Goal: Task Accomplishment & Management: Complete application form

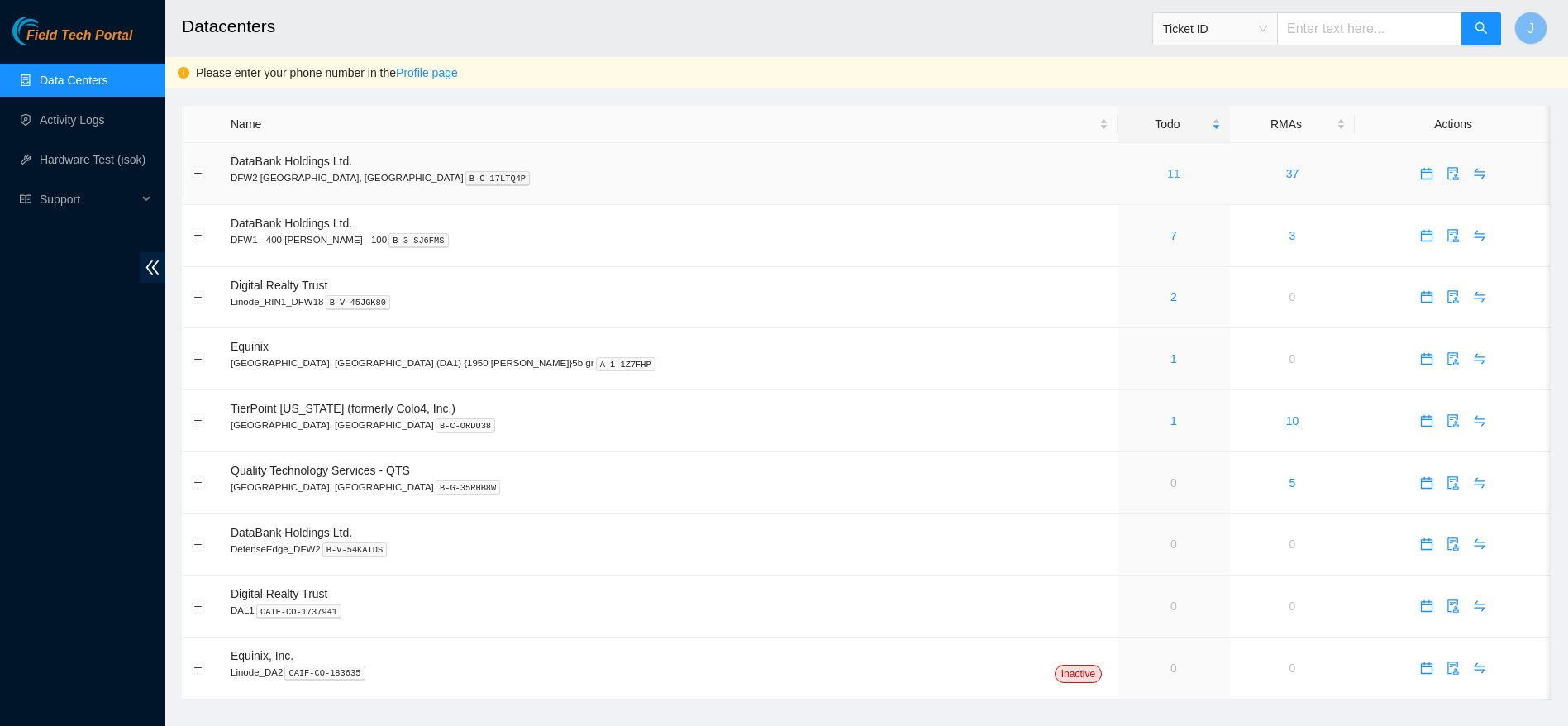
click at [1167, 174] on link "11" at bounding box center [1174, 173] width 13 height 13
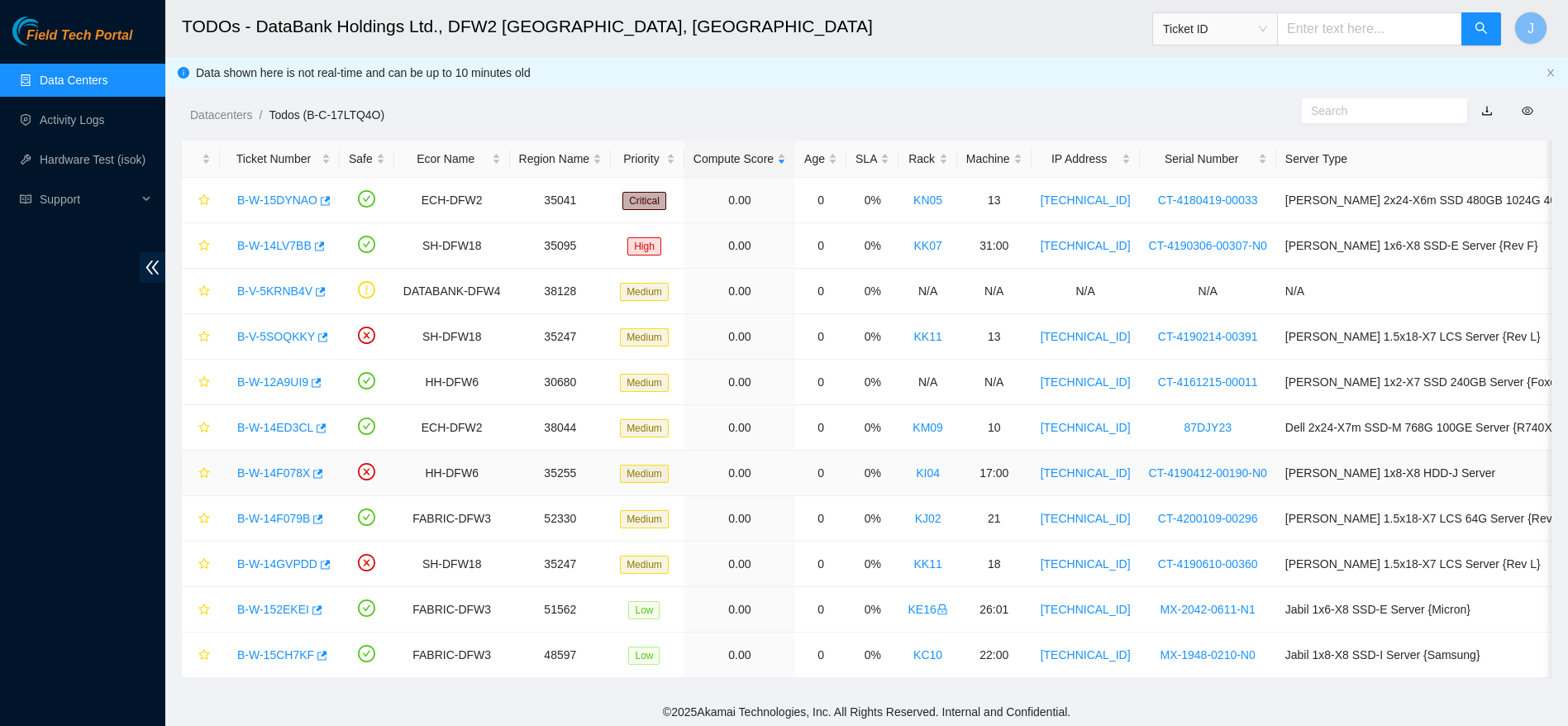
click at [300, 470] on link "B-W-14F078X" at bounding box center [273, 473] width 73 height 13
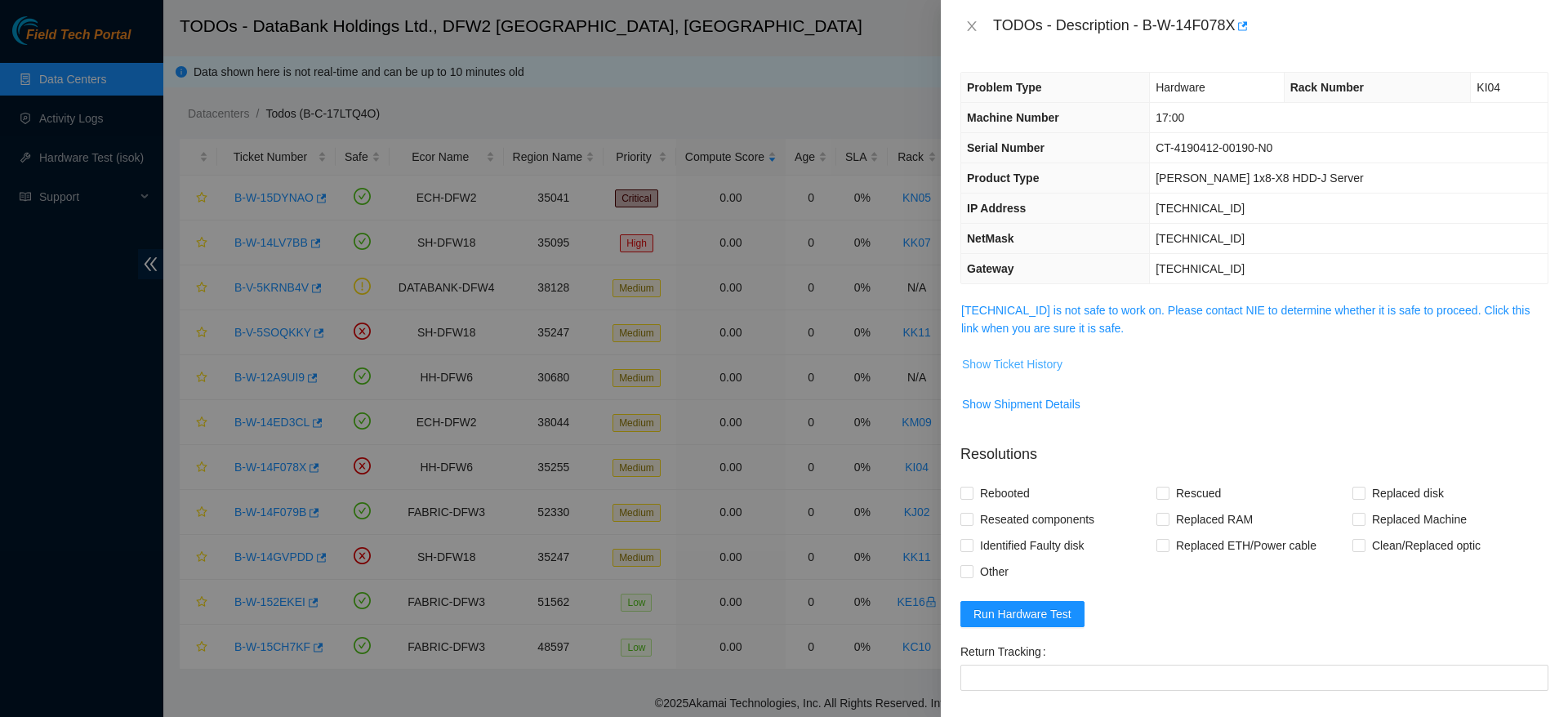
click at [1035, 368] on span "Show Ticket History" at bounding box center [1012, 364] width 100 height 18
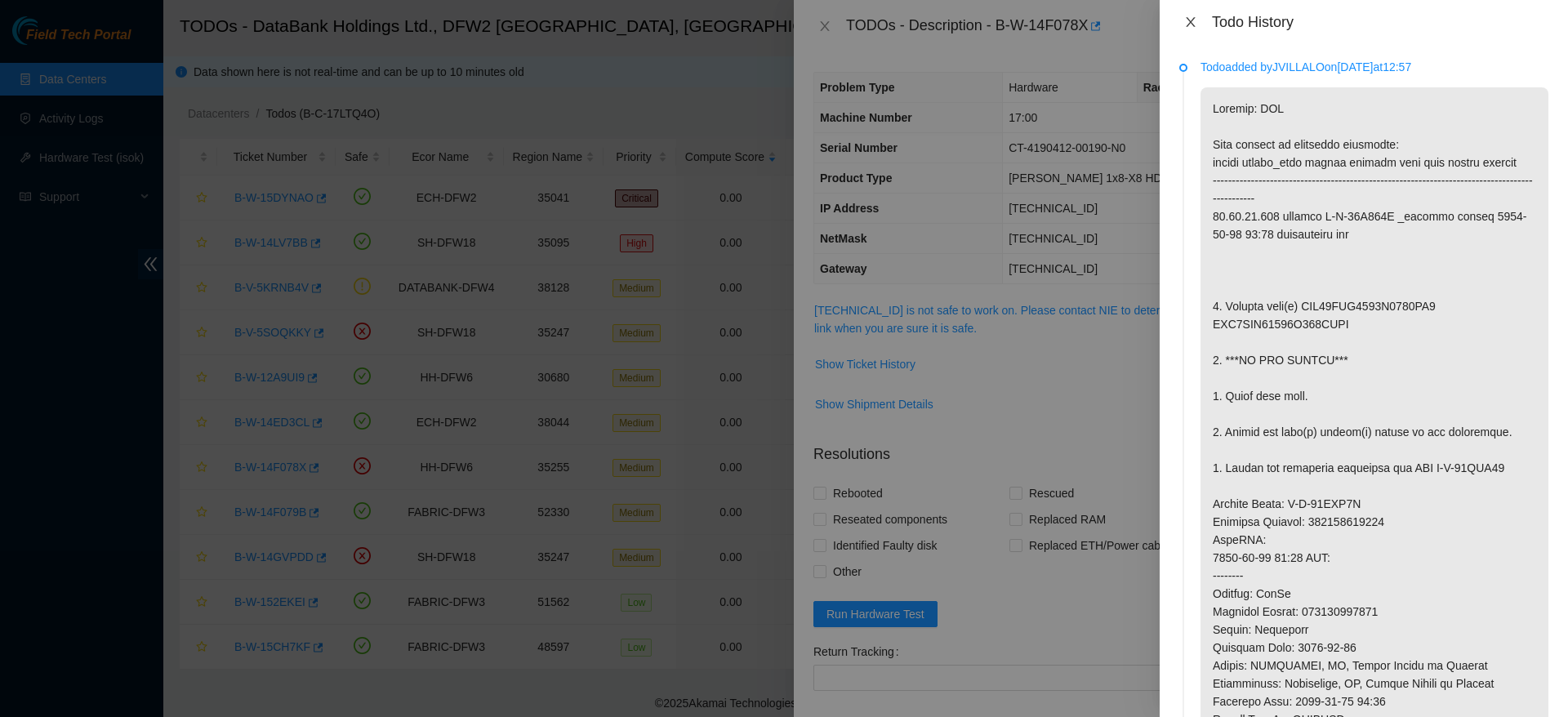
click at [1189, 26] on icon "close" at bounding box center [1191, 21] width 13 height 13
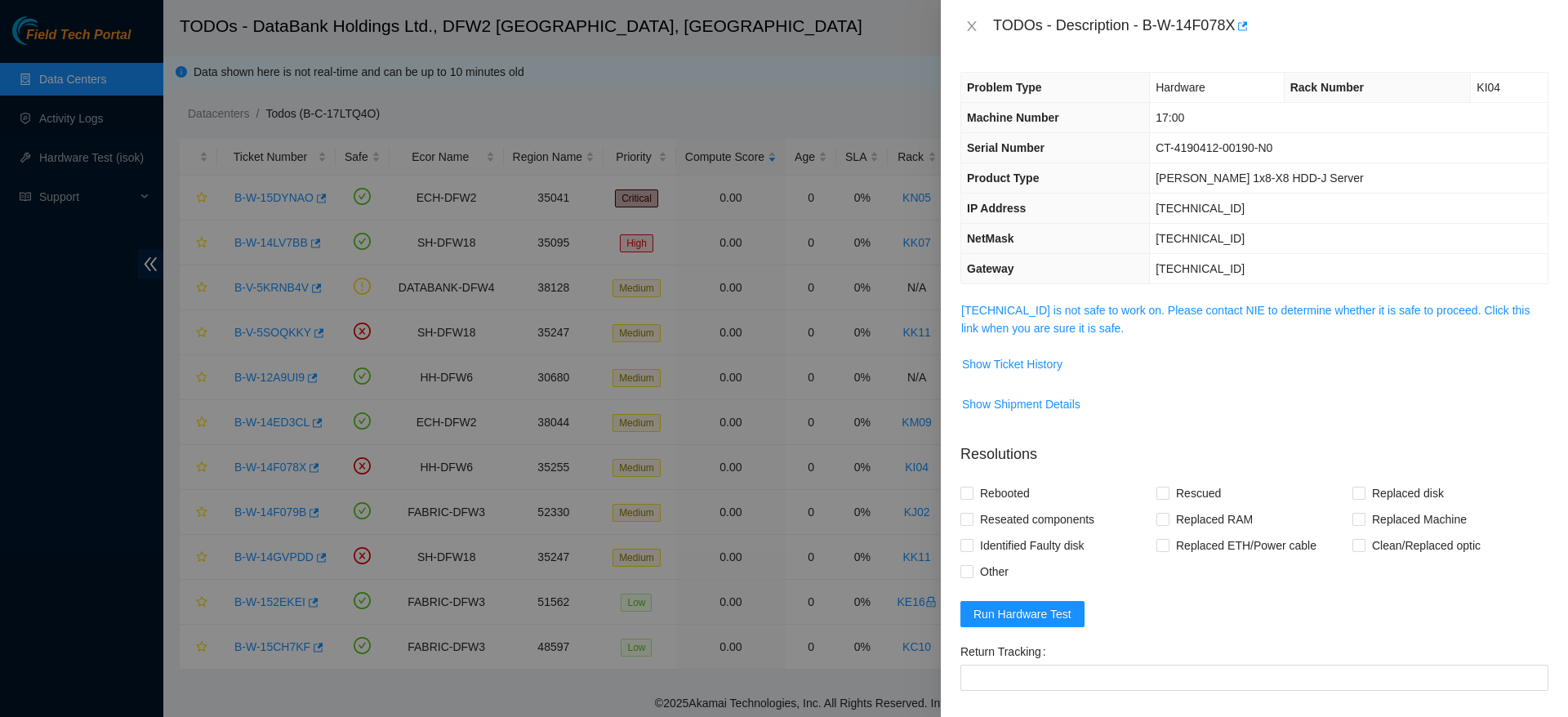
click at [1147, 30] on div "TODOs - Description - B-W-14F078X" at bounding box center [1271, 26] width 556 height 26
drag, startPoint x: 1140, startPoint y: 32, endPoint x: 1232, endPoint y: 33, distance: 92.0
click at [1232, 33] on div "TODOs - Description - B-W-14F078X" at bounding box center [1271, 26] width 556 height 26
copy div "B-W-14F078X"
click at [985, 369] on span "Show Ticket History" at bounding box center [1012, 364] width 100 height 18
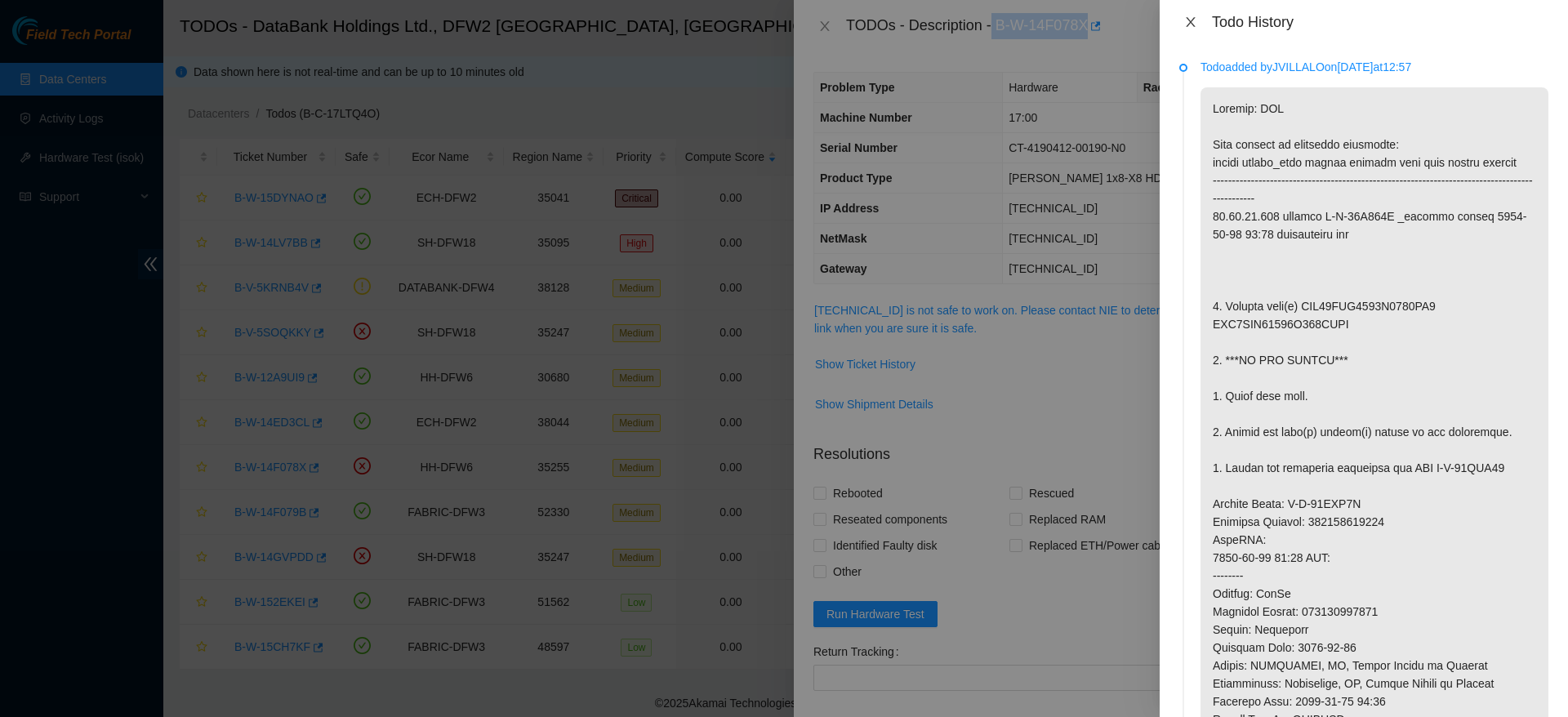
click at [1197, 15] on button "Close" at bounding box center [1191, 22] width 23 height 15
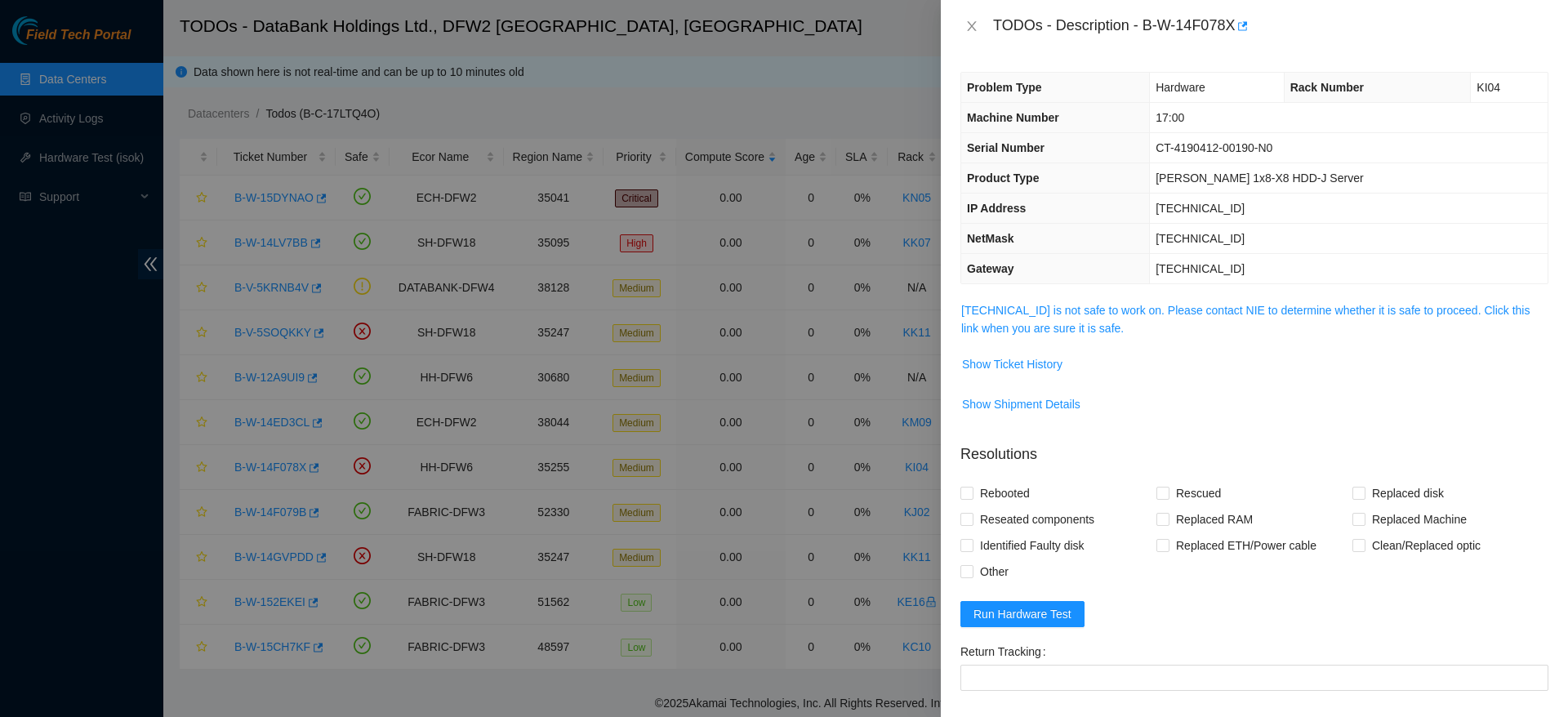
click at [1222, 142] on span "CT-4190412-00190-N0" at bounding box center [1215, 147] width 117 height 13
copy span "CT-4190412-00190-N0"
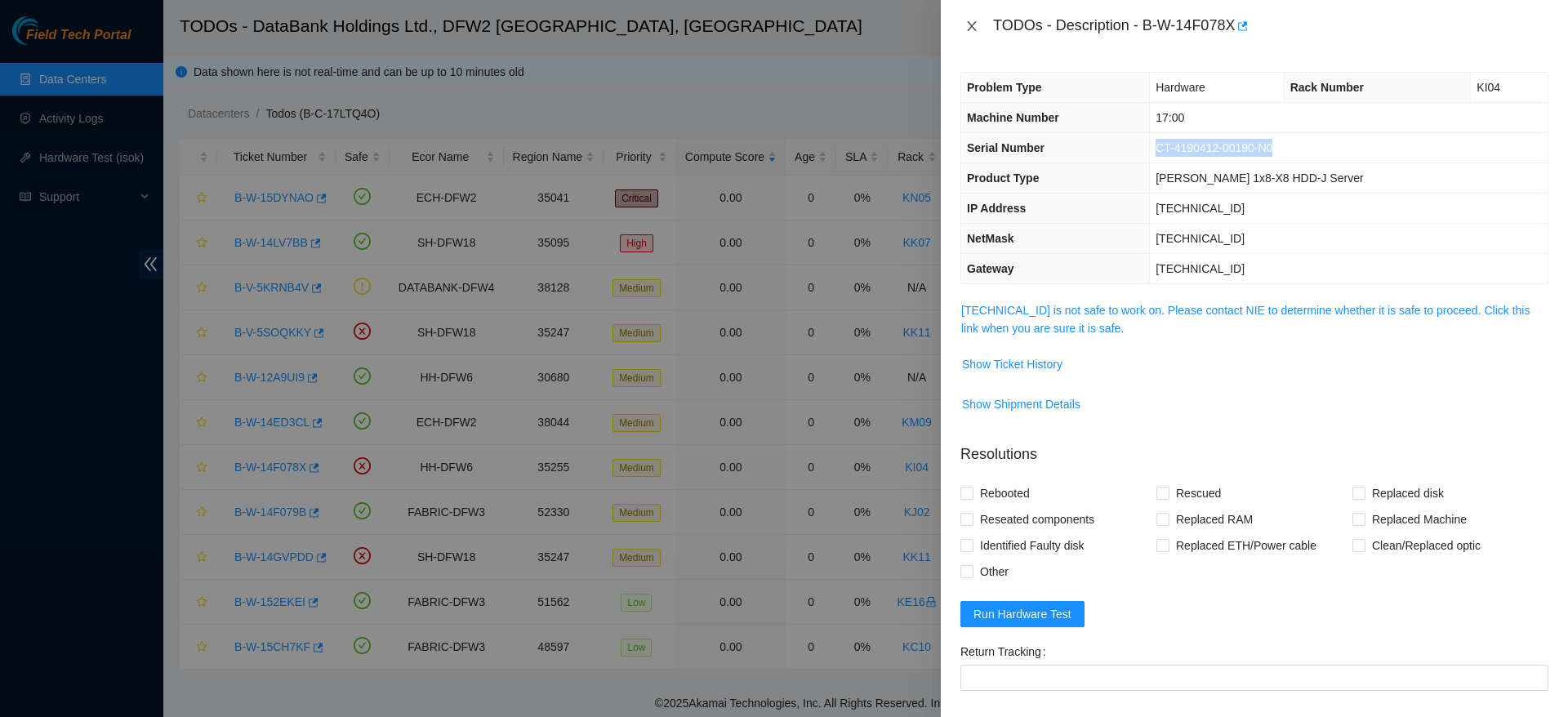
click at [972, 23] on icon "close" at bounding box center [971, 26] width 13 height 13
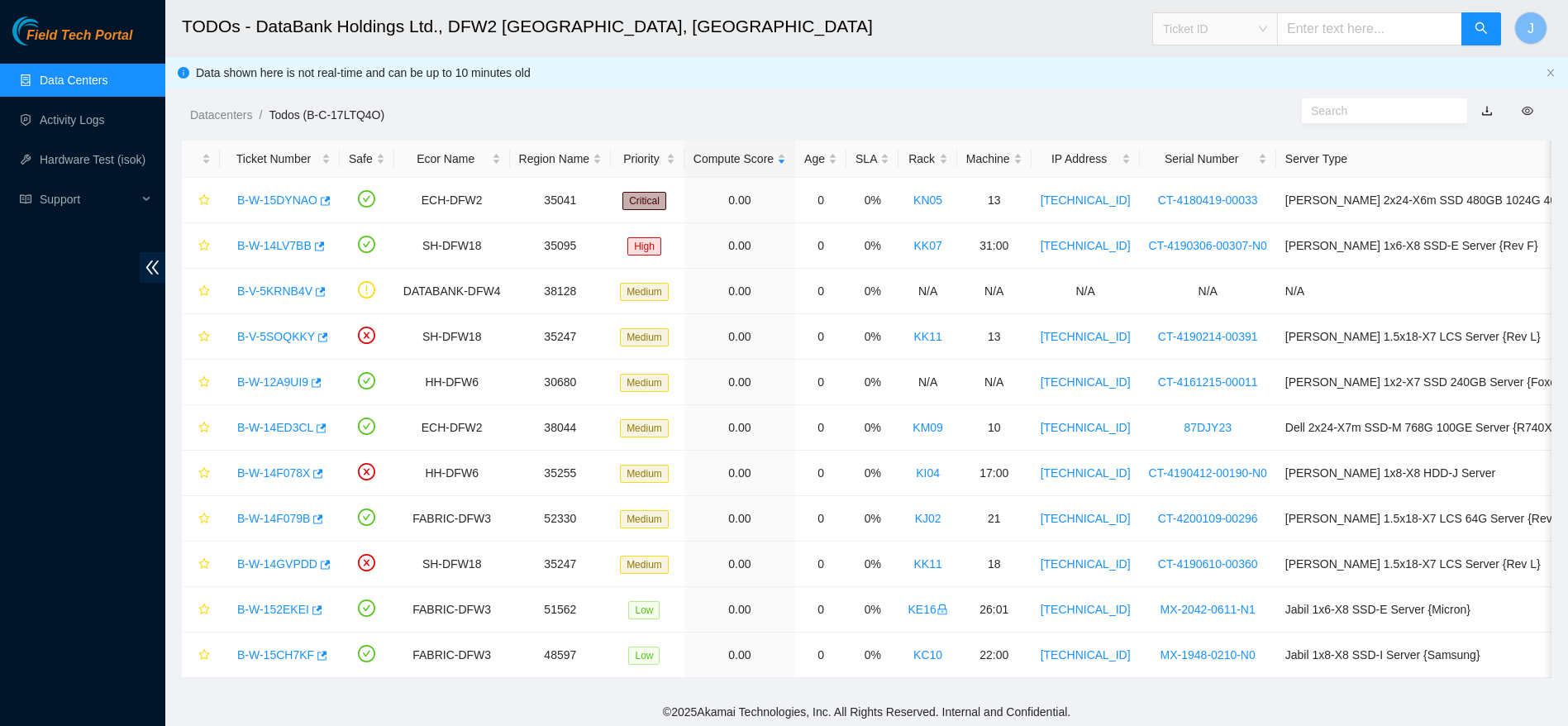
click at [1240, 15] on div "Ticket ID" at bounding box center [1215, 28] width 124 height 26
click at [1217, 163] on div "Serial Number" at bounding box center [1231, 167] width 104 height 18
click at [1372, 26] on input "text" at bounding box center [1369, 29] width 185 height 33
paste input "CT-4190412-00190-N0"
type input "CT-4190412-00190-N0"
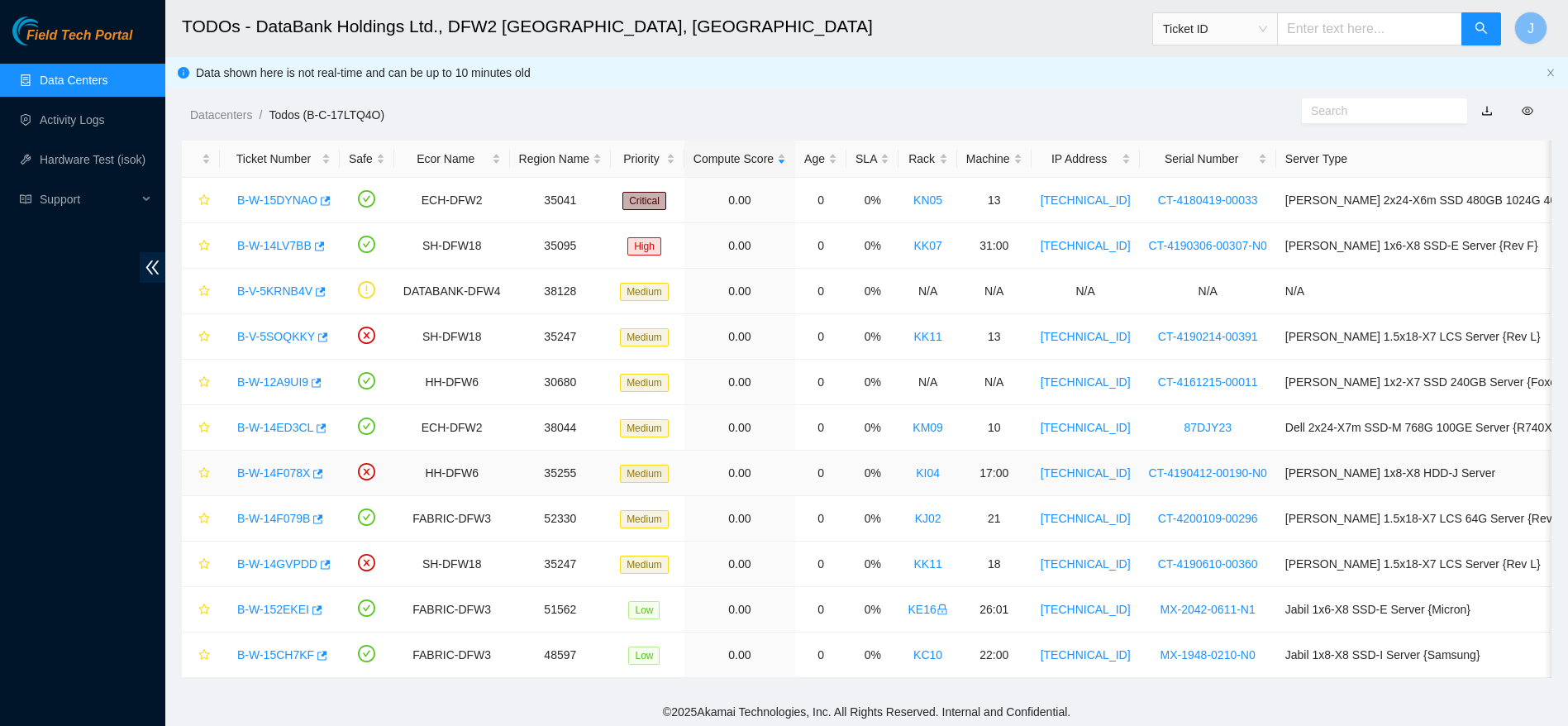
click at [273, 466] on link "B-W-14F078X" at bounding box center [273, 473] width 73 height 13
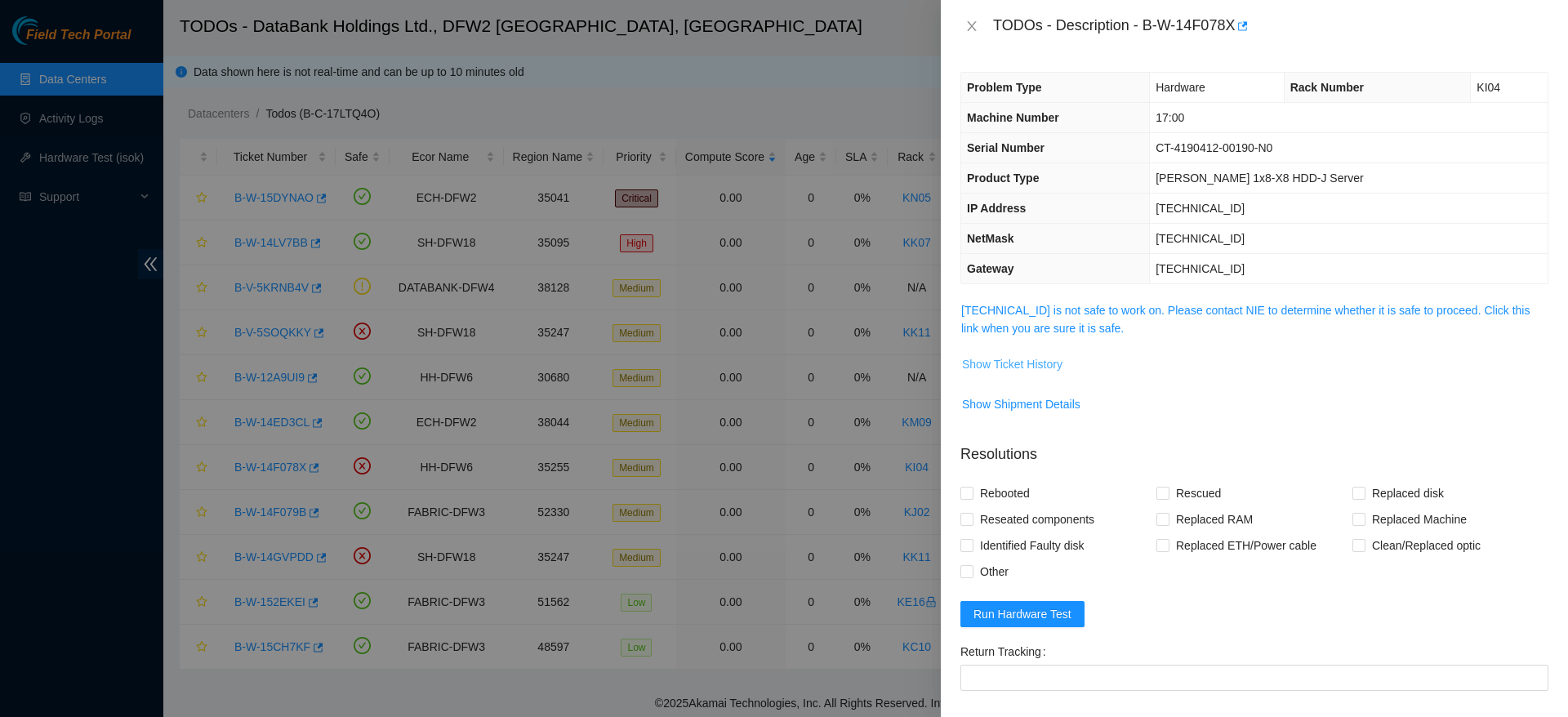
click at [1037, 370] on span "Show Ticket History" at bounding box center [1012, 364] width 100 height 18
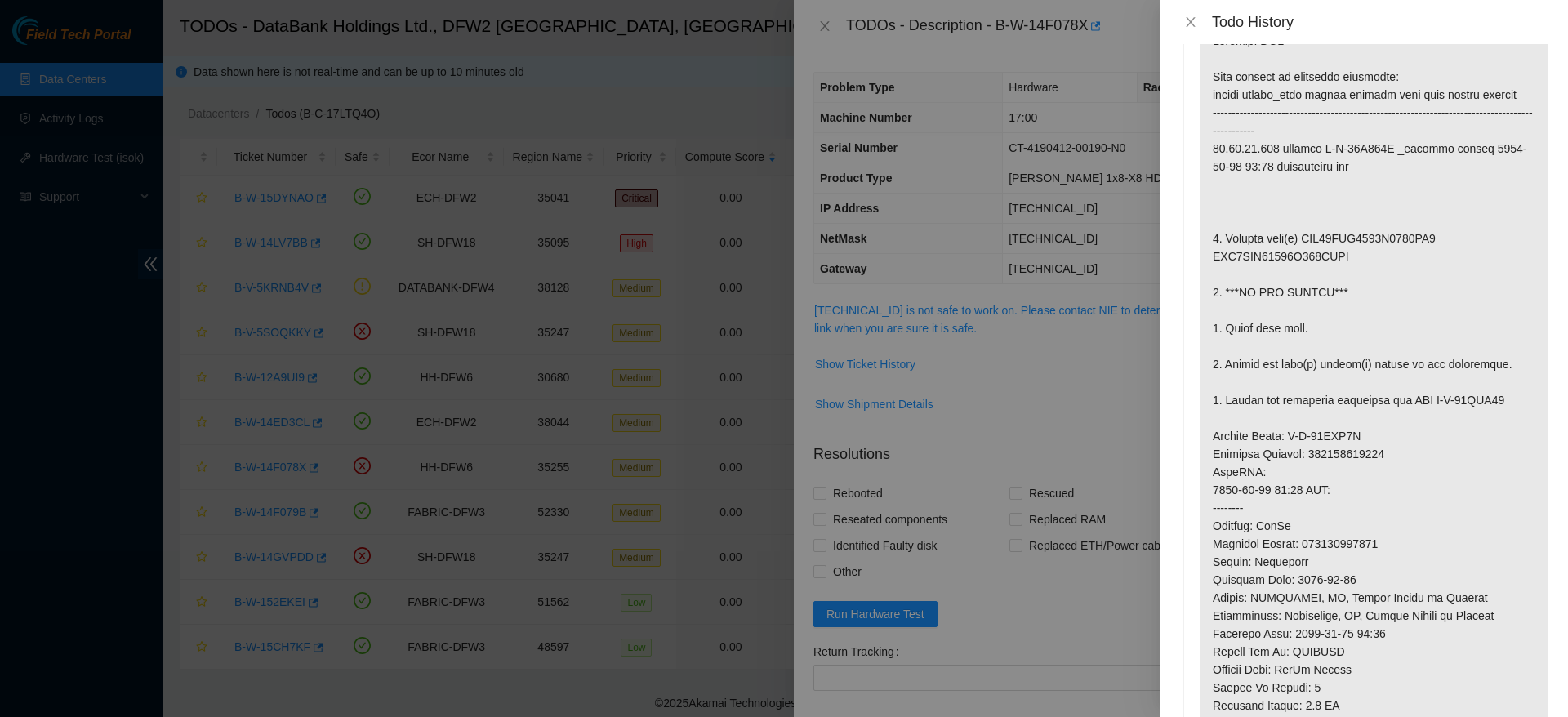
scroll to position [88, 0]
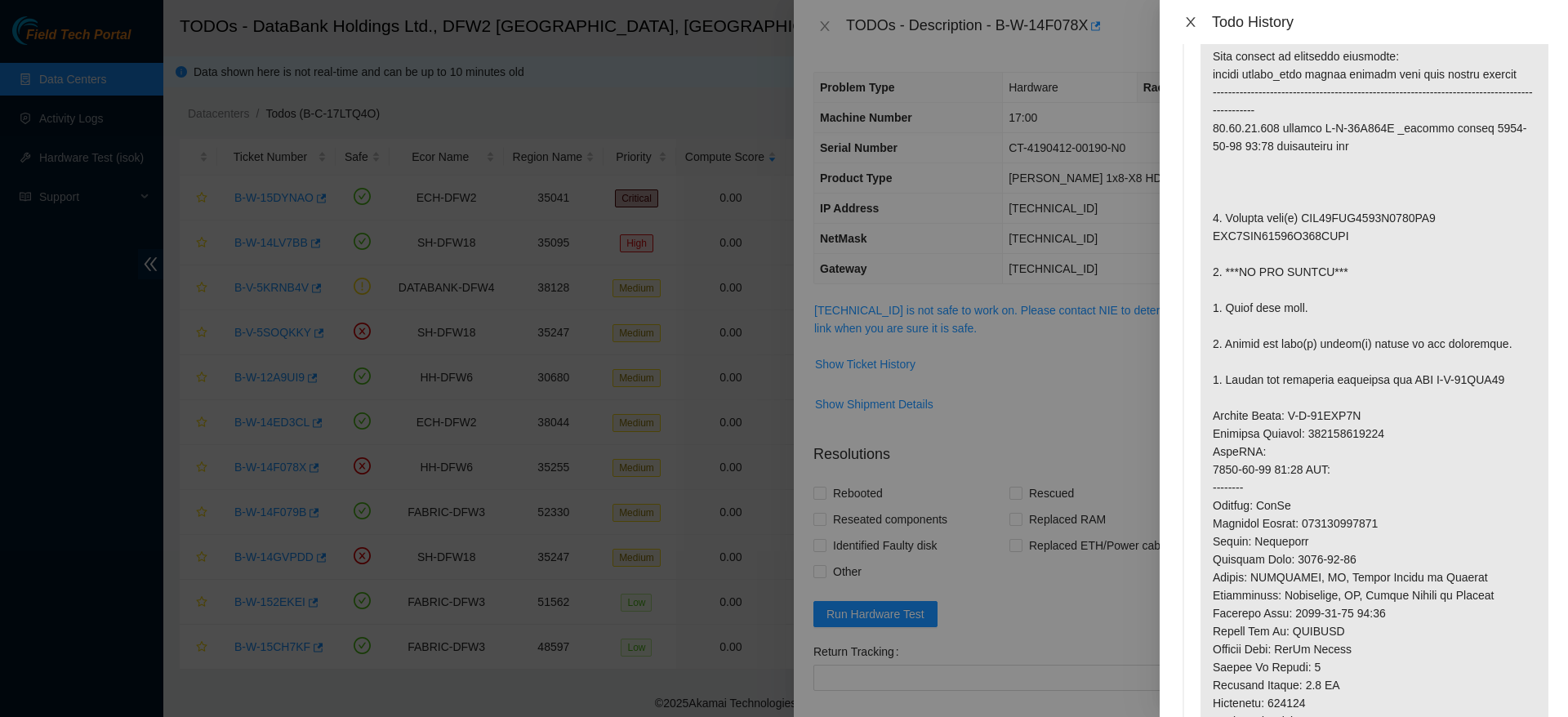
click at [1191, 24] on icon "close" at bounding box center [1191, 21] width 13 height 13
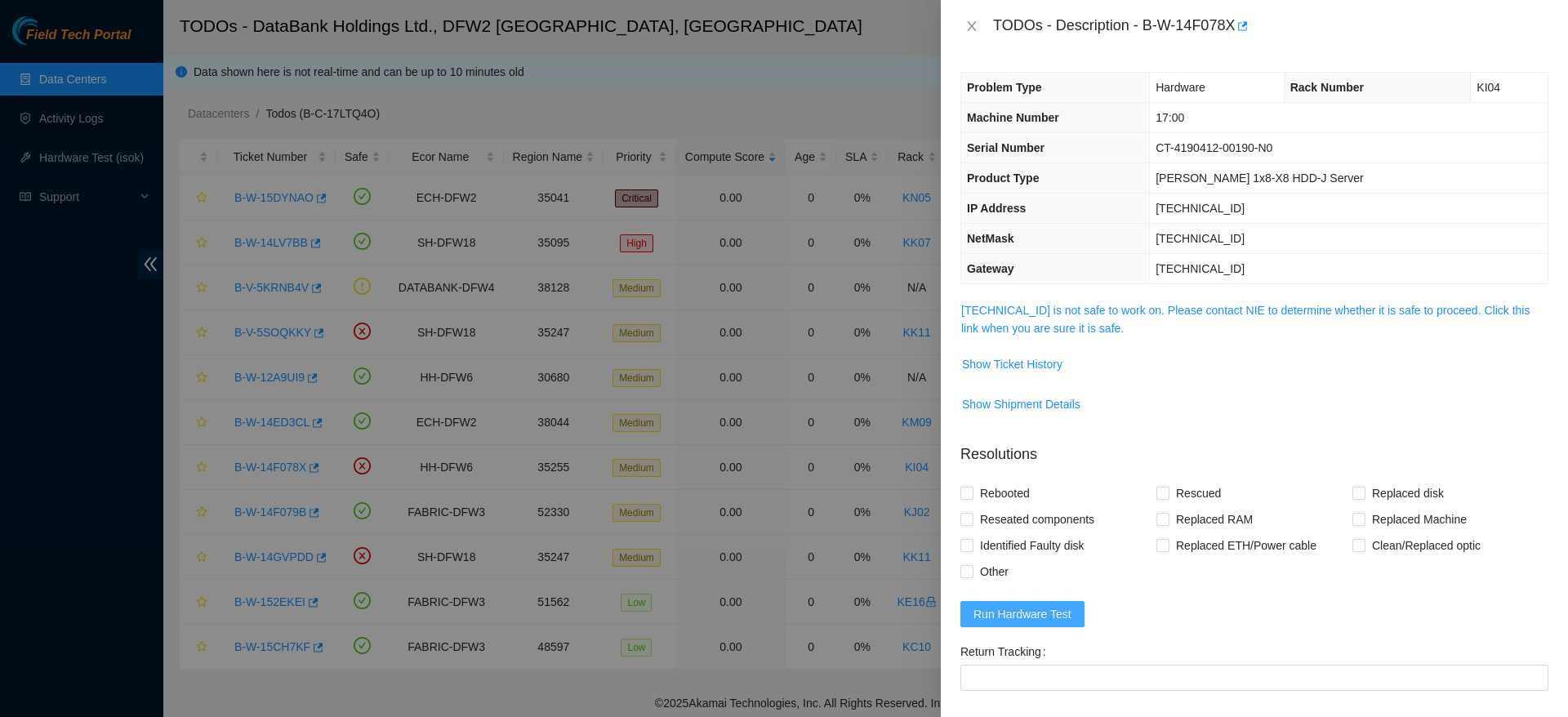
click at [1023, 619] on span "Run Hardware Test" at bounding box center [1022, 614] width 98 height 18
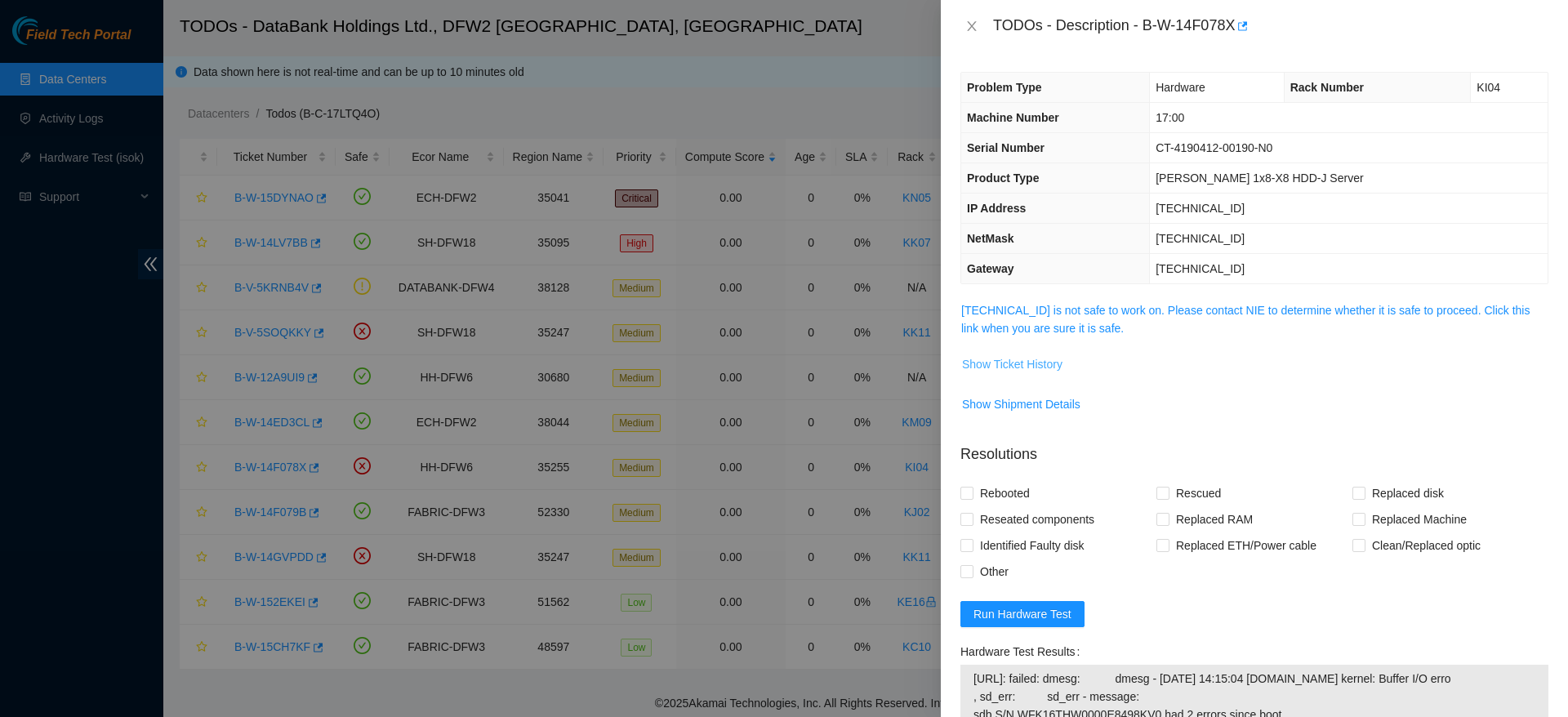
click at [1026, 357] on span "Show Ticket History" at bounding box center [1012, 364] width 100 height 18
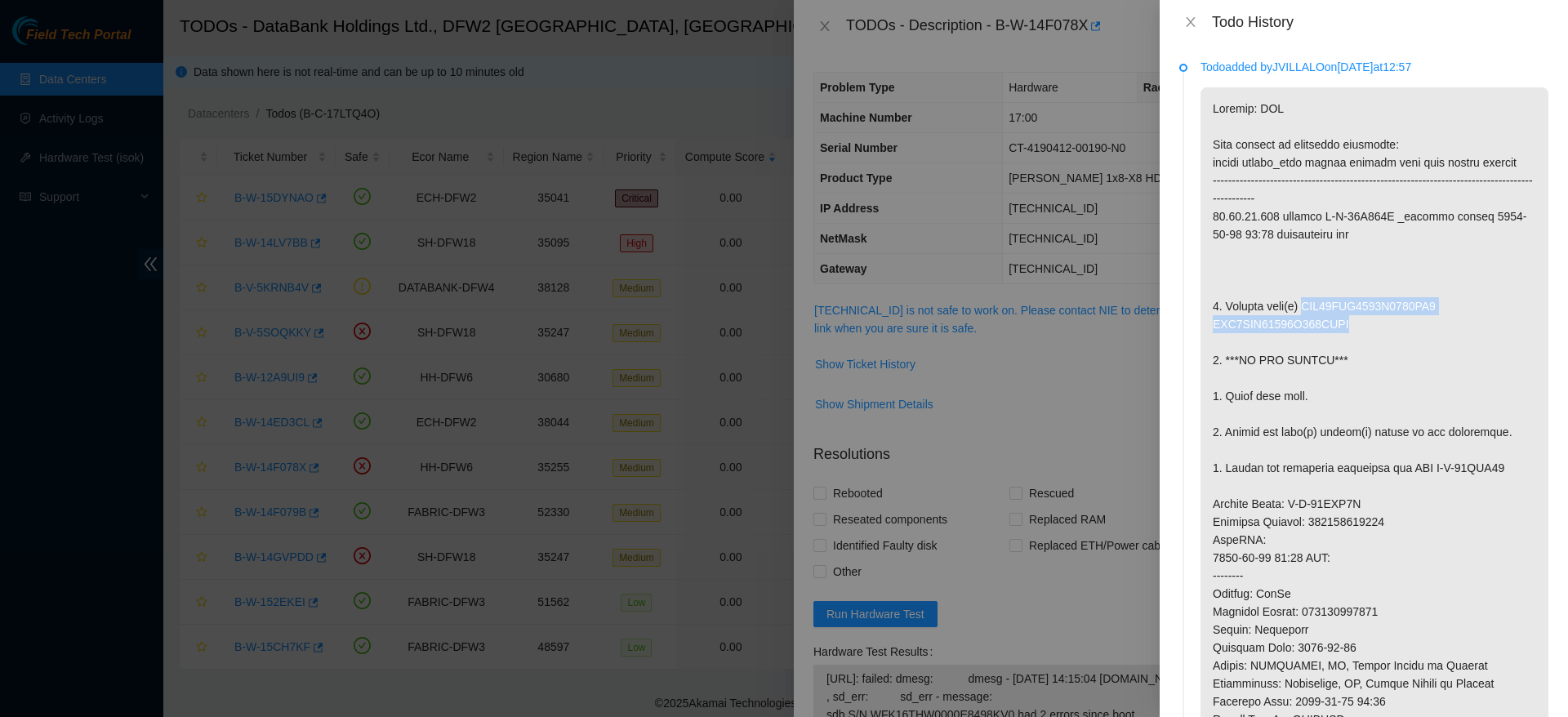
drag, startPoint x: 1303, startPoint y: 304, endPoint x: 1442, endPoint y: 327, distance: 140.9
click at [1442, 327] on p at bounding box center [1374, 539] width 348 height 904
copy p "WFK16THW0000E8498KV0 WFK6HXG00000K025BJAF"
click at [1199, 19] on button "Close" at bounding box center [1191, 22] width 23 height 15
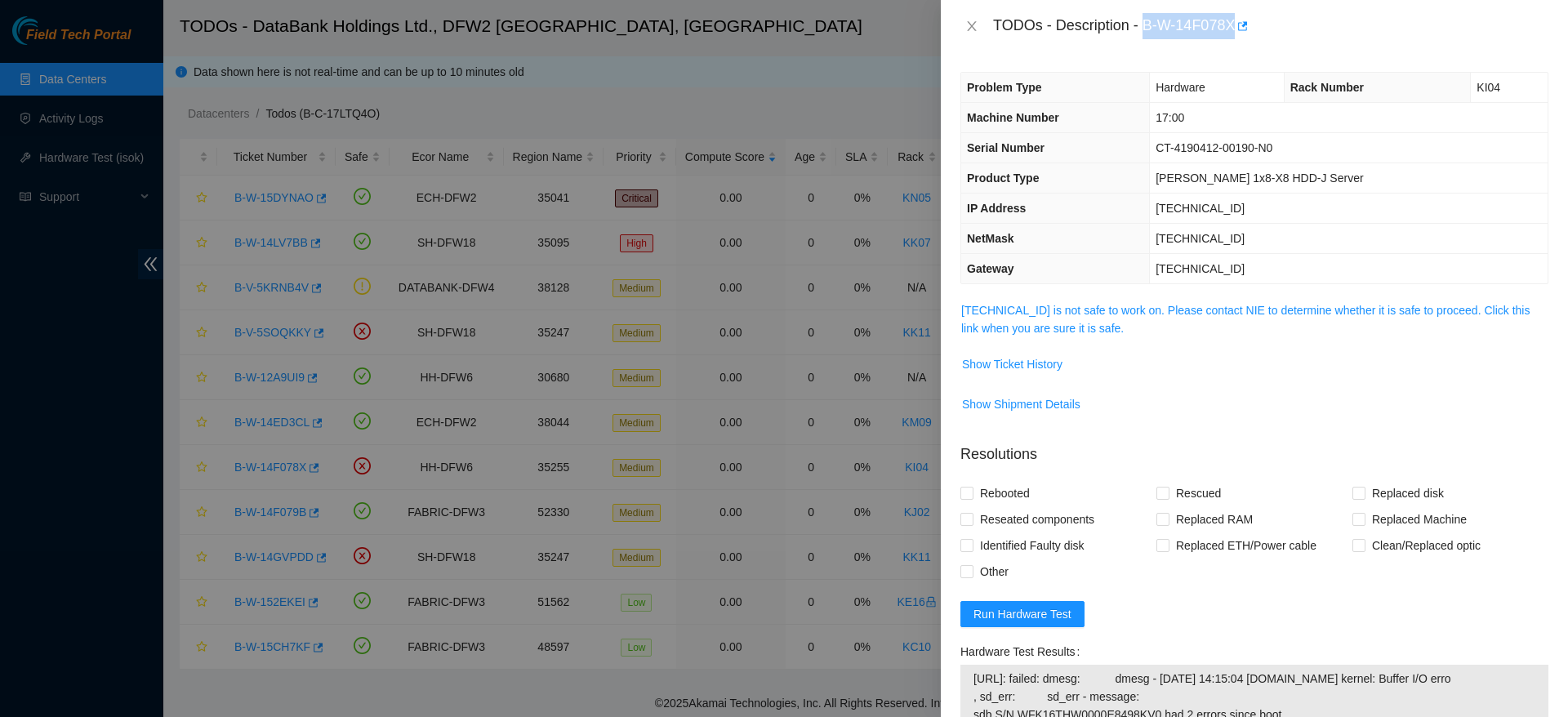
drag, startPoint x: 1145, startPoint y: 25, endPoint x: 1232, endPoint y: 31, distance: 87.2
click at [1232, 31] on div "TODOs - Description - B-W-14F078X" at bounding box center [1271, 26] width 556 height 26
copy div "B-W-14F078X"
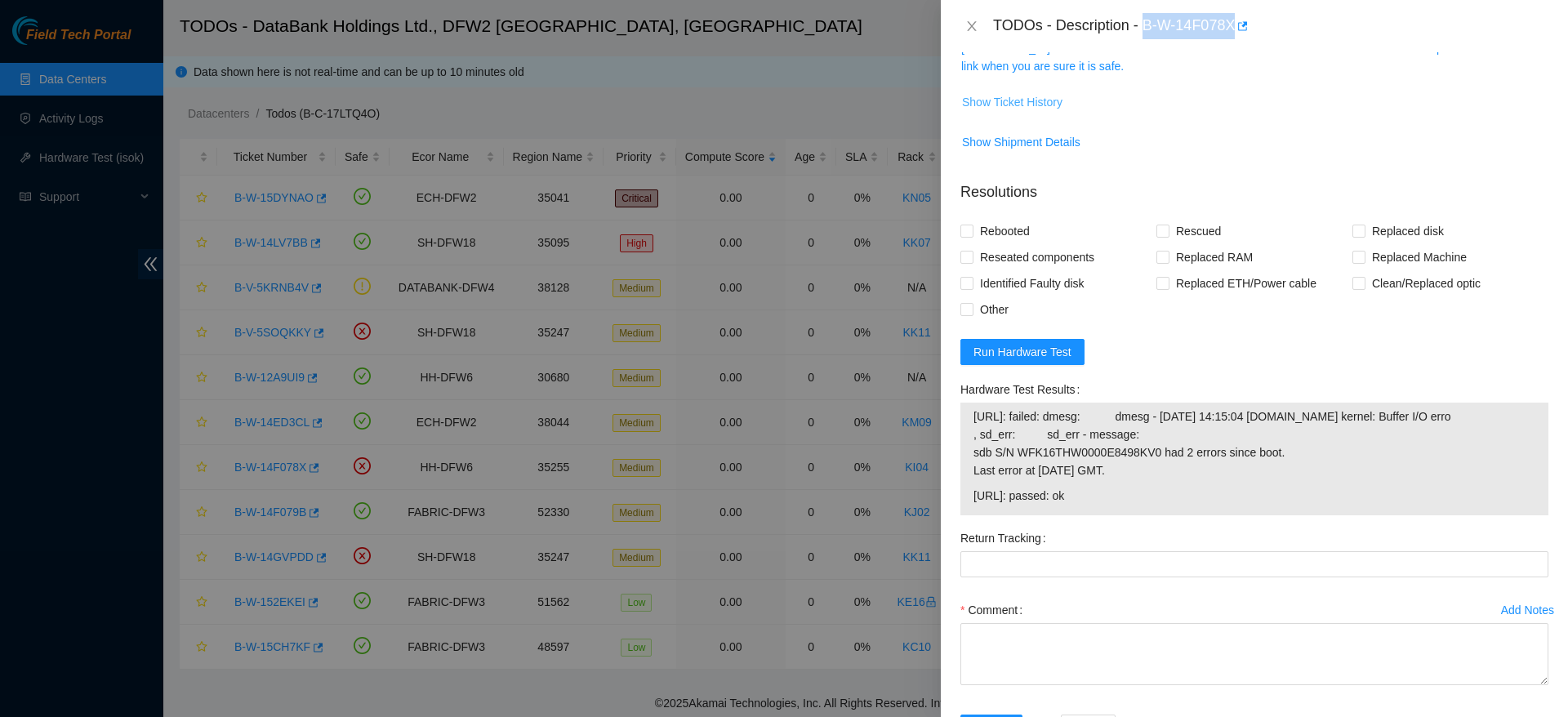
scroll to position [261, 0]
click at [1055, 362] on button "Run Hardware Test" at bounding box center [1023, 352] width 124 height 26
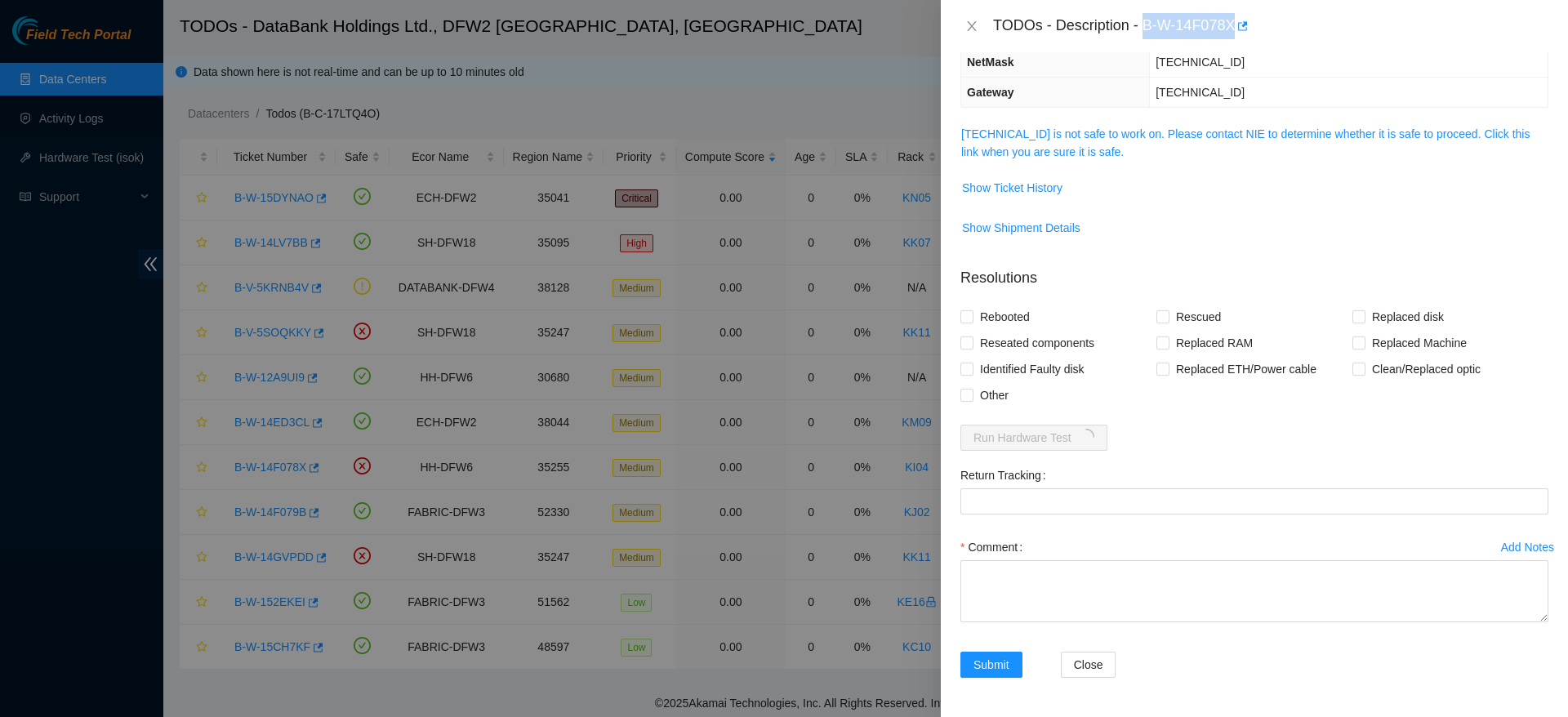
scroll to position [0, 0]
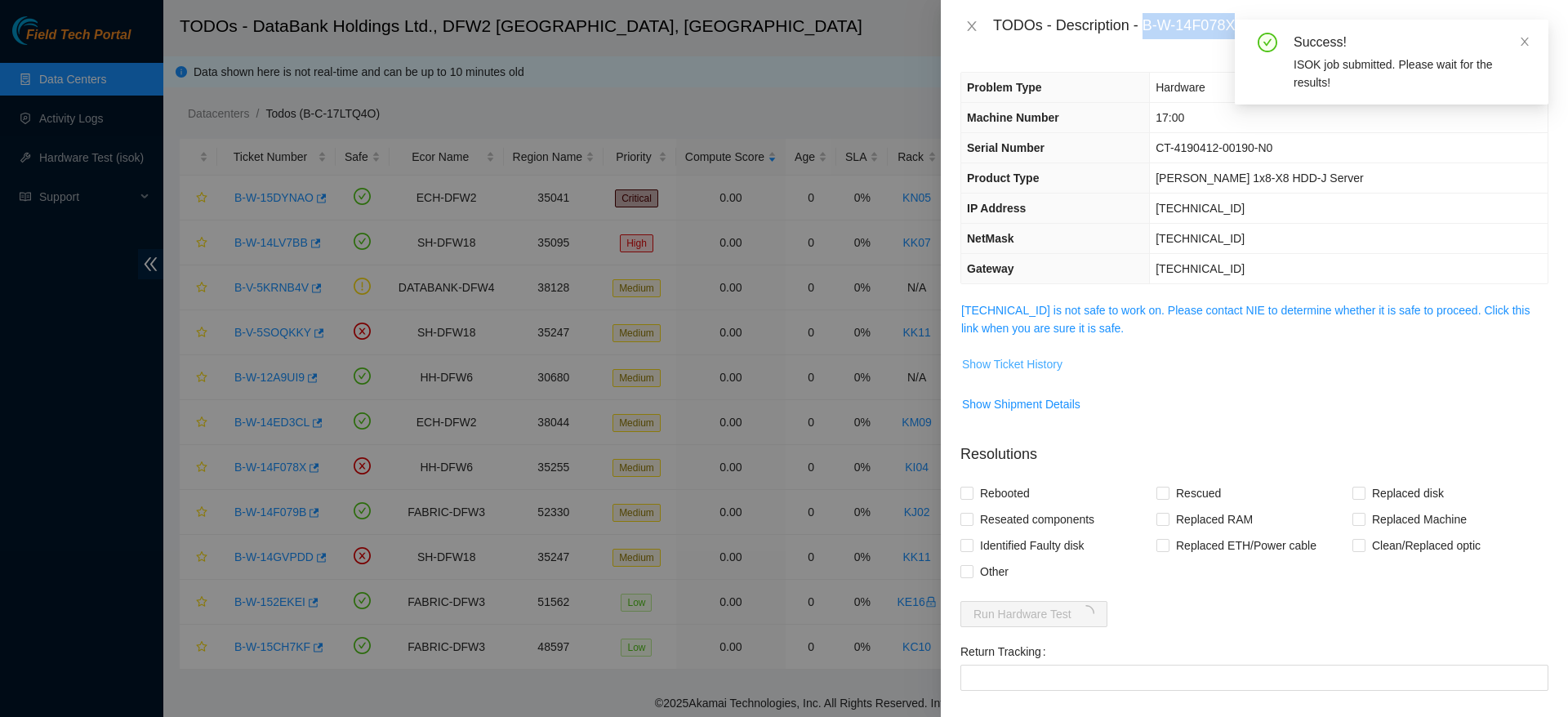
click at [987, 363] on span "Show Ticket History" at bounding box center [1012, 364] width 100 height 18
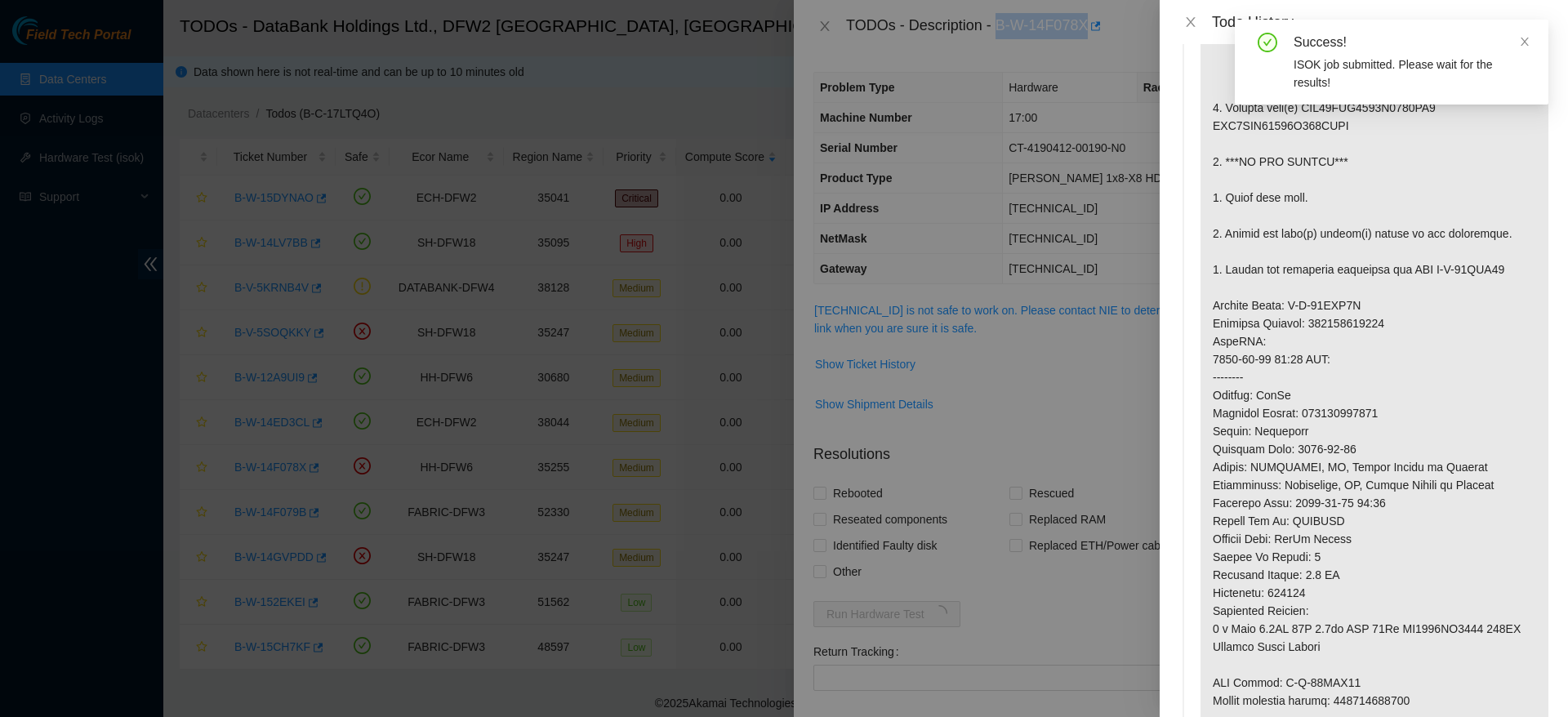
scroll to position [209, 0]
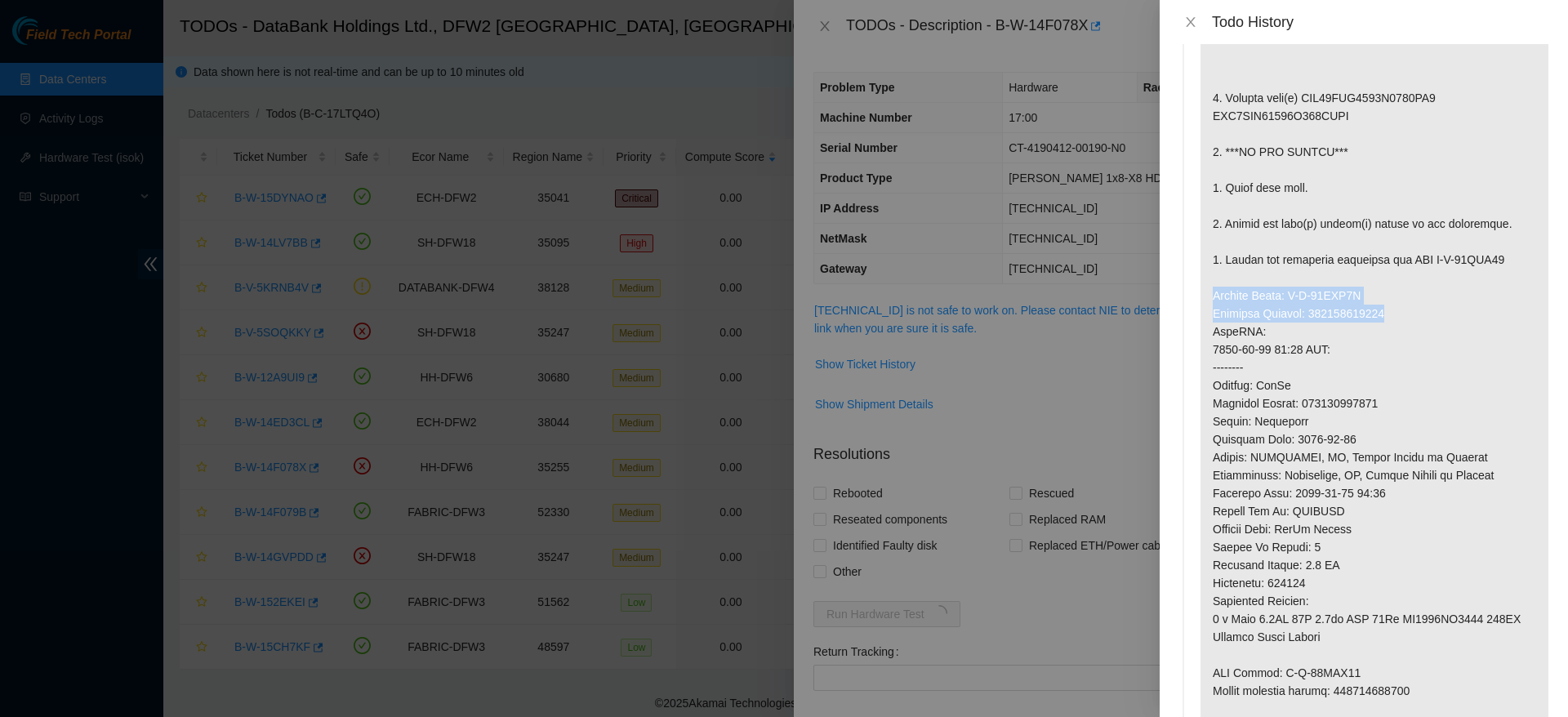
drag, startPoint x: 1208, startPoint y: 295, endPoint x: 1414, endPoint y: 314, distance: 206.9
click at [1414, 314] on p at bounding box center [1374, 331] width 348 height 904
copy p "Service Order: B-W-14NLT0U Tracking Numbers: 473665213072"
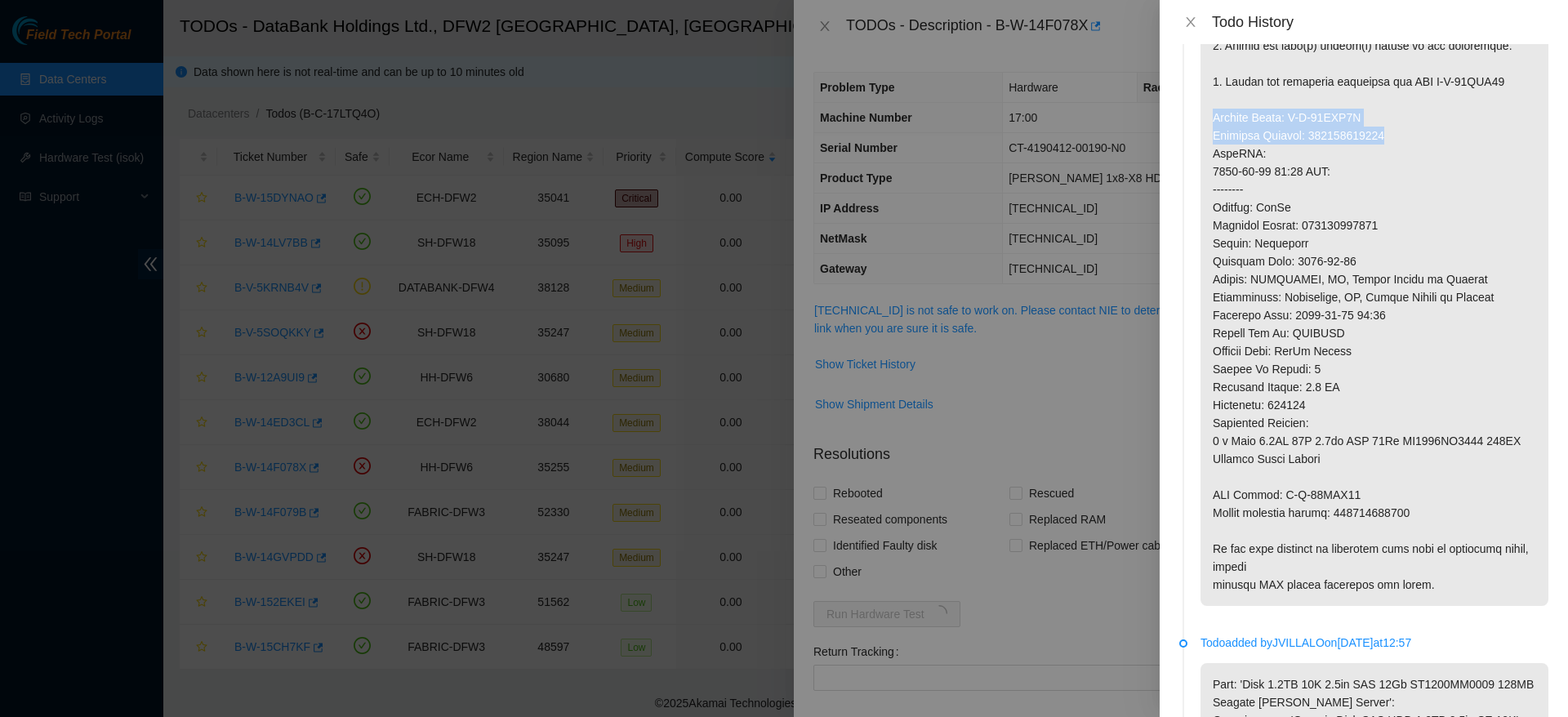
scroll to position [390, 0]
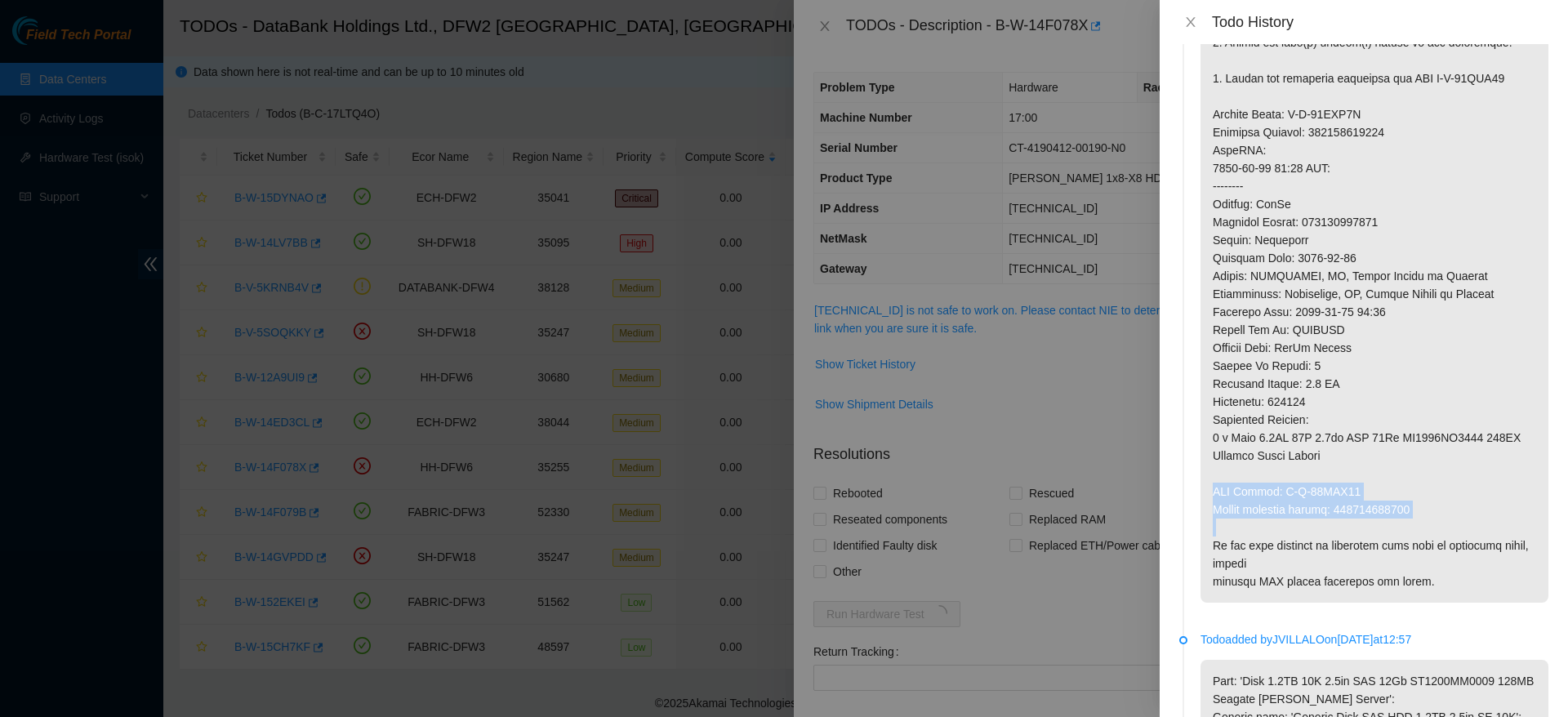
drag, startPoint x: 1211, startPoint y: 489, endPoint x: 1444, endPoint y: 524, distance: 235.6
click at [1444, 524] on p at bounding box center [1374, 150] width 348 height 904
copy p "RMA Return: B-W-14NLT13 Return tracking number: 473665213083"
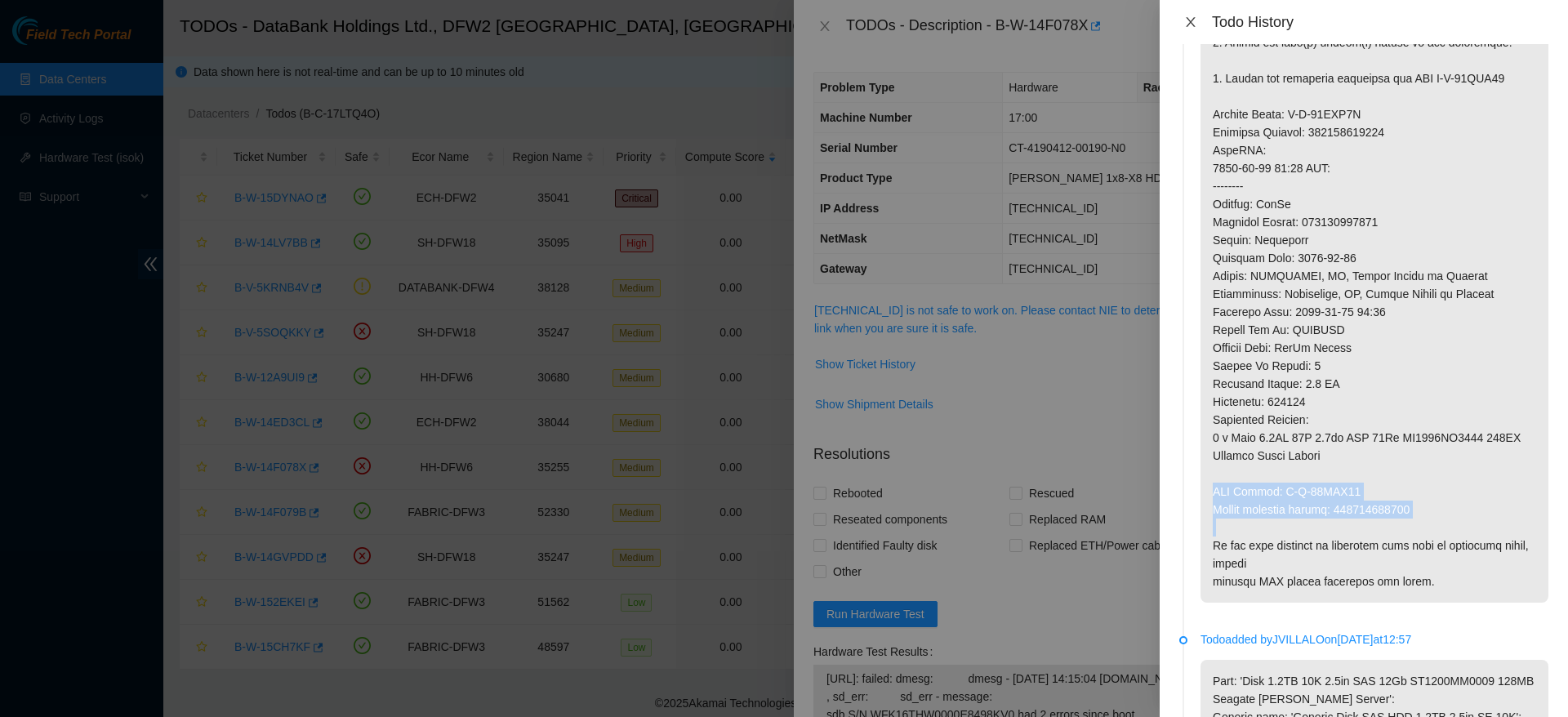
click at [1195, 25] on icon "close" at bounding box center [1191, 21] width 13 height 13
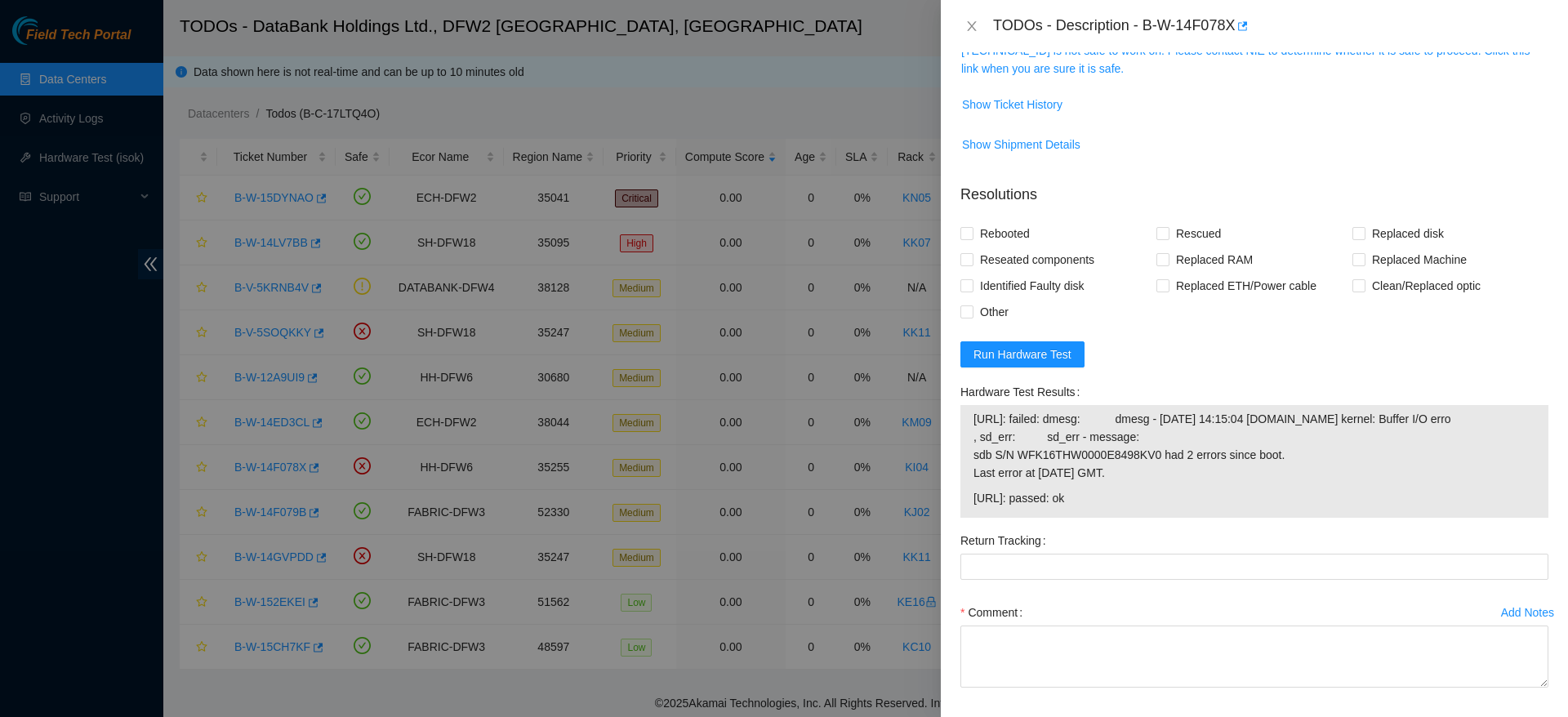
scroll to position [0, 0]
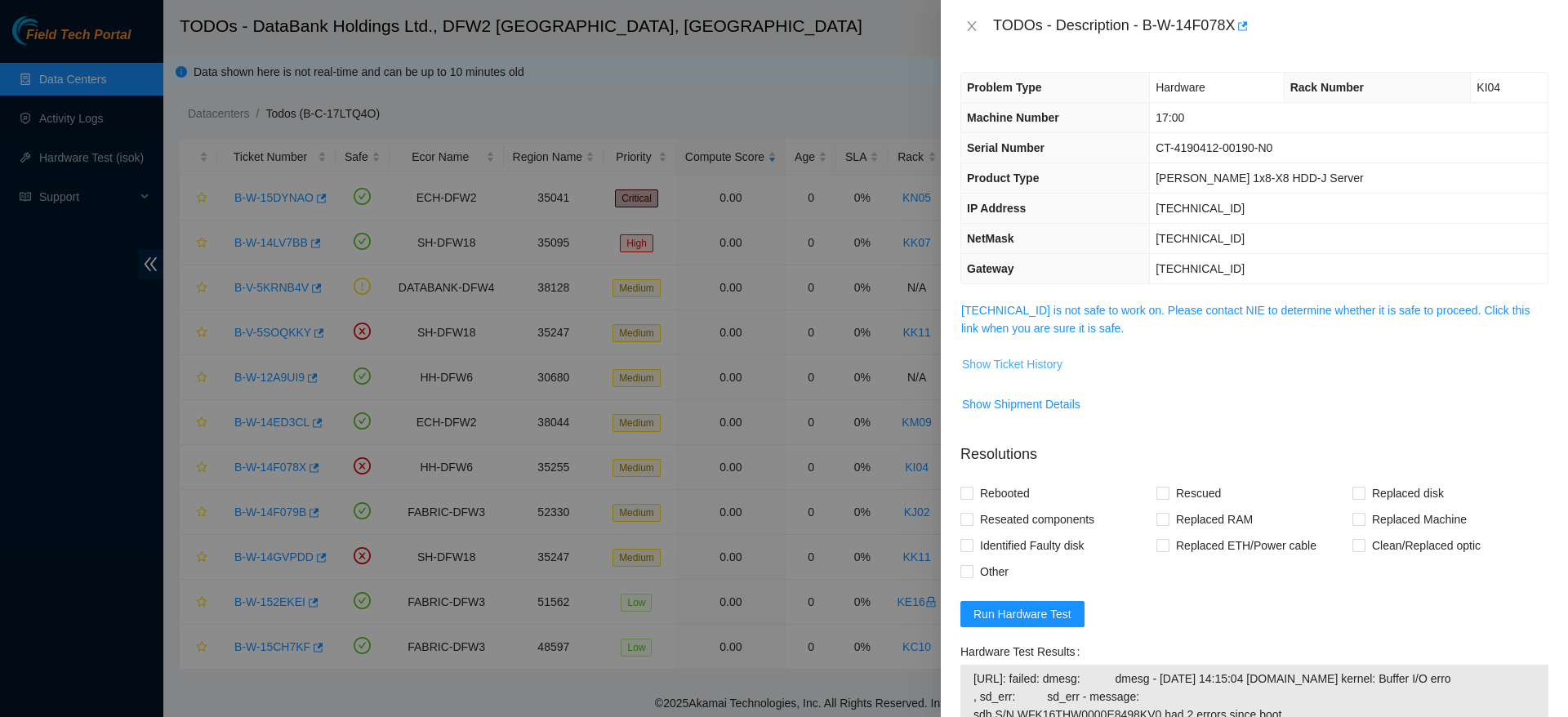
click at [999, 351] on button "Show Ticket History" at bounding box center [1012, 364] width 102 height 26
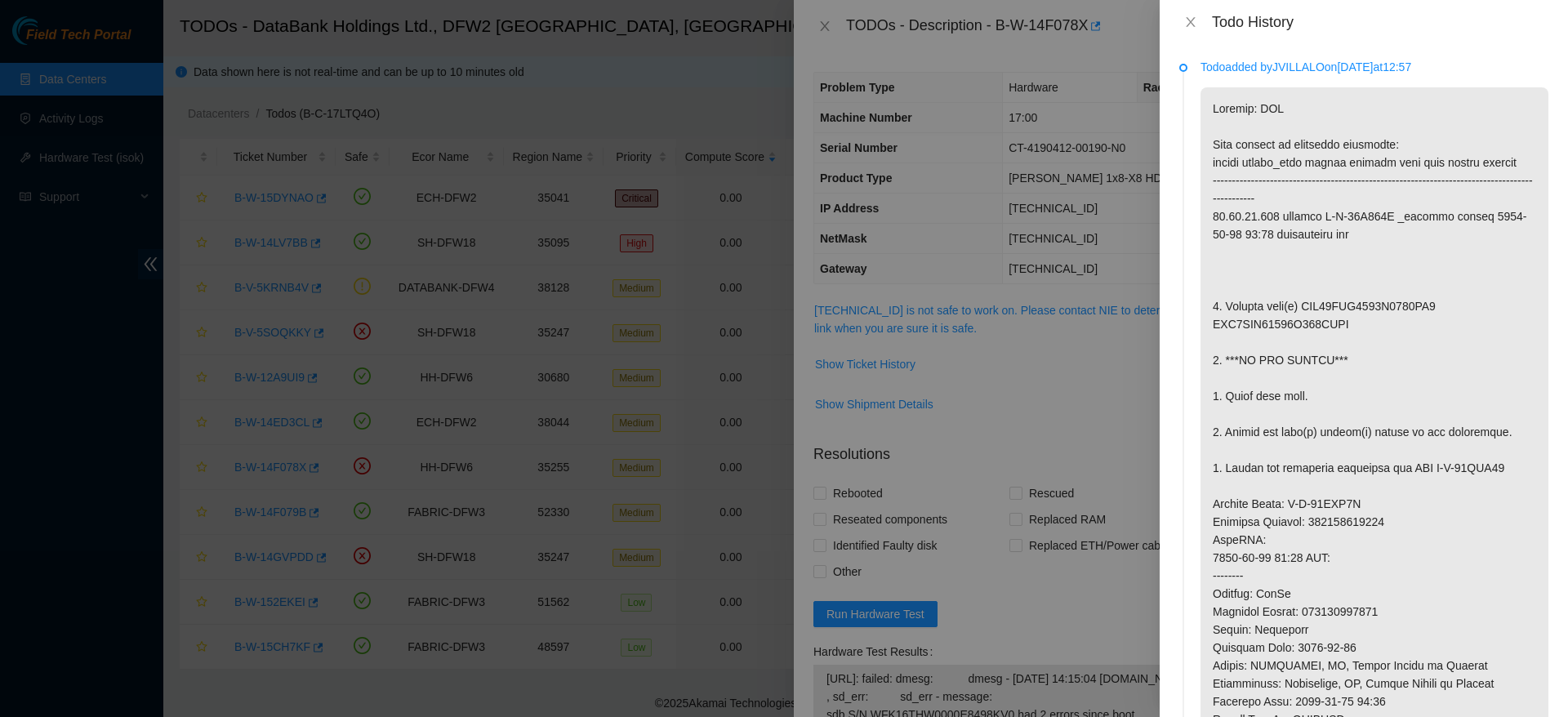
click at [1197, 13] on div "Todo History" at bounding box center [1364, 22] width 369 height 18
click at [1188, 17] on icon "close" at bounding box center [1191, 21] width 13 height 13
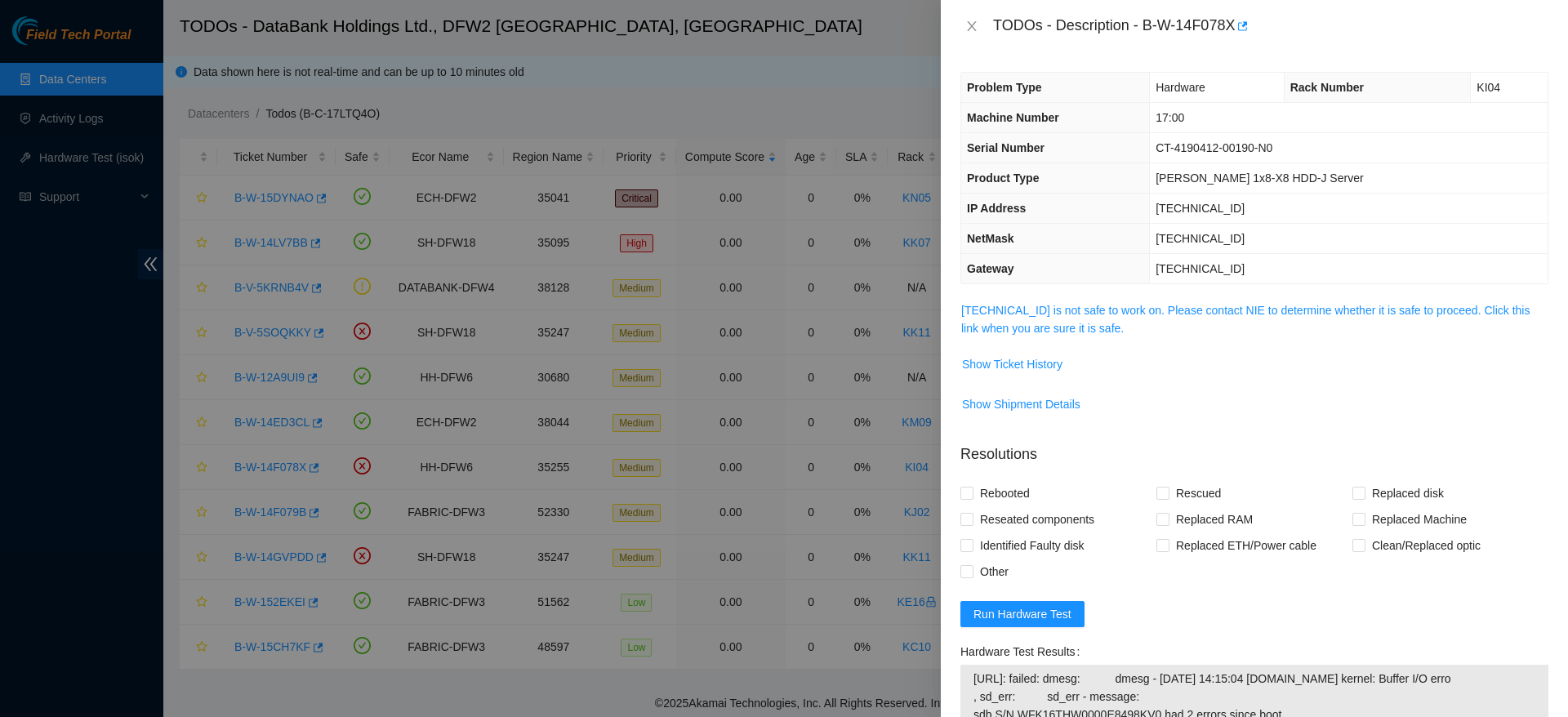
scroll to position [325, 0]
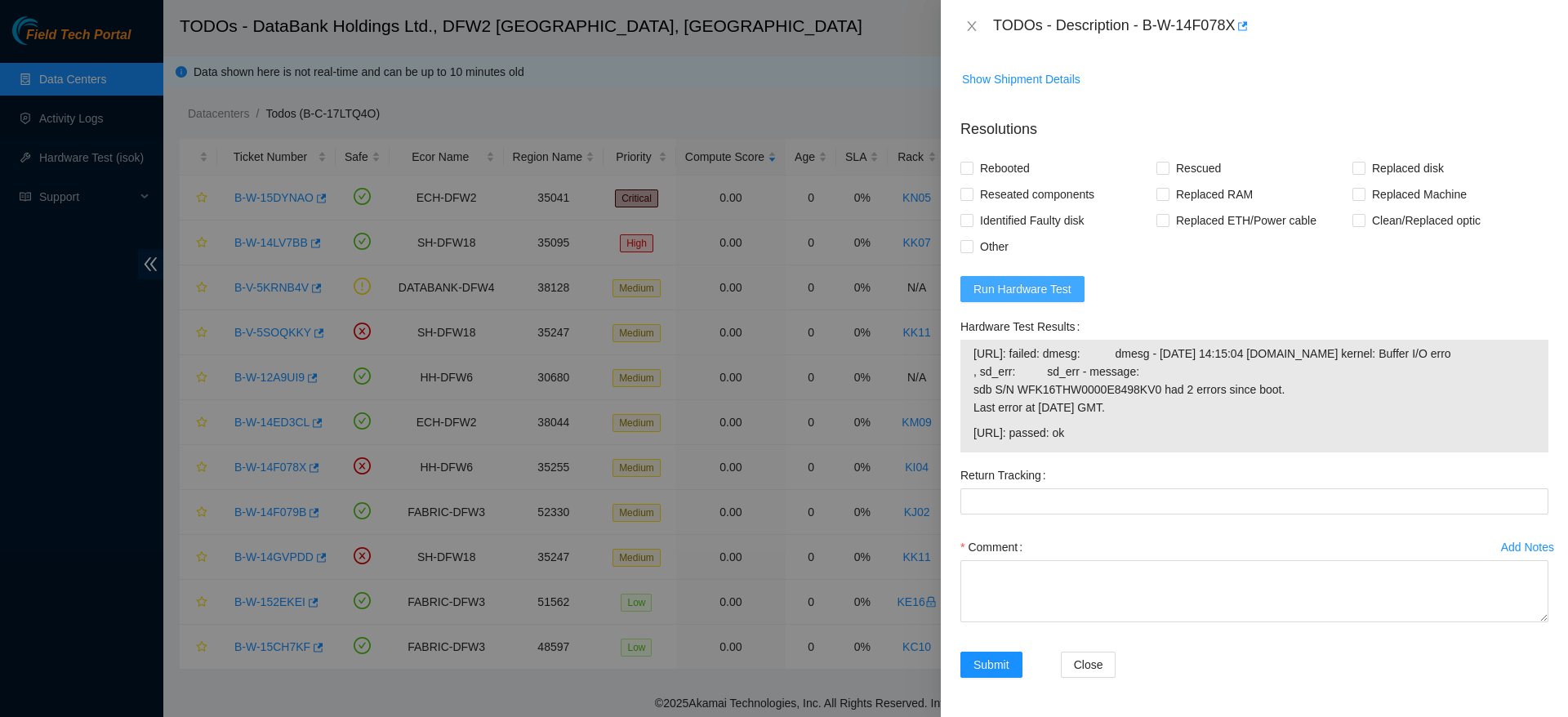
click at [1071, 292] on button "Run Hardware Test" at bounding box center [1023, 288] width 124 height 26
click at [1018, 284] on span "Run Hardware Test" at bounding box center [1022, 289] width 98 height 18
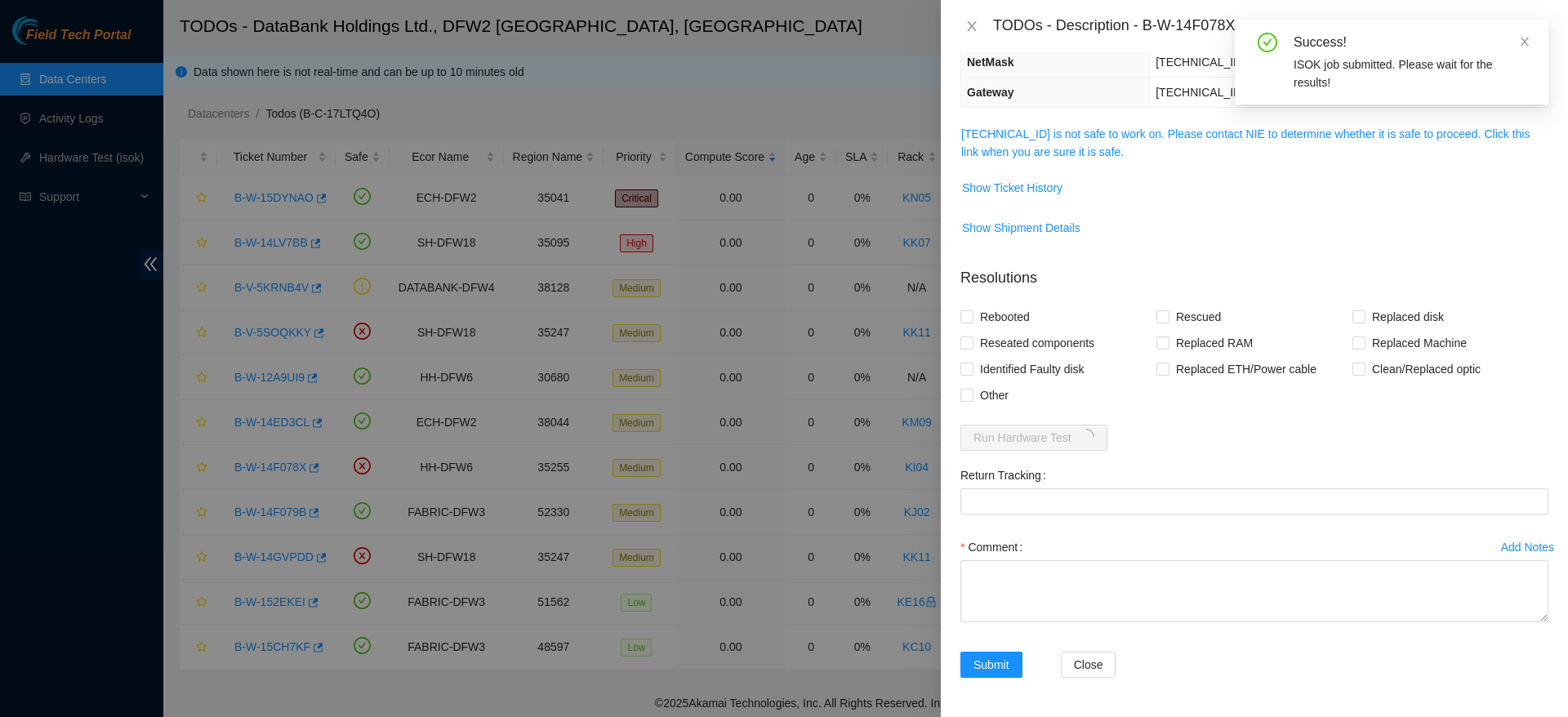
scroll to position [0, 0]
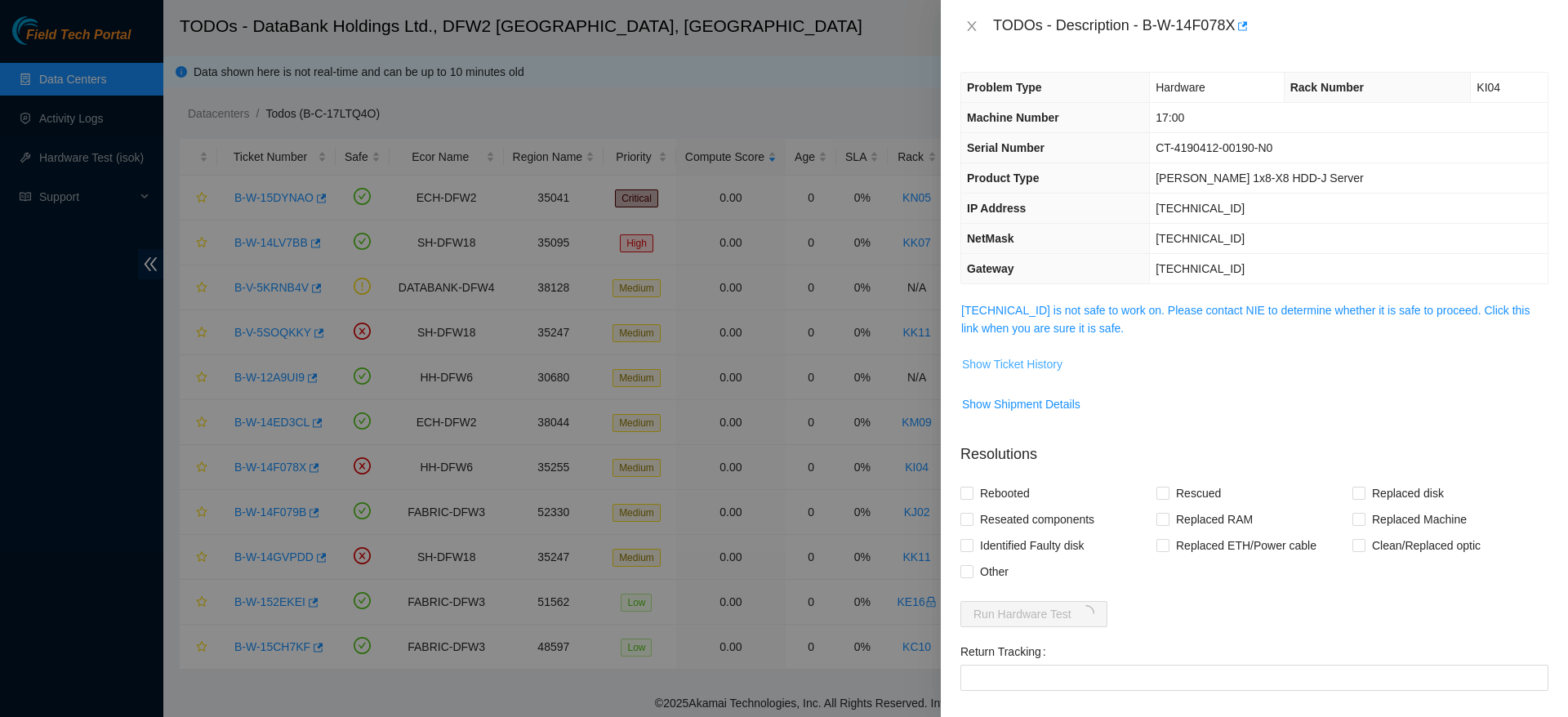
click at [1011, 367] on span "Show Ticket History" at bounding box center [1012, 364] width 100 height 18
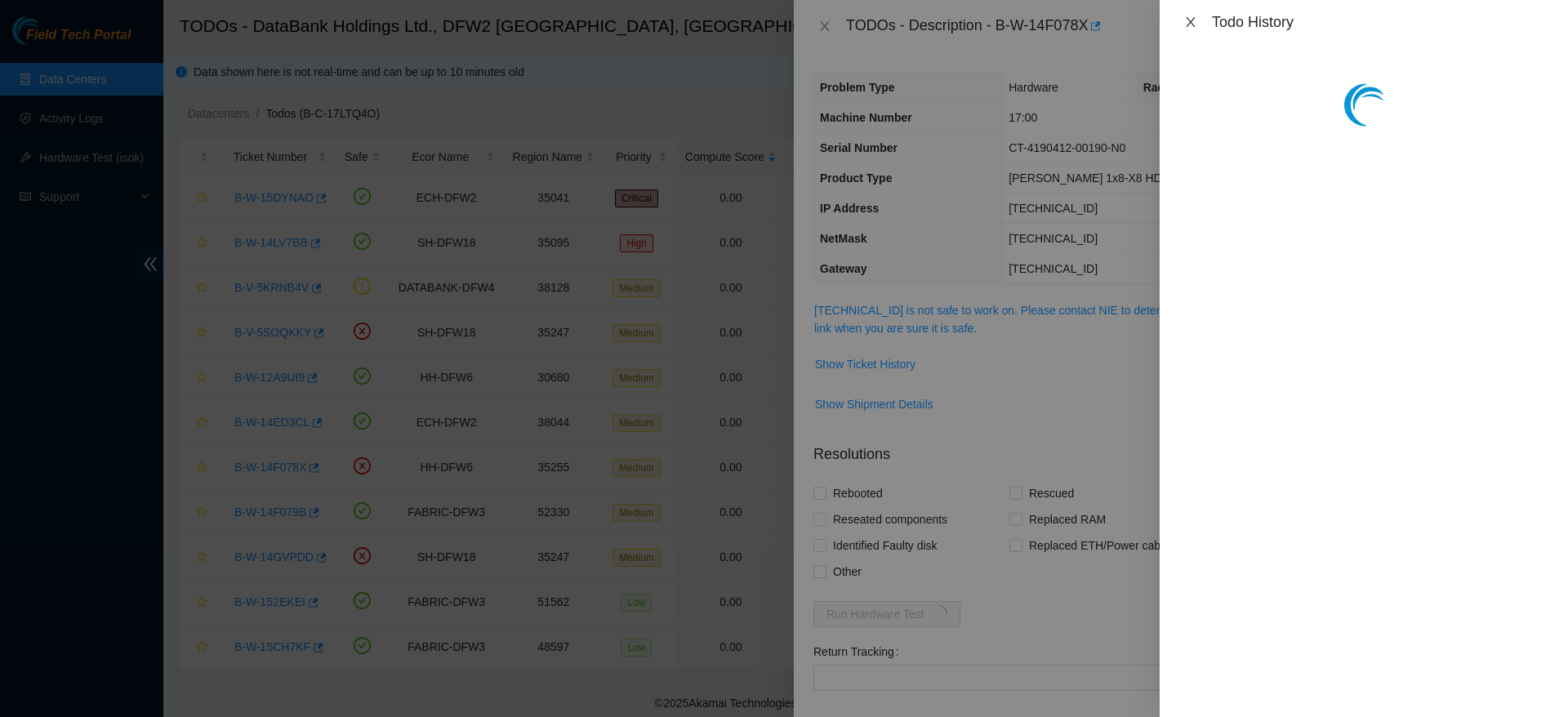
click at [1194, 25] on icon "close" at bounding box center [1191, 21] width 13 height 13
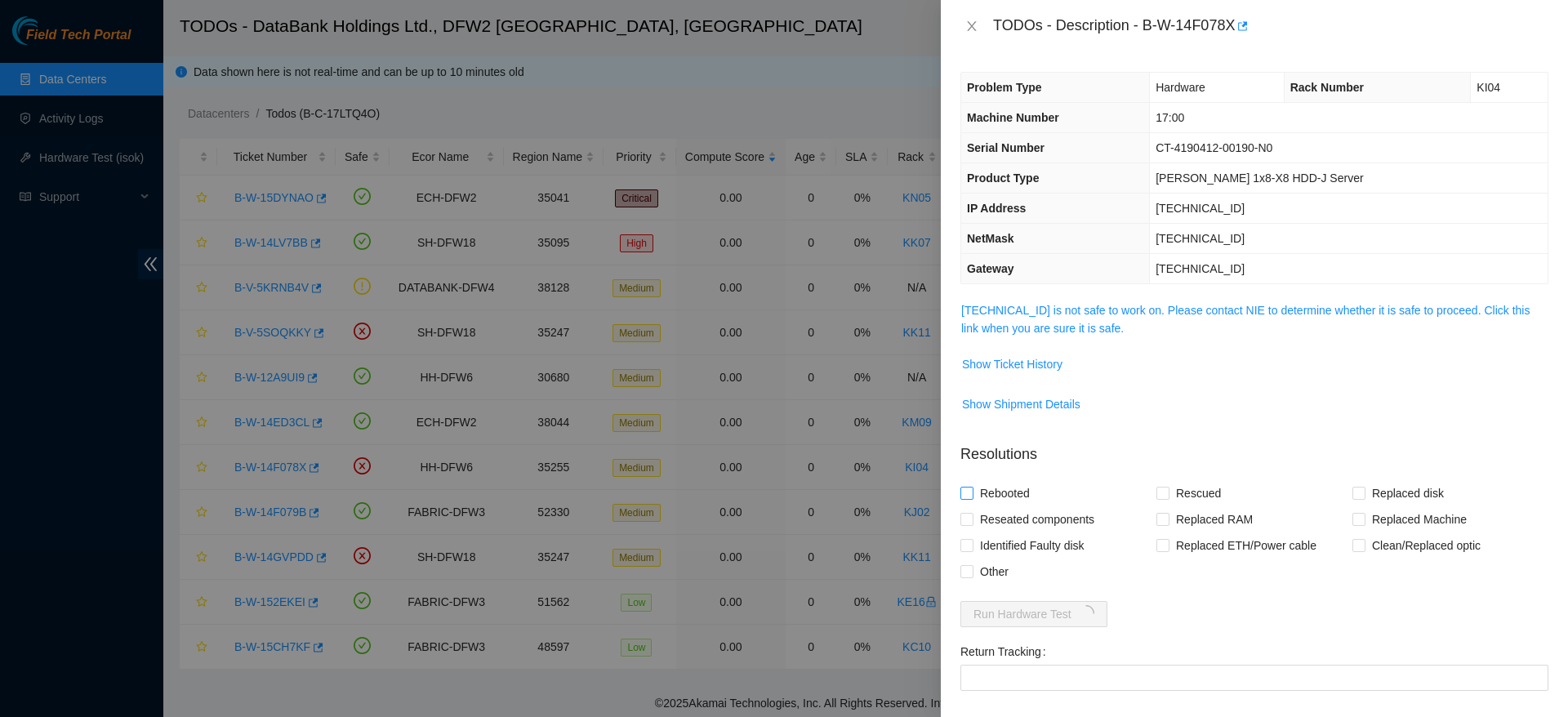
click at [1014, 493] on span "Rebooted" at bounding box center [1004, 492] width 63 height 26
click at [972, 493] on input "Rebooted" at bounding box center [966, 492] width 12 height 12
checkbox input "true"
click at [1379, 484] on span "Replaced disk" at bounding box center [1408, 492] width 85 height 26
click at [1364, 486] on input "Replaced disk" at bounding box center [1358, 492] width 12 height 12
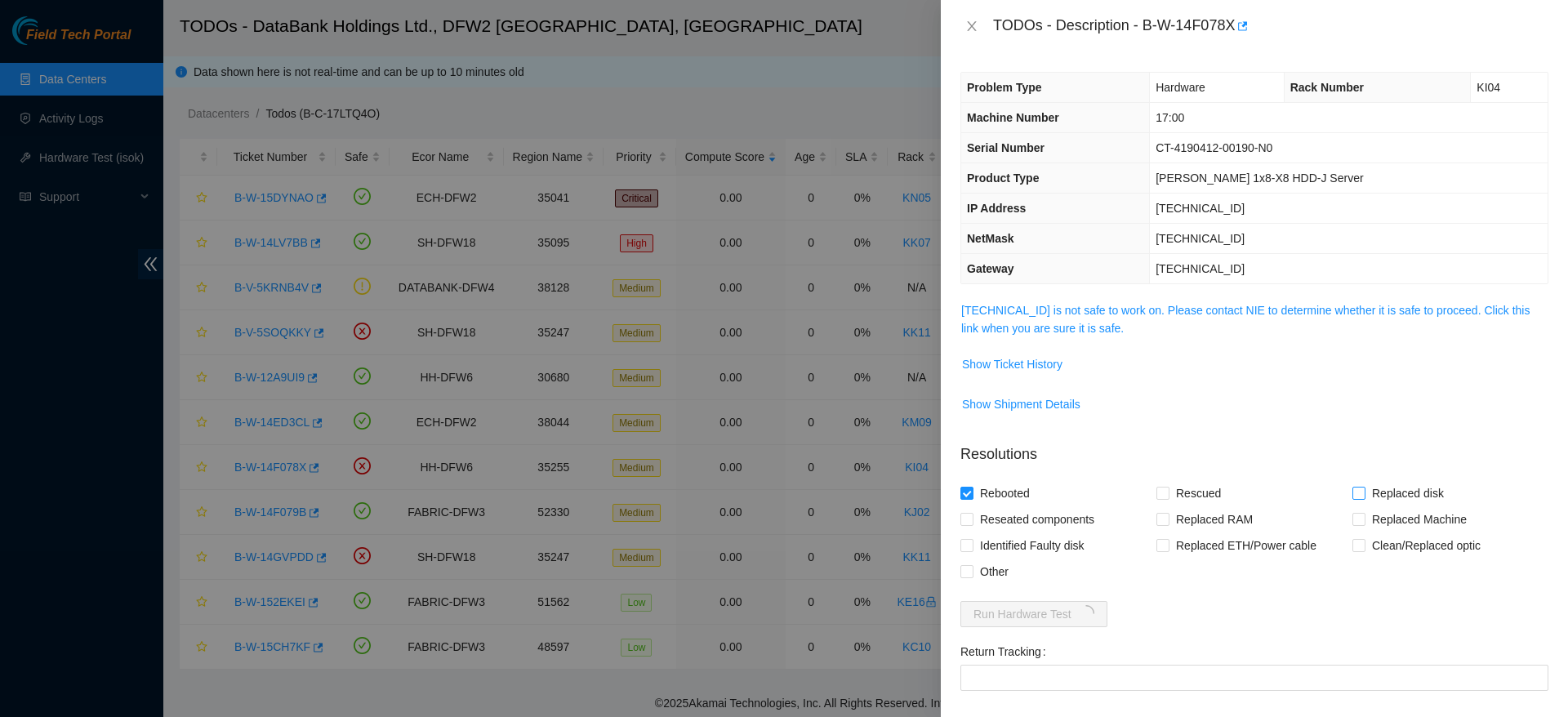
checkbox input "true"
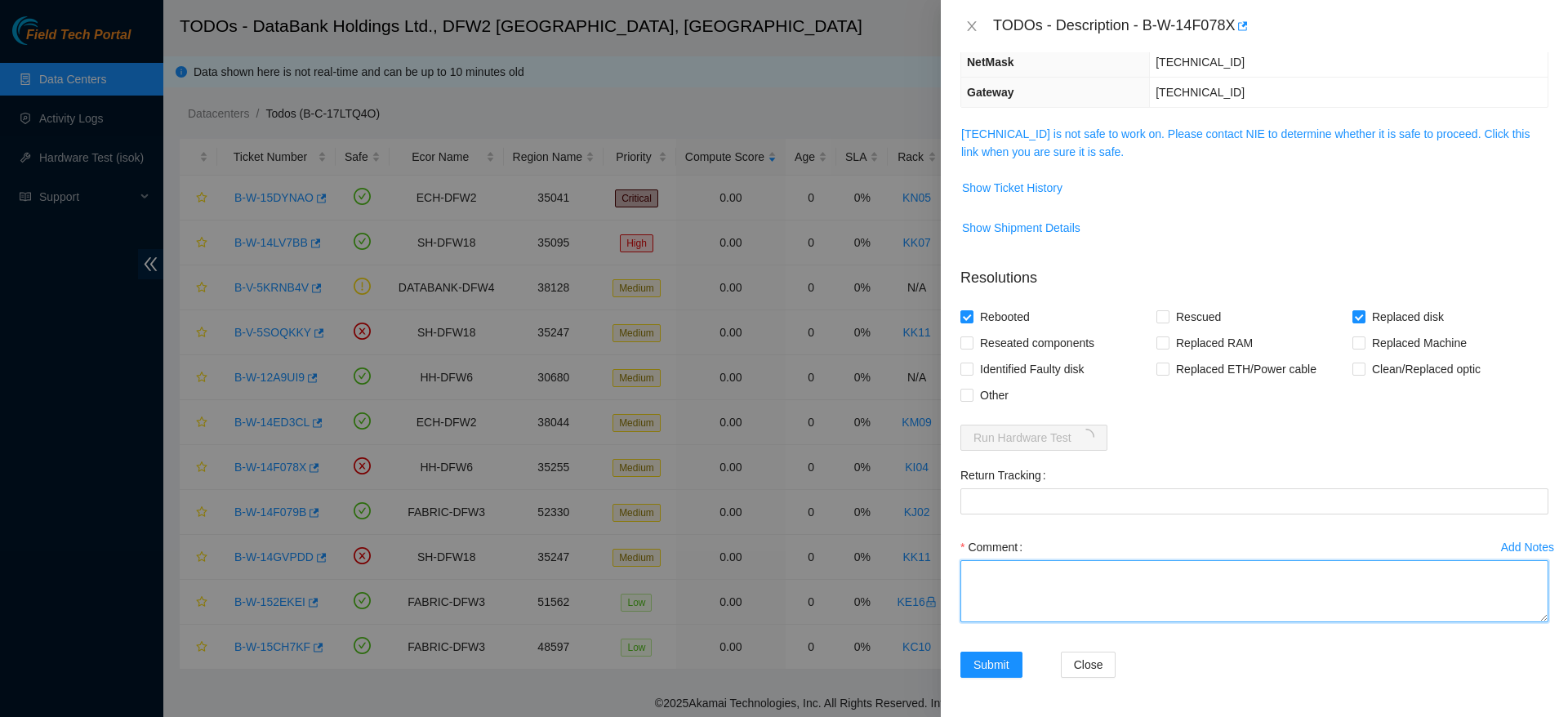
click at [1128, 578] on textarea "Comment" at bounding box center [1255, 591] width 588 height 62
paste textarea "Ticket: B-W-14F078X Good Disk(s): WFKA99HT, WFKA9CYJ Bad Disk(s): WFK16THW0000E…"
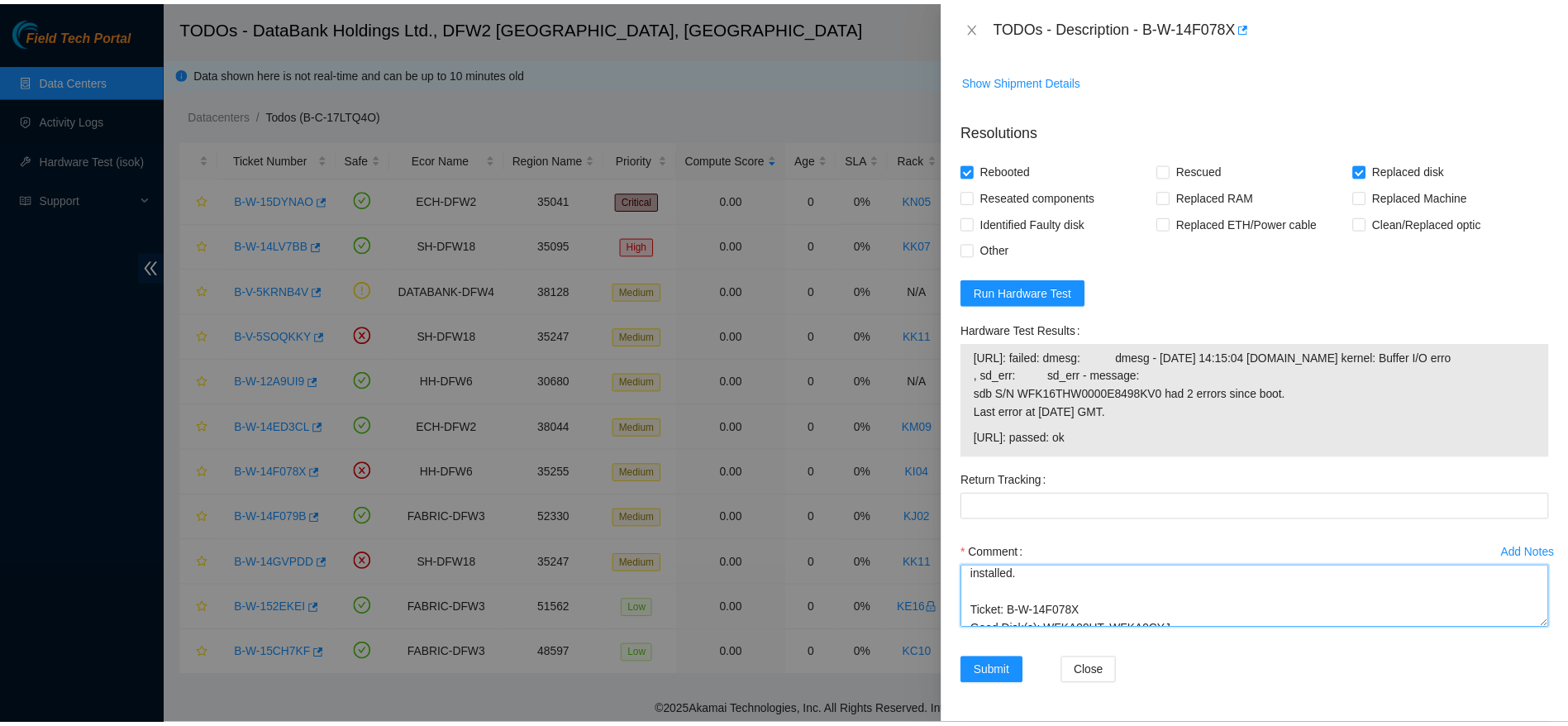
scroll to position [128, 0]
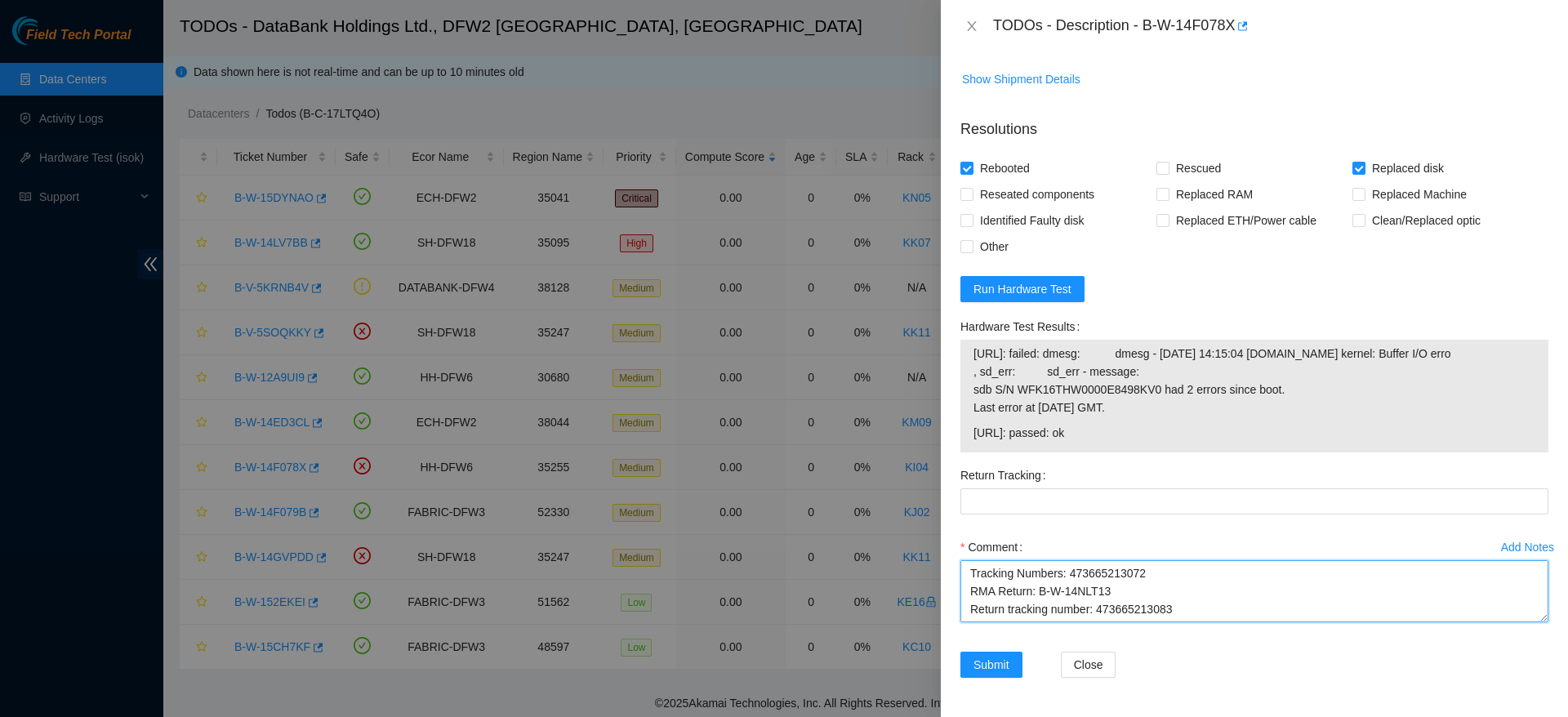
drag, startPoint x: 1216, startPoint y: 612, endPoint x: 1097, endPoint y: 629, distance: 120.2
click at [1097, 629] on div "Comment replaced disk, checked with isok was not able to pass, not sure why dri…" at bounding box center [1255, 583] width 588 height 98
type textarea "replaced disk, checked with isok was not able to pass, not sure why drive is no…"
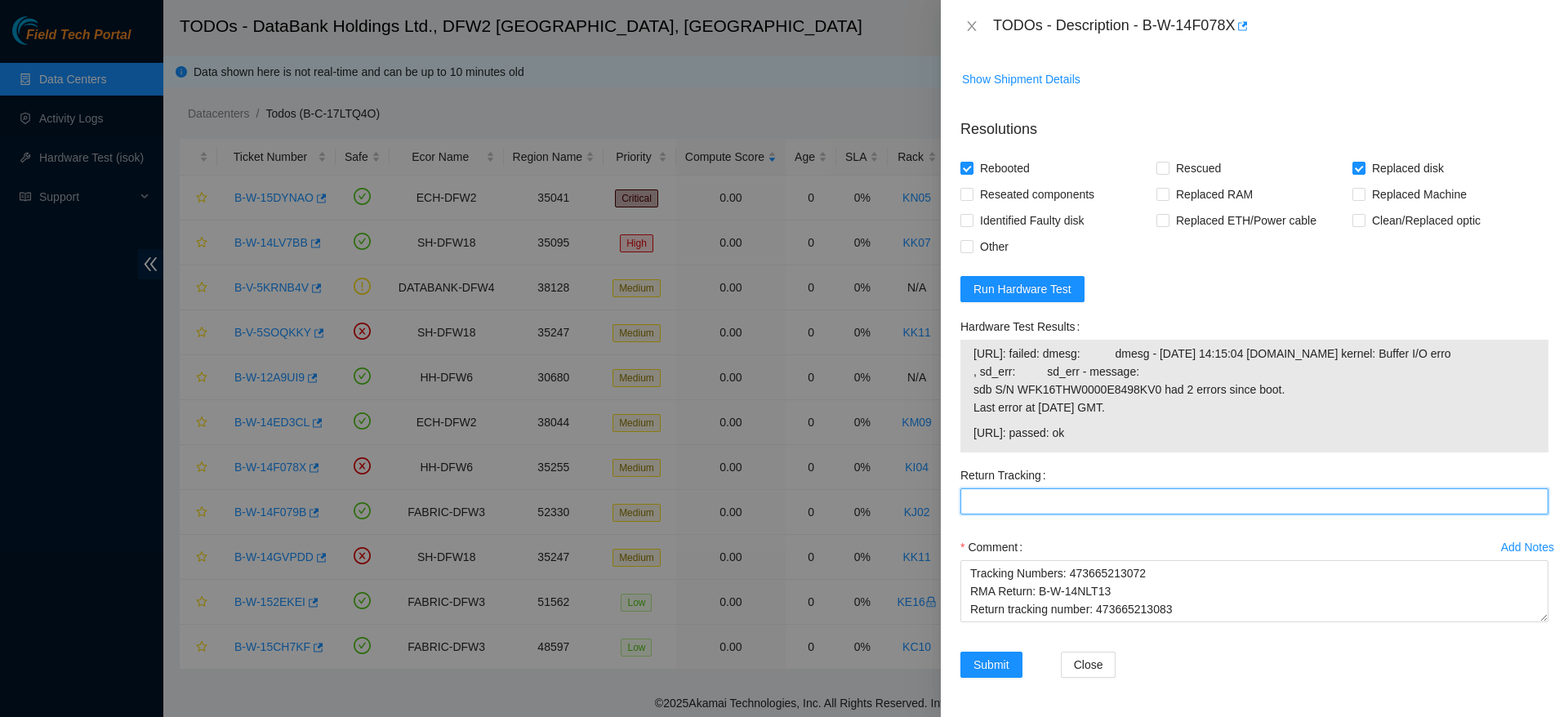
click at [1102, 514] on Tracking "Return Tracking" at bounding box center [1255, 500] width 588 height 26
paste Tracking "473665213083"
type Tracking "473665213083"
click at [999, 671] on span "Submit" at bounding box center [991, 665] width 36 height 18
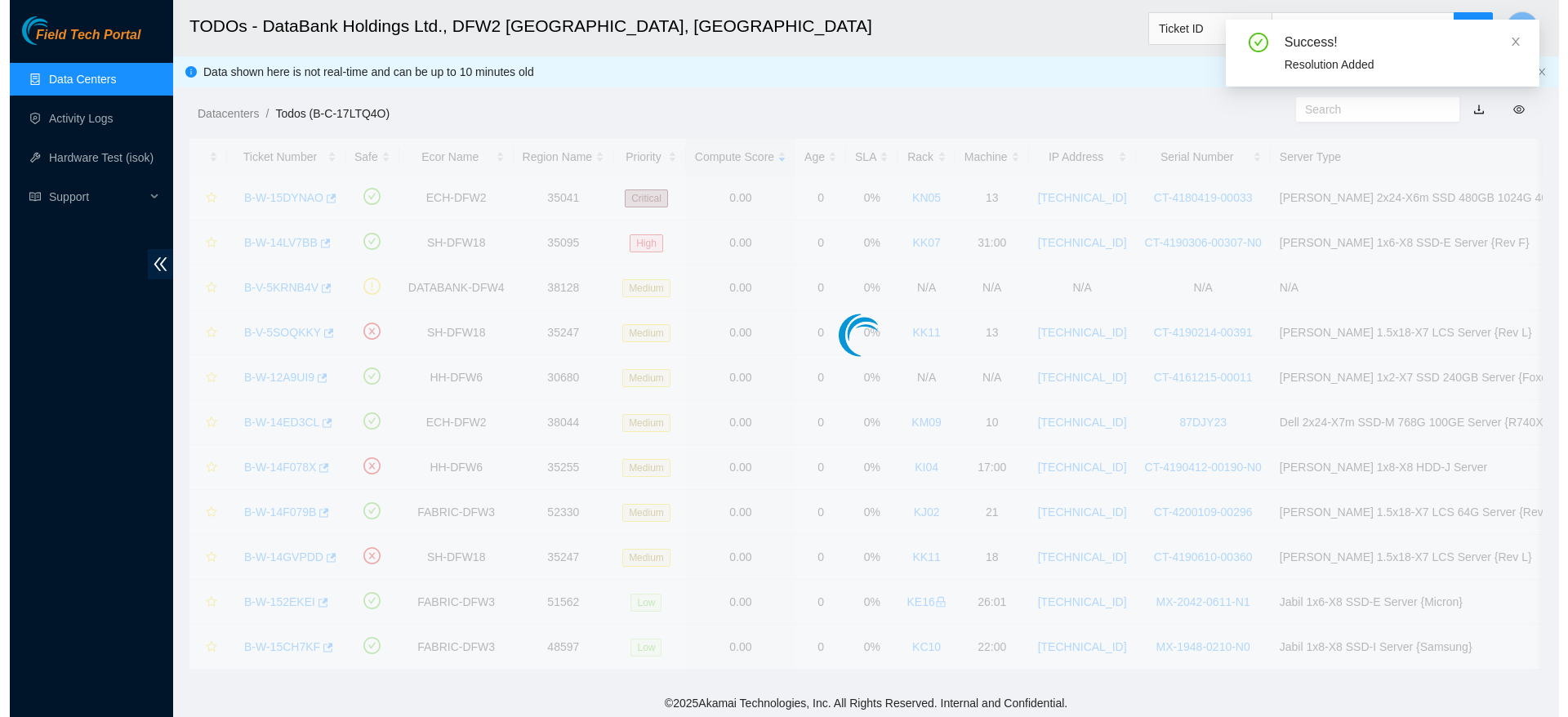
scroll to position [392, 0]
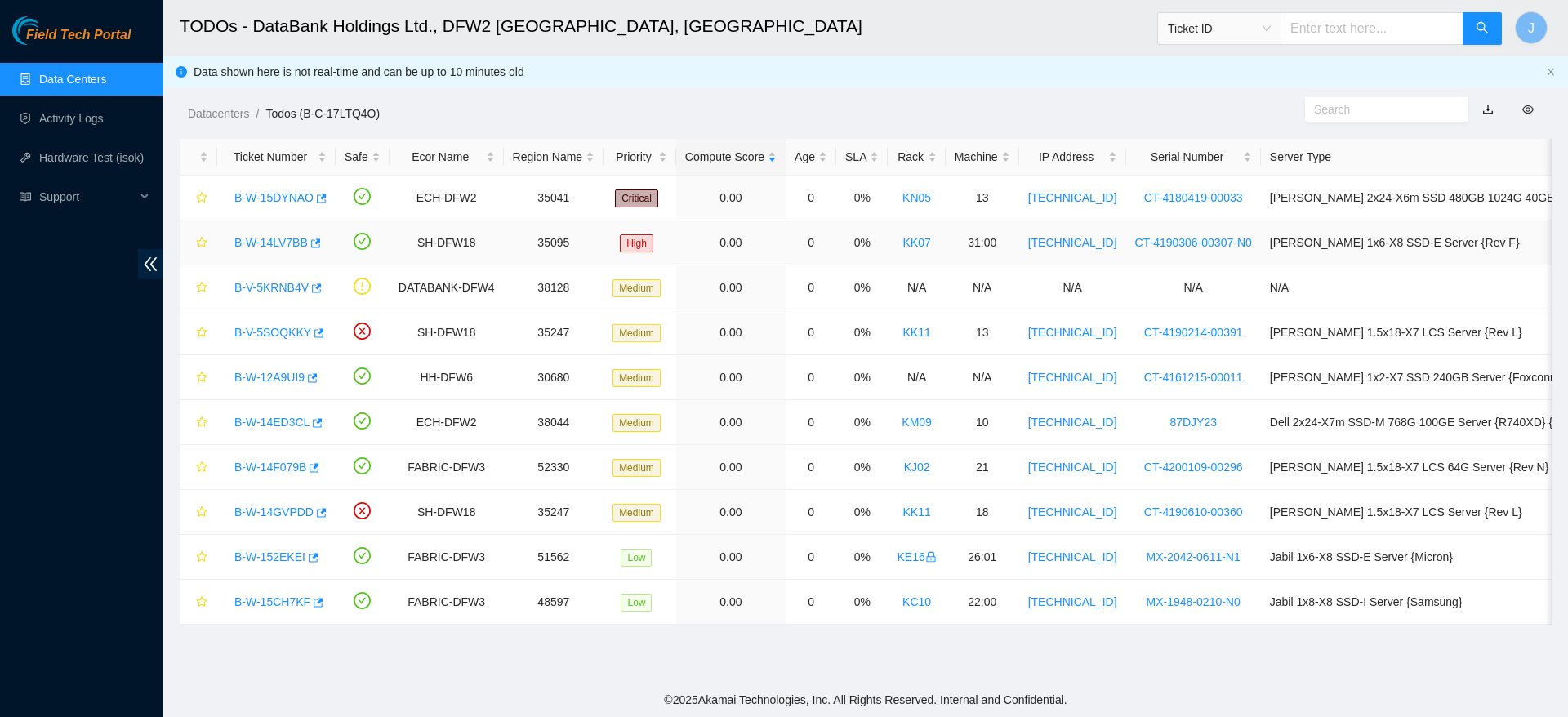
click at [276, 239] on link "B-W-14LV7BB" at bounding box center [271, 242] width 74 height 13
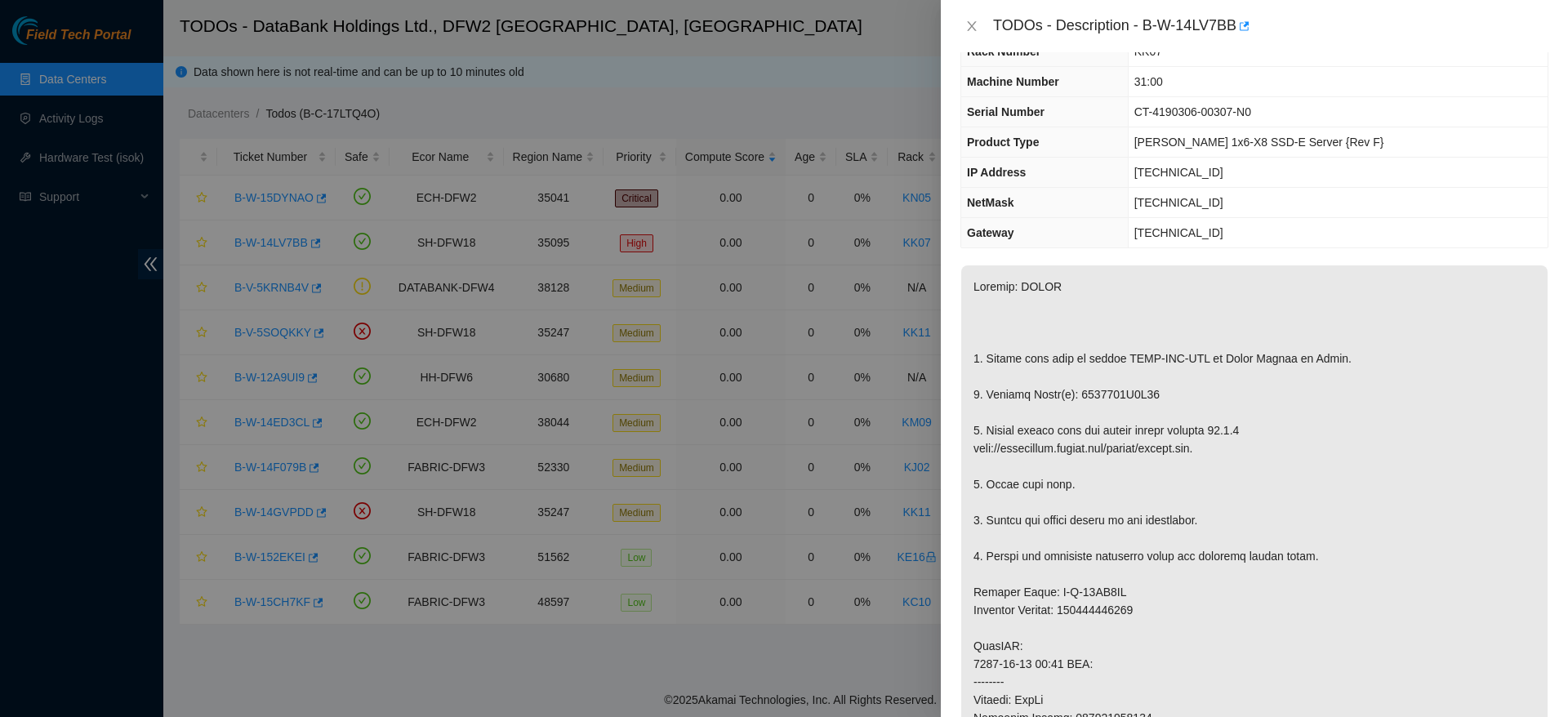
scroll to position [0, 0]
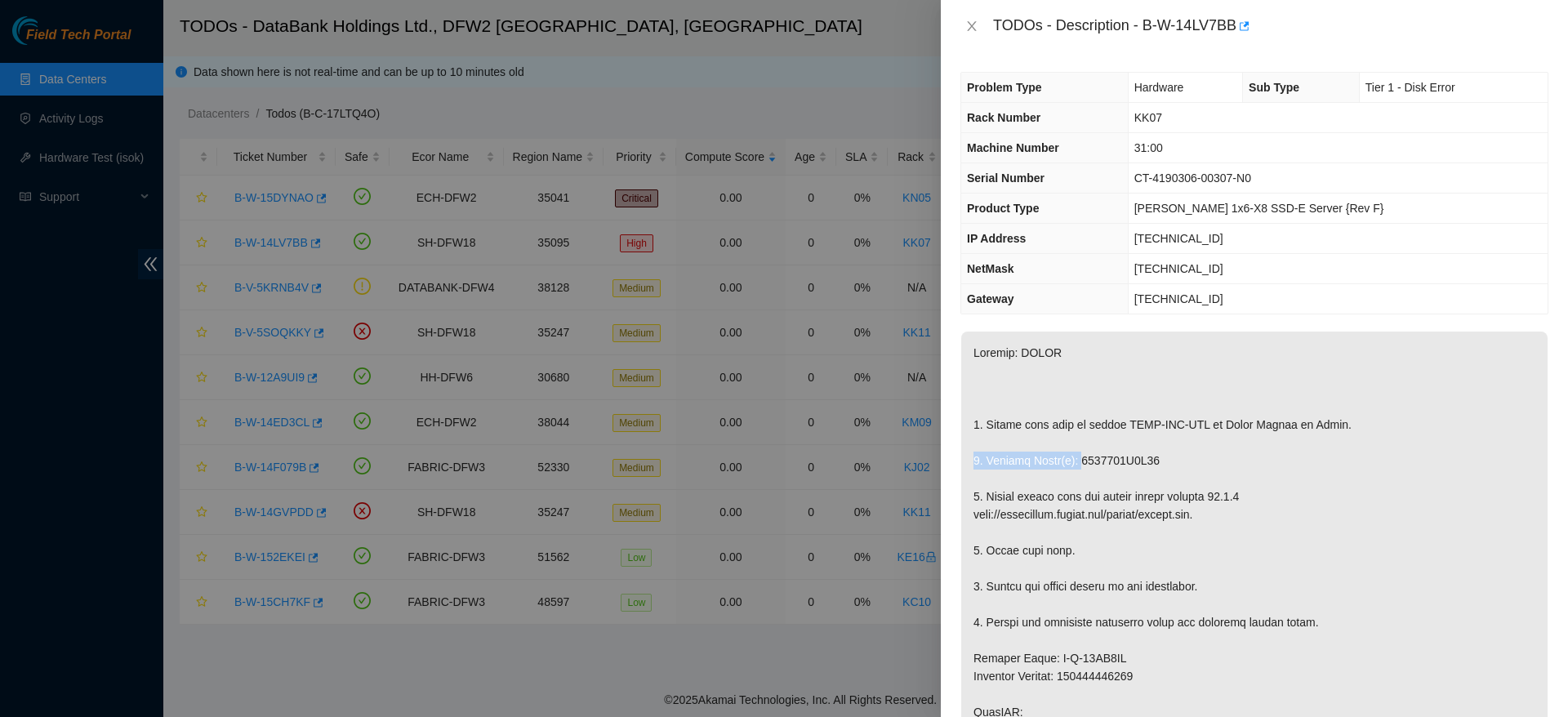
drag, startPoint x: 1071, startPoint y: 457, endPoint x: 1359, endPoint y: 439, distance: 288.6
drag, startPoint x: 1183, startPoint y: 457, endPoint x: 1073, endPoint y: 466, distance: 110.4
copy p "1853205C1D63"
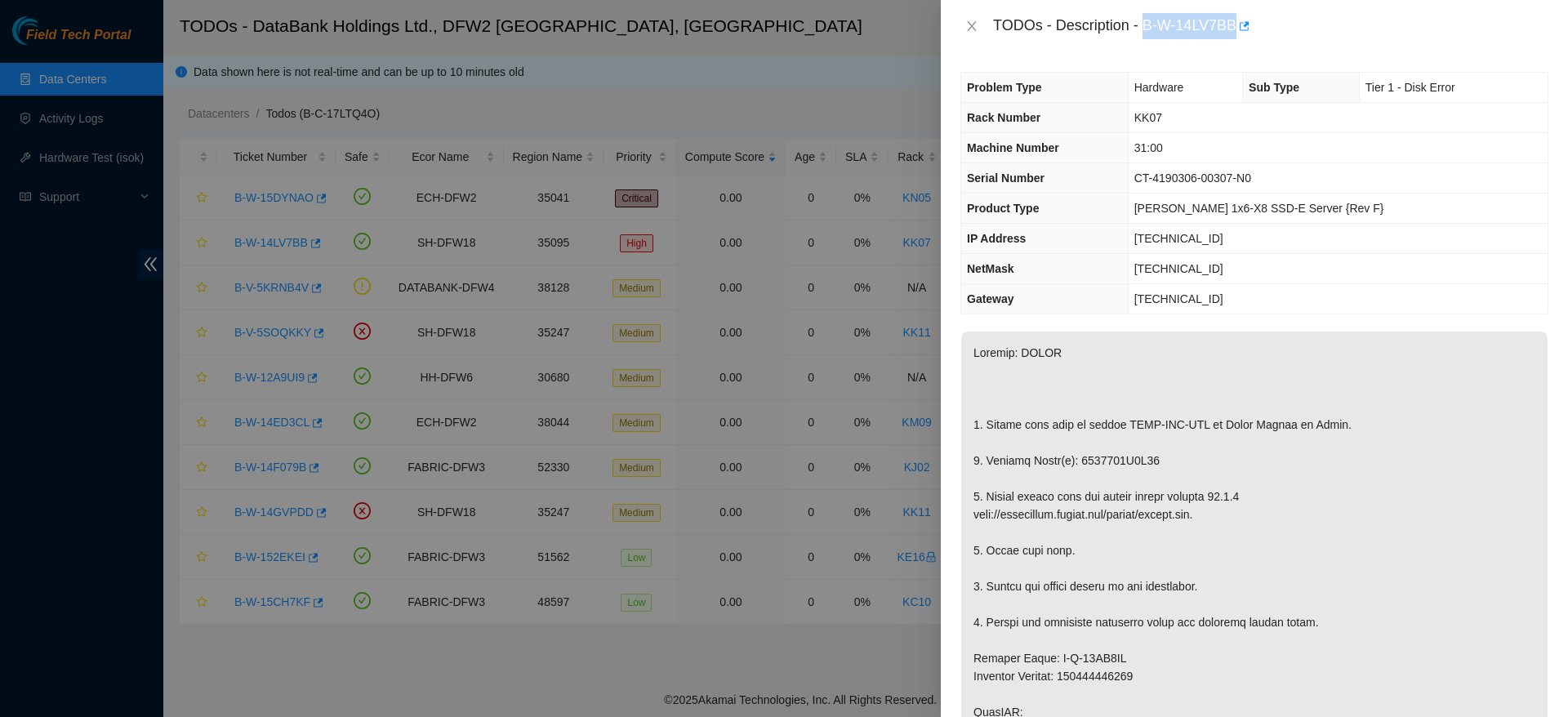
drag, startPoint x: 1144, startPoint y: 25, endPoint x: 1236, endPoint y: 28, distance: 92.0
click at [1236, 28] on div "TODOs - Description - B-W-14LV7BB" at bounding box center [1271, 26] width 556 height 26
copy div "B-W-14LV7BB"
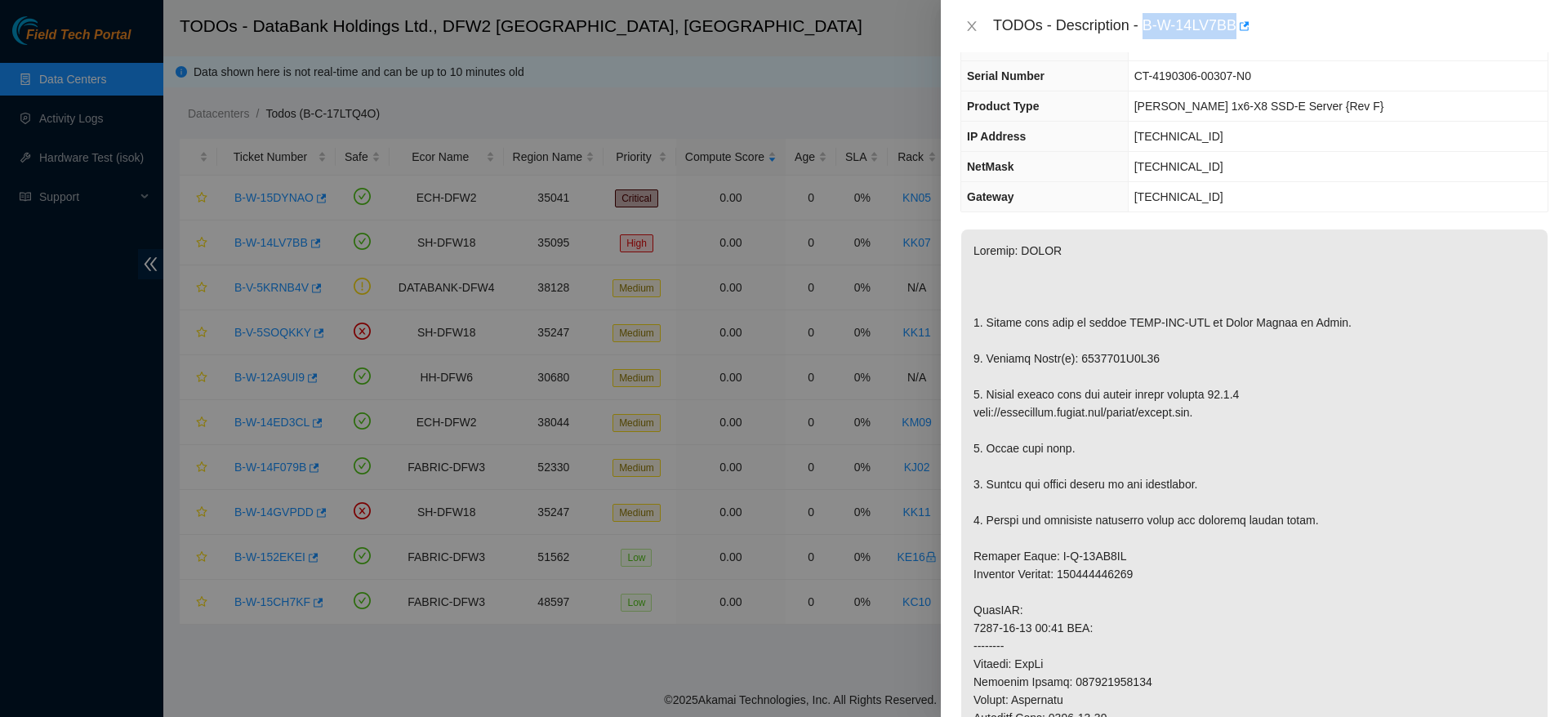
scroll to position [157, 0]
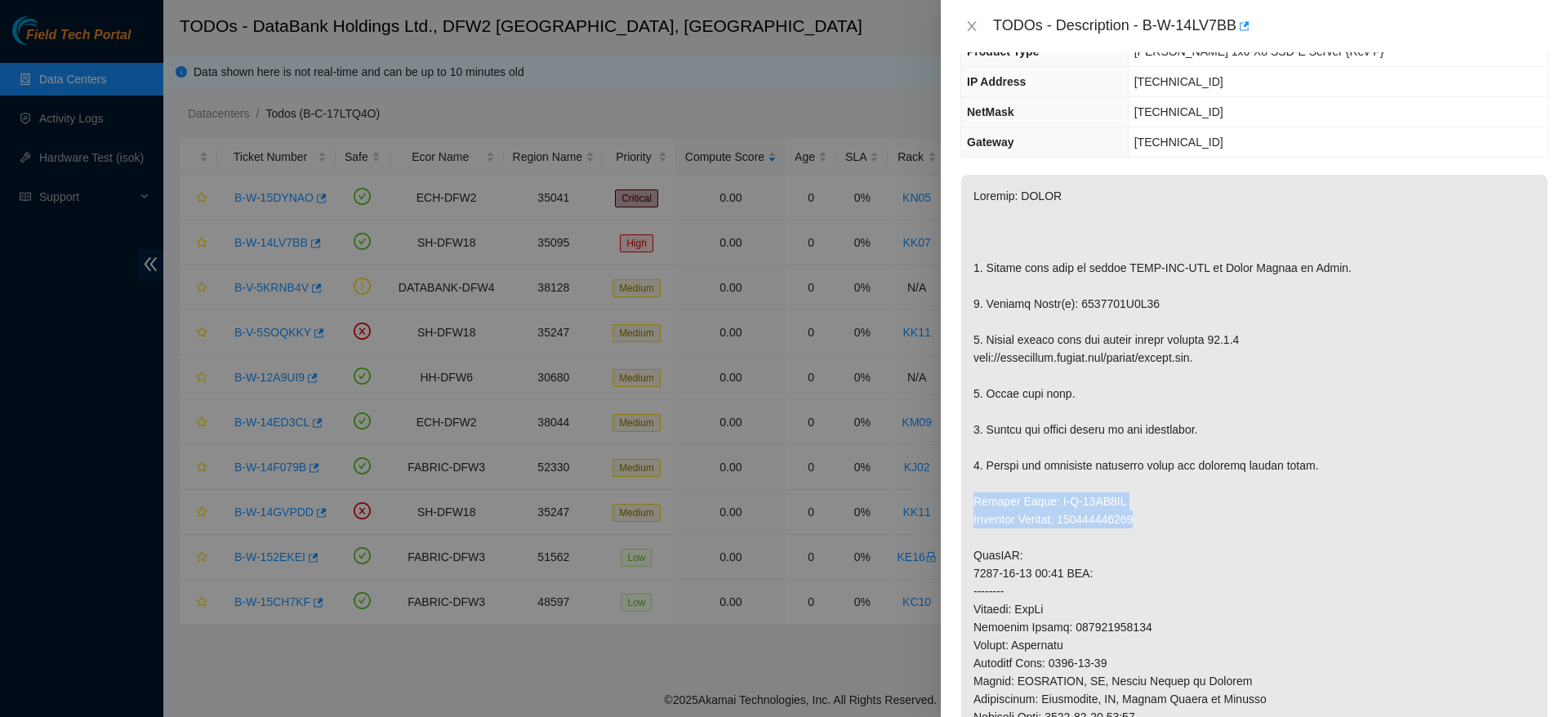
drag, startPoint x: 970, startPoint y: 504, endPoint x: 1158, endPoint y: 515, distance: 188.3
click at [1158, 515] on p at bounding box center [1255, 591] width 586 height 832
copy p "Service Order: B-W-14MU1FX Tracking Numbers: 473665212959"
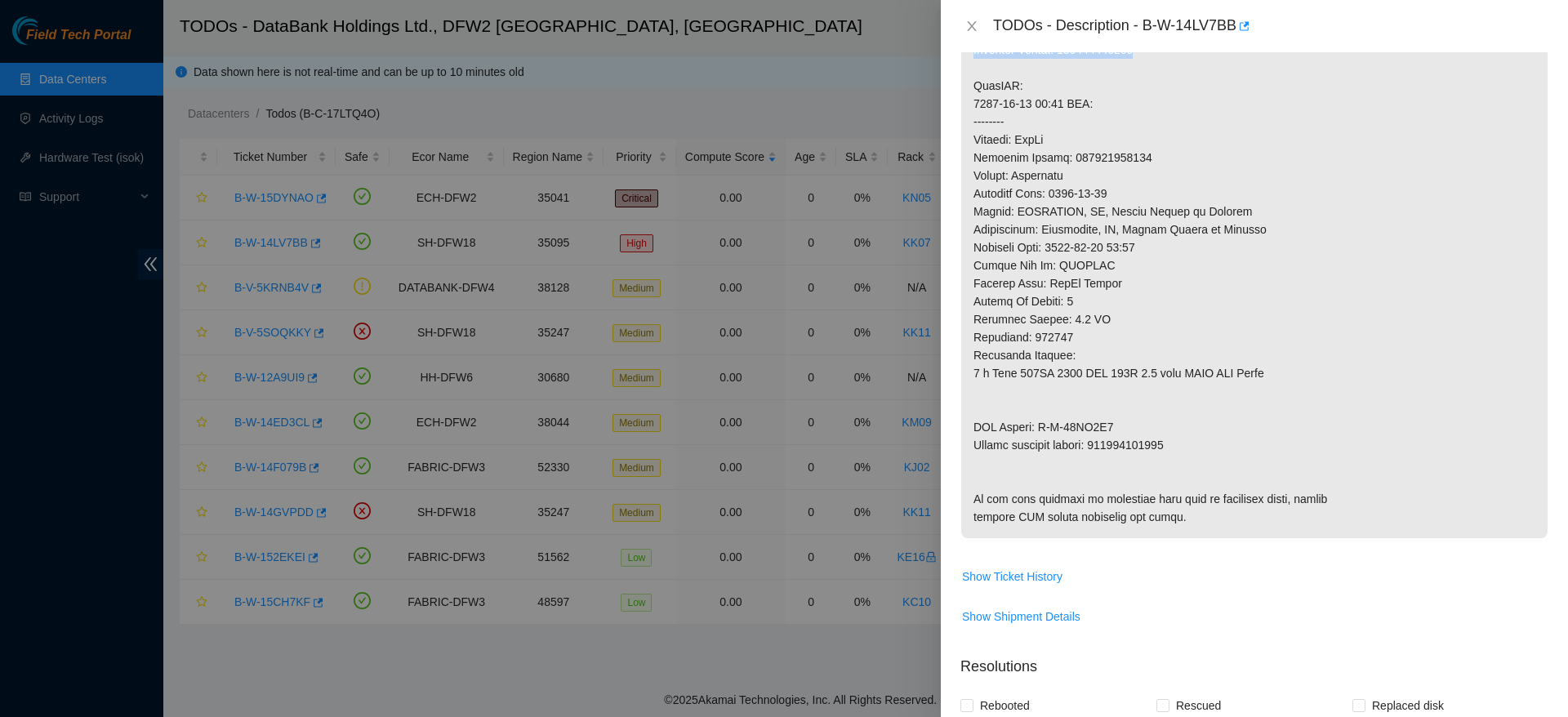
scroll to position [626, 0]
drag, startPoint x: 966, startPoint y: 429, endPoint x: 1220, endPoint y: 440, distance: 254.2
click at [1220, 440] on p at bounding box center [1255, 121] width 586 height 832
copy p "RMA Return: B-W-14MU1G8 Return tracking number: 473665212960"
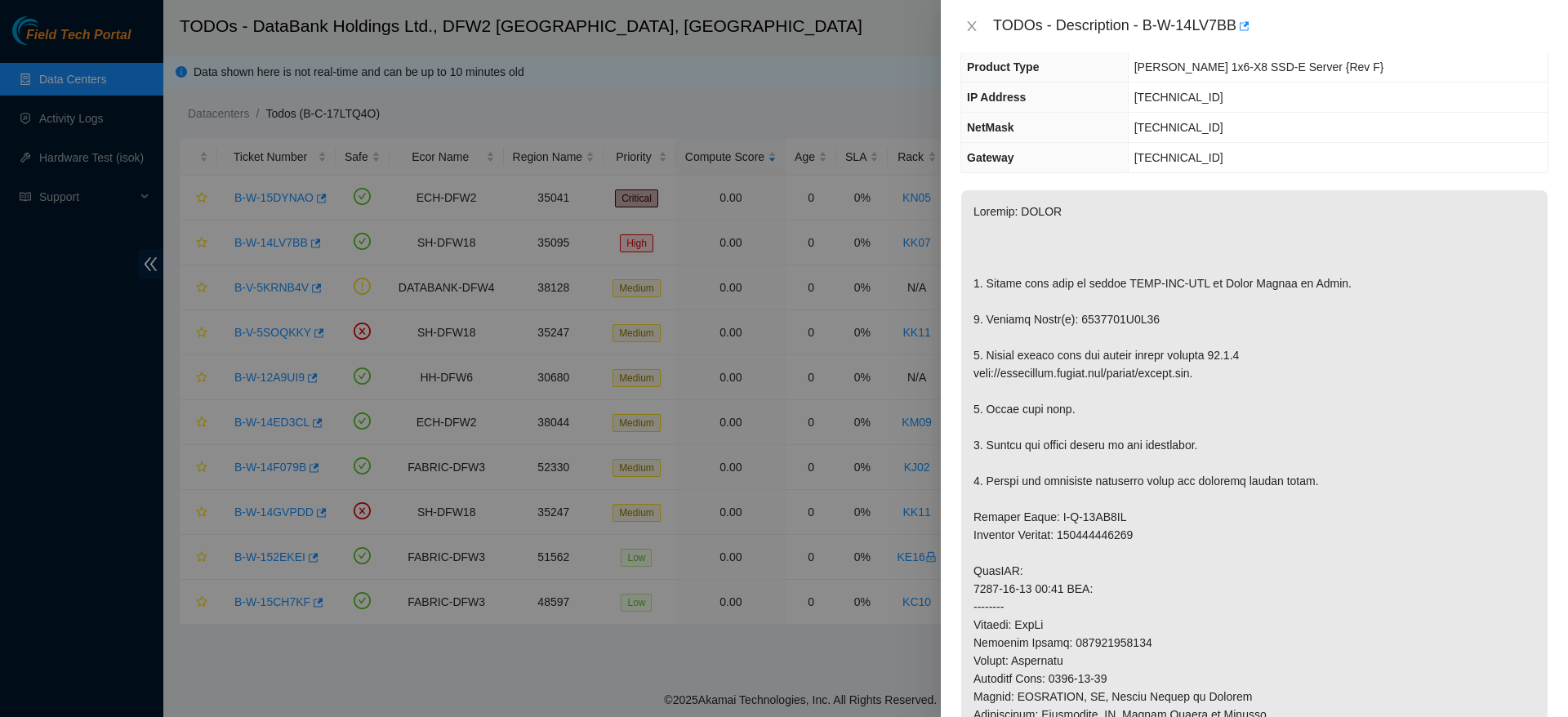
scroll to position [0, 0]
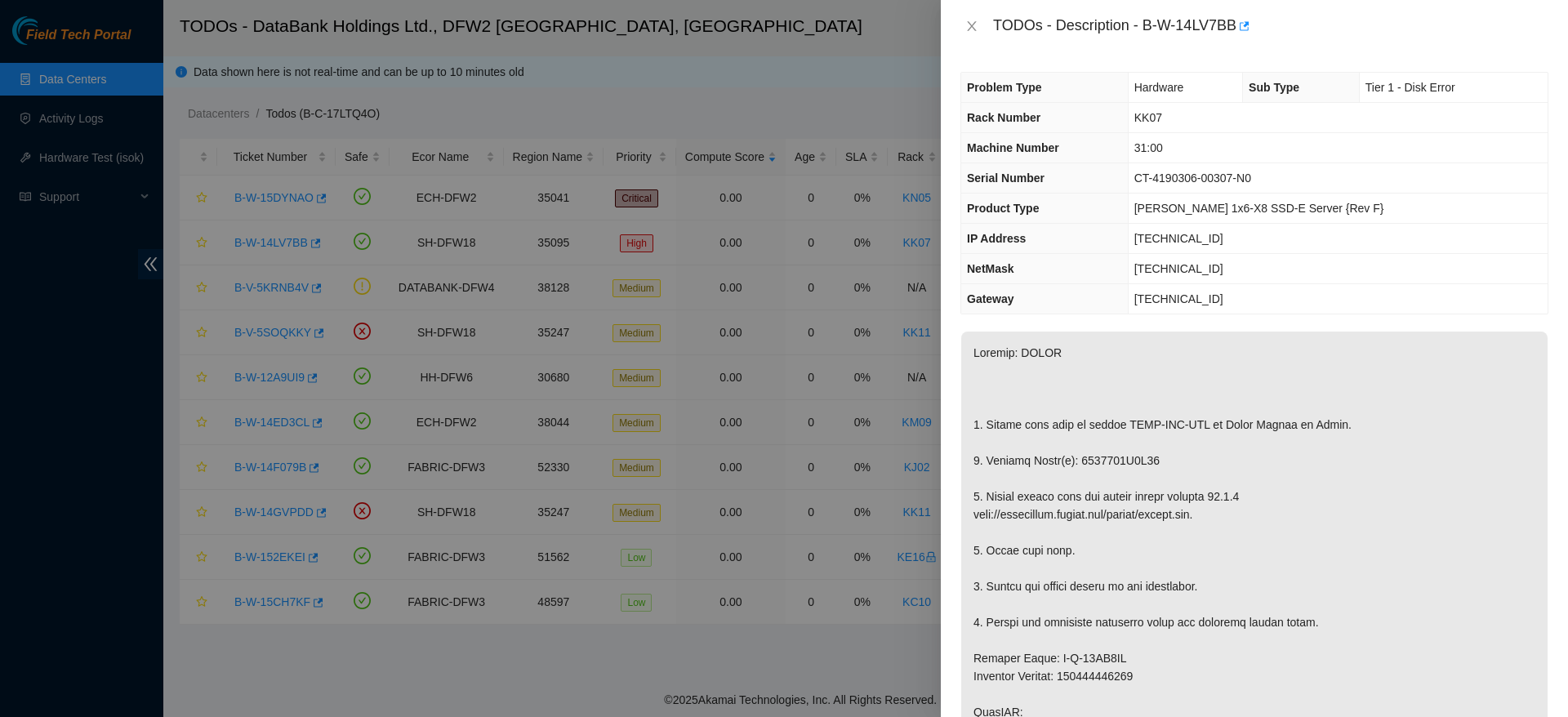
click at [1183, 235] on span "104.123.157.192" at bounding box center [1179, 238] width 89 height 13
click at [1167, 269] on span "255.255.255.128" at bounding box center [1179, 268] width 89 height 13
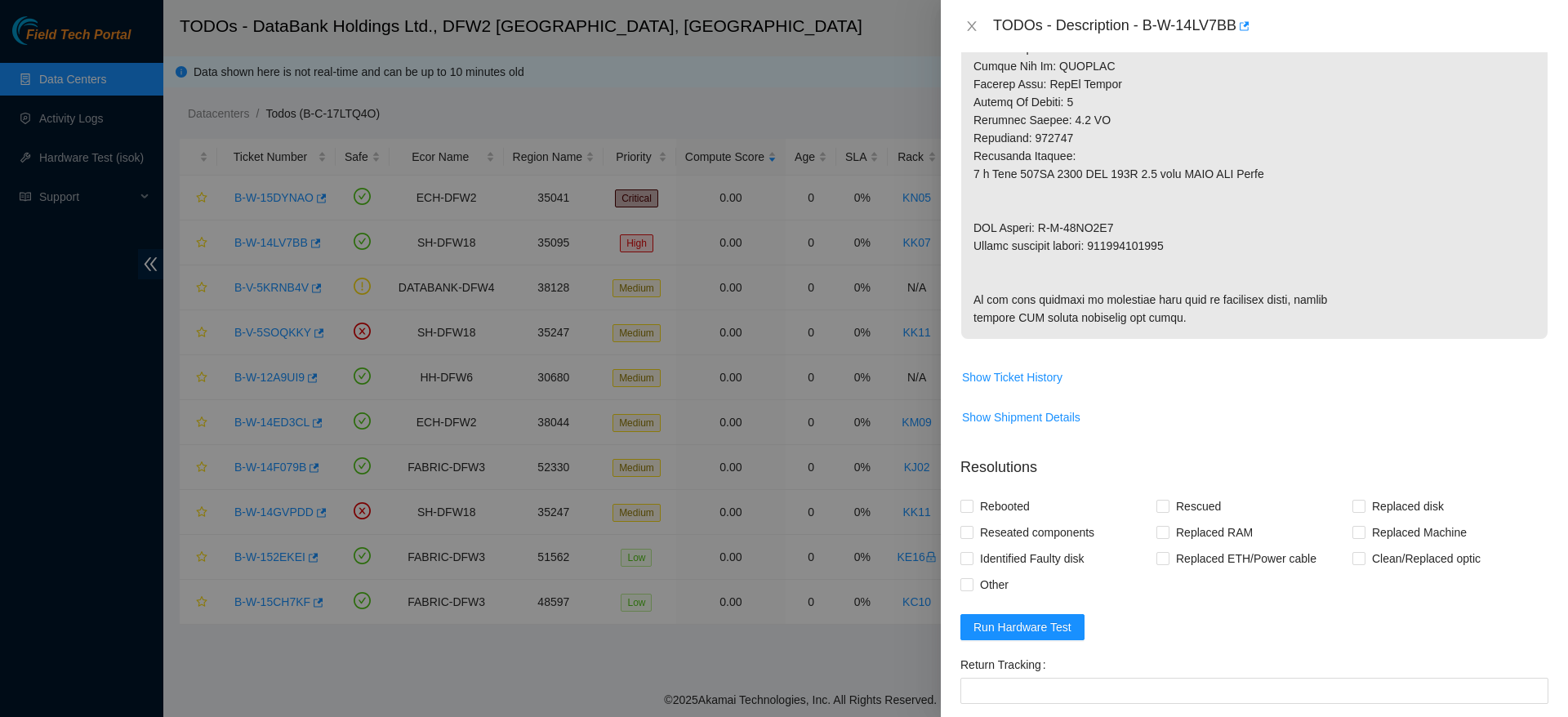
scroll to position [1086, 0]
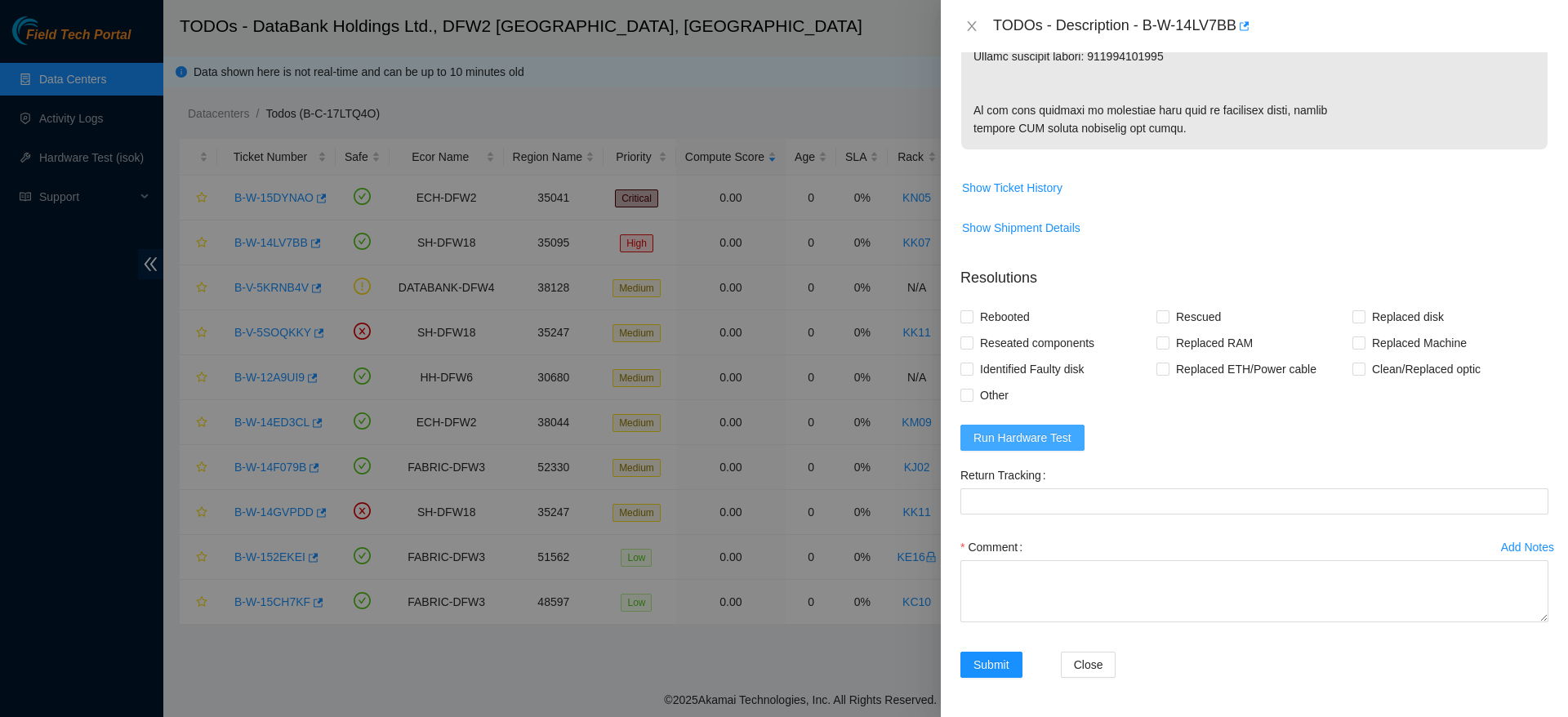
click at [1024, 441] on span "Run Hardware Test" at bounding box center [1022, 437] width 98 height 18
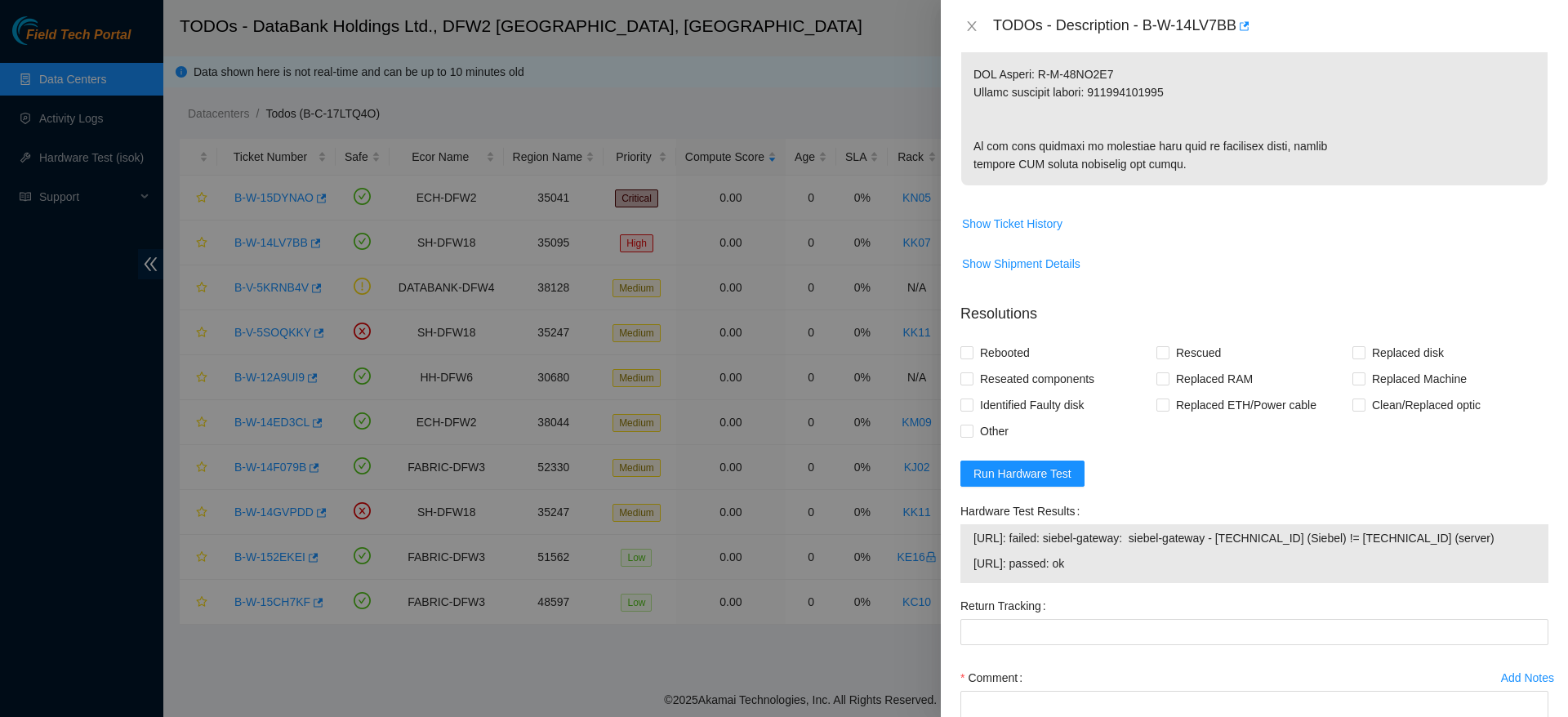
scroll to position [1199, 0]
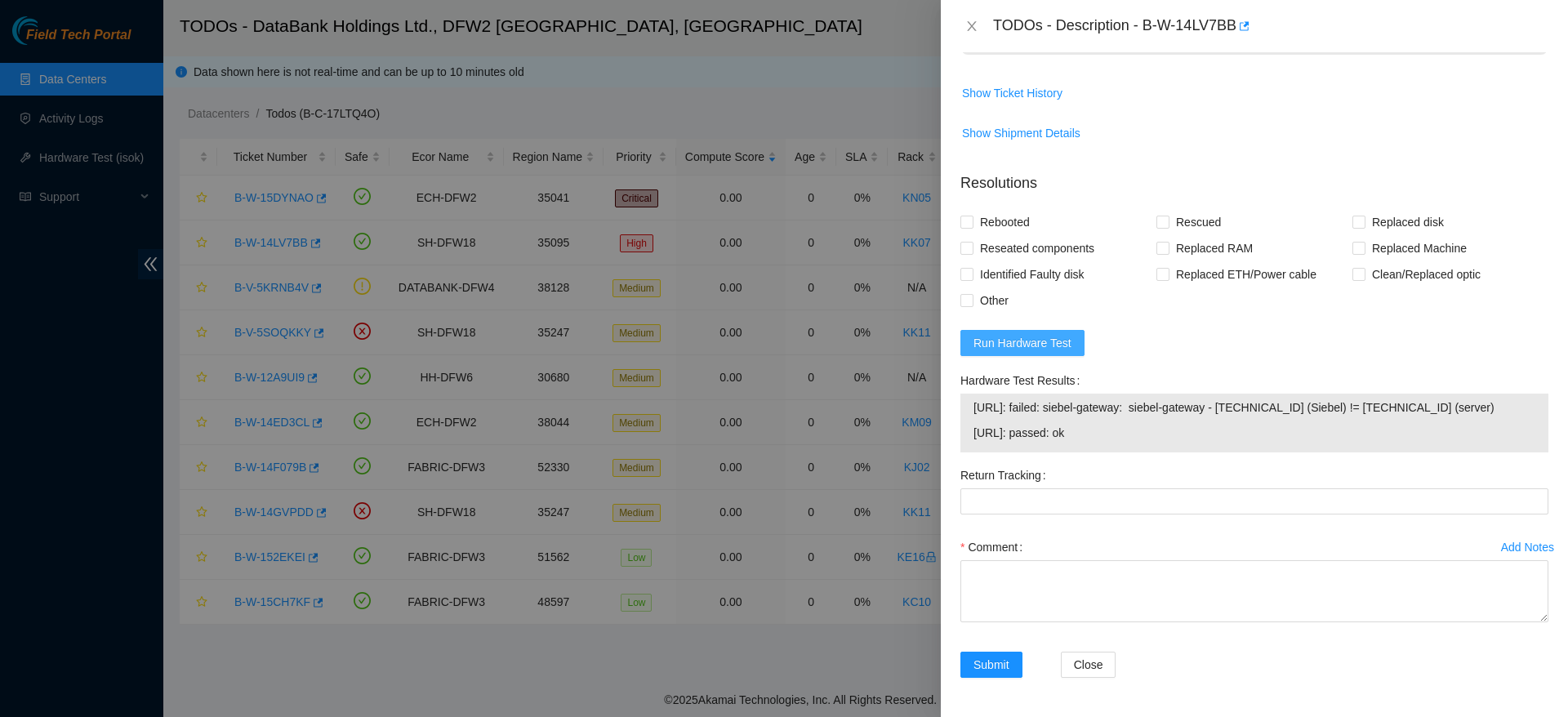
click at [1016, 334] on span "Run Hardware Test" at bounding box center [1022, 343] width 98 height 18
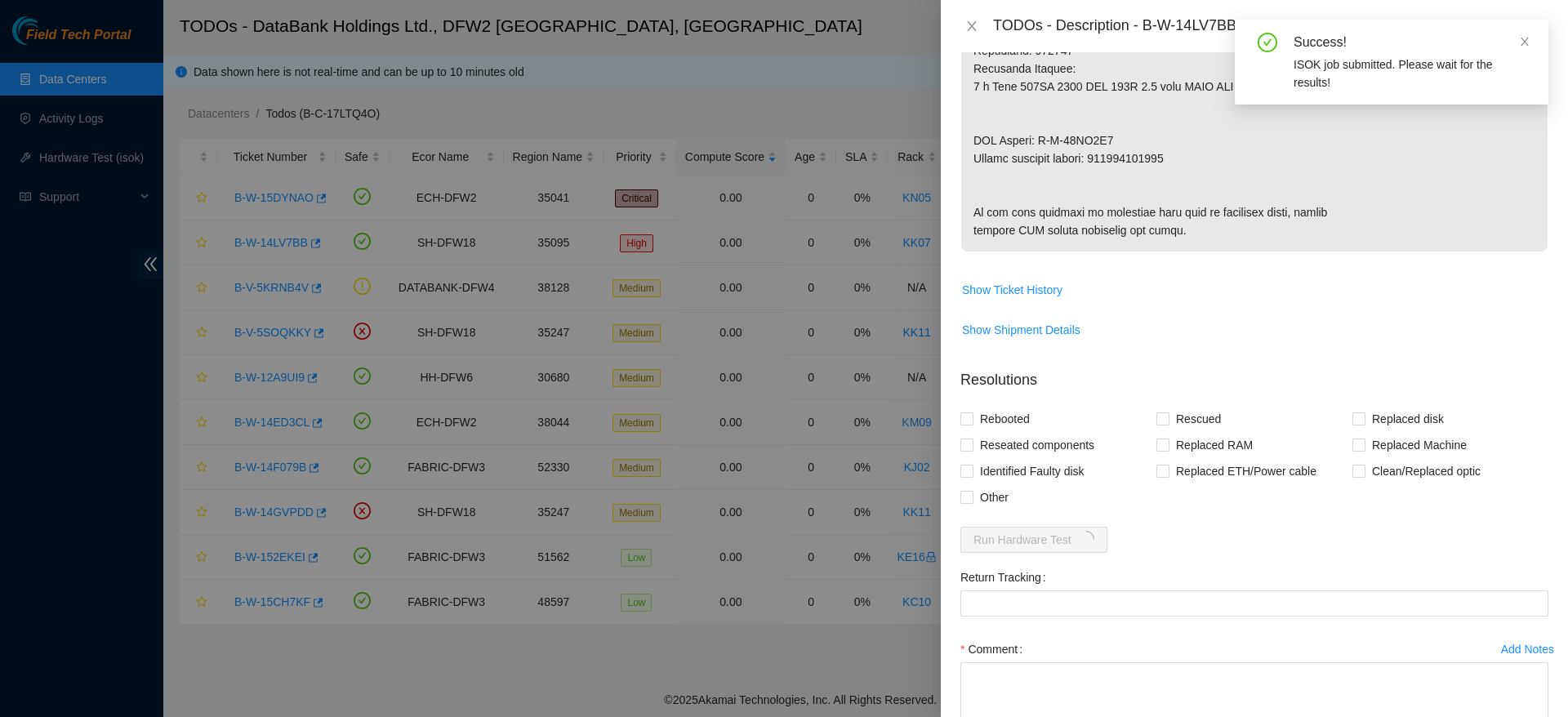
scroll to position [1086, 0]
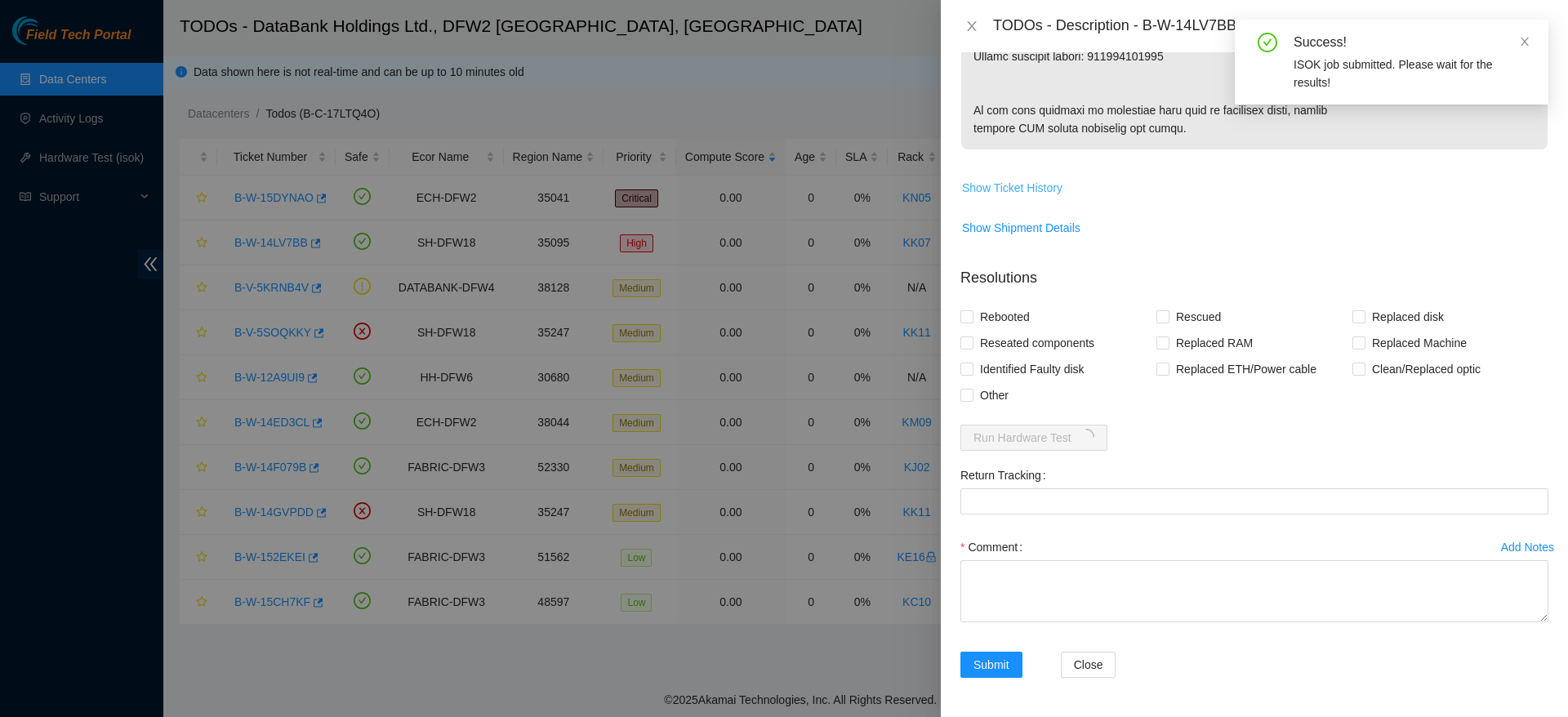
click at [1033, 178] on span "Show Ticket History" at bounding box center [1012, 187] width 100 height 18
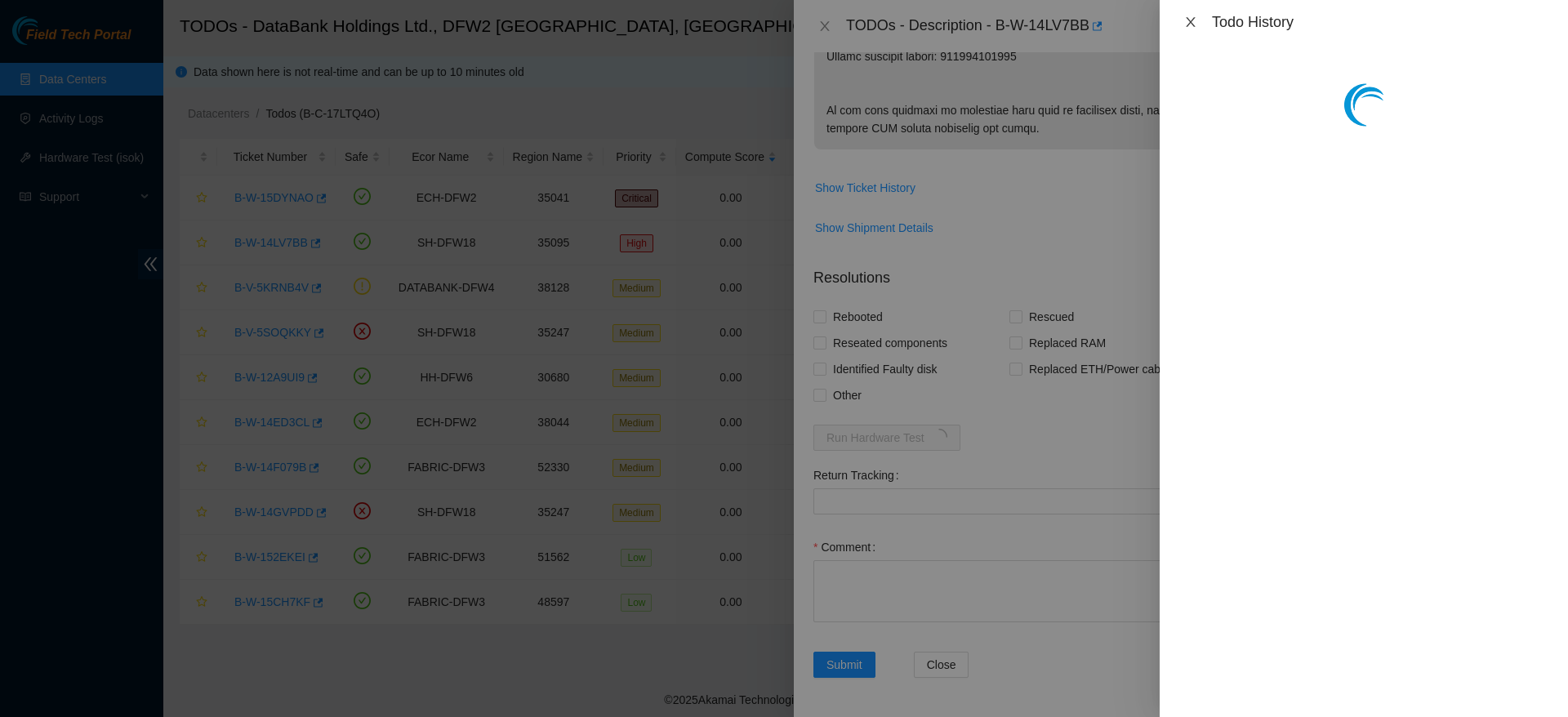
click at [1196, 25] on icon "close" at bounding box center [1191, 21] width 13 height 13
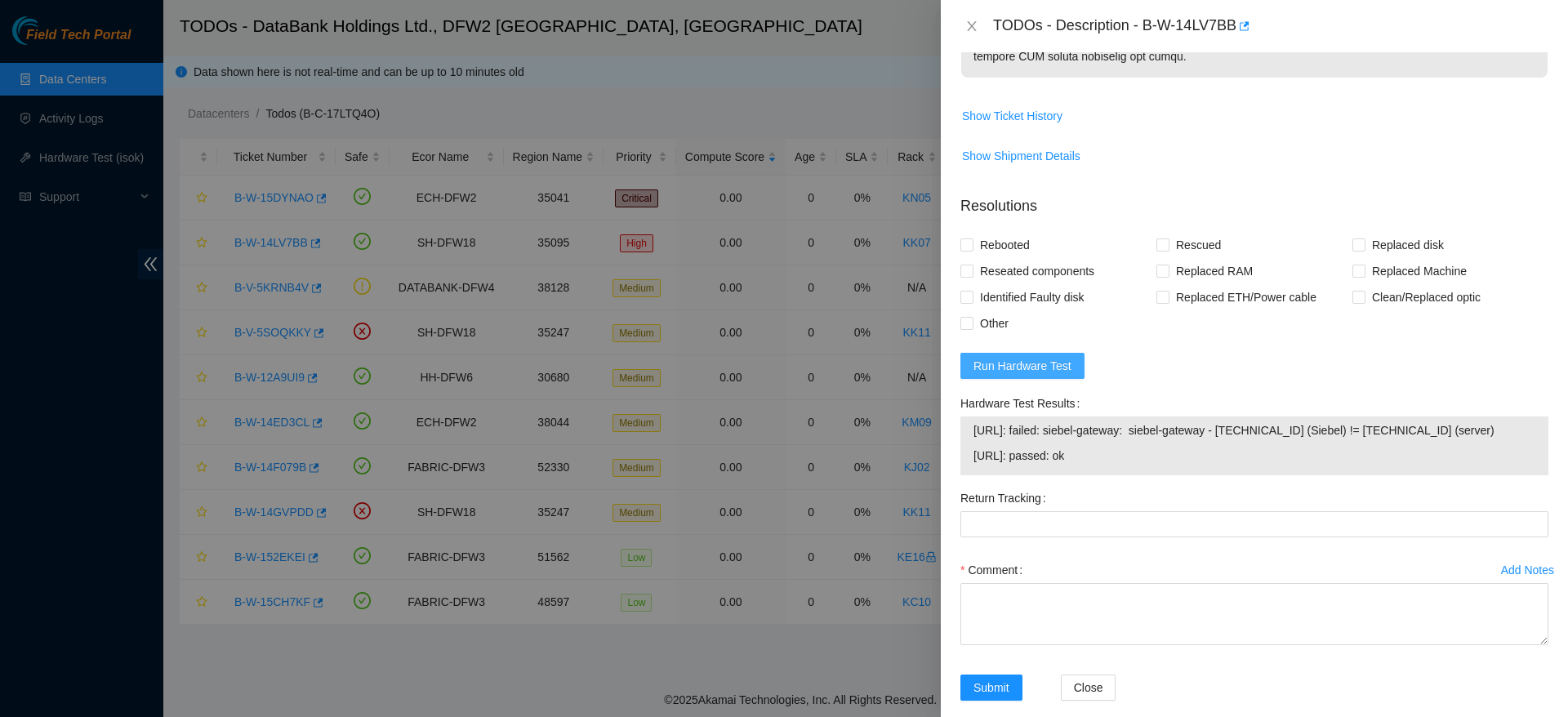
click at [1045, 374] on span "Run Hardware Test" at bounding box center [1022, 366] width 98 height 18
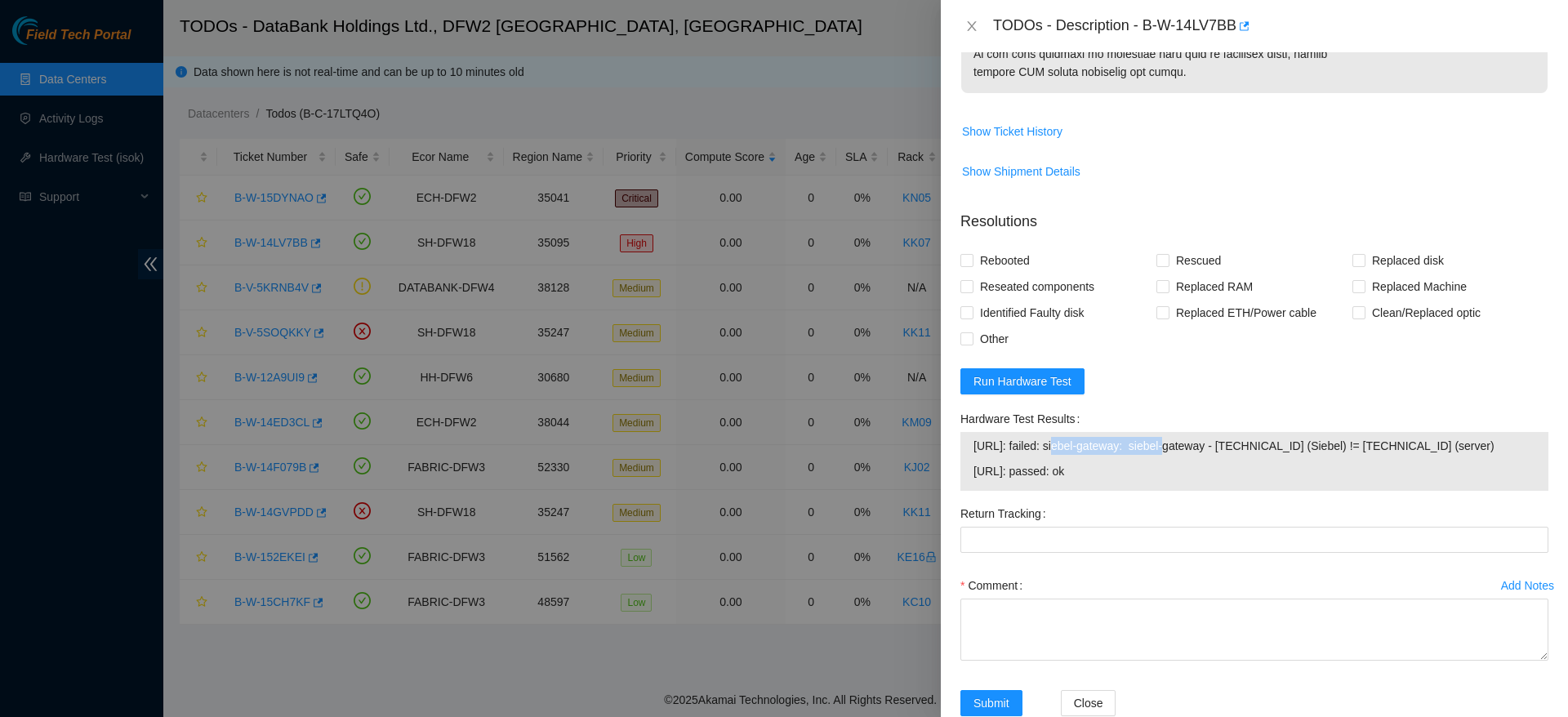
drag, startPoint x: 1061, startPoint y: 516, endPoint x: 1168, endPoint y: 524, distance: 107.3
click at [1168, 454] on span "104.123.157.192: failed: siebel-gateway: siebel-gateway - 104.123.157.254 (Sieb…" at bounding box center [1254, 445] width 562 height 18
click at [1047, 390] on span "Run Hardware Test" at bounding box center [1022, 381] width 98 height 18
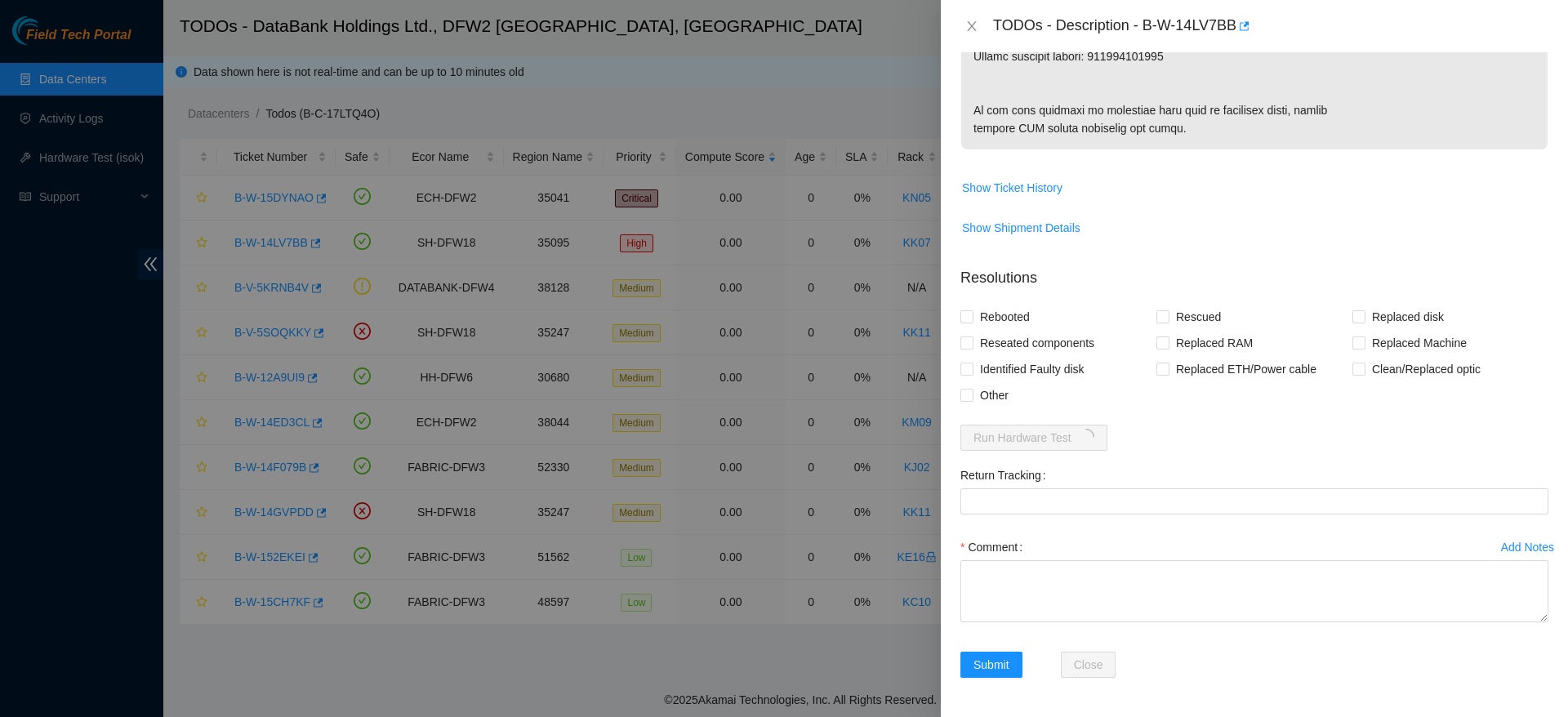
scroll to position [0, 0]
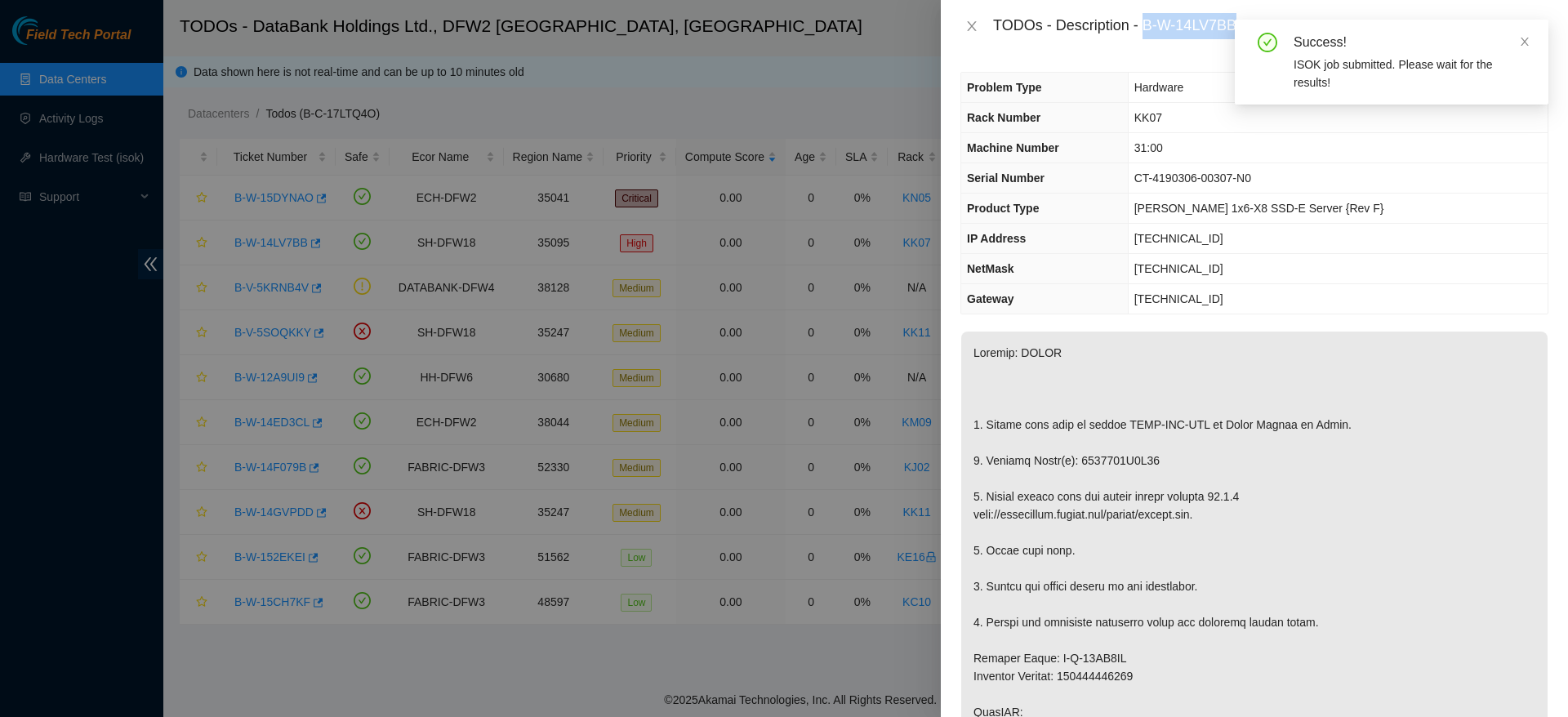
drag, startPoint x: 1145, startPoint y: 28, endPoint x: 1233, endPoint y: 28, distance: 88.0
click at [1233, 28] on div "TODOs - Description - B-W-14LV7BB" at bounding box center [1271, 26] width 556 height 26
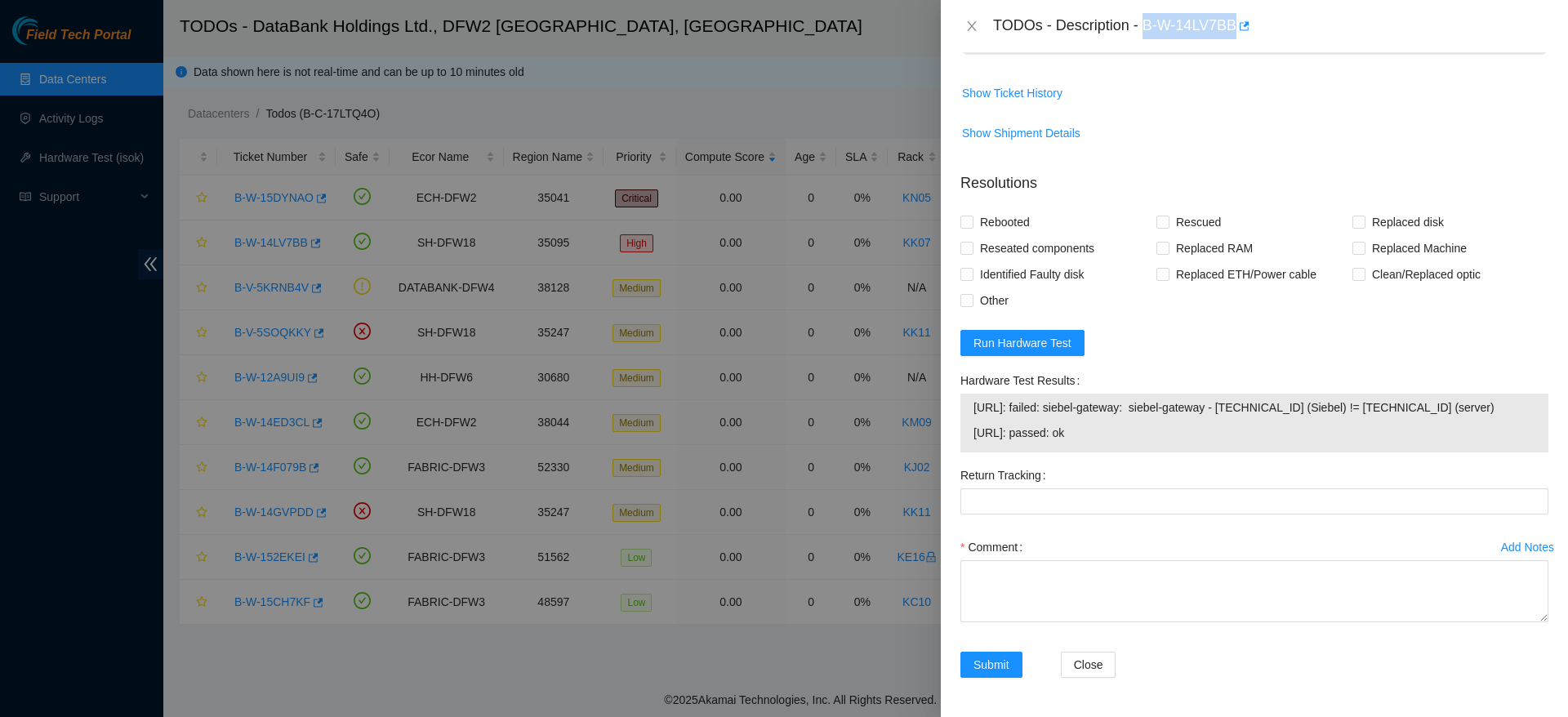
drag, startPoint x: 966, startPoint y: 392, endPoint x: 1048, endPoint y: 413, distance: 84.6
click at [1048, 413] on div "104.123.157.192: failed: siebel-gateway: siebel-gateway - 104.123.157.254 (Sieb…" at bounding box center [1255, 422] width 588 height 59
click at [1152, 470] on div "Return Tracking" at bounding box center [1255, 475] width 588 height 26
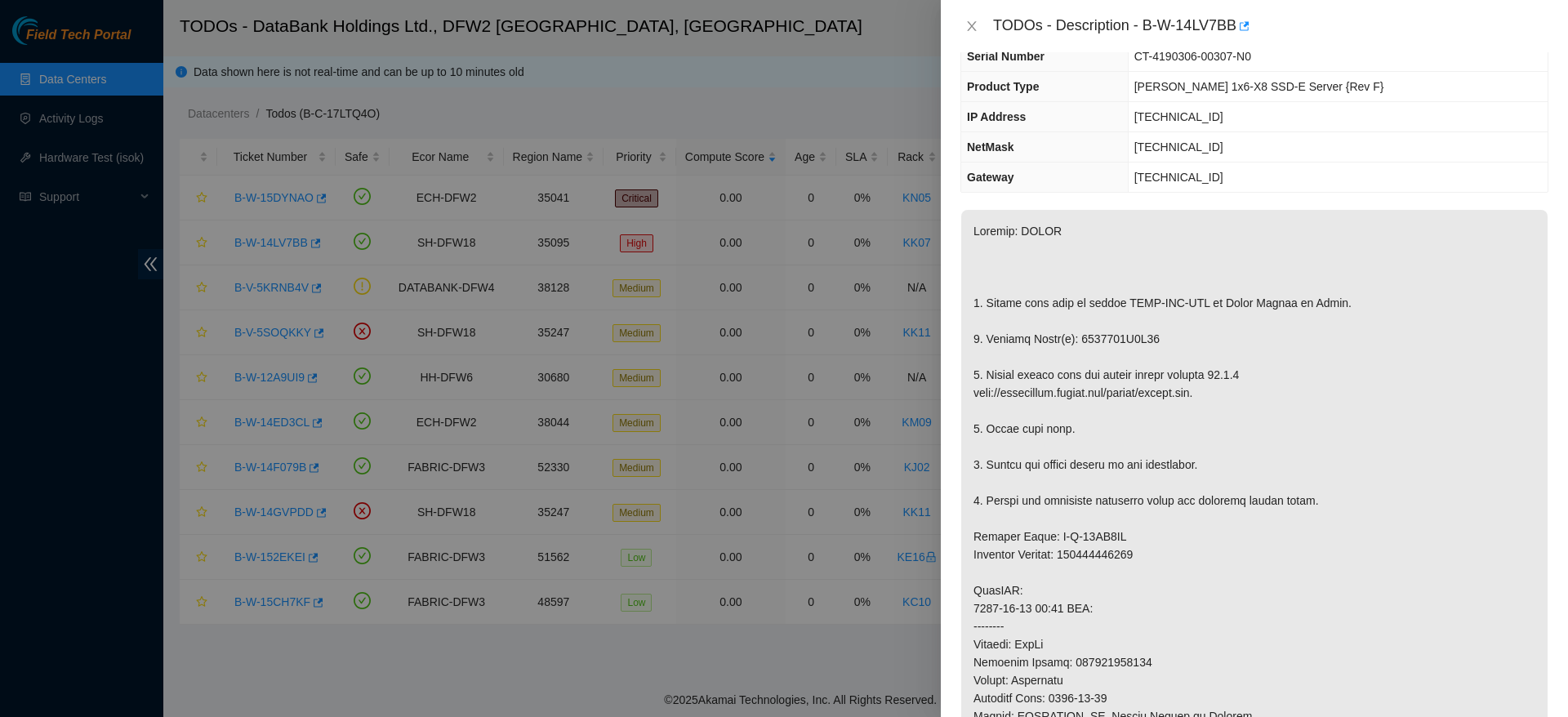
scroll to position [0, 0]
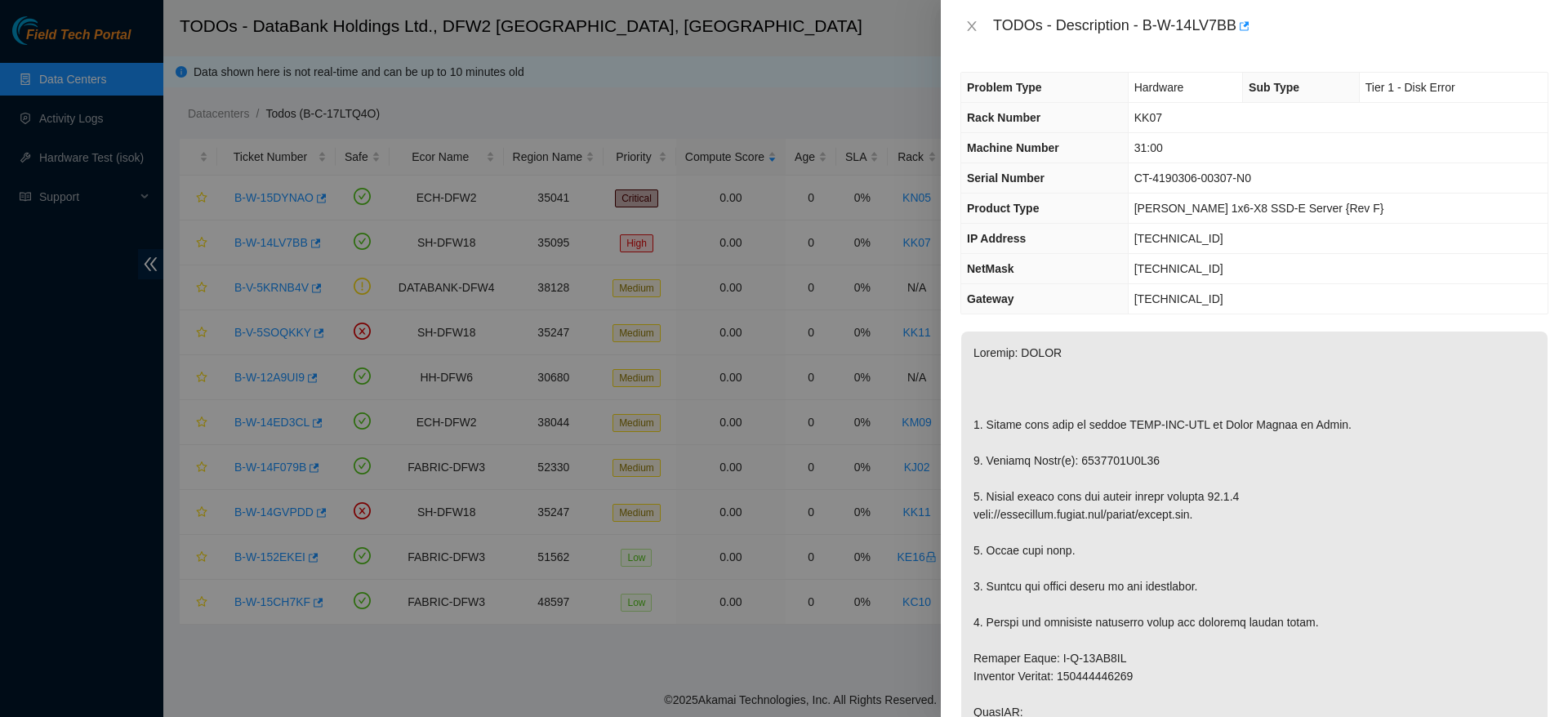
click at [1185, 300] on span "104.123.157.254" at bounding box center [1179, 298] width 89 height 13
drag, startPoint x: 1188, startPoint y: 319, endPoint x: 1370, endPoint y: 272, distance: 188.0
click at [1370, 272] on td "255.255.255.128" at bounding box center [1337, 269] width 420 height 30
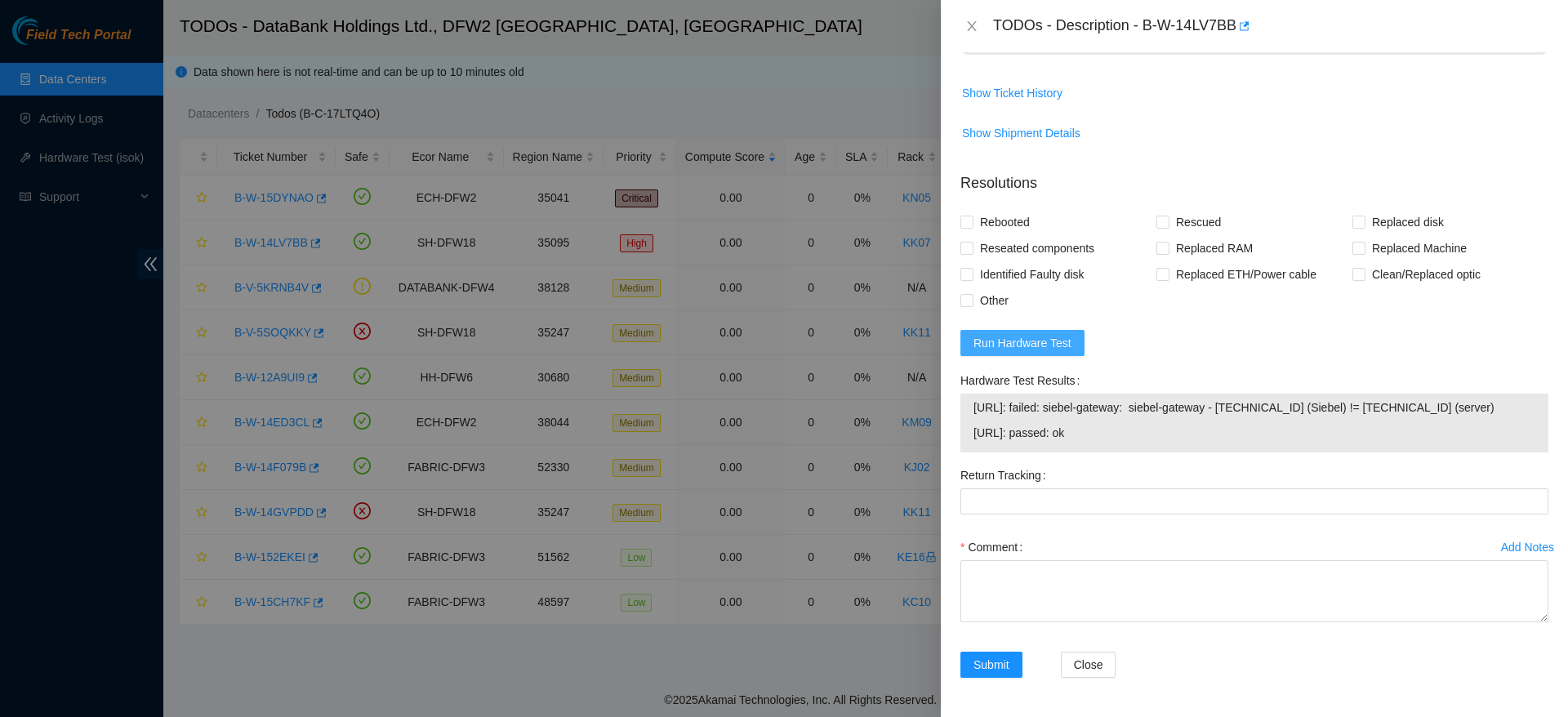
click at [1000, 334] on span "Run Hardware Test" at bounding box center [1022, 343] width 98 height 18
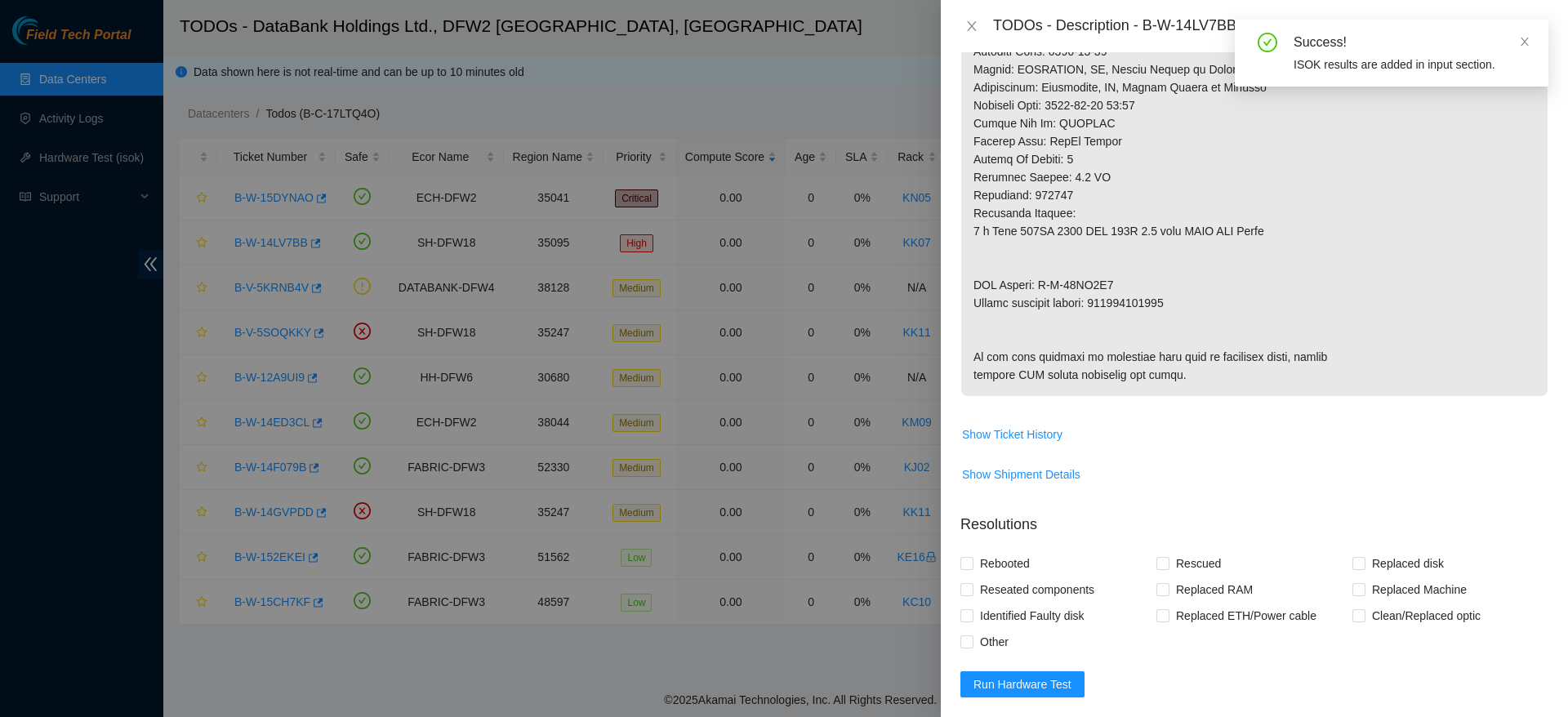
scroll to position [1181, 0]
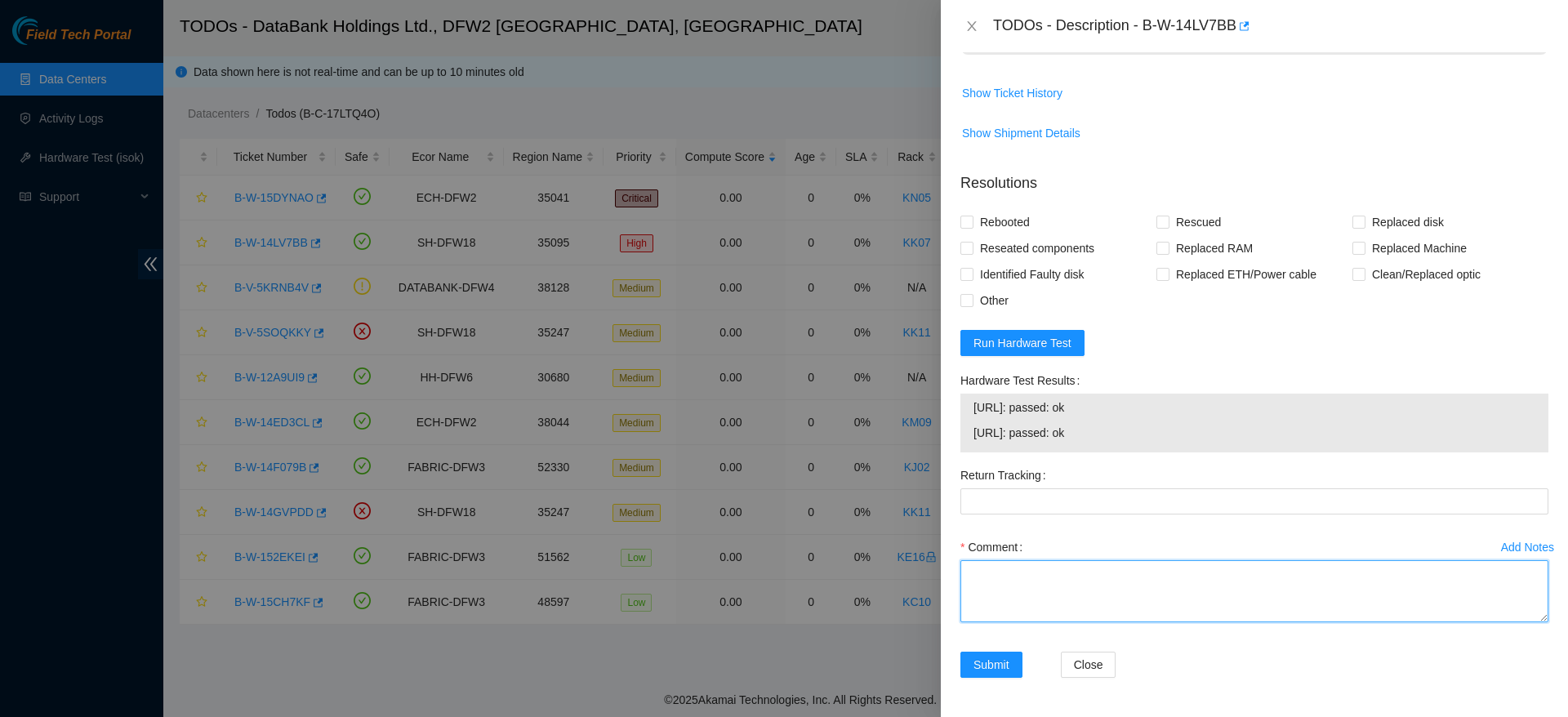
click at [1045, 586] on textarea "Comment" at bounding box center [1255, 591] width 588 height 62
paste textarea "Ticket: B-W-14LV7BB Good Disk: 18291D7FF74C Bad Disk: 1853205C1D63 Service Orde…"
drag, startPoint x: 1214, startPoint y: 615, endPoint x: 1097, endPoint y: 615, distance: 117.0
click at [1097, 615] on textarea "powered down safely, replaced disk, configured, checked with isok passing Ticke…" at bounding box center [1255, 591] width 588 height 62
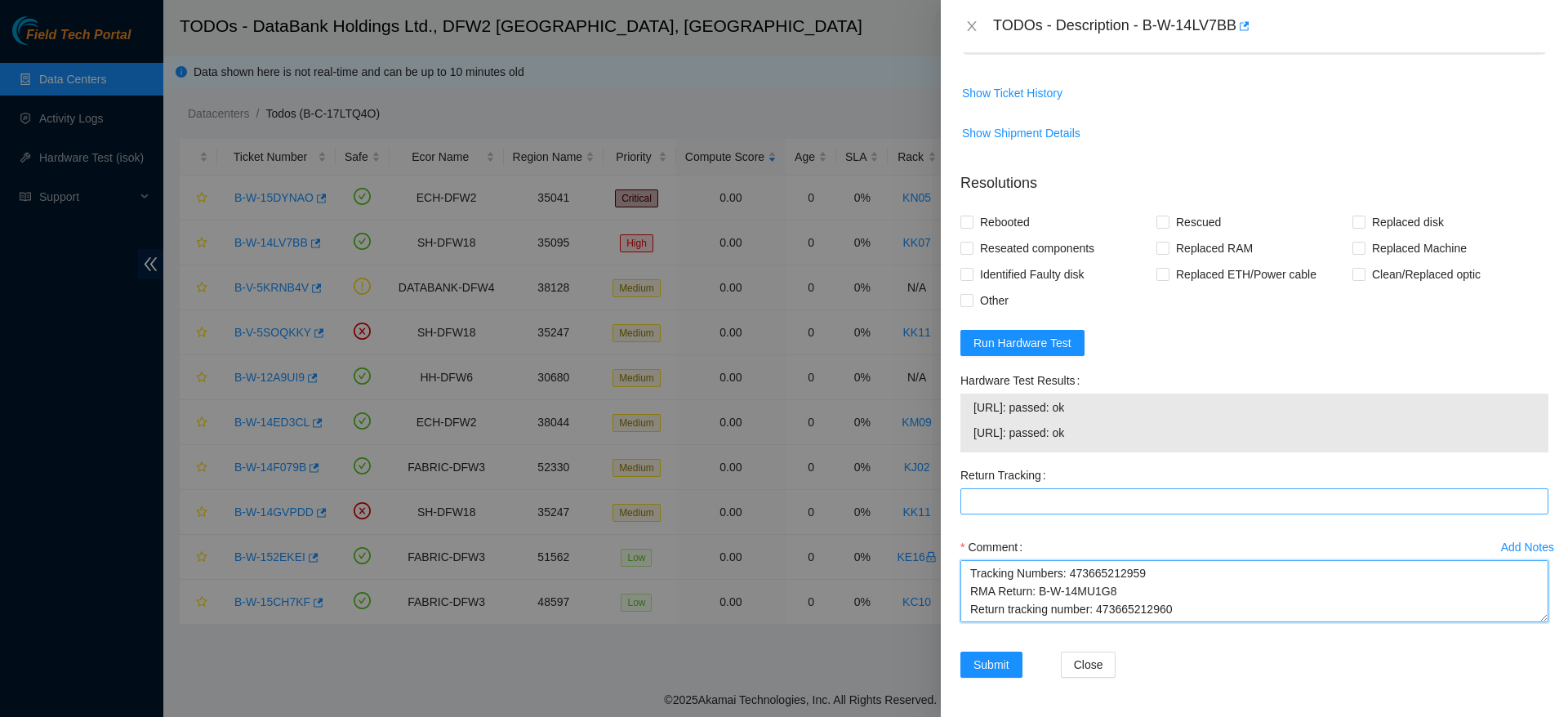
type textarea "powered down safely, replaced disk, configured, checked with isok passing Ticke…"
click at [1184, 505] on Tracking "Return Tracking" at bounding box center [1255, 500] width 588 height 26
paste Tracking "473665212960"
type Tracking "473665212960"
click at [994, 231] on span "Rebooted" at bounding box center [1004, 221] width 63 height 26
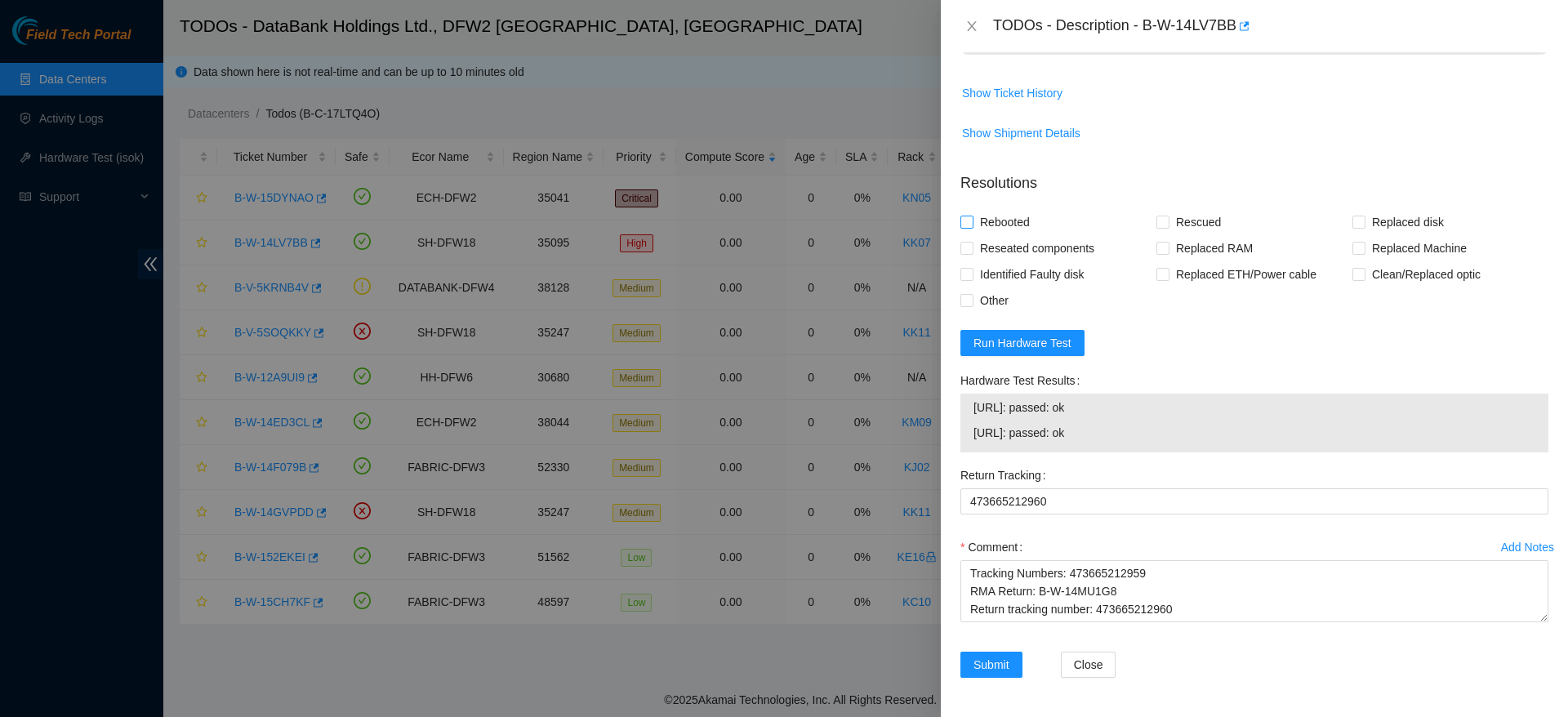
click at [972, 227] on input "Rebooted" at bounding box center [966, 221] width 12 height 12
checkbox input "true"
click at [1184, 223] on span "Rescued" at bounding box center [1198, 221] width 58 height 26
click at [1168, 223] on input "Rescued" at bounding box center [1162, 221] width 12 height 12
checkbox input "true"
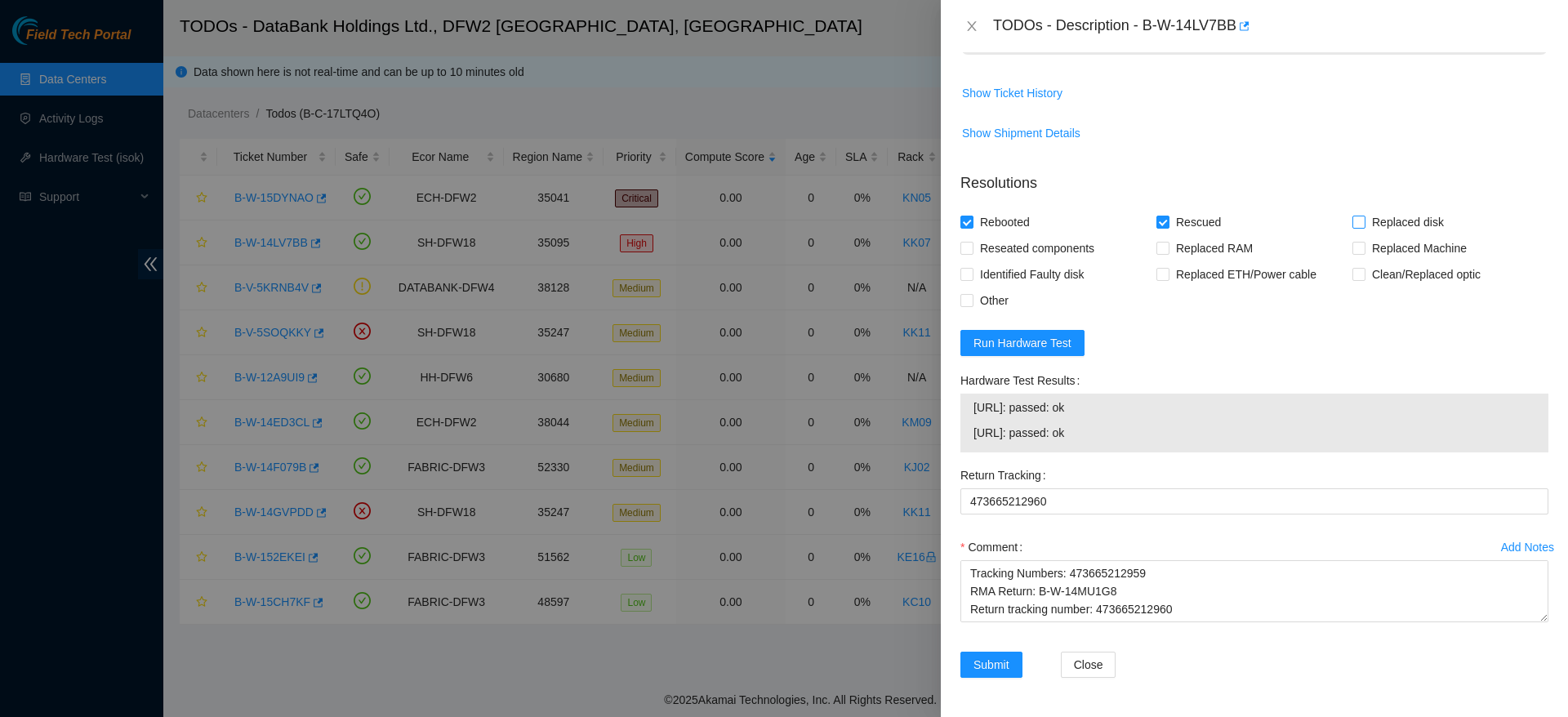
click at [1366, 217] on span "Replaced disk" at bounding box center [1408, 221] width 85 height 26
click at [1364, 217] on input "Replaced disk" at bounding box center [1358, 221] width 12 height 12
checkbox input "true"
click at [987, 657] on span "Submit" at bounding box center [991, 665] width 36 height 18
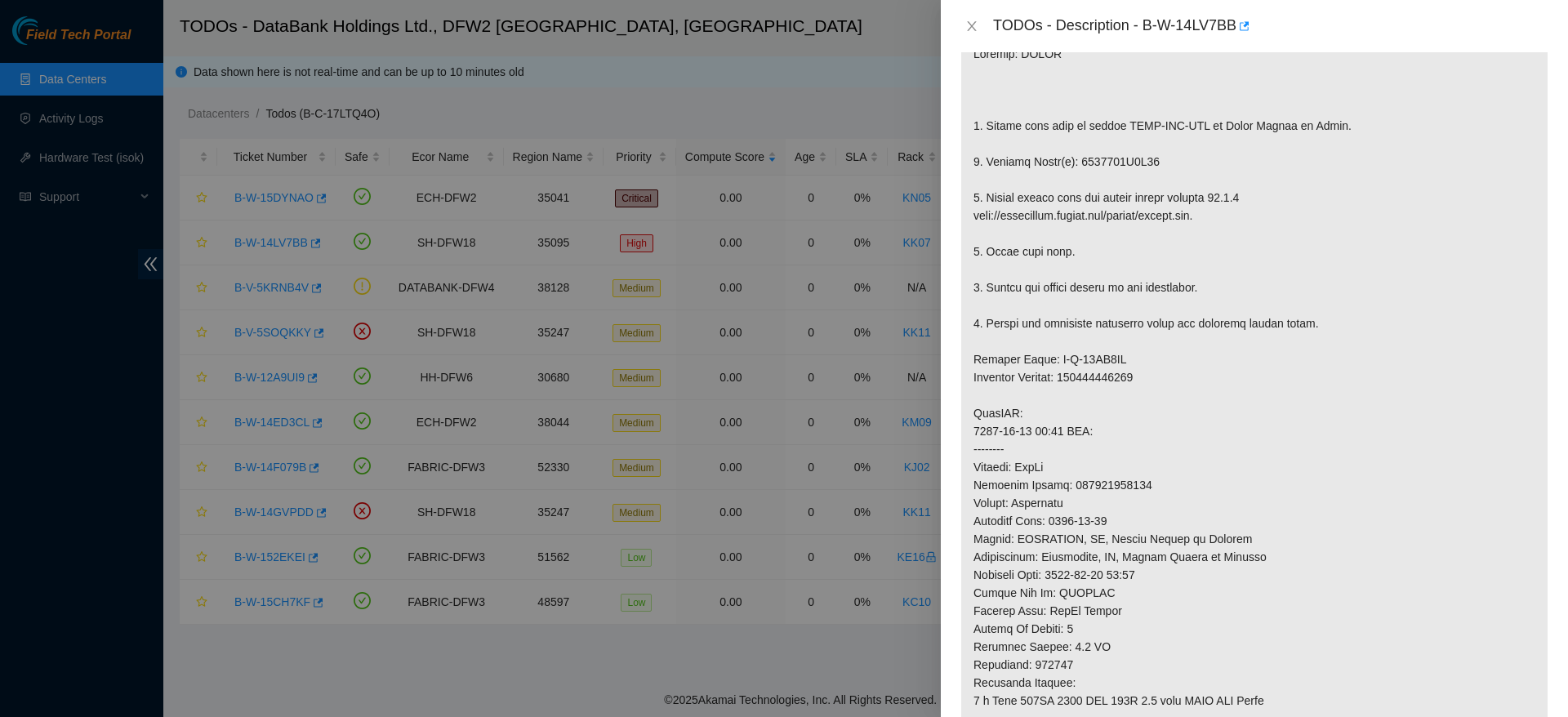
scroll to position [0, 0]
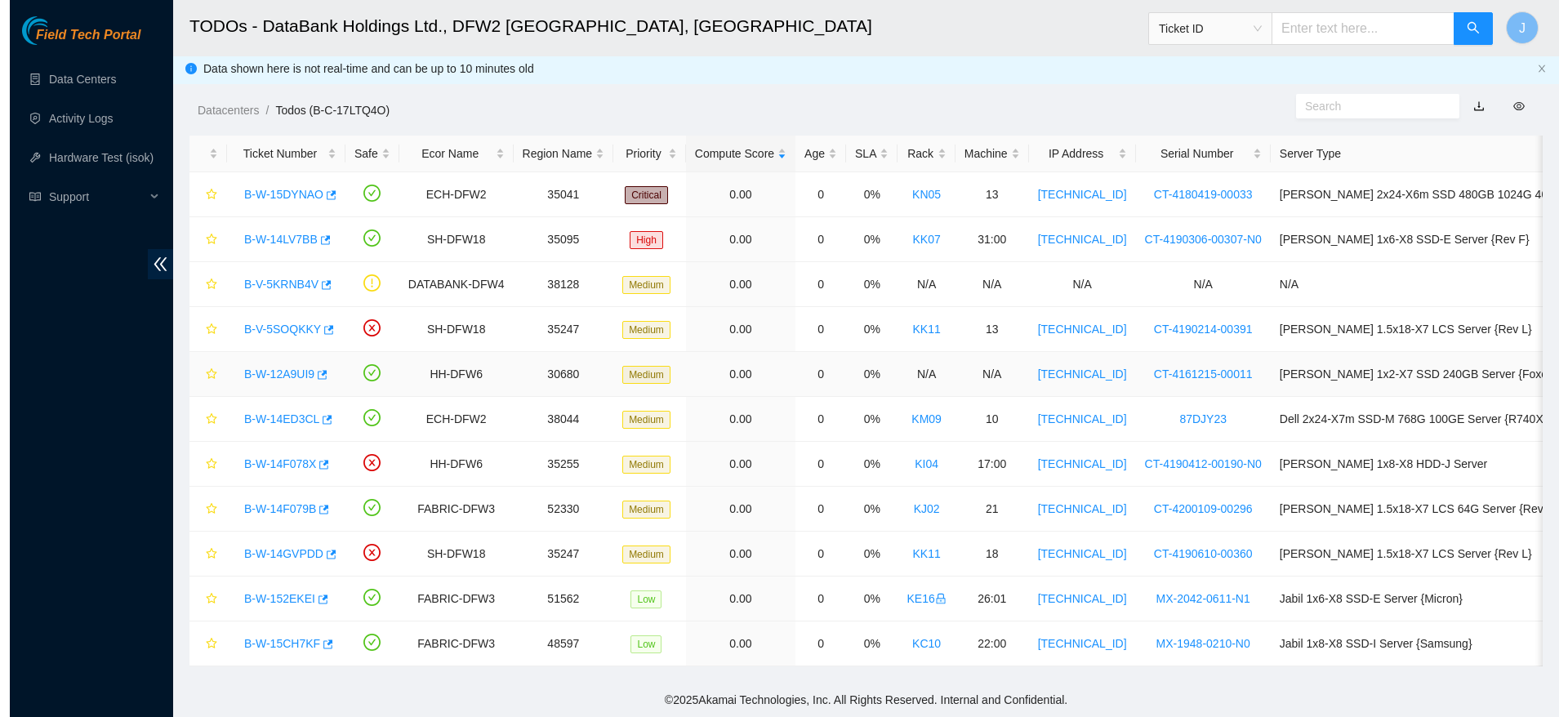
scroll to position [21, 0]
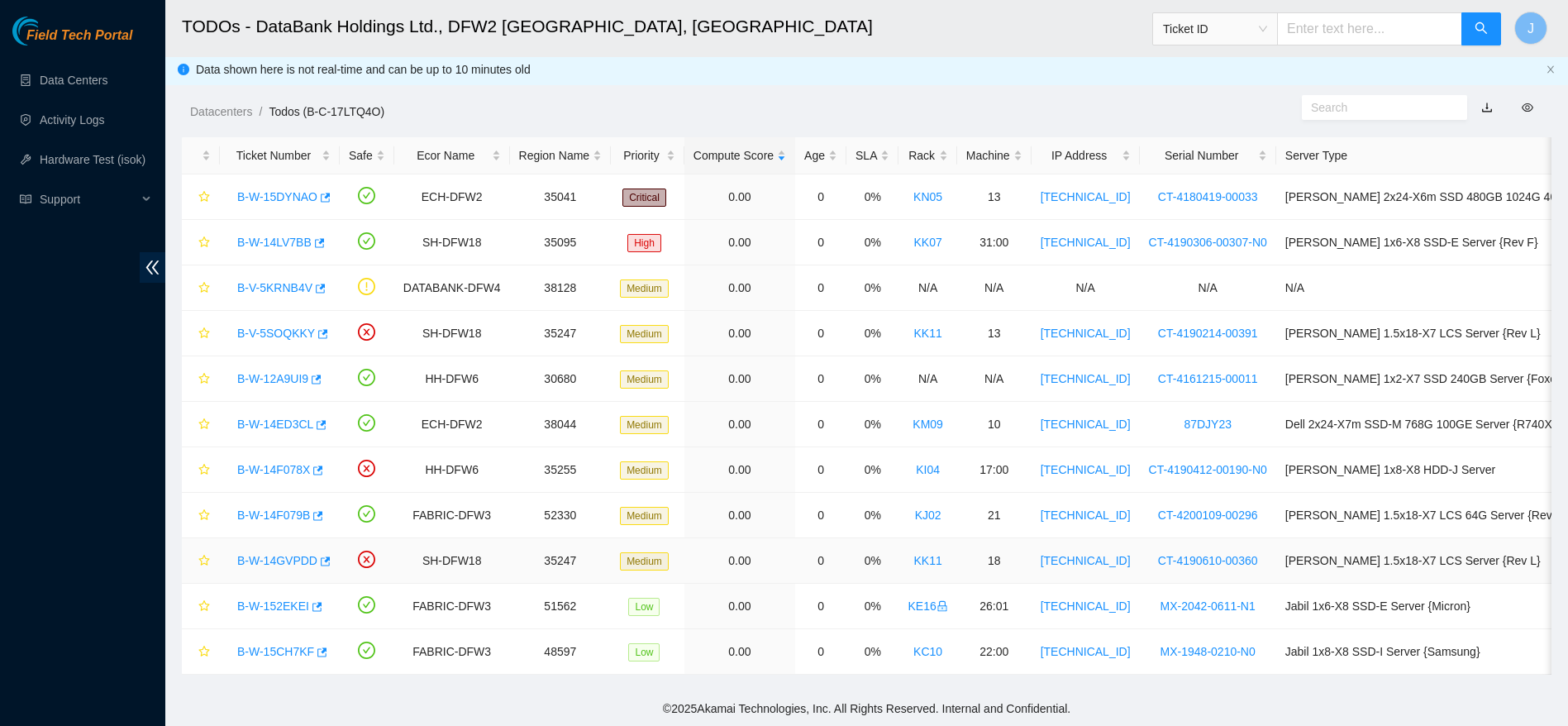
click at [274, 553] on link "B-W-14GVPDD" at bounding box center [277, 560] width 80 height 13
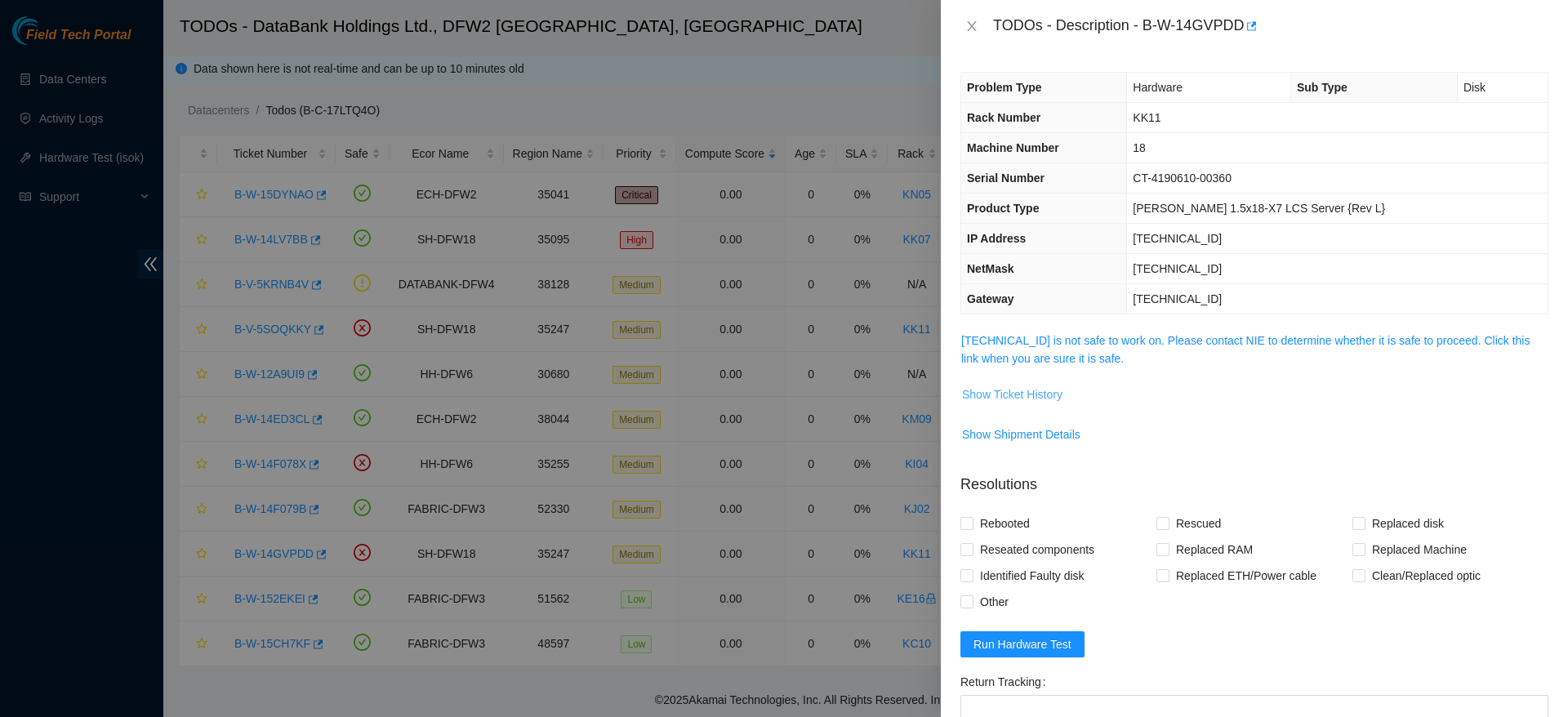
click at [1023, 397] on span "Show Ticket History" at bounding box center [1012, 394] width 100 height 18
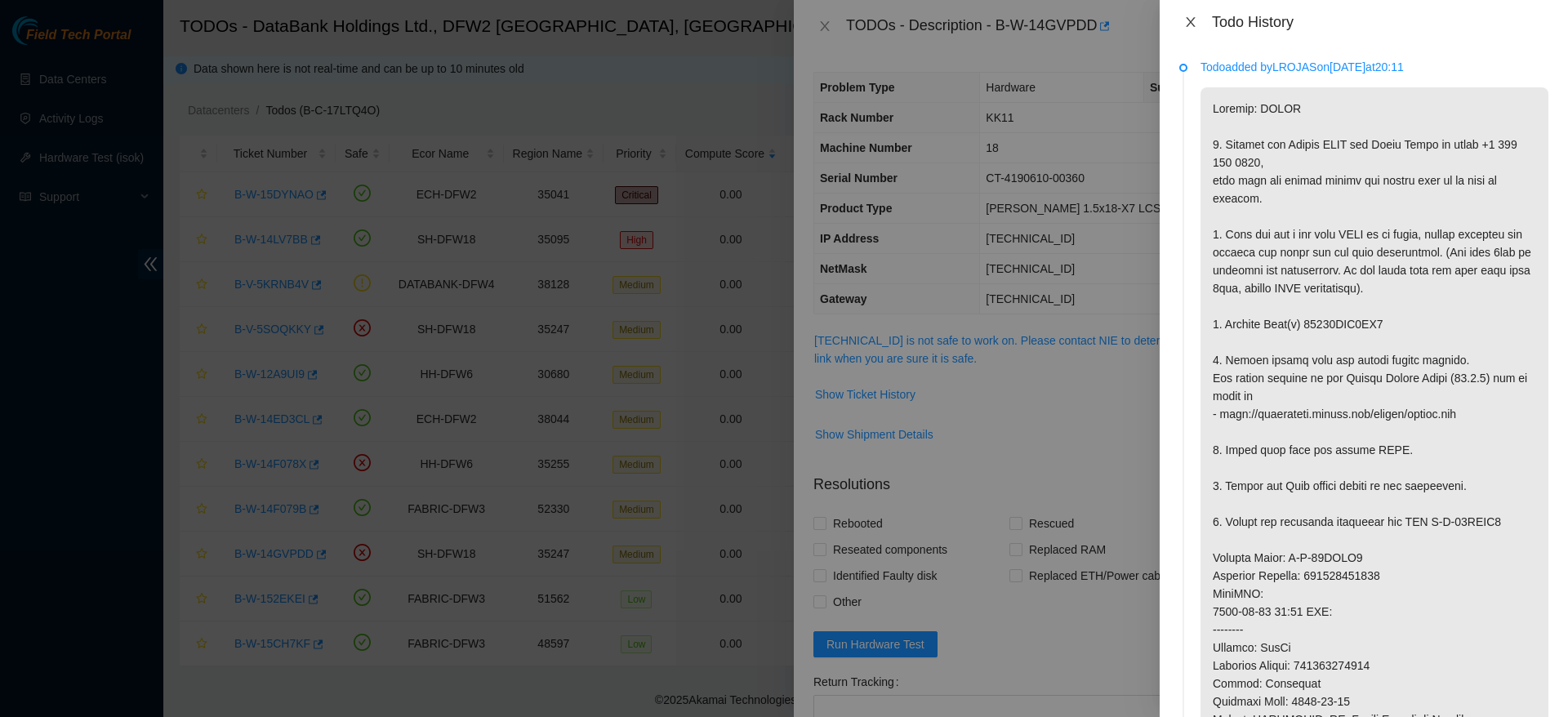
click at [1188, 20] on icon "close" at bounding box center [1191, 21] width 9 height 10
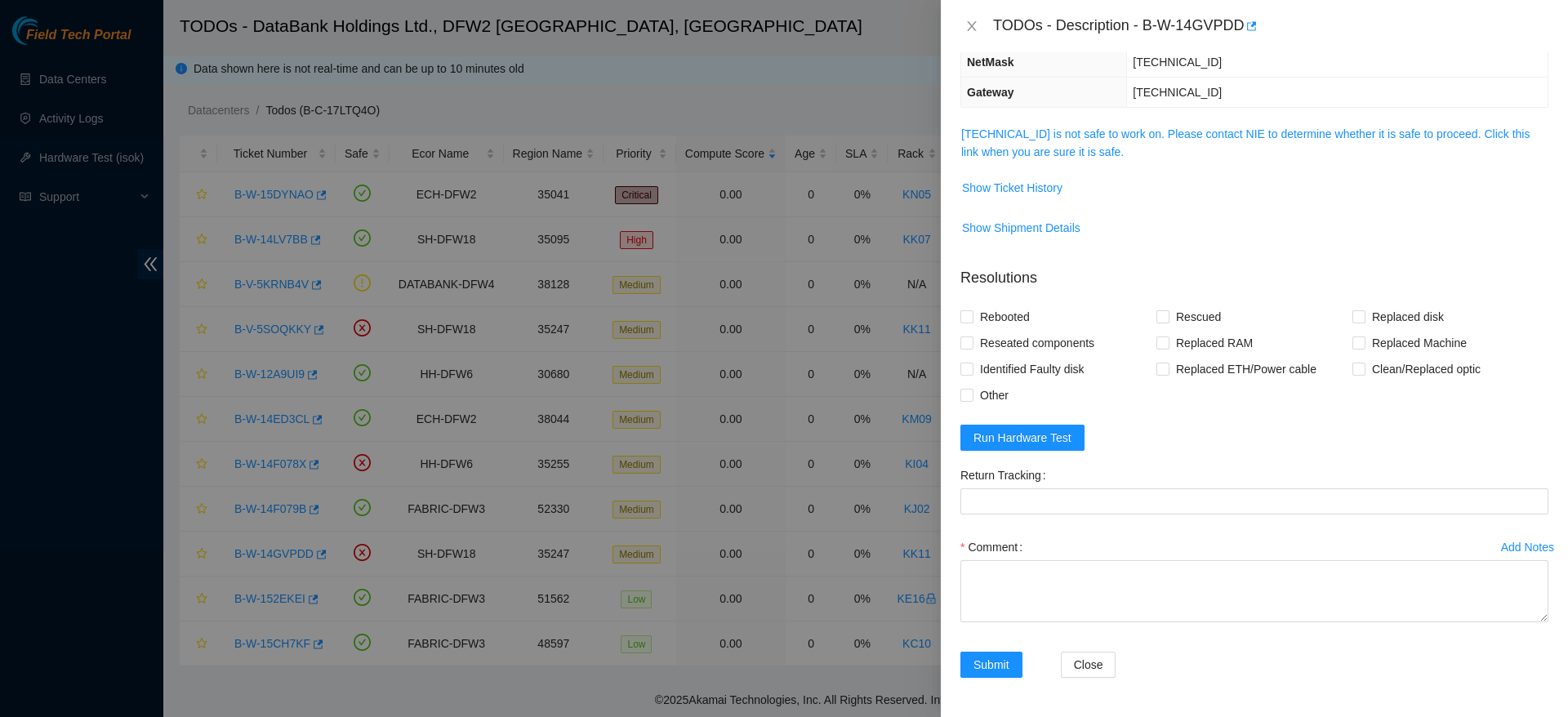
scroll to position [0, 0]
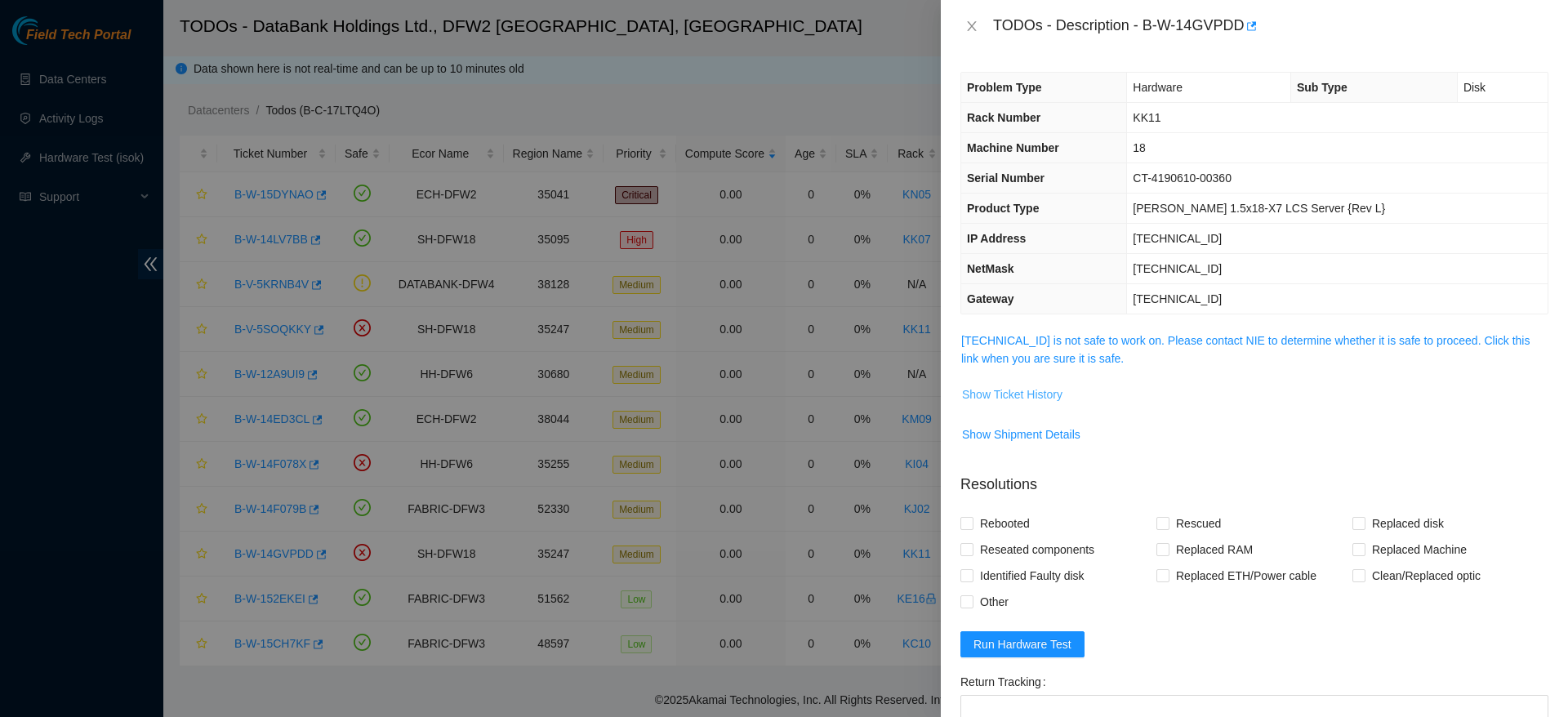
click at [1015, 389] on span "Show Ticket History" at bounding box center [1012, 394] width 100 height 18
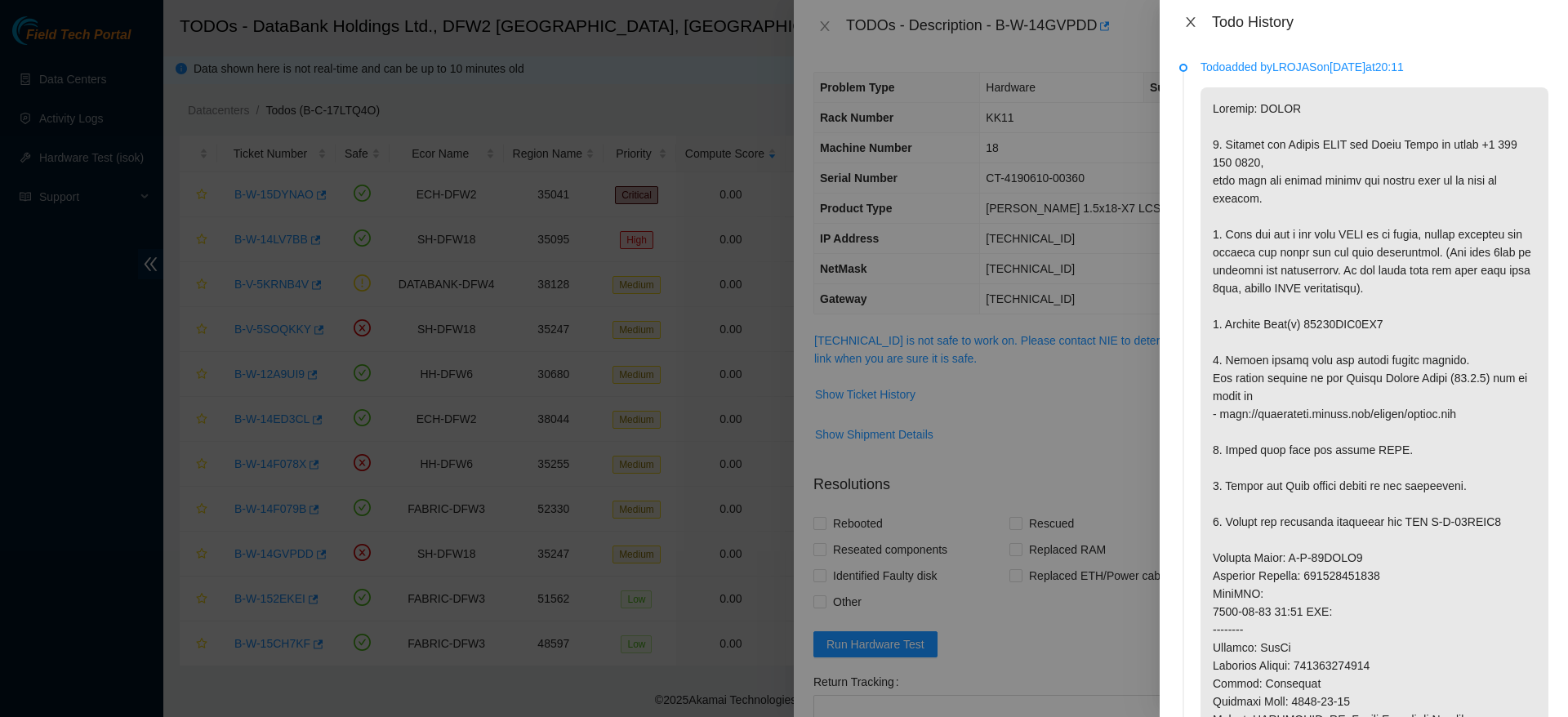
click at [1188, 27] on icon "close" at bounding box center [1191, 21] width 13 height 13
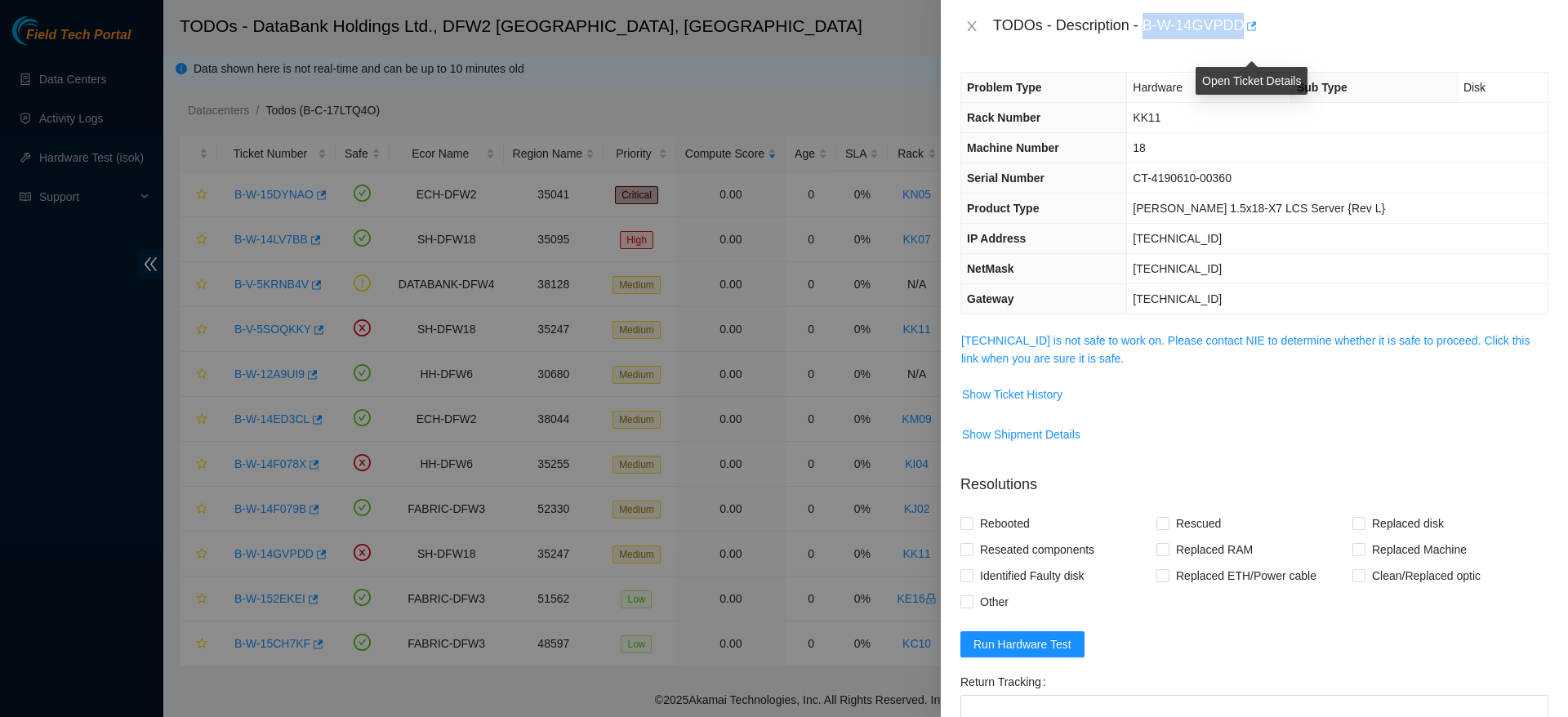
drag, startPoint x: 1145, startPoint y: 26, endPoint x: 1251, endPoint y: 33, distance: 106.2
click at [1251, 33] on div "TODOs - Description - B-W-14GVPDD" at bounding box center [1271, 26] width 556 height 26
copy div "B-W-14GVPDD"
click at [991, 405] on button "Show Ticket History" at bounding box center [1012, 394] width 102 height 26
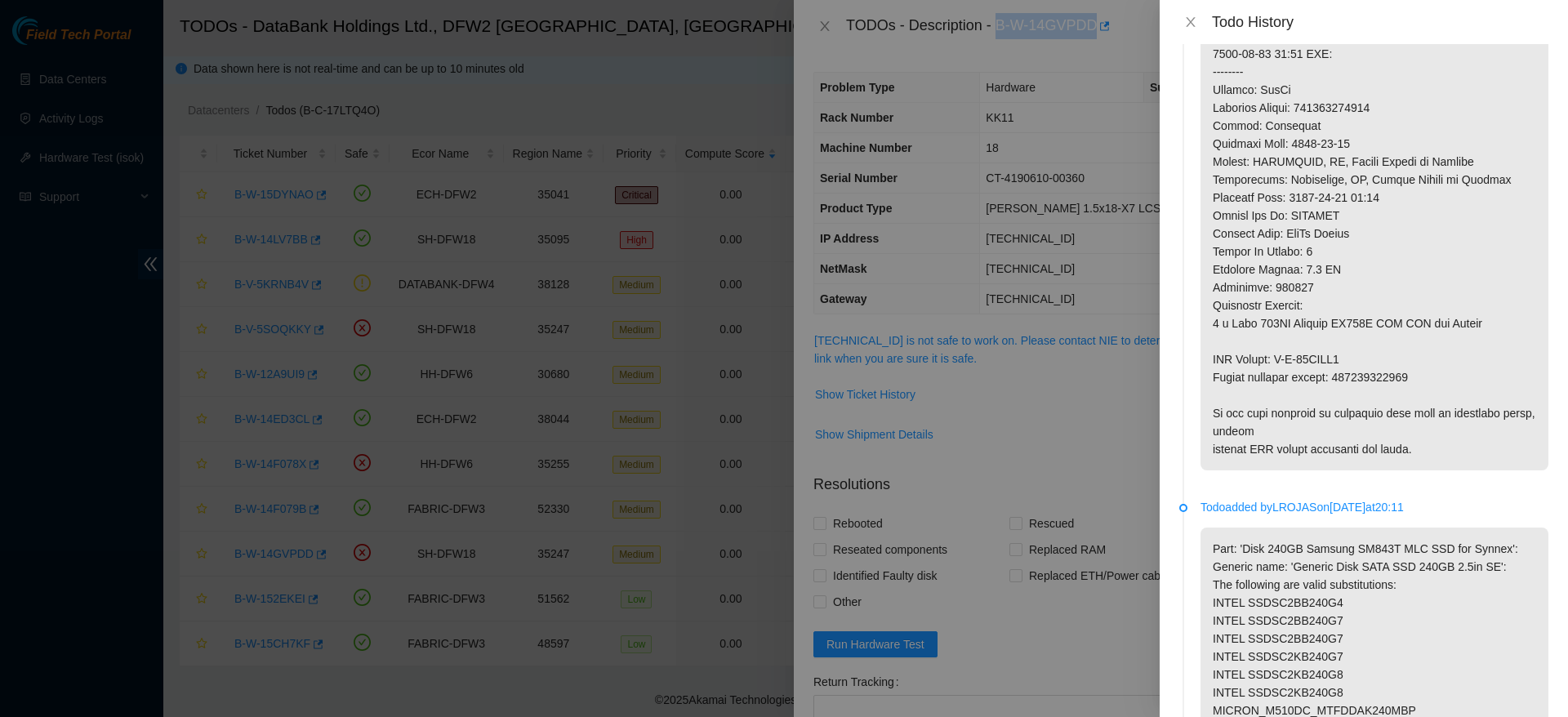
scroll to position [560, 0]
drag, startPoint x: 1429, startPoint y: 431, endPoint x: 1215, endPoint y: 406, distance: 215.5
copy p "RMA Return: B-W-14JSDL9 Return tracking number: 473665212190"
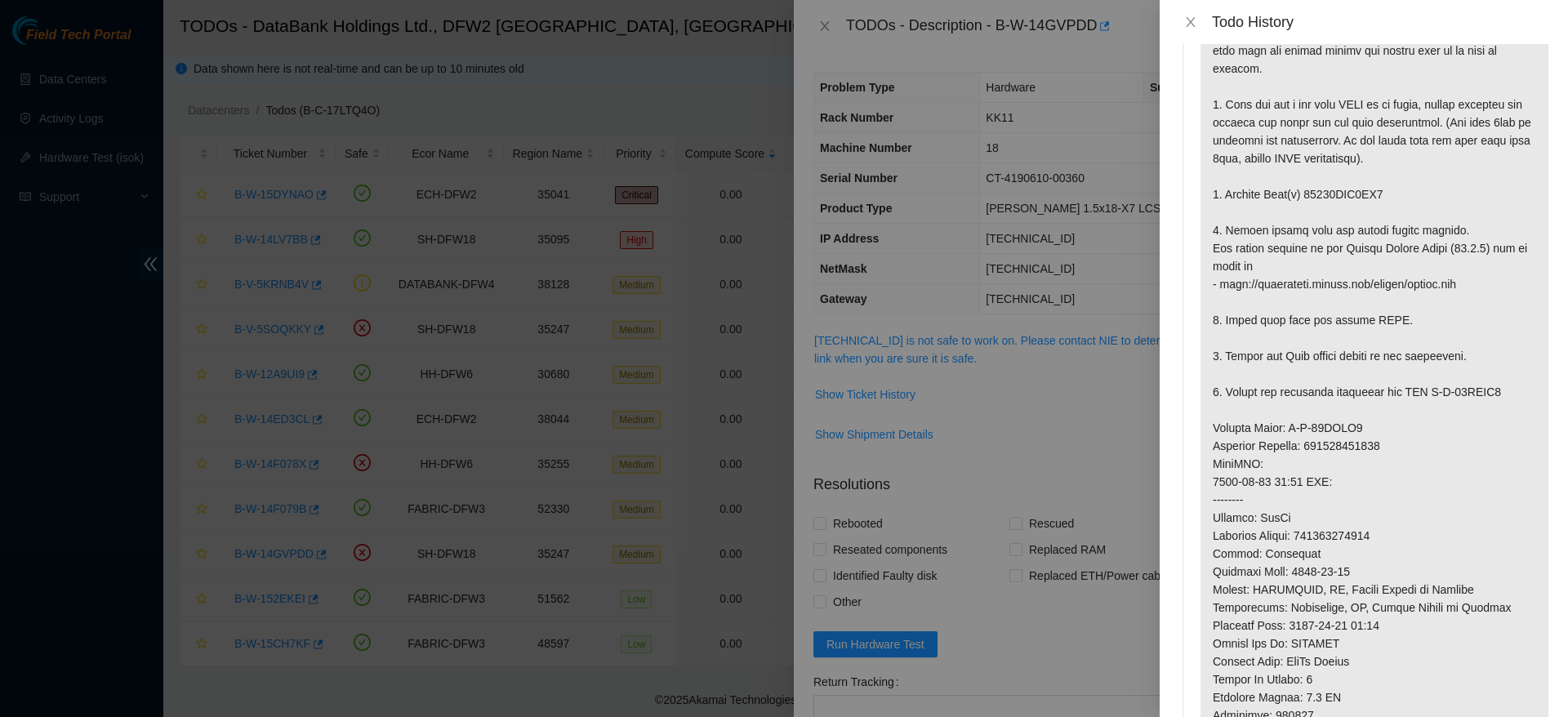
scroll to position [0, 0]
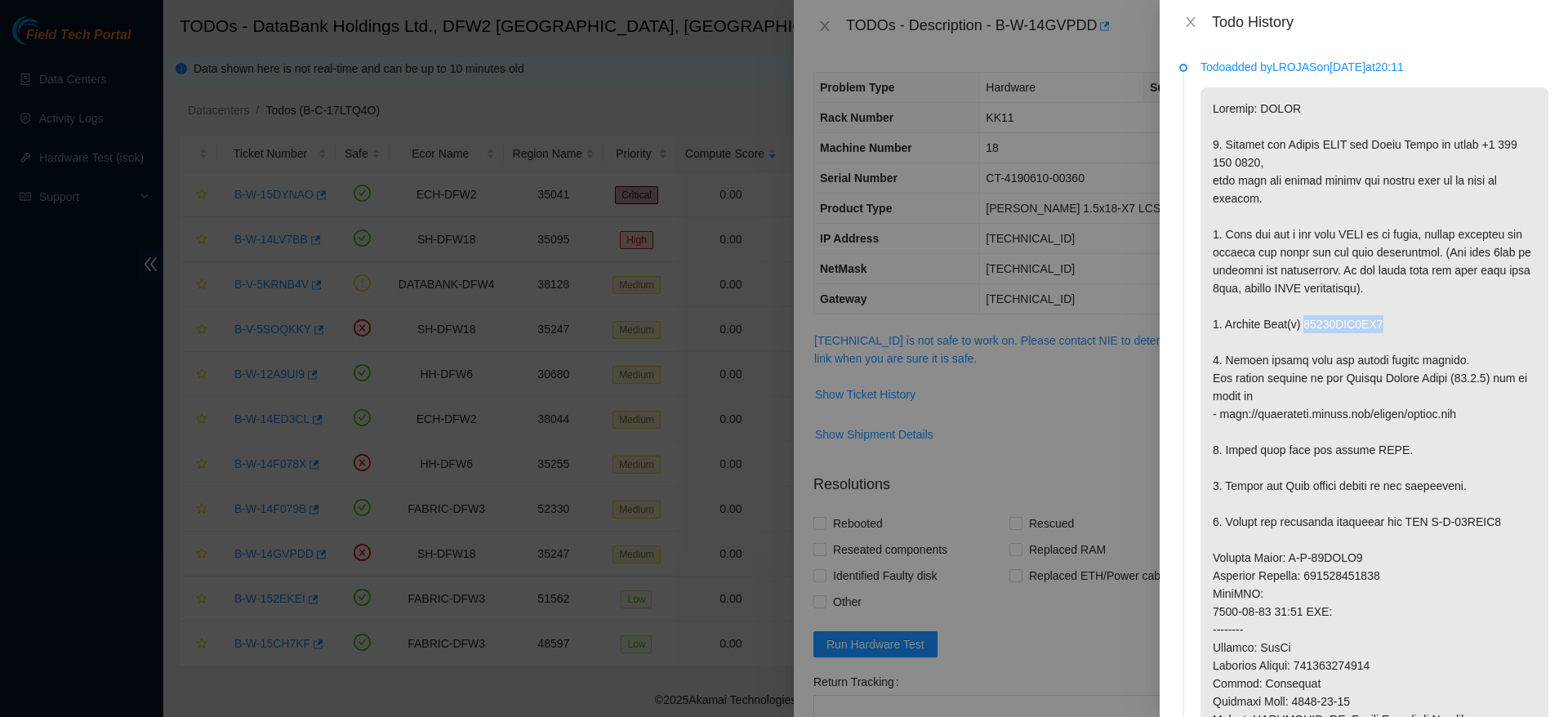
drag, startPoint x: 1305, startPoint y: 380, endPoint x: 1380, endPoint y: 372, distance: 75.4
click at [1380, 372] on p at bounding box center [1374, 557] width 348 height 941
copy p "18521FDB7AD1"
click at [1188, 16] on icon "close" at bounding box center [1191, 21] width 13 height 13
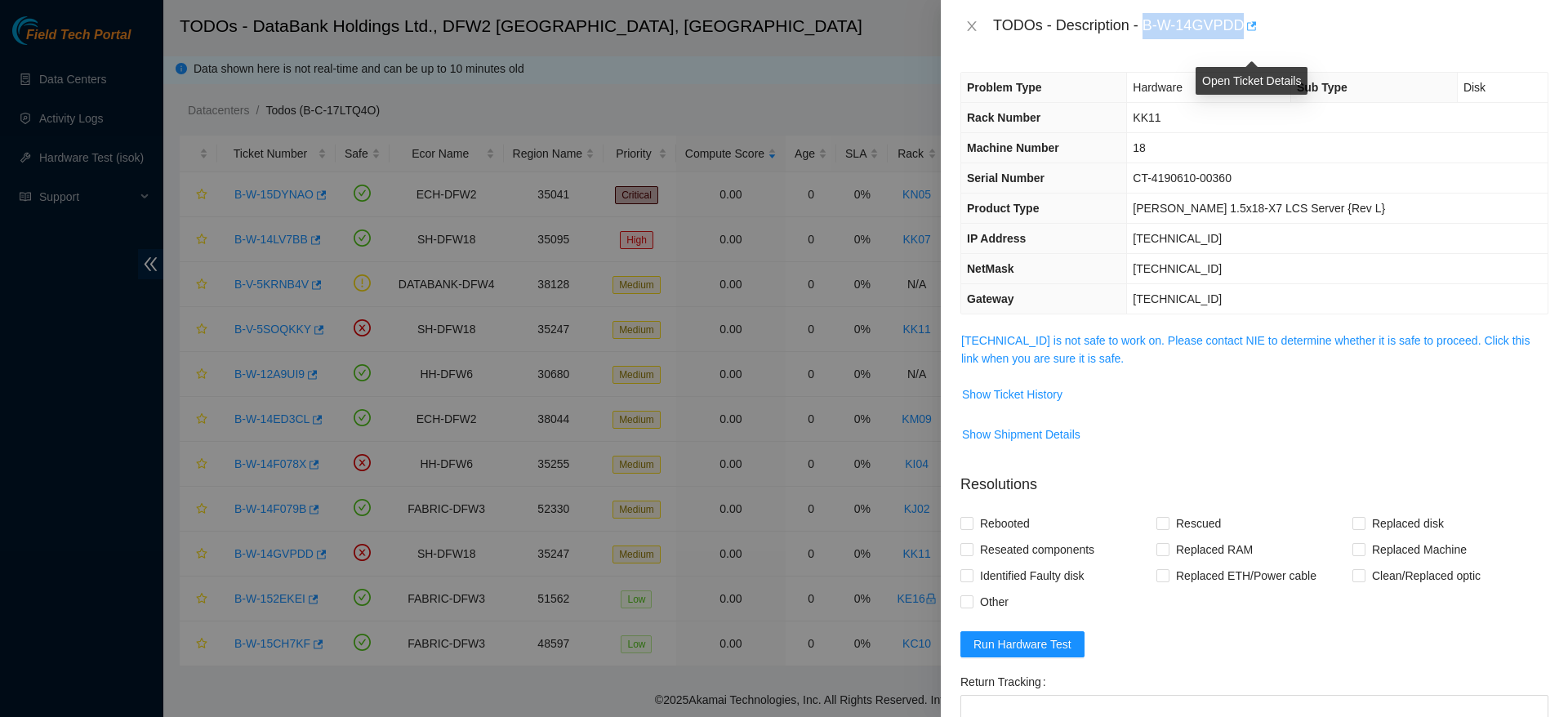
drag, startPoint x: 1145, startPoint y: 24, endPoint x: 1248, endPoint y: 24, distance: 103.0
click at [1248, 24] on div "TODOs - Description - B-W-14GVPDD" at bounding box center [1271, 26] width 556 height 26
copy div "B-W-14GVPDD"
click at [1033, 386] on span "Show Ticket History" at bounding box center [1012, 394] width 100 height 18
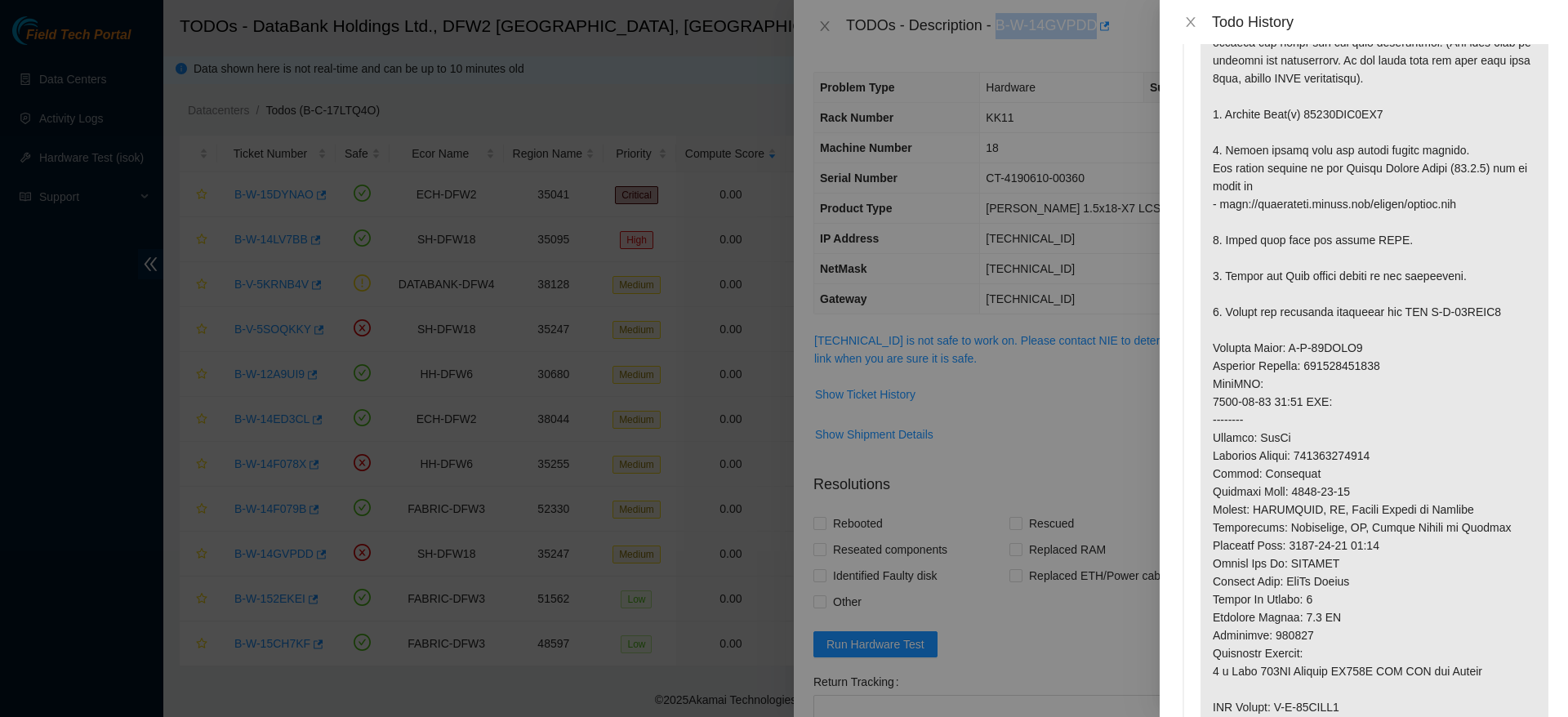
scroll to position [252, 0]
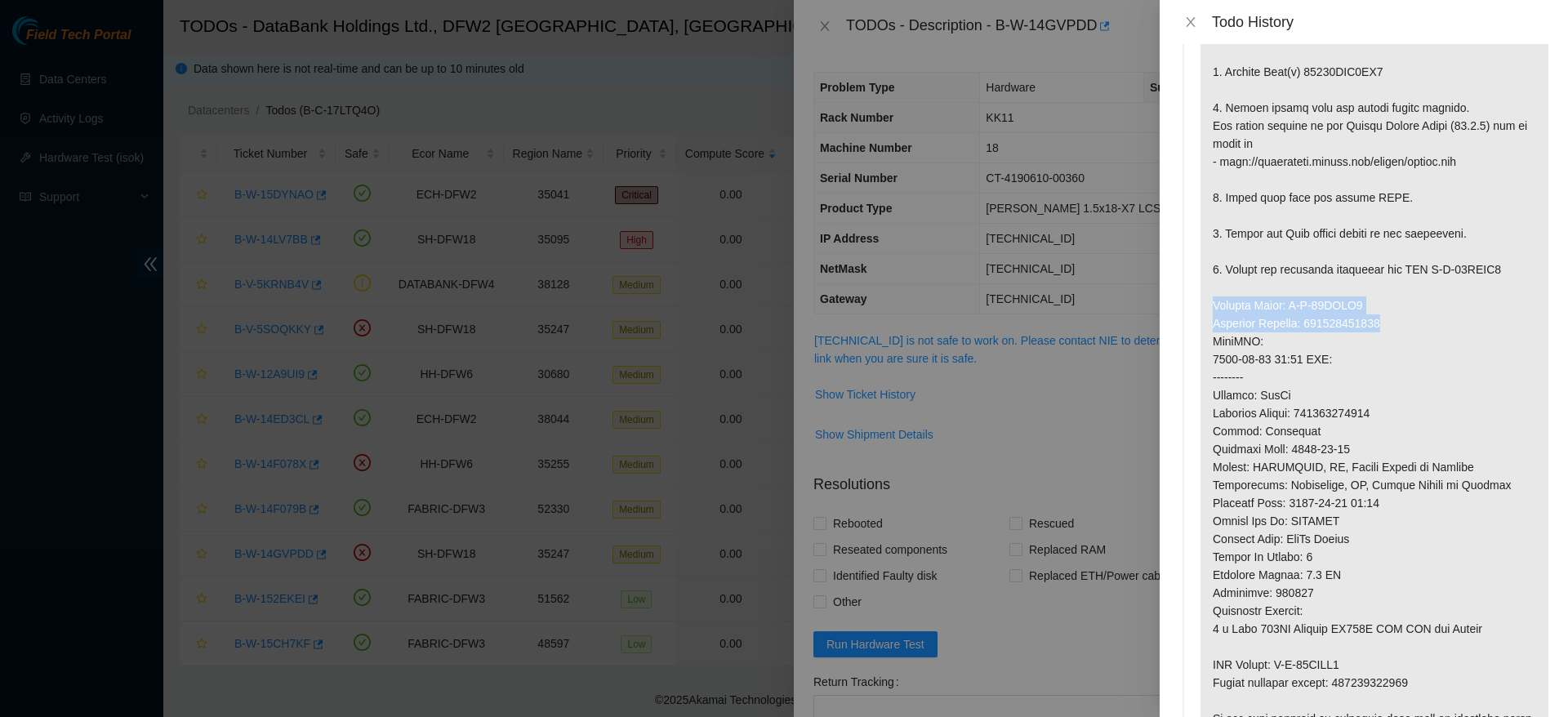
drag, startPoint x: 1208, startPoint y: 359, endPoint x: 1410, endPoint y: 372, distance: 202.4
click at [1410, 372] on p at bounding box center [1374, 305] width 348 height 941
copy p "Service Order: B-W-14JSDL0 Tracking Numbers: 473665212180"
click at [1189, 23] on icon "close" at bounding box center [1191, 21] width 9 height 10
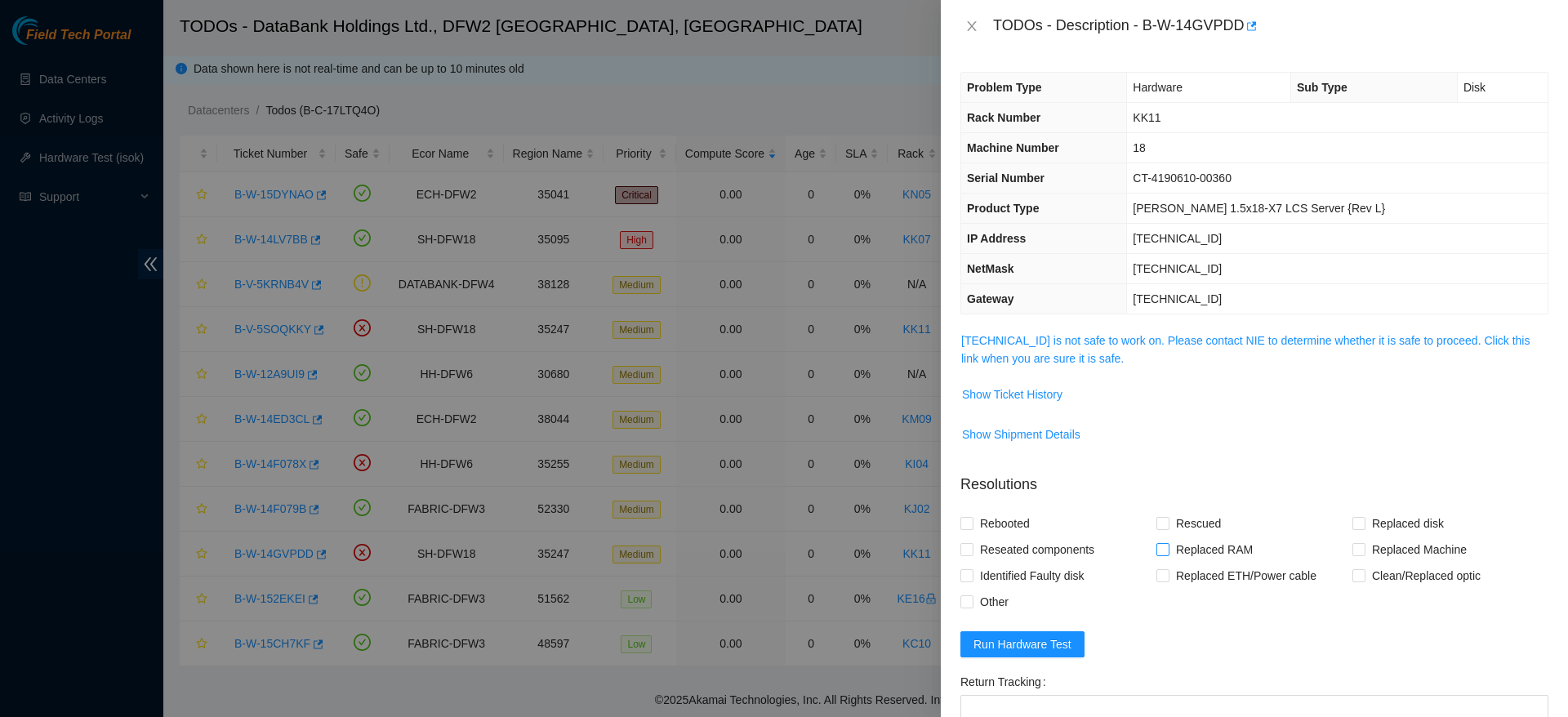
scroll to position [207, 0]
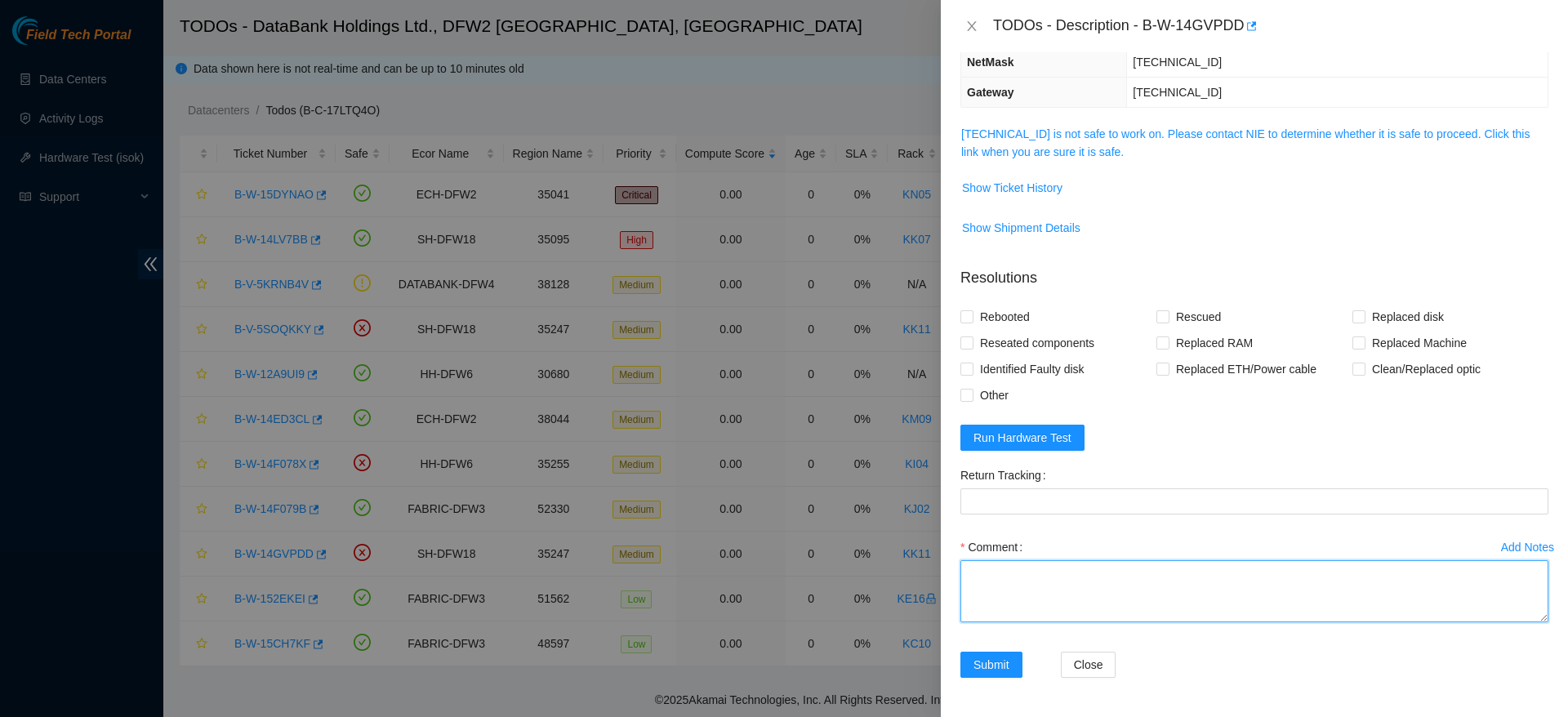
click at [1027, 569] on textarea "Comment" at bounding box center [1255, 591] width 588 height 62
paste textarea "Ticket: B-W-14GVPDD Good Disk: S1GONYAG101815 Bad Disk: 18521FDB7AD1 Service Or…"
type textarea "Ticket: B-W-14GVPDD Good Disk: S1GONYAG101815 Bad Disk: 18521FDB7AD1 Service Or…"
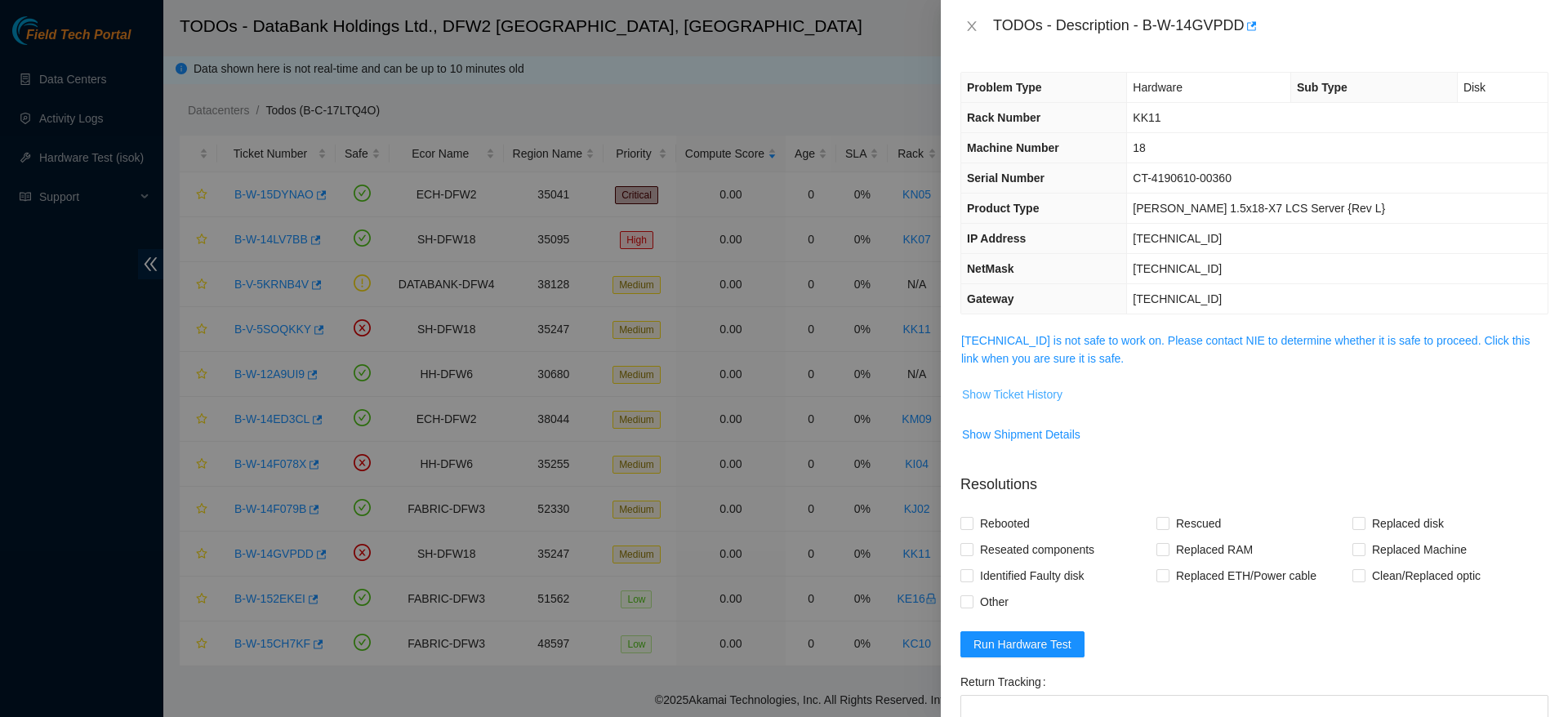
click at [994, 398] on span "Show Ticket History" at bounding box center [1012, 394] width 100 height 18
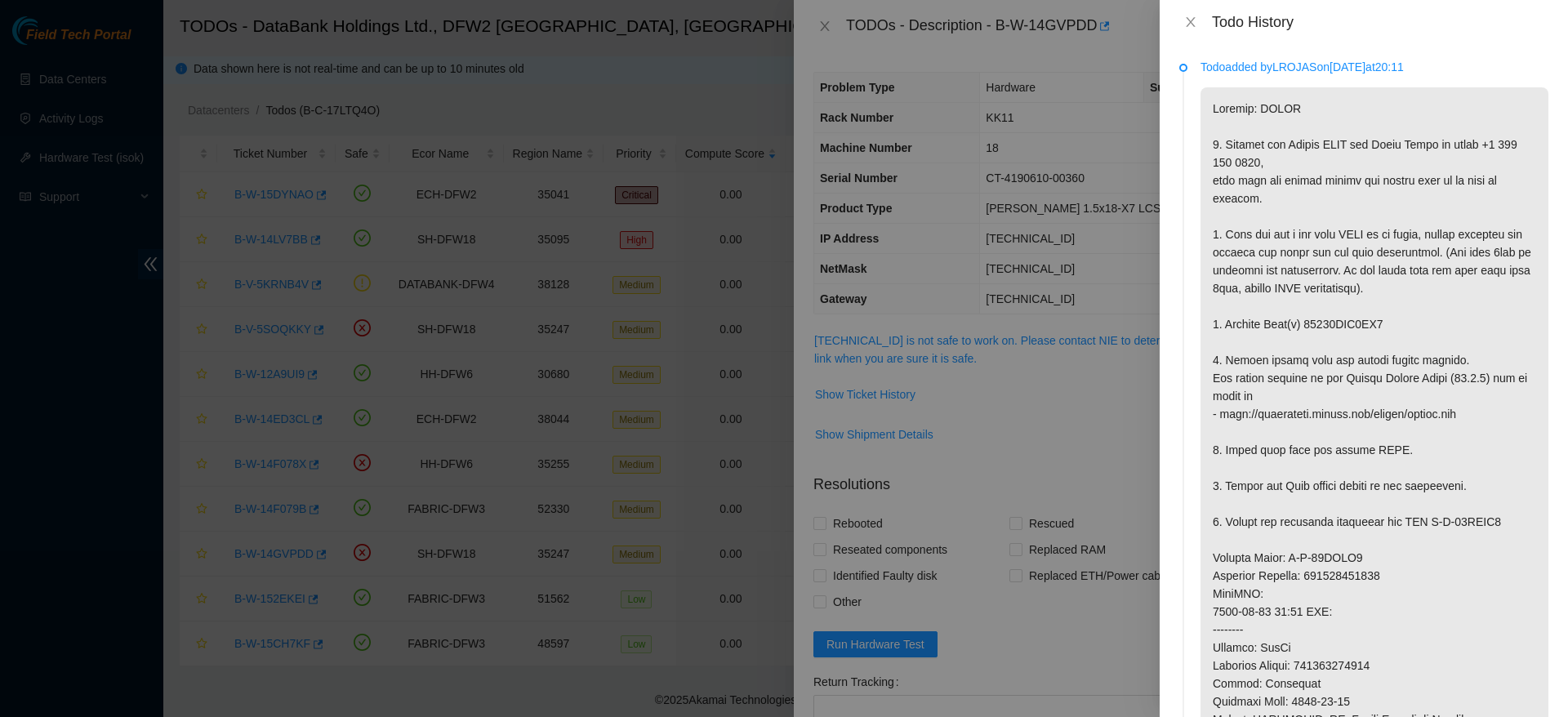
click at [1192, 12] on div "Todo History" at bounding box center [1364, 22] width 408 height 44
click at [1192, 19] on icon "close" at bounding box center [1191, 21] width 9 height 10
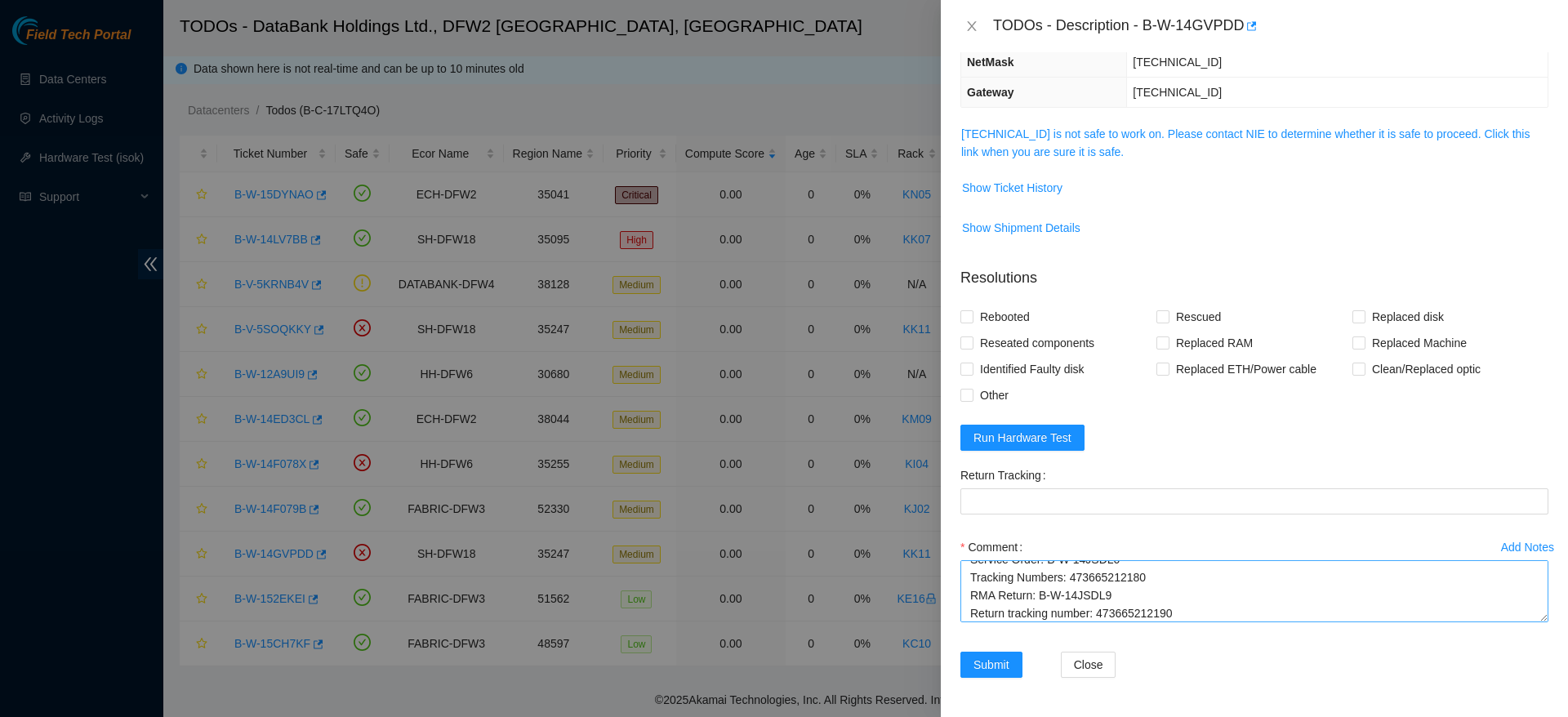
scroll to position [72, 0]
click at [1237, 612] on textarea "Ticket: B-W-14GVPDD Good Disk: S1GONYAG101815 Bad Disk: 18521FDB7AD1 Service Or…" at bounding box center [1255, 591] width 588 height 62
drag, startPoint x: 1237, startPoint y: 612, endPoint x: 803, endPoint y: 474, distance: 455.4
click at [803, 474] on div "TODOs - Description - B-W-14GVPDD Problem Type Hardware Sub Type Disk Rack Numb…" at bounding box center [784, 358] width 1568 height 717
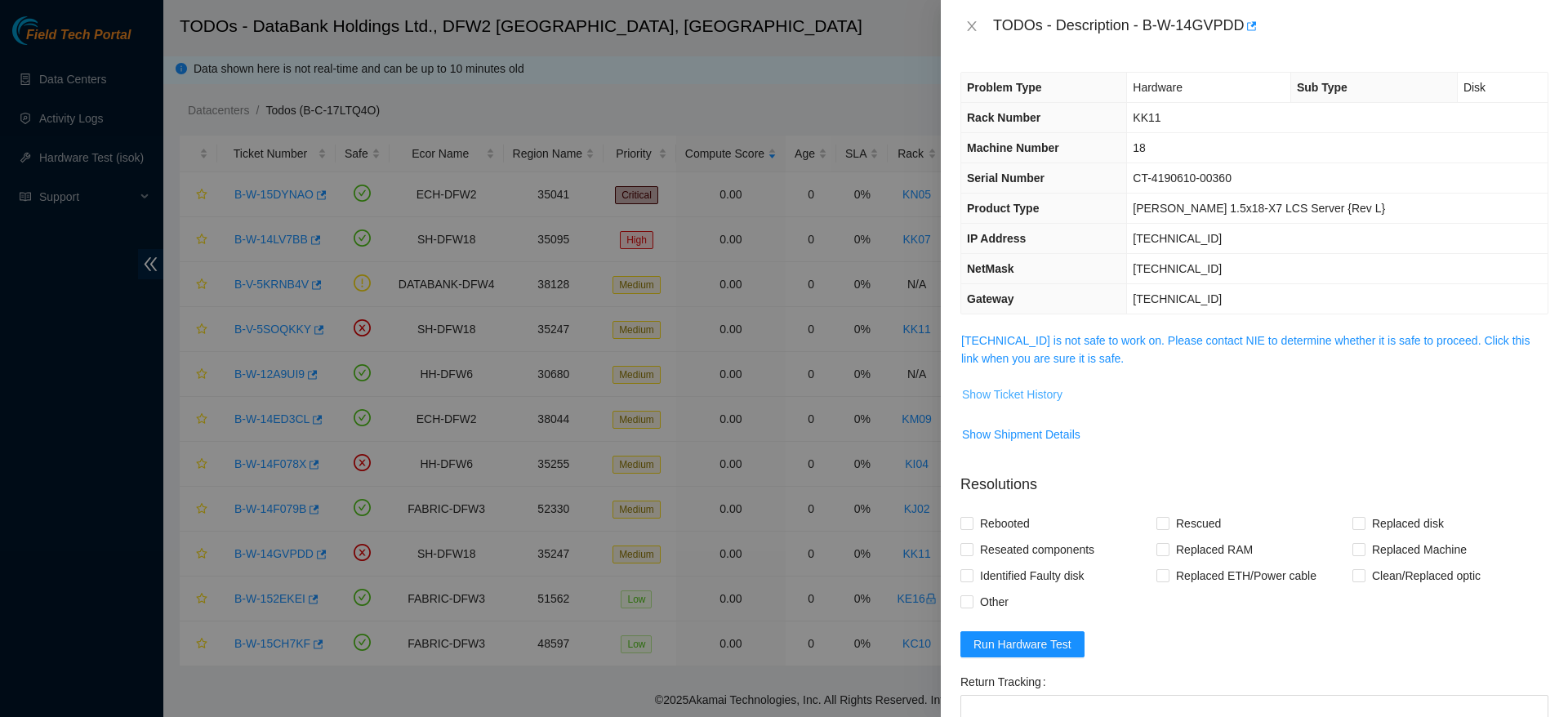
click at [1028, 394] on span "Show Ticket History" at bounding box center [1012, 394] width 100 height 18
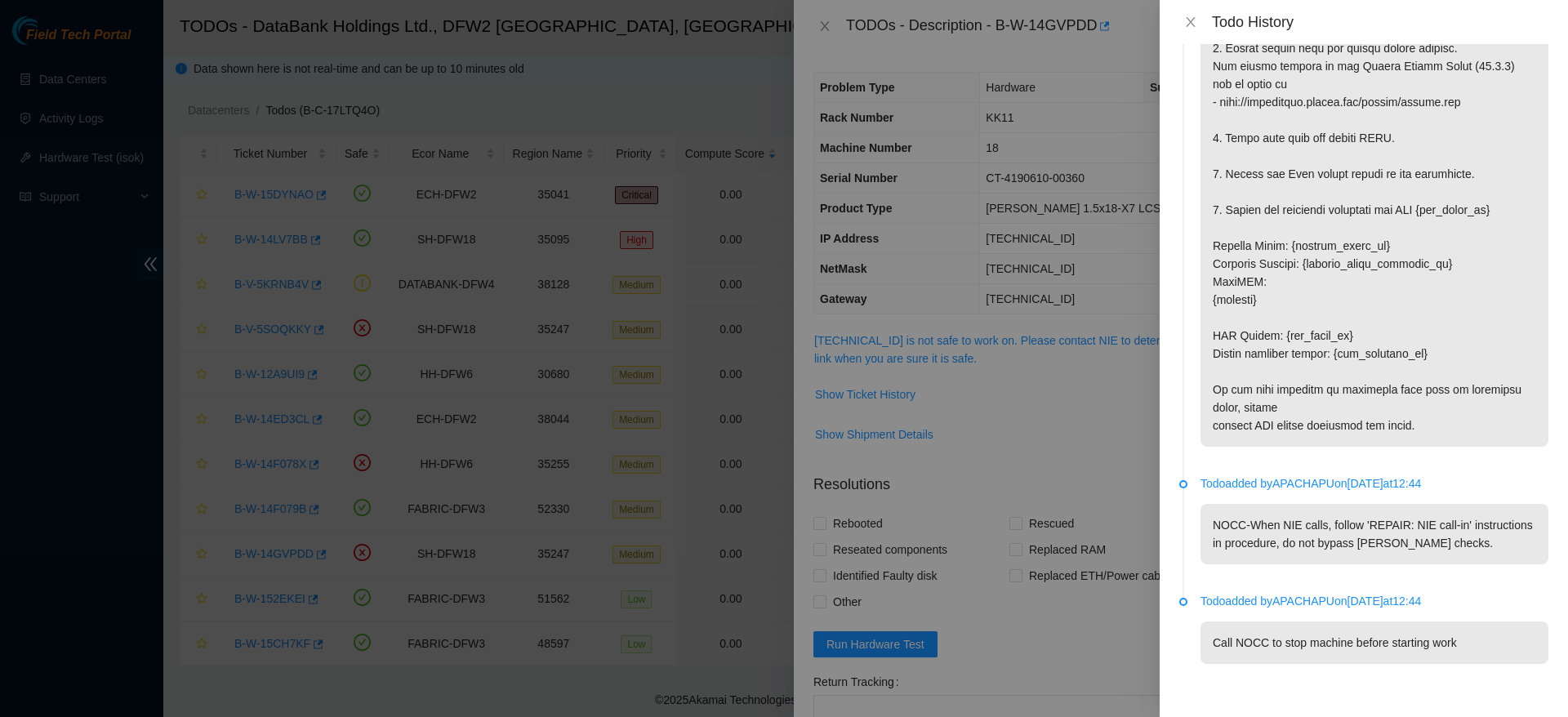
scroll to position [2020, 0]
click at [1196, 25] on icon "close" at bounding box center [1191, 21] width 13 height 13
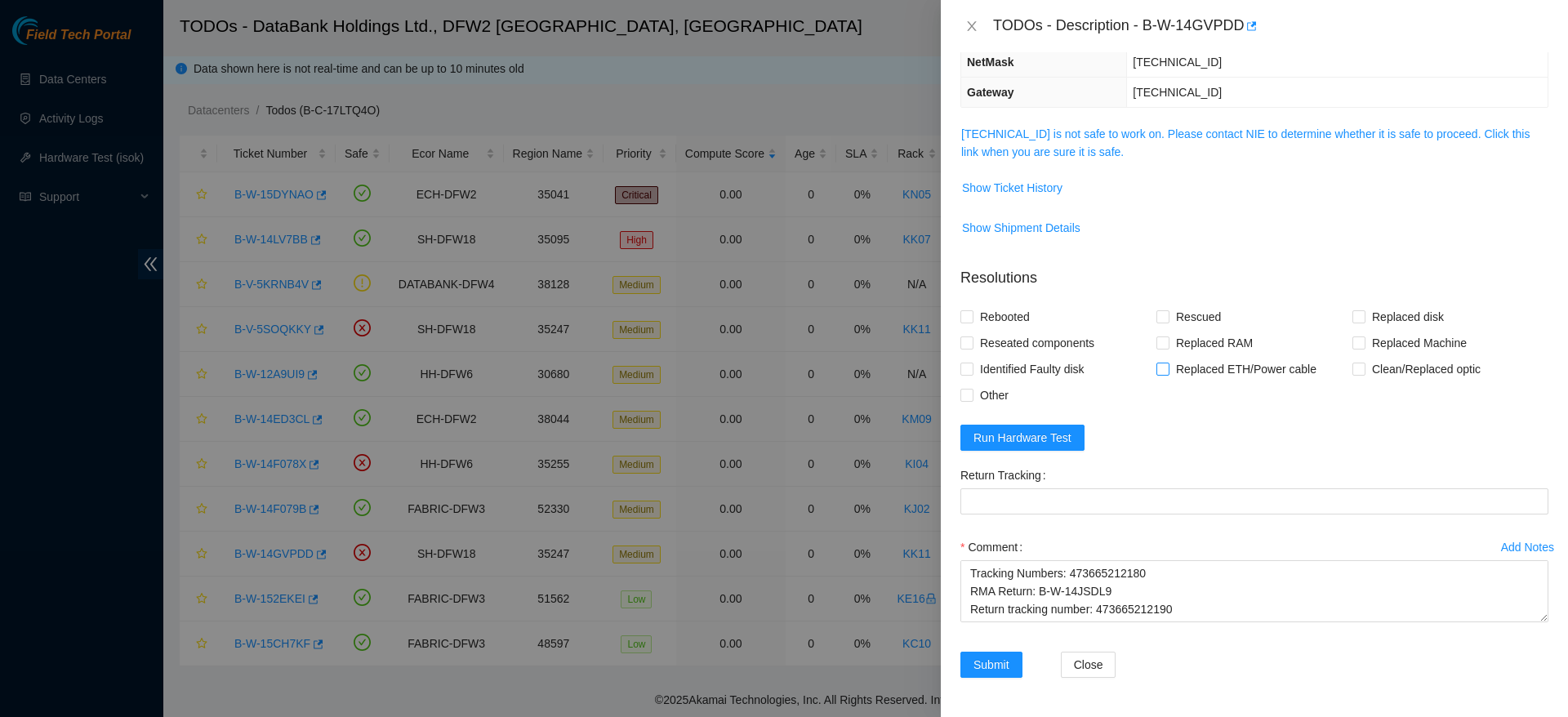
scroll to position [0, 0]
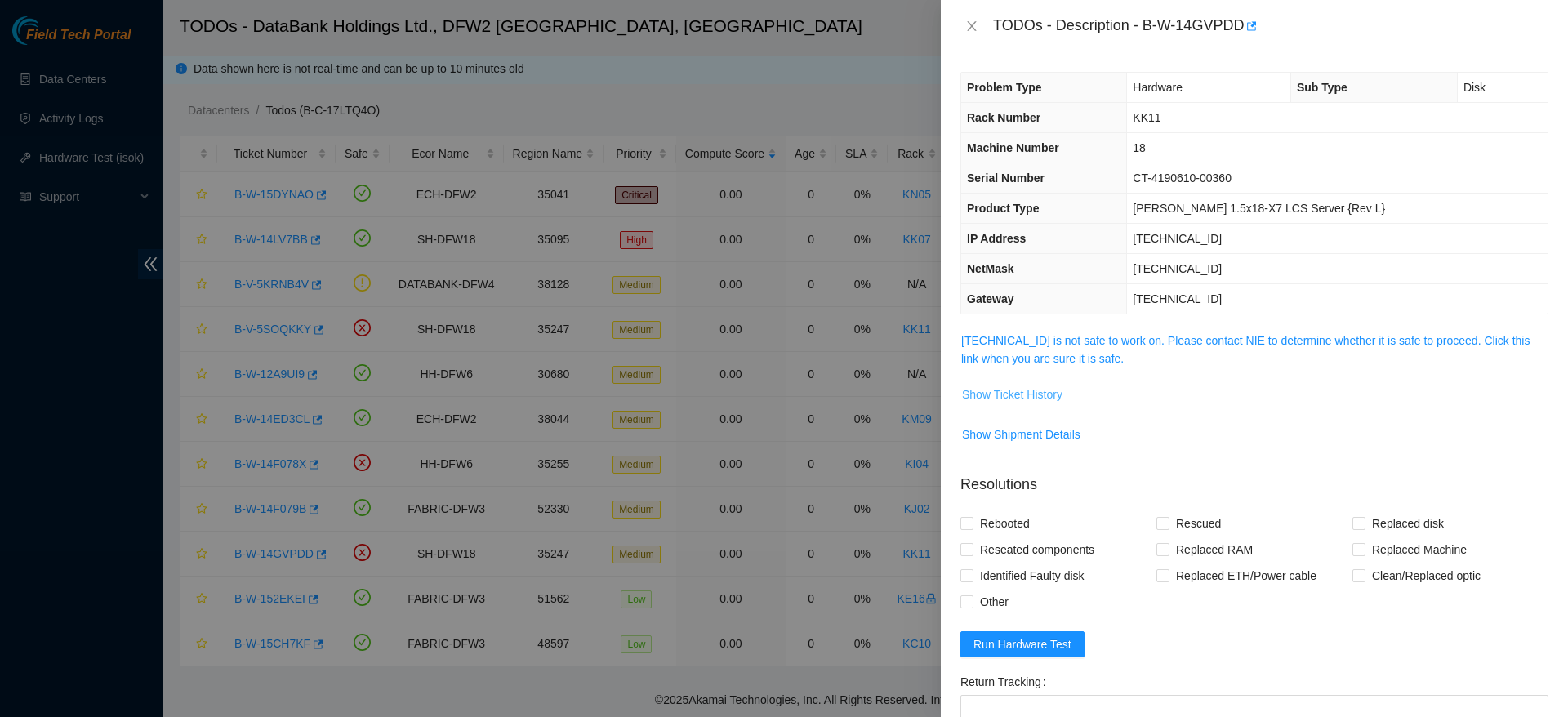
click at [1036, 391] on span "Show Ticket History" at bounding box center [1012, 394] width 100 height 18
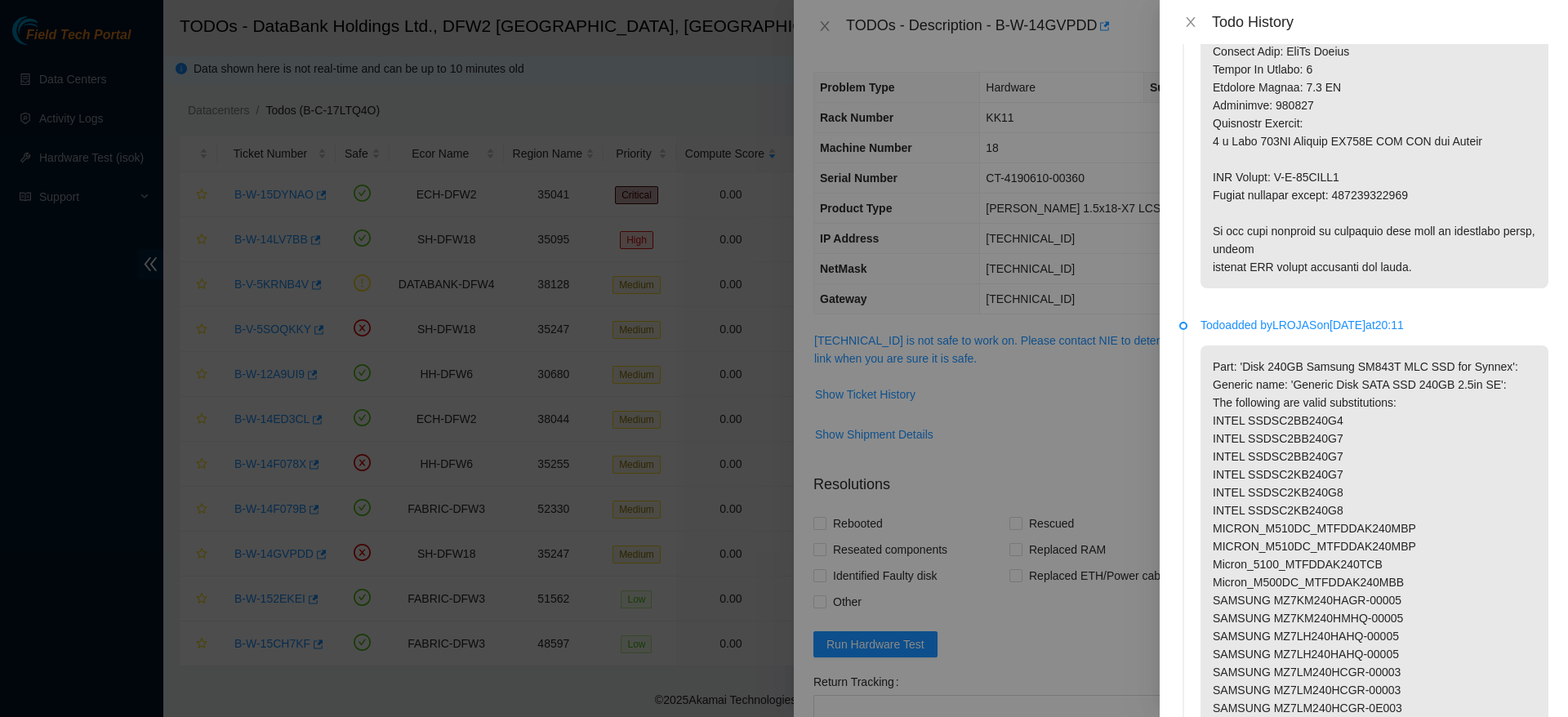
scroll to position [718, 0]
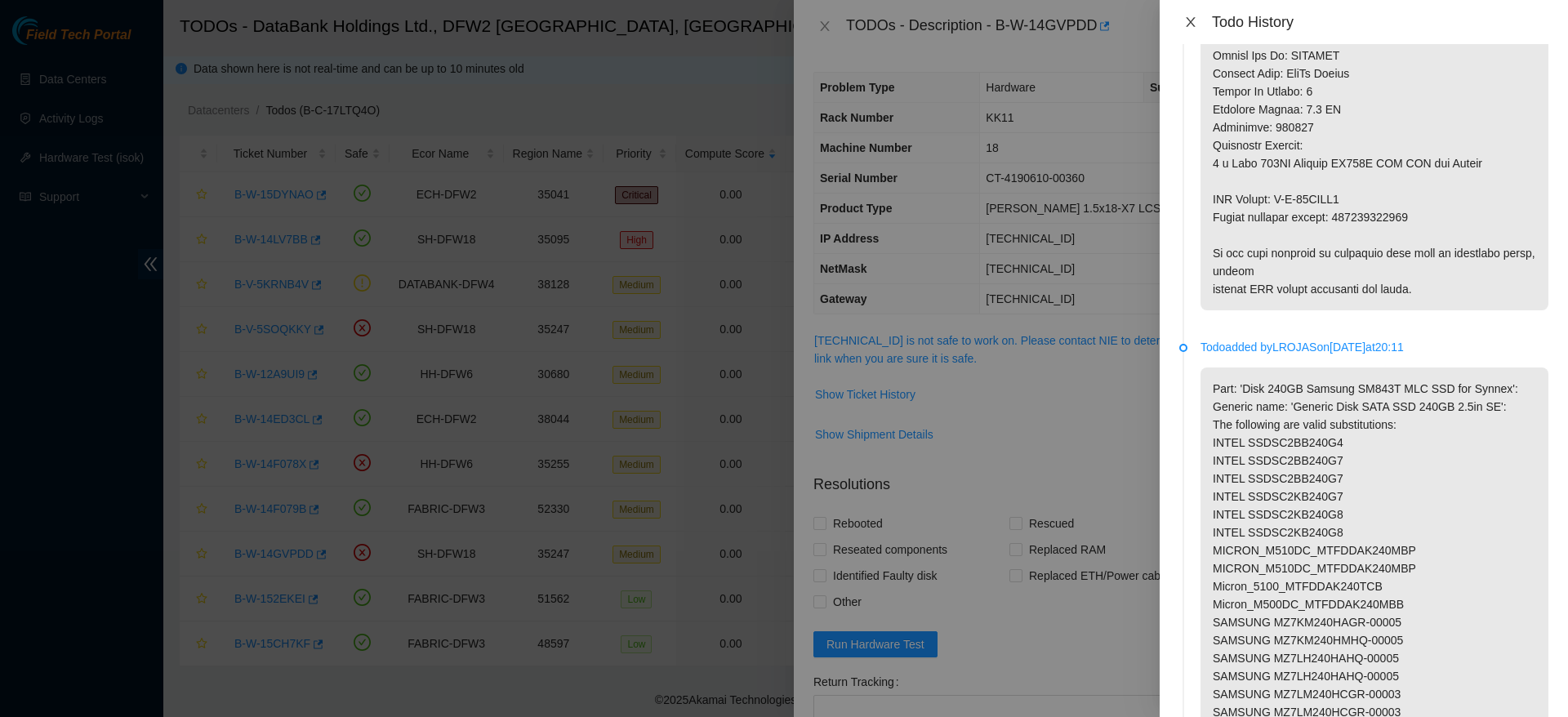
click at [1185, 15] on icon "close" at bounding box center [1191, 21] width 13 height 13
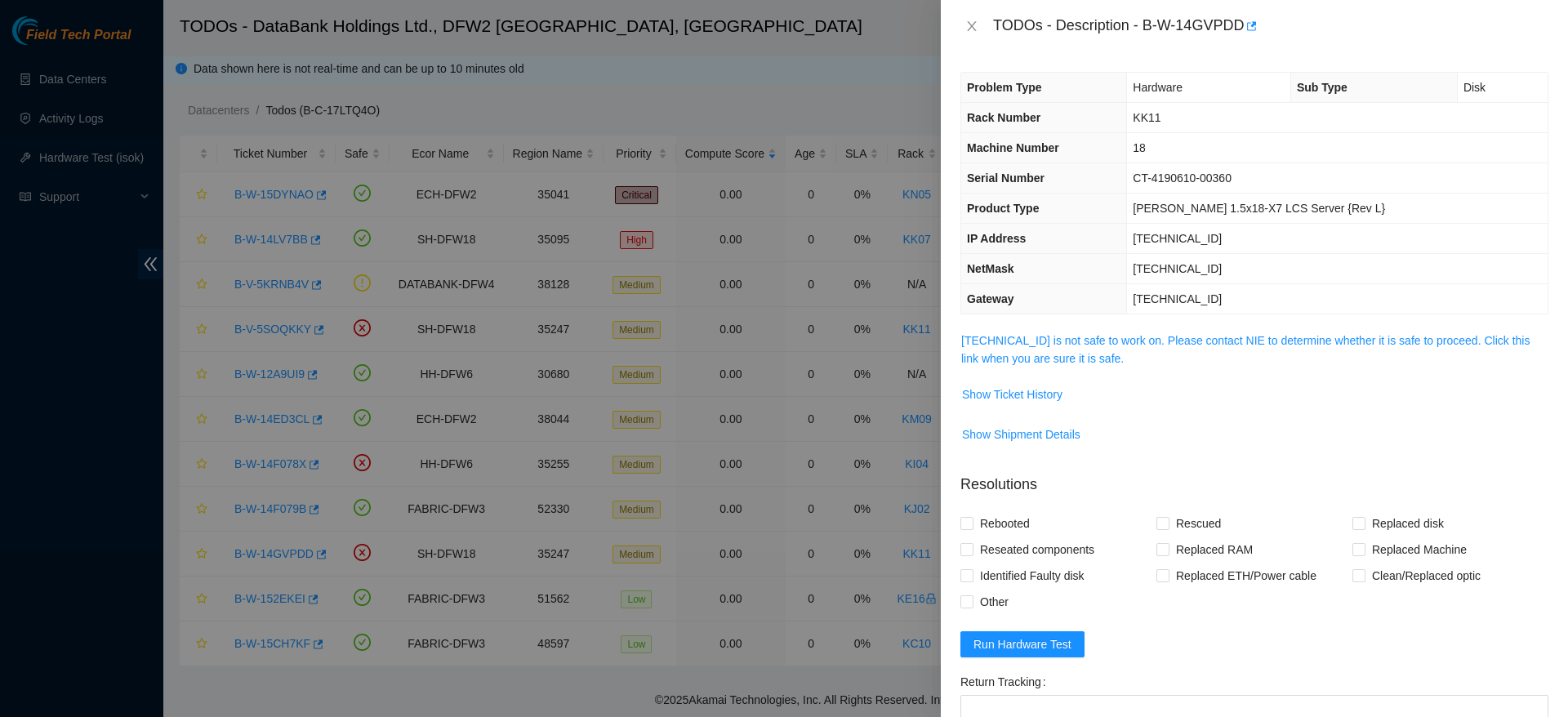
scroll to position [207, 0]
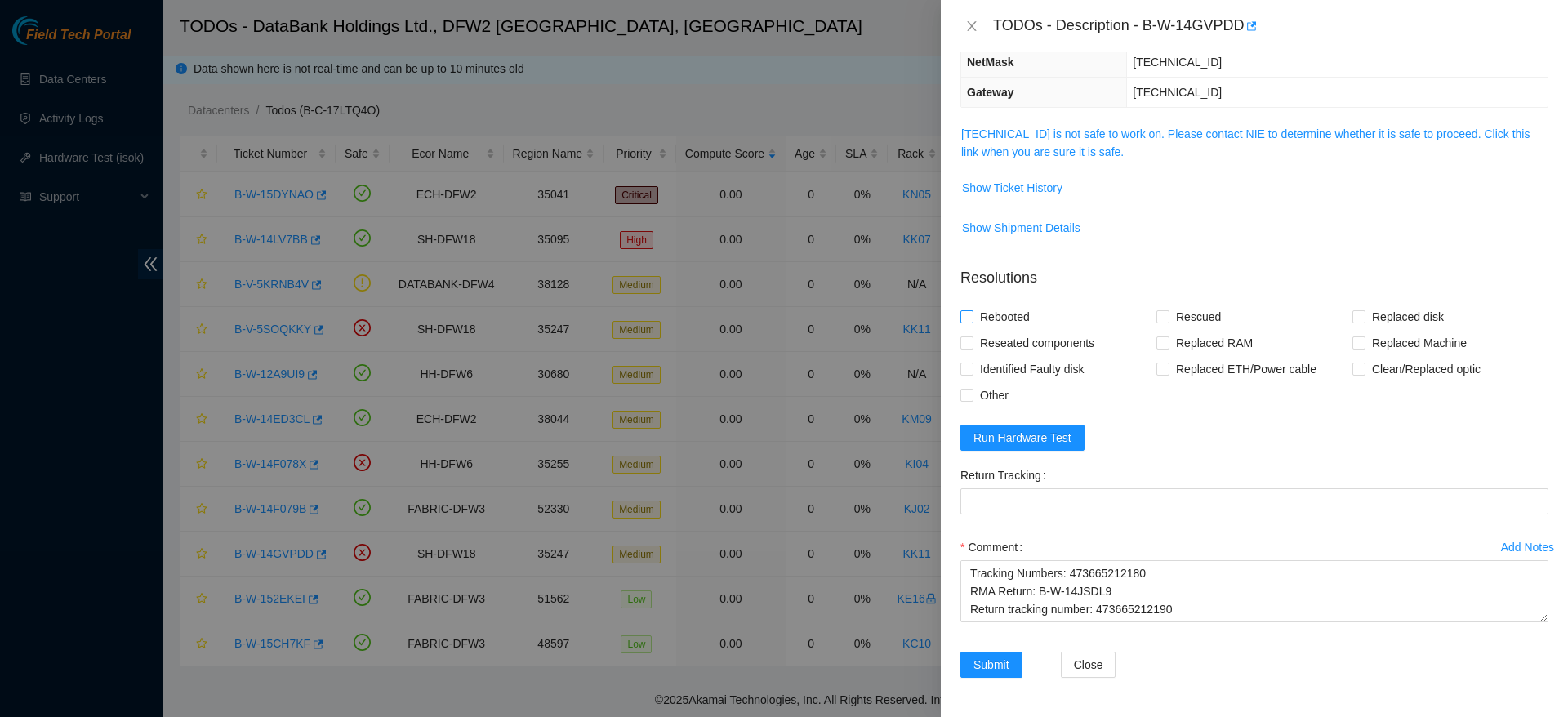
click at [1010, 318] on span "Rebooted" at bounding box center [1004, 316] width 63 height 26
click at [972, 318] on input "Rebooted" at bounding box center [966, 316] width 12 height 12
checkbox input "true"
click at [1366, 309] on span "Replaced disk" at bounding box center [1408, 316] width 85 height 26
click at [1361, 311] on input "Replaced disk" at bounding box center [1358, 316] width 12 height 12
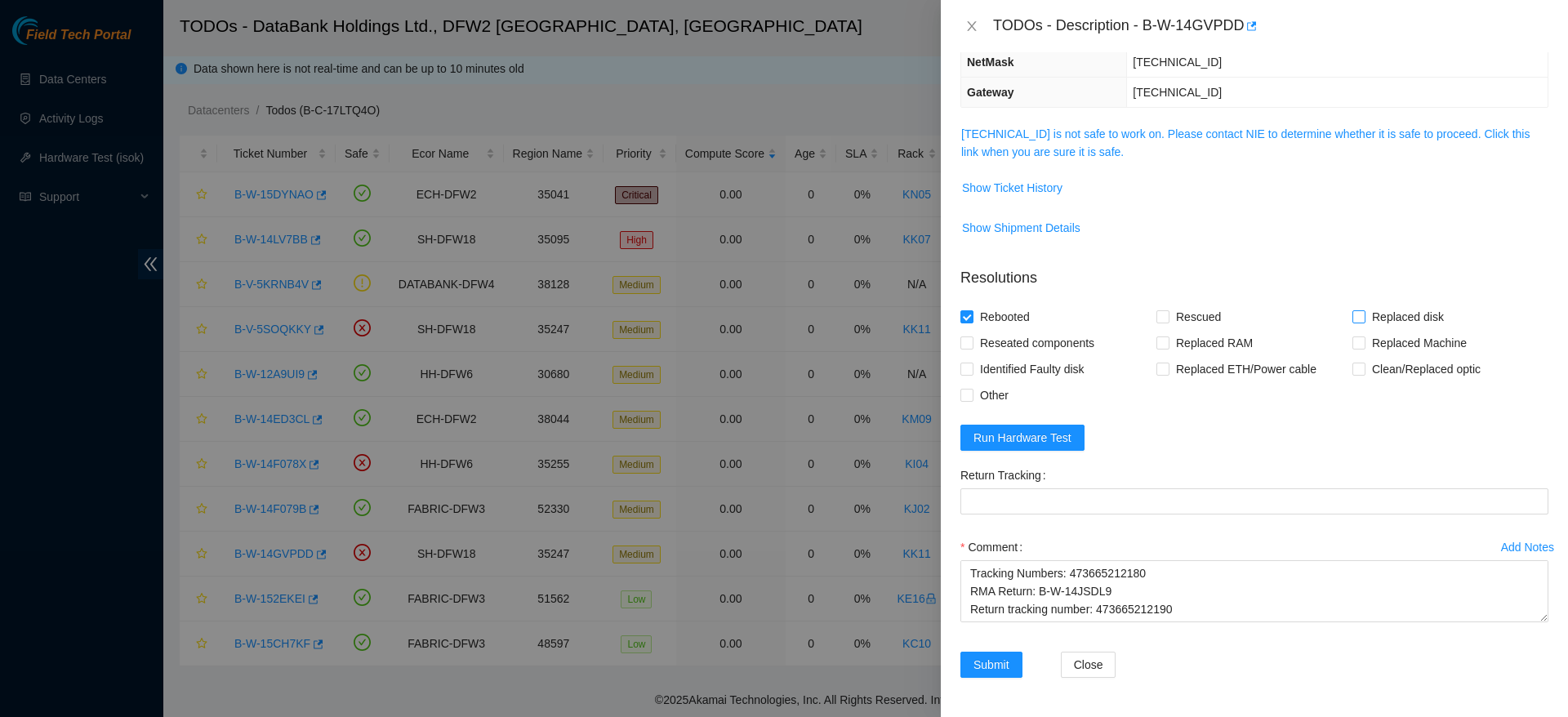
checkbox input "true"
drag, startPoint x: 1200, startPoint y: 609, endPoint x: 1096, endPoint y: 611, distance: 104.0
click at [1096, 611] on textarea "Ticket: B-W-14GVPDD Good Disk: S1GONYAG101815 Bad Disk: 18521FDB7AD1 Service Or…" at bounding box center [1255, 591] width 588 height 62
paste Tracking "473665212190"
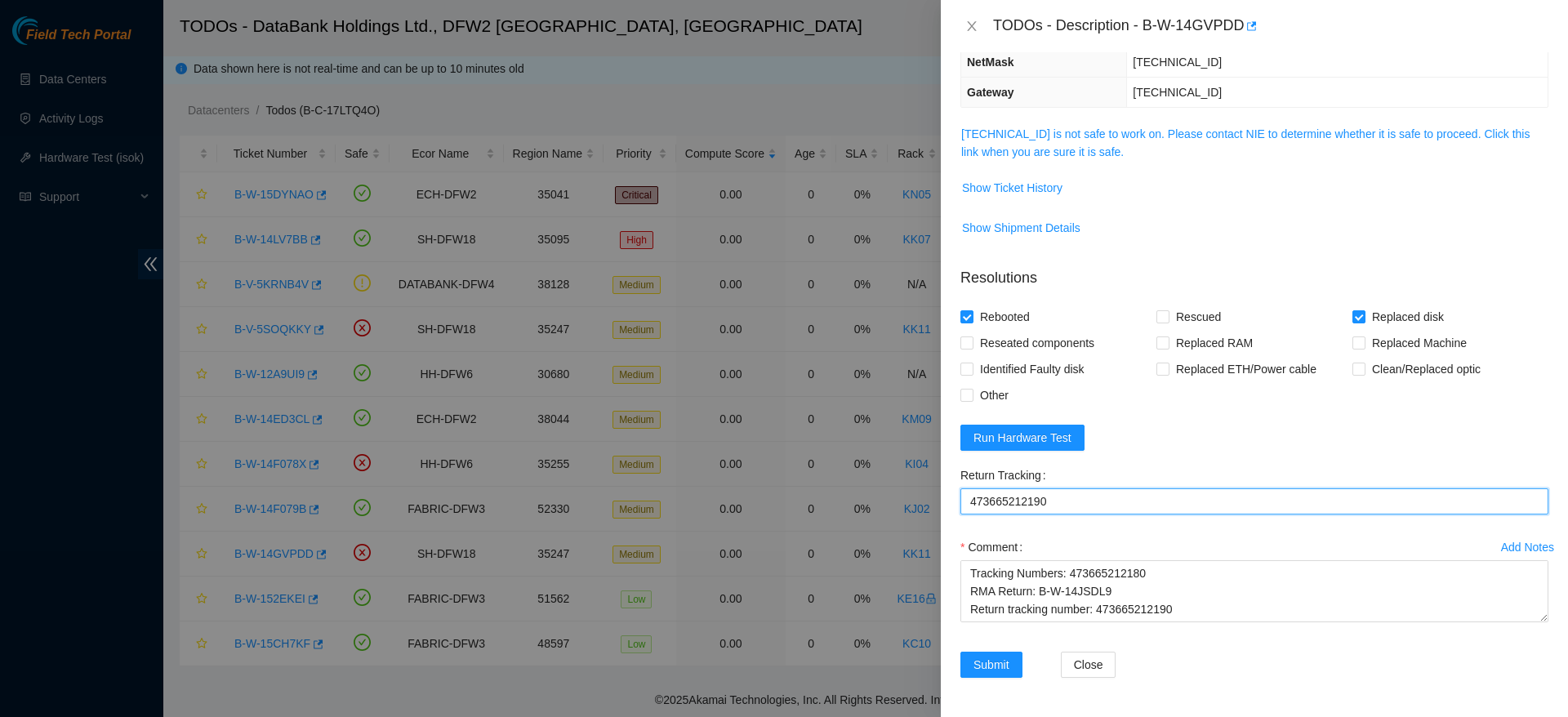
click at [1168, 508] on Tracking "473665212190" at bounding box center [1255, 500] width 588 height 26
type Tracking "473665212190"
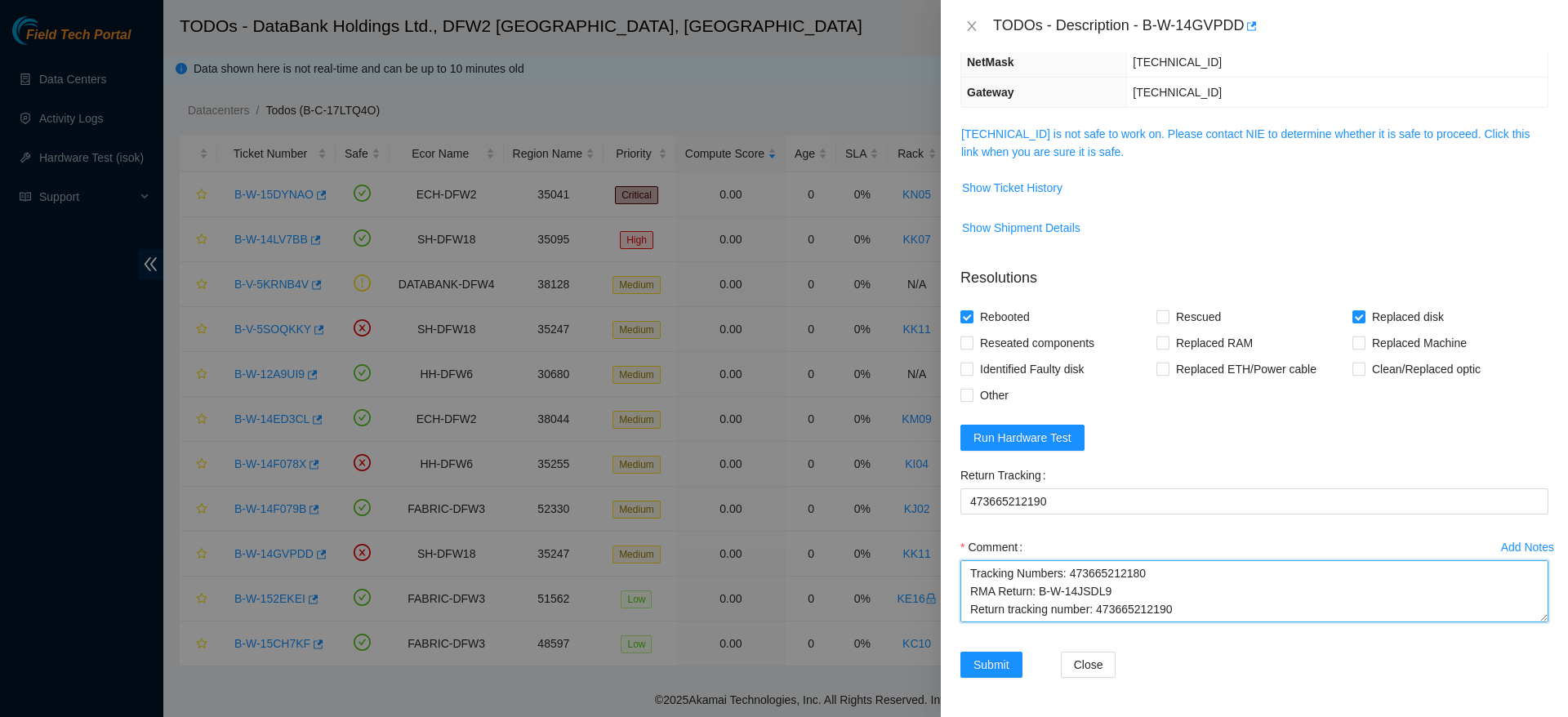
click at [978, 575] on textarea "Ticket: B-W-14GVPDD Good Disk: S1GONYAG101815 Bad Disk: 18521FDB7AD1 Service Or…" at bounding box center [1255, 591] width 588 height 62
type textarea "replaced disk, could not rescue, shuffled the two drives rescued again, but see…"
click at [994, 664] on span "Submit" at bounding box center [991, 665] width 36 height 18
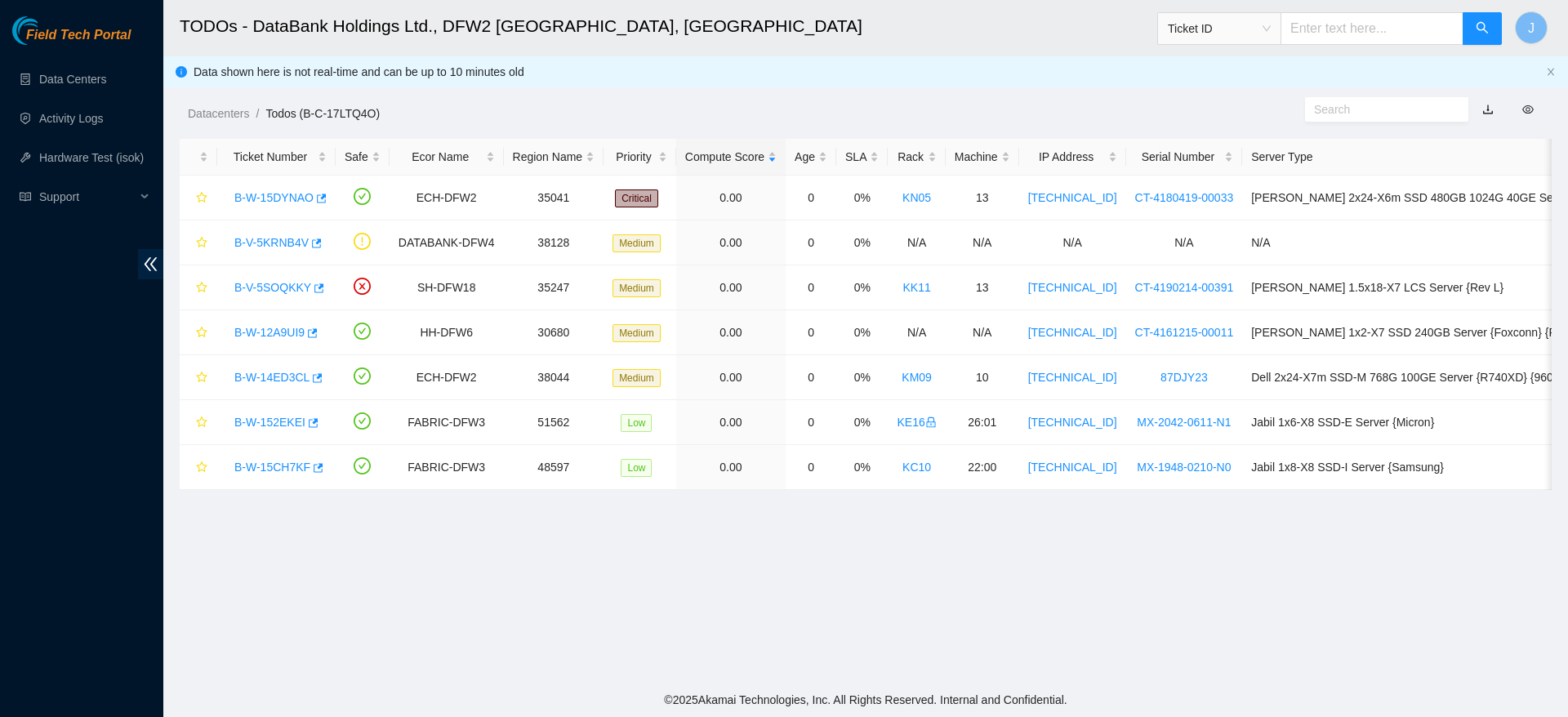
scroll to position [279, 0]
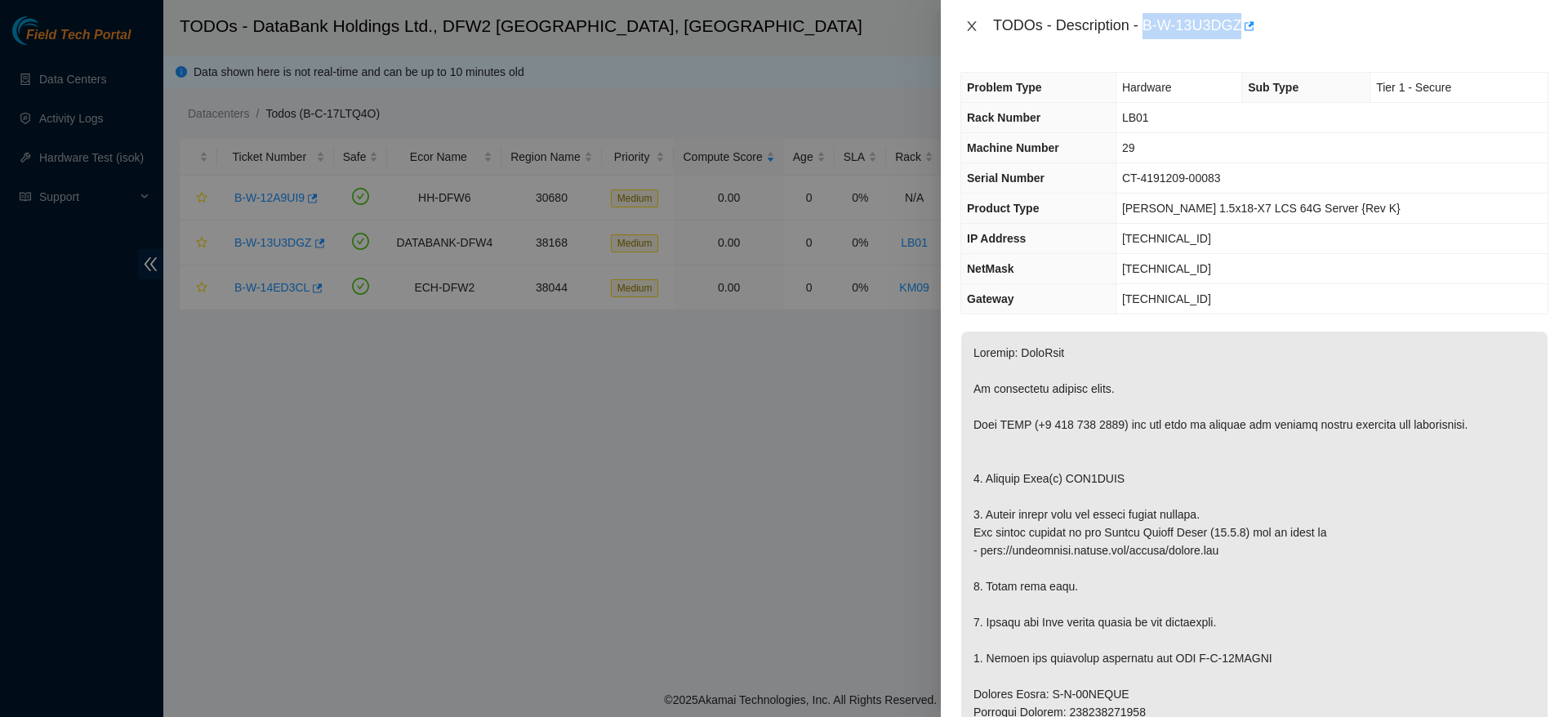
click at [973, 31] on icon "close" at bounding box center [971, 26] width 13 height 13
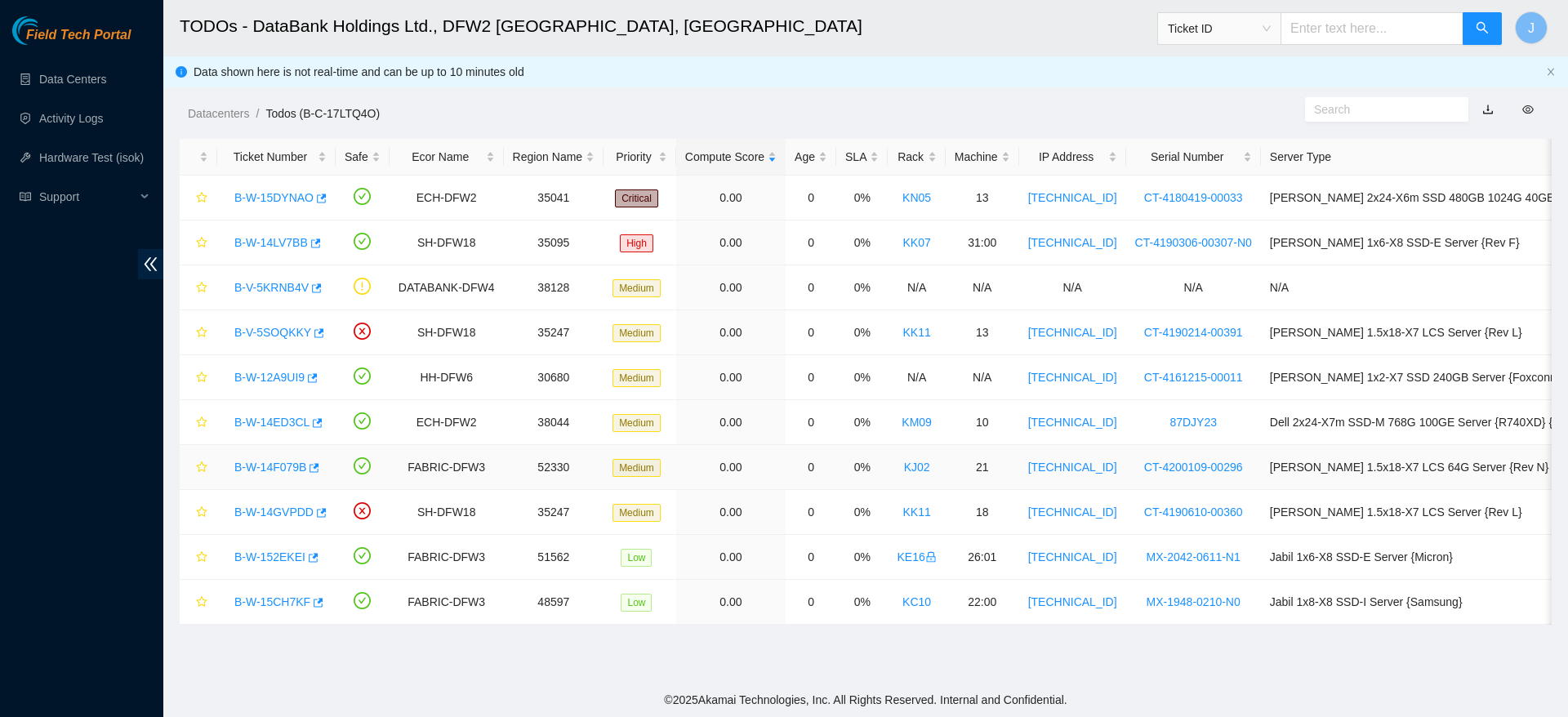
click at [265, 463] on link "B-W-14F079B" at bounding box center [270, 467] width 72 height 13
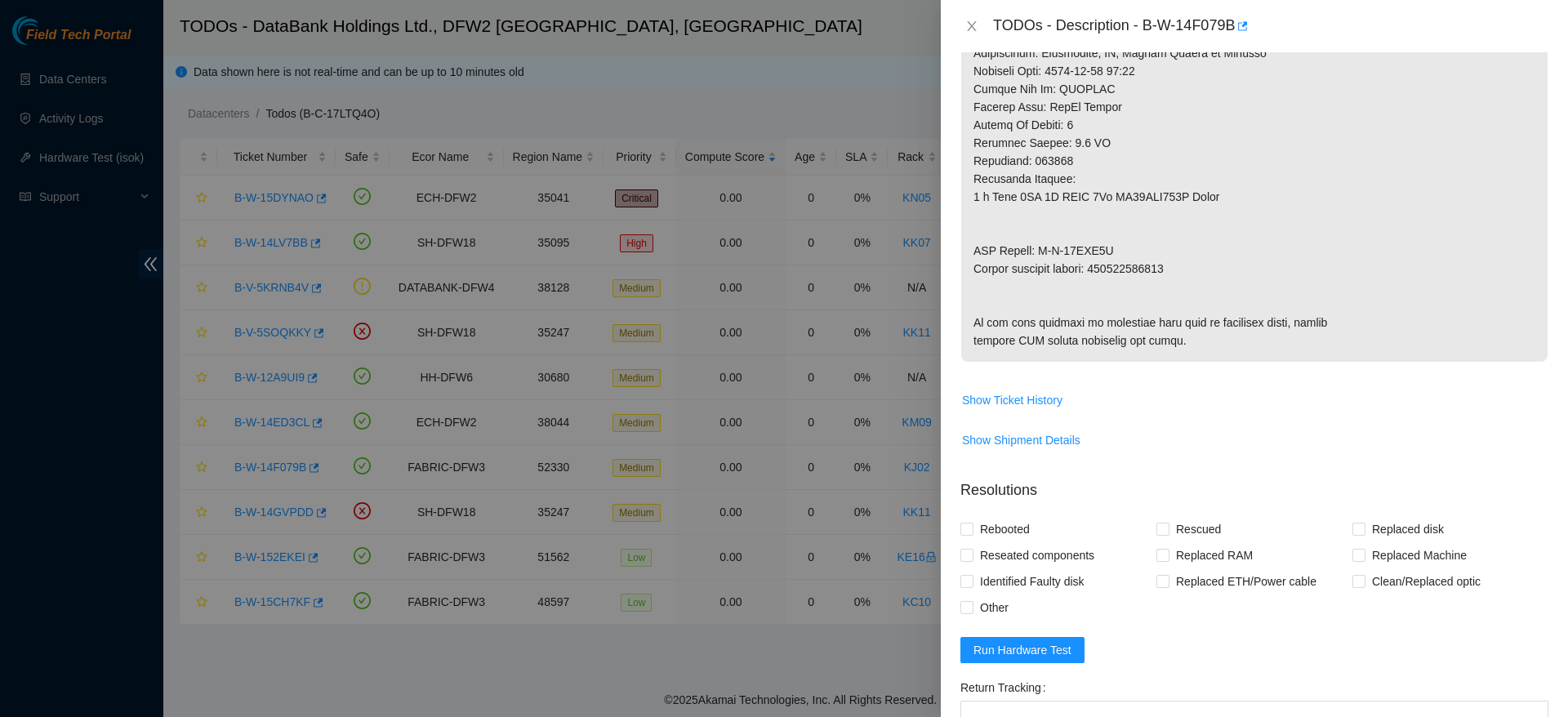
scroll to position [1075, 0]
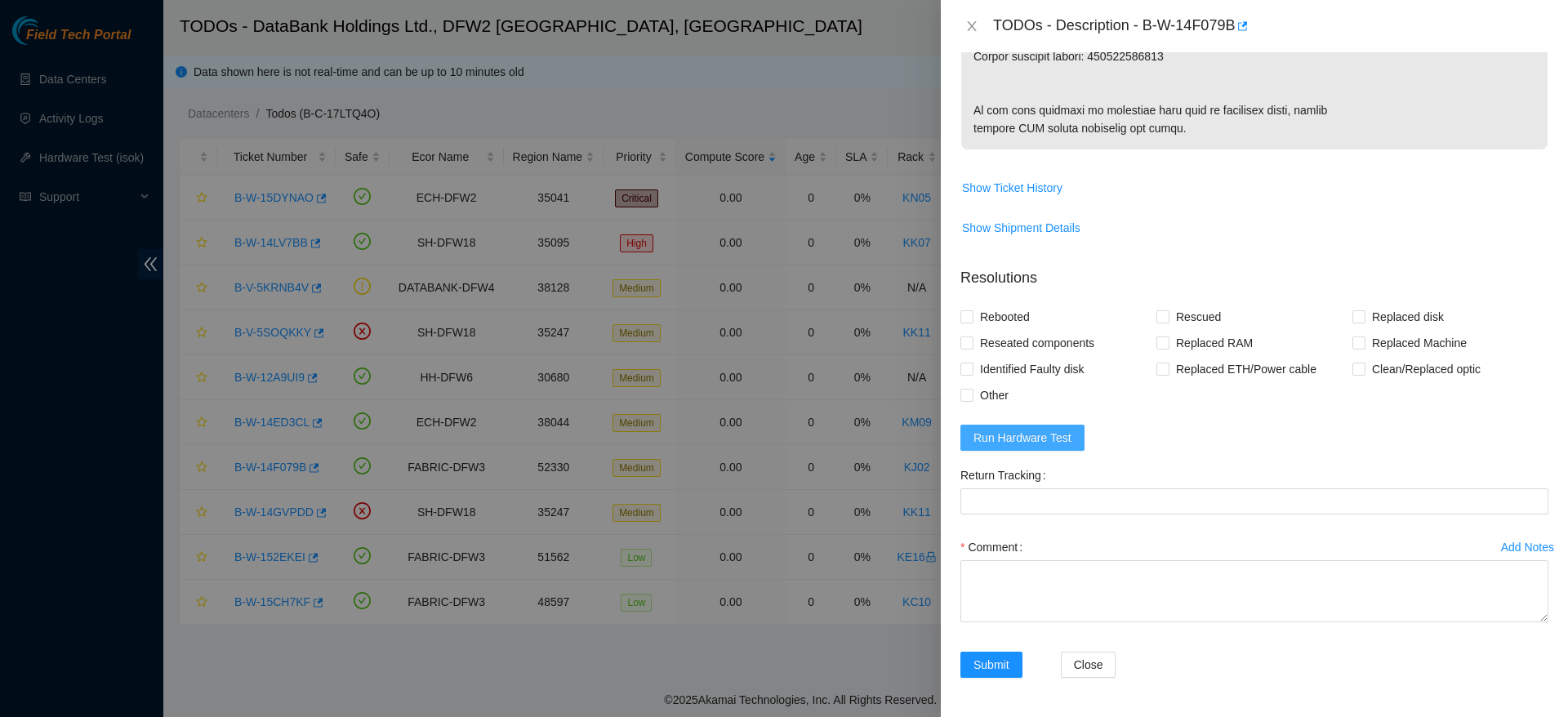
click at [1049, 443] on span "Run Hardware Test" at bounding box center [1022, 437] width 98 height 18
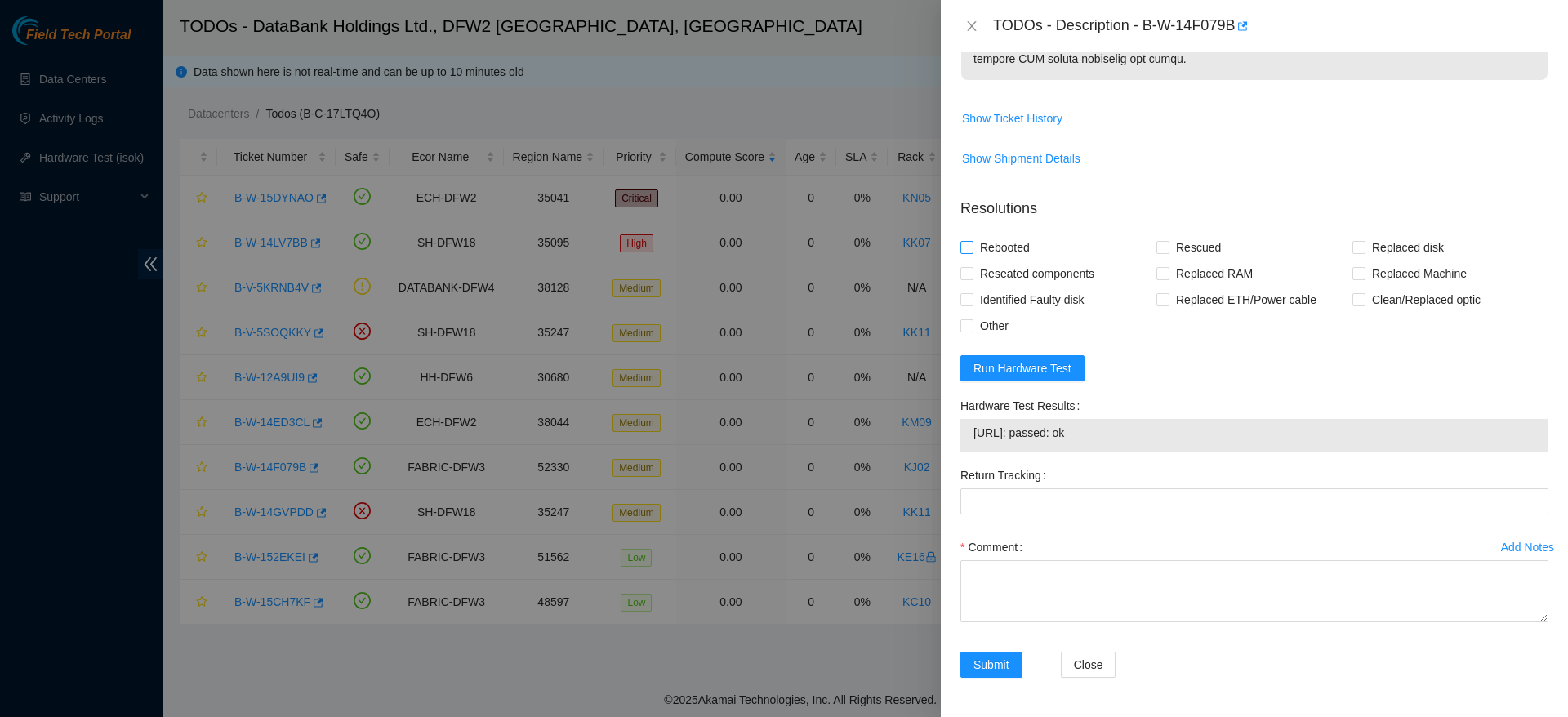
click at [1018, 260] on span "Rebooted" at bounding box center [1004, 247] width 63 height 26
click at [972, 252] on input "Rebooted" at bounding box center [966, 246] width 12 height 12
checkbox input "true"
click at [1366, 260] on span "Replaced disk" at bounding box center [1408, 247] width 85 height 26
click at [1364, 252] on input "Replaced disk" at bounding box center [1358, 246] width 12 height 12
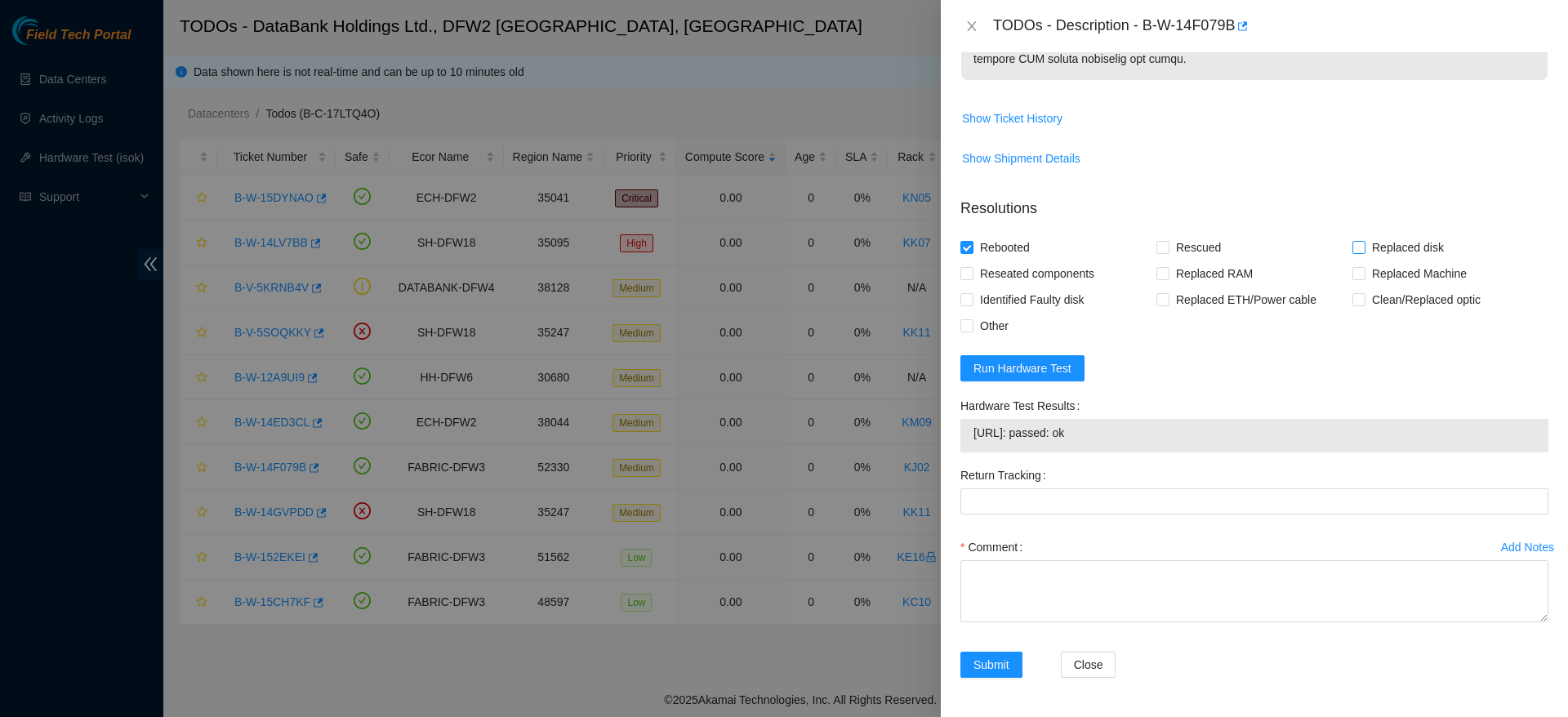
checkbox input "true"
click at [1055, 622] on textarea "Comment" at bounding box center [1255, 591] width 588 height 62
paste textarea "1646K1QJFJKA"
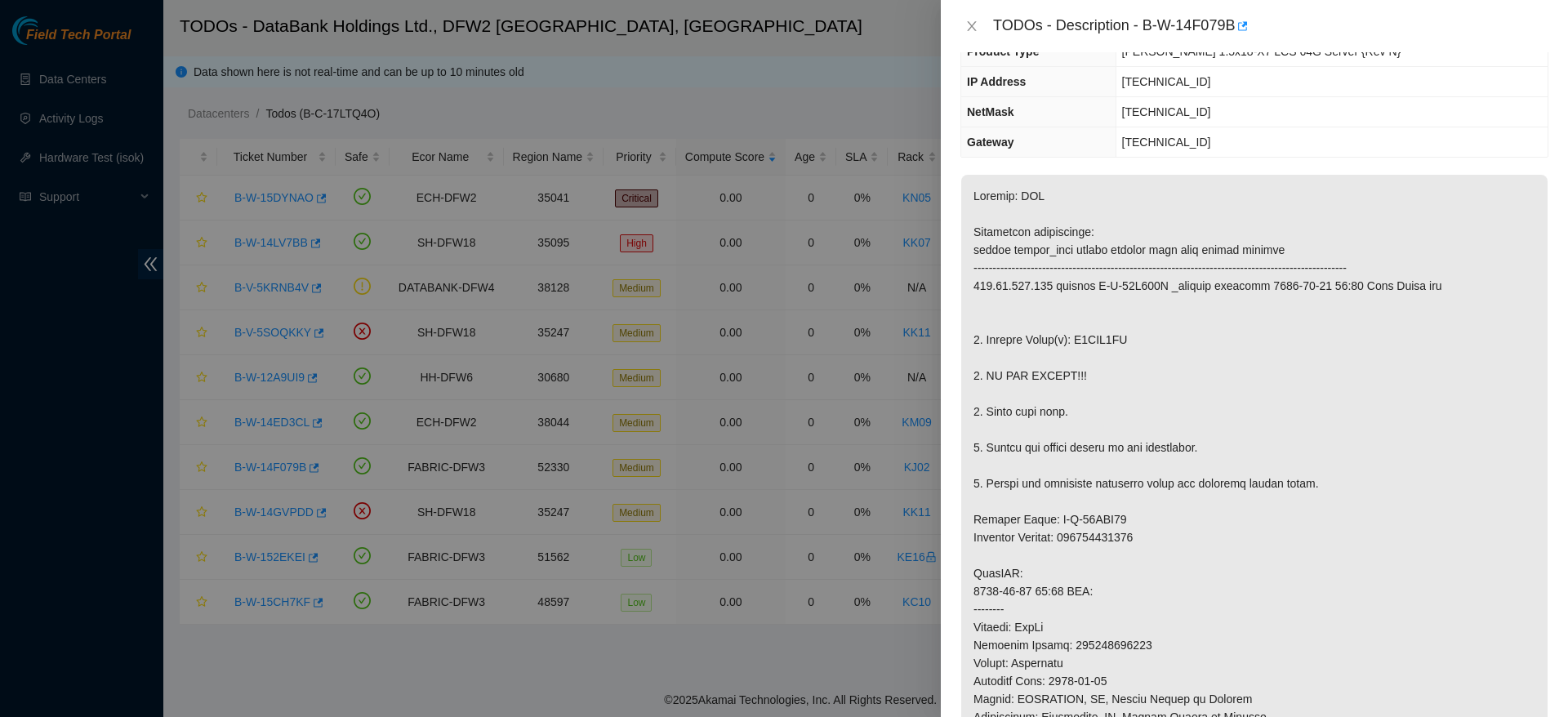
scroll to position [128, 0]
drag, startPoint x: 1072, startPoint y: 337, endPoint x: 1212, endPoint y: 337, distance: 140.0
click at [1212, 337] on p at bounding box center [1255, 599] width 586 height 851
copy p "V6KNG1ES"
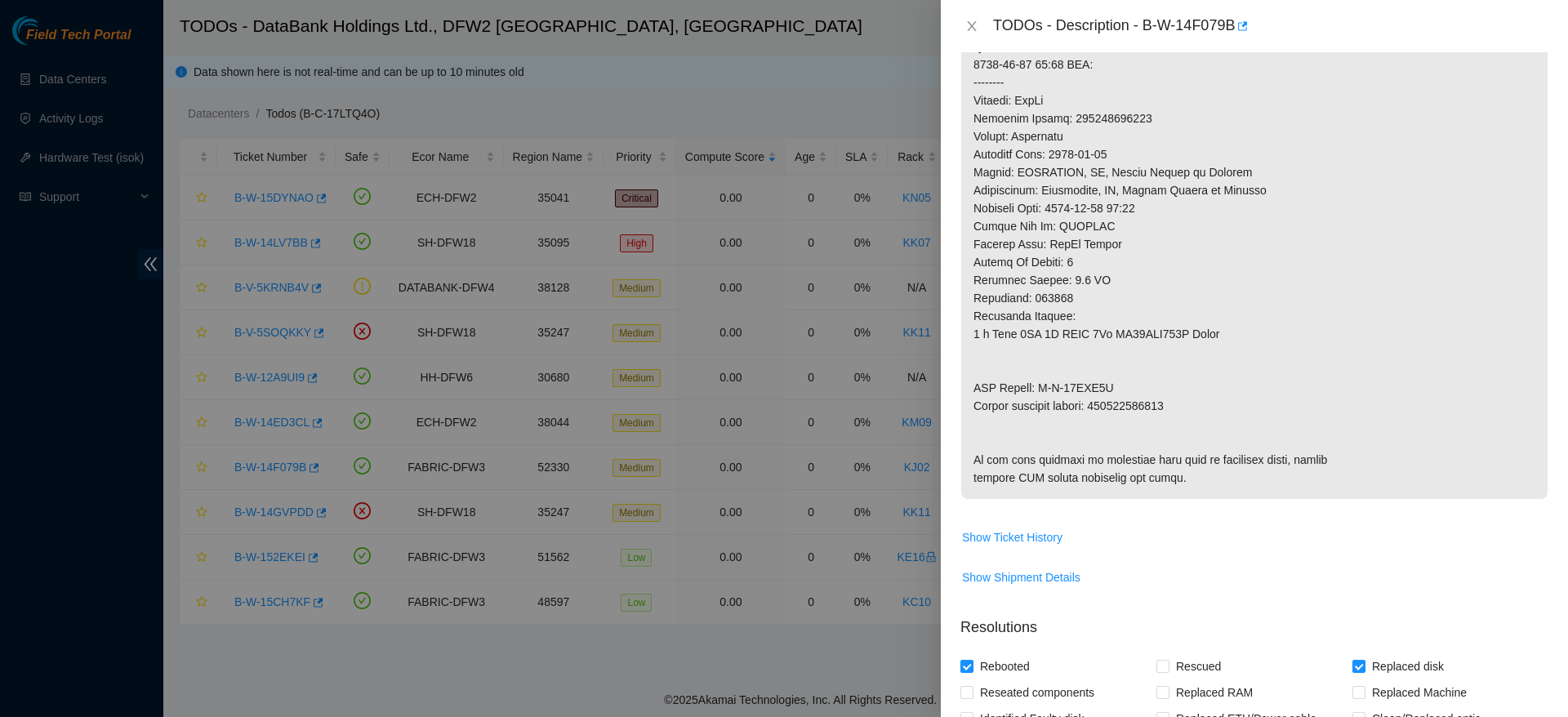
scroll to position [1144, 0]
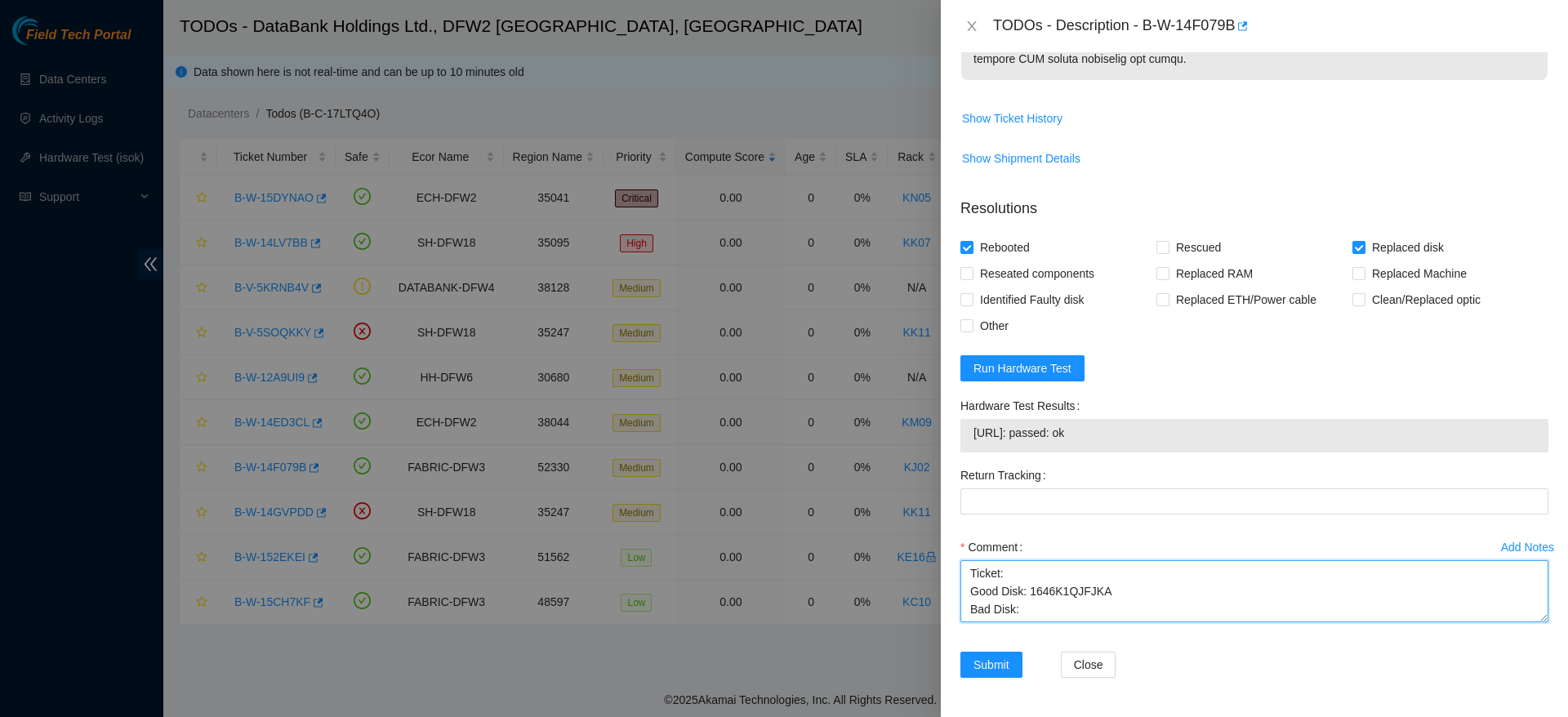
click at [1121, 599] on textarea "Ticket: Good Disk: 1646K1QJFJKA Bad Disk:" at bounding box center [1255, 591] width 588 height 62
click at [1121, 604] on textarea "Ticket: Good Disk: 1646K1QJFJKA Bad Disk:" at bounding box center [1255, 591] width 588 height 62
paste textarea "V6KNG1ES"
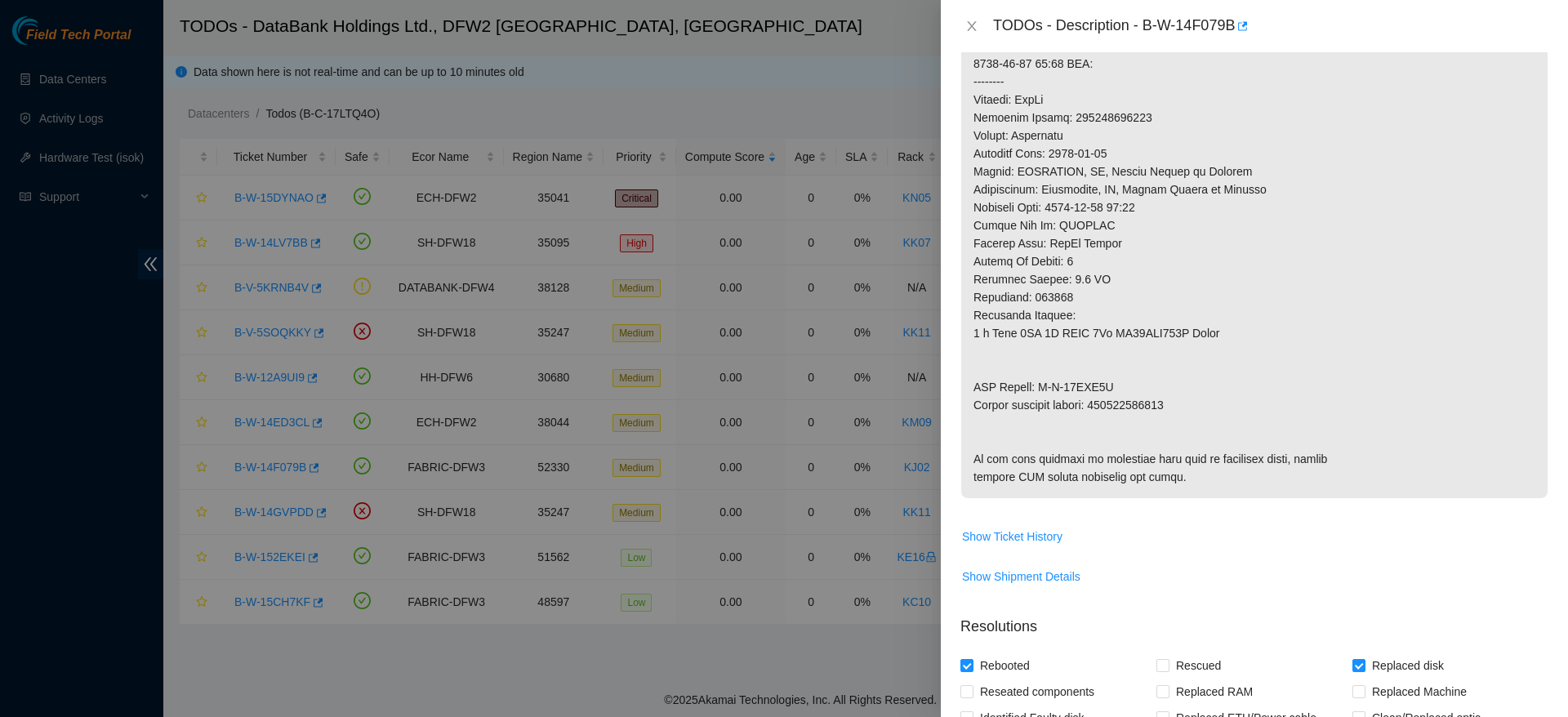
scroll to position [0, 0]
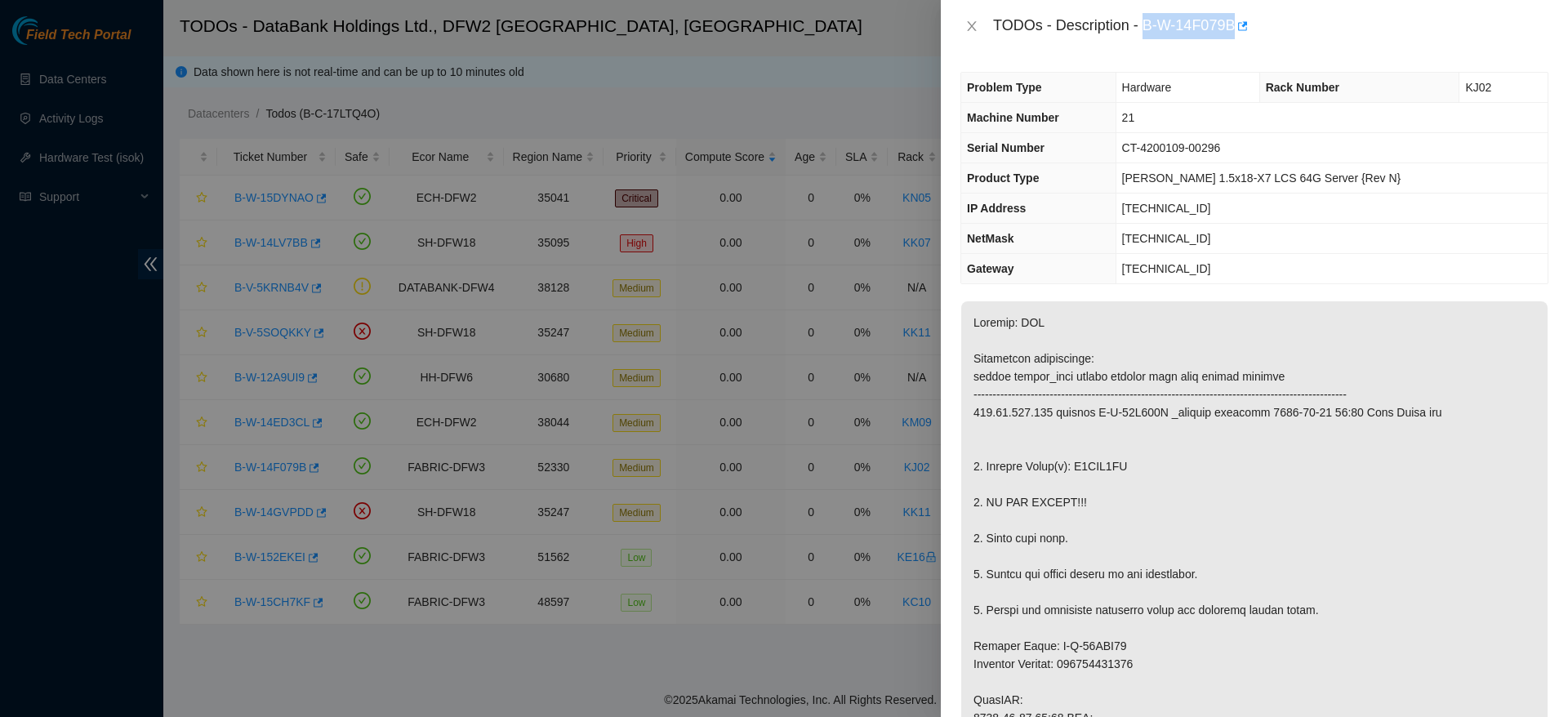
drag, startPoint x: 1147, startPoint y: 20, endPoint x: 1233, endPoint y: 26, distance: 86.2
click at [1233, 26] on div "TODOs - Description - B-W-14F079B" at bounding box center [1271, 26] width 556 height 26
copy div "B-W-14F079B"
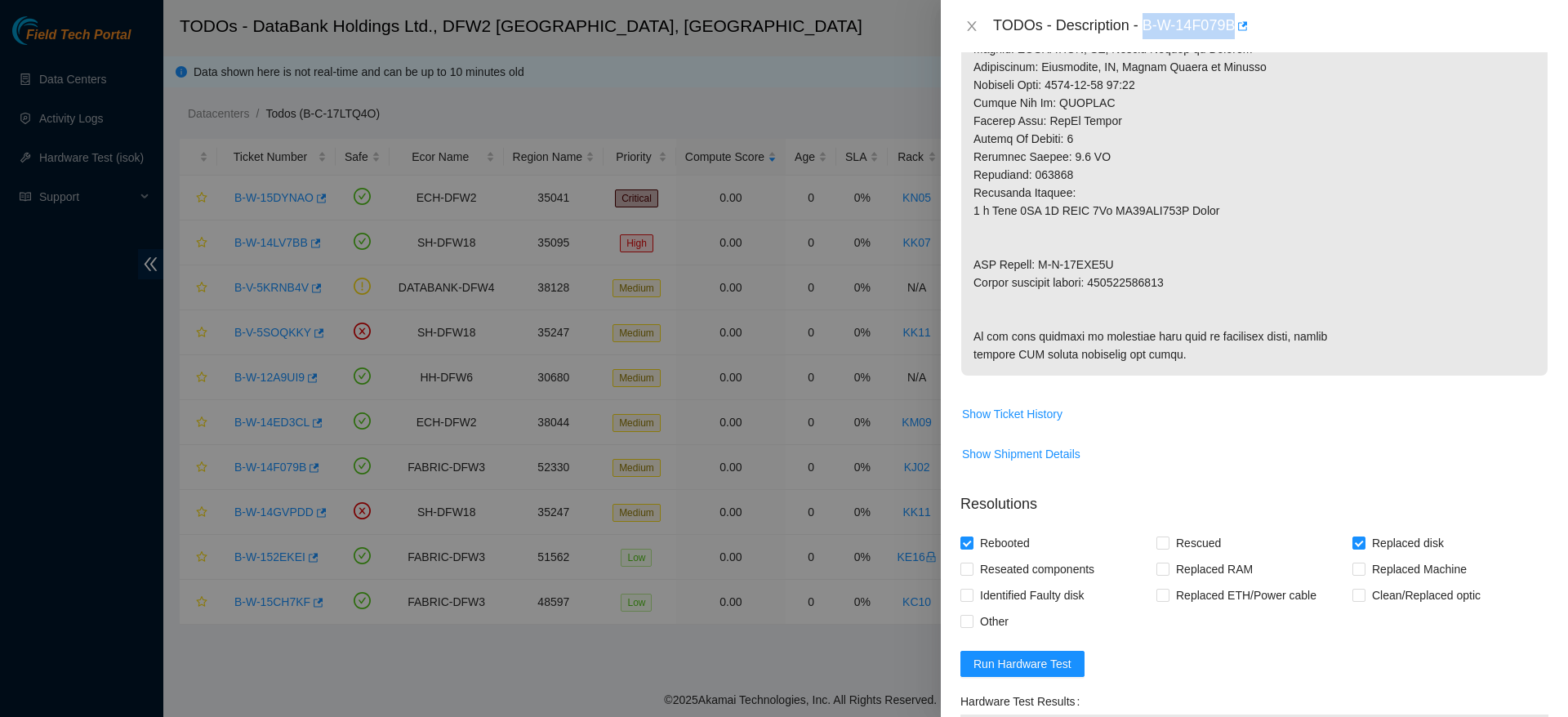
scroll to position [1144, 0]
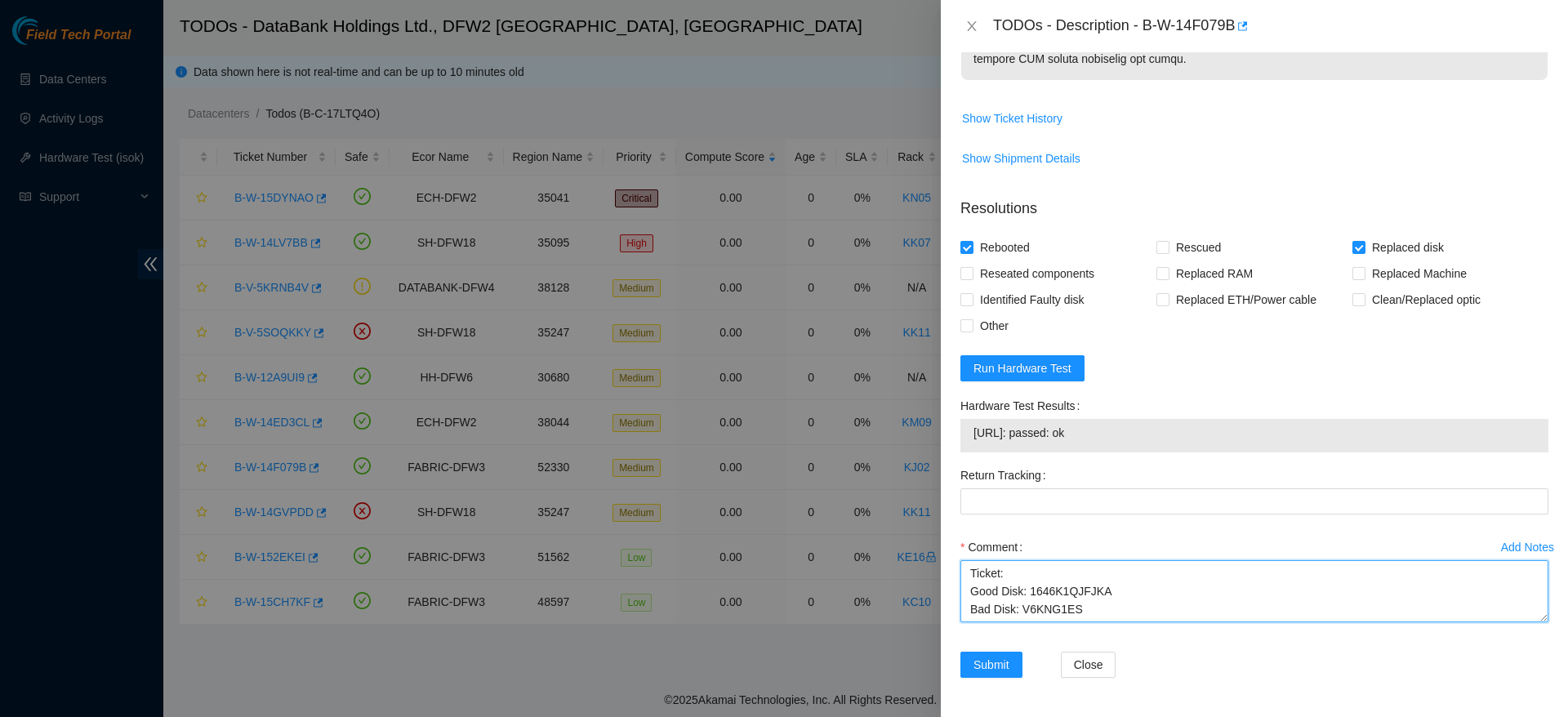
click at [1050, 577] on textarea "Ticket: Good Disk: 1646K1QJFJKA Bad Disk: V6KNG1ES" at bounding box center [1255, 591] width 588 height 62
paste textarea "B-W-14F079B"
click at [1171, 617] on textarea "Ticket: B-W-14F079B Good Disk: 1646K1QJFJKA Bad Disk: V6KNG1ES" at bounding box center [1255, 591] width 588 height 62
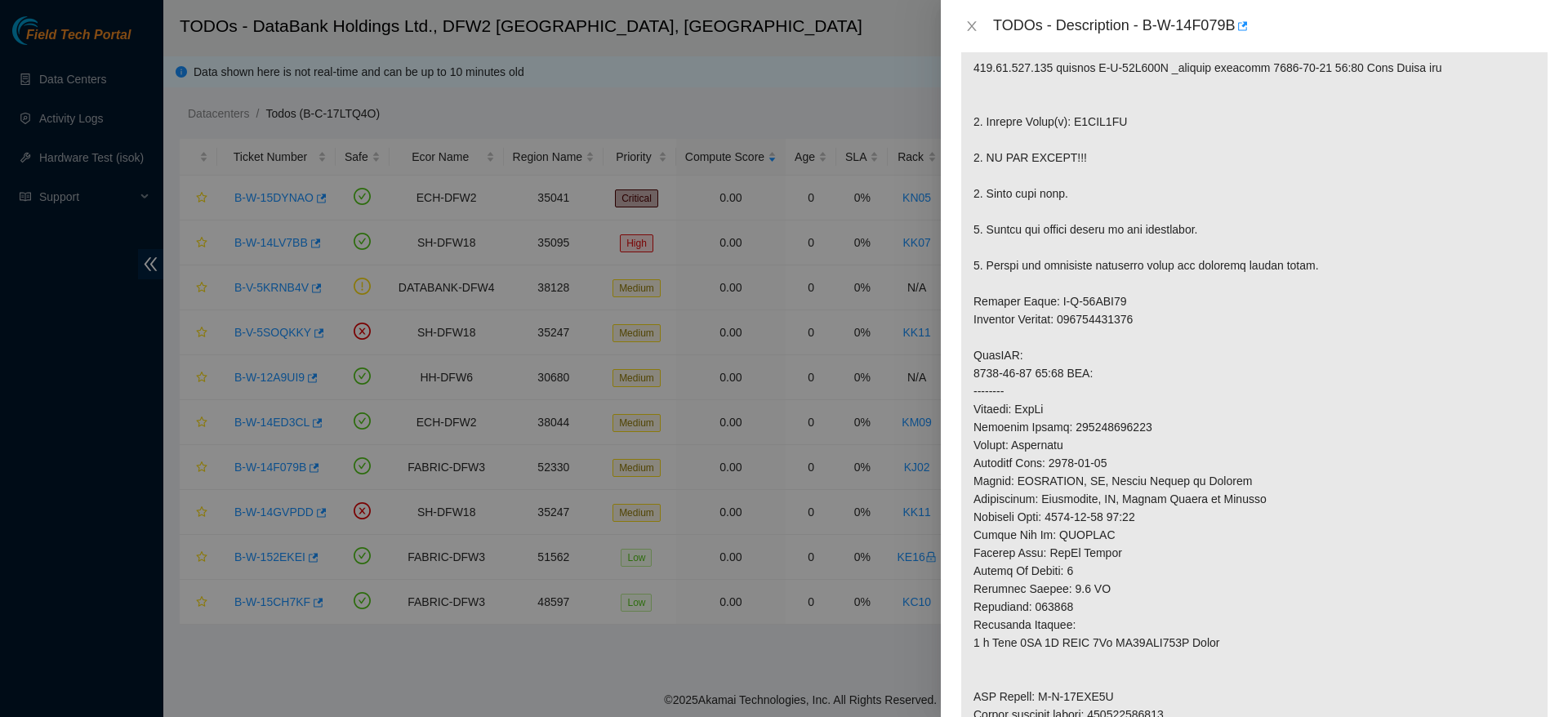
scroll to position [386, 0]
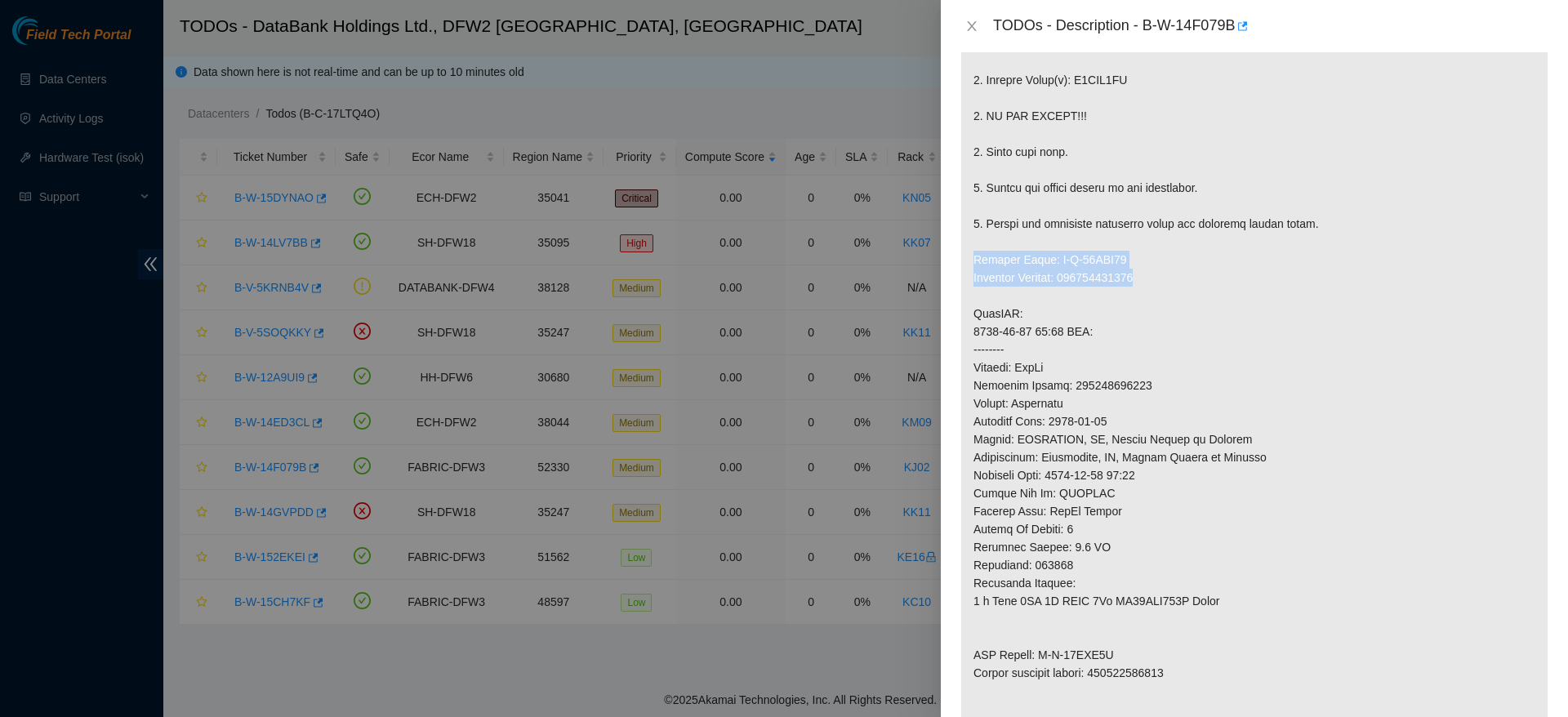
drag, startPoint x: 963, startPoint y: 253, endPoint x: 1146, endPoint y: 280, distance: 185.0
click at [1146, 280] on p at bounding box center [1255, 340] width 586 height 851
copy p "Service Order: B-W-14GMI67 Tracking Numbers: 463470048659"
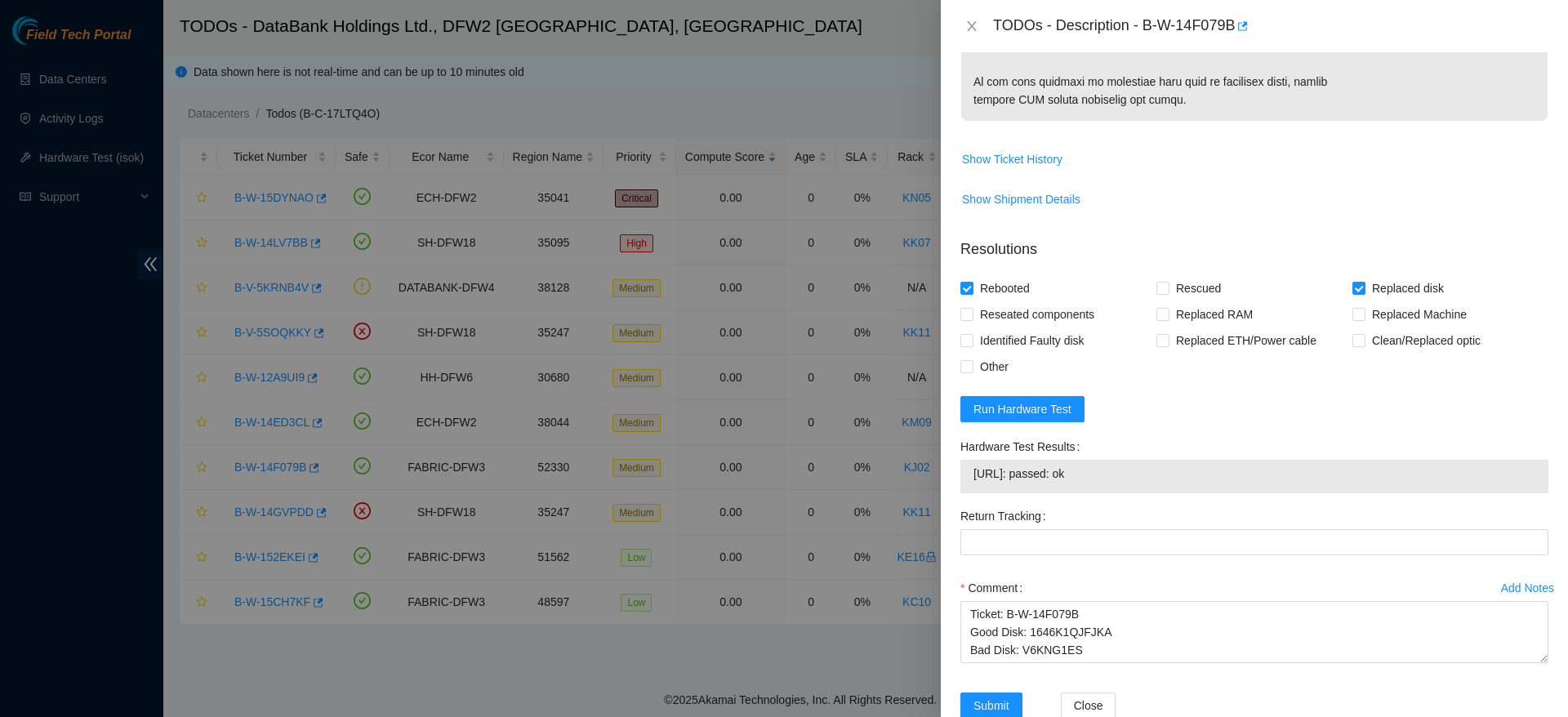
scroll to position [1144, 0]
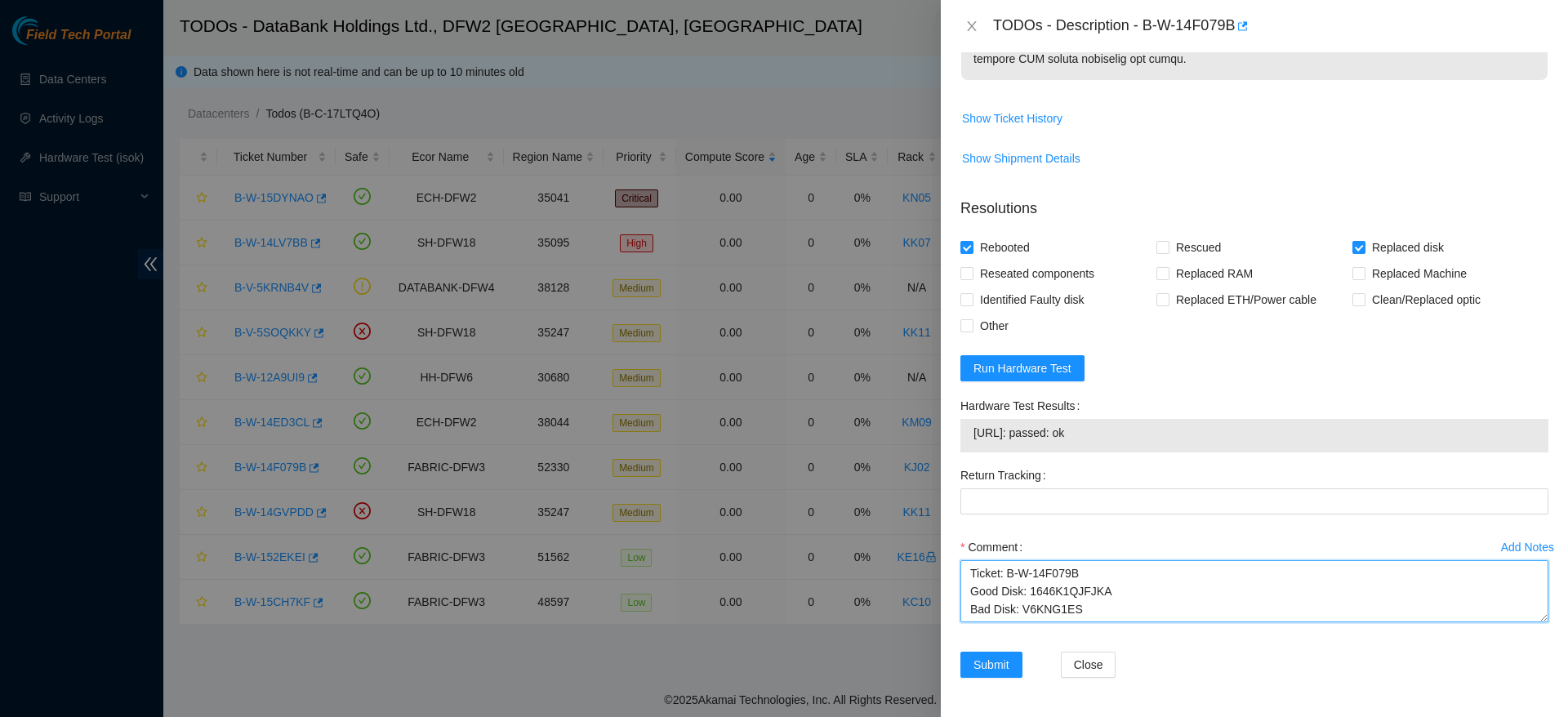
click at [1157, 608] on textarea "Ticket: B-W-14F079B Good Disk: 1646K1QJFJKA Bad Disk: V6KNG1ES" at bounding box center [1255, 591] width 588 height 62
paste textarea "Service Order: B-W-14GMI67 Tracking Numbers: 463470048659"
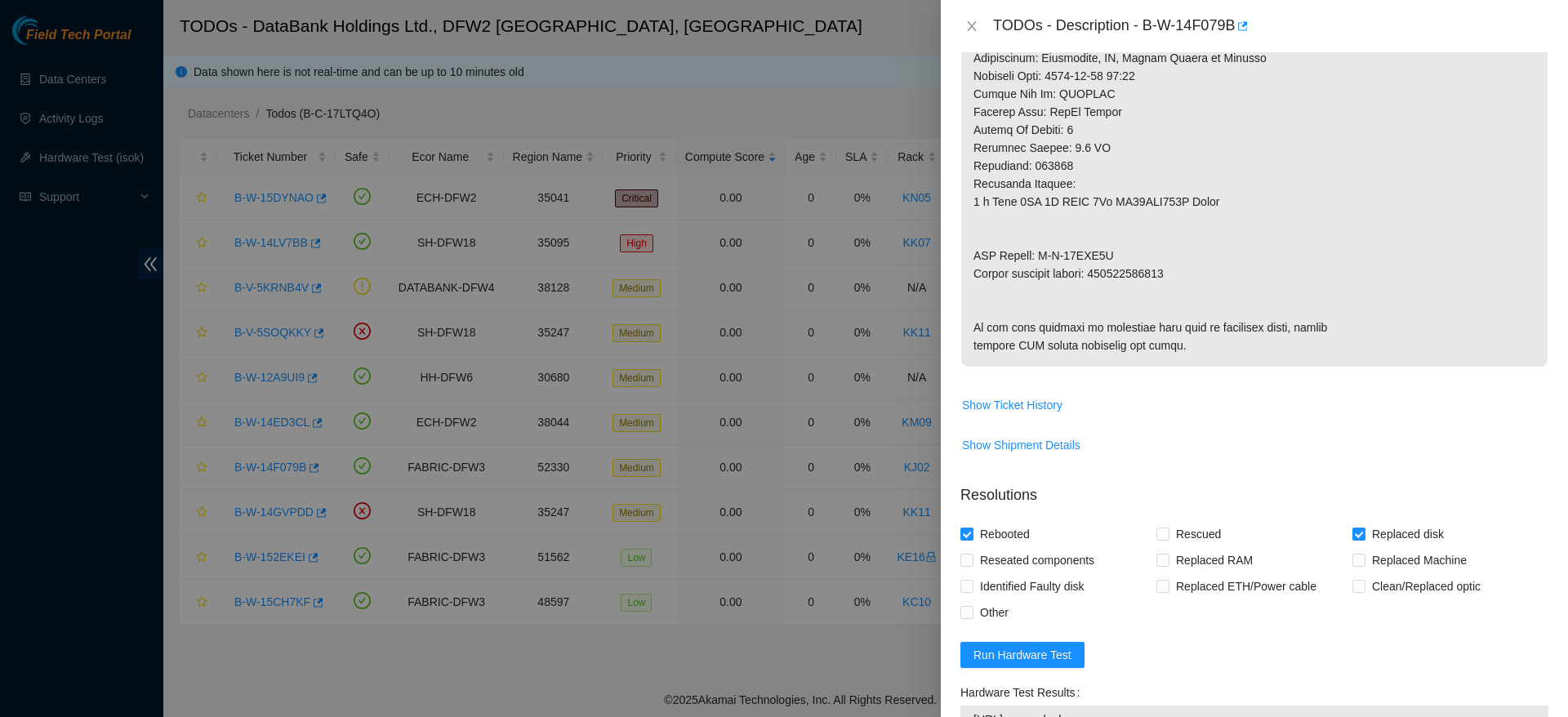
scroll to position [784, 0]
drag, startPoint x: 974, startPoint y: 247, endPoint x: 1213, endPoint y: 269, distance: 240.0
copy p "RMA Return: B-W-14GMI6G Return tracking number: 463470048660"
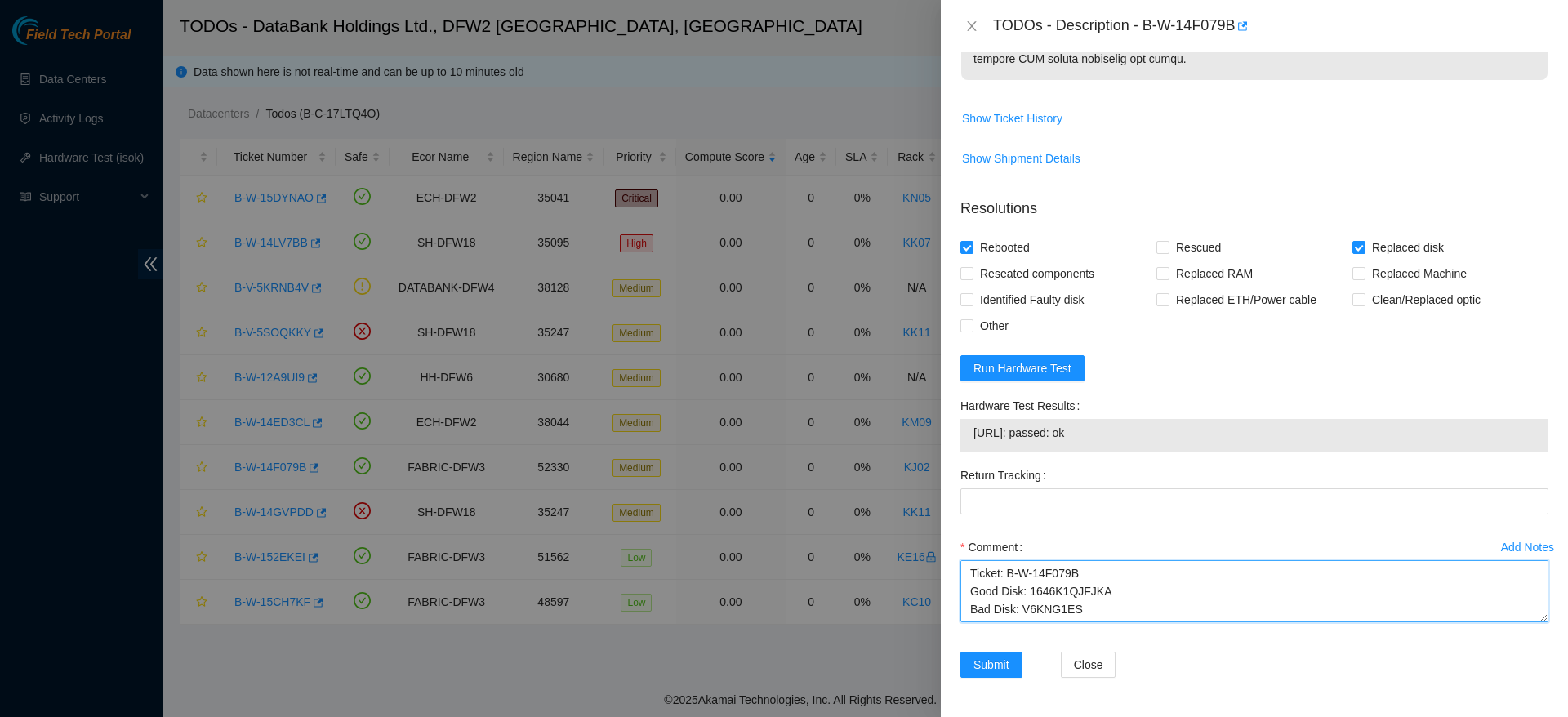
click at [1168, 613] on textarea "Ticket: B-W-14F079B Good Disk: 1646K1QJFJKA Bad Disk: V6KNG1ES Service Order: B…" at bounding box center [1255, 591] width 588 height 62
click at [1172, 570] on textarea "Ticket: B-W-14F079B Good Disk: 1646K1QJFJKA Bad Disk: V6KNG1ES Service Order: B…" at bounding box center [1255, 591] width 588 height 62
paste textarea "RMA Return: B-W-14GMI6G Return tracking number: 463470048660"
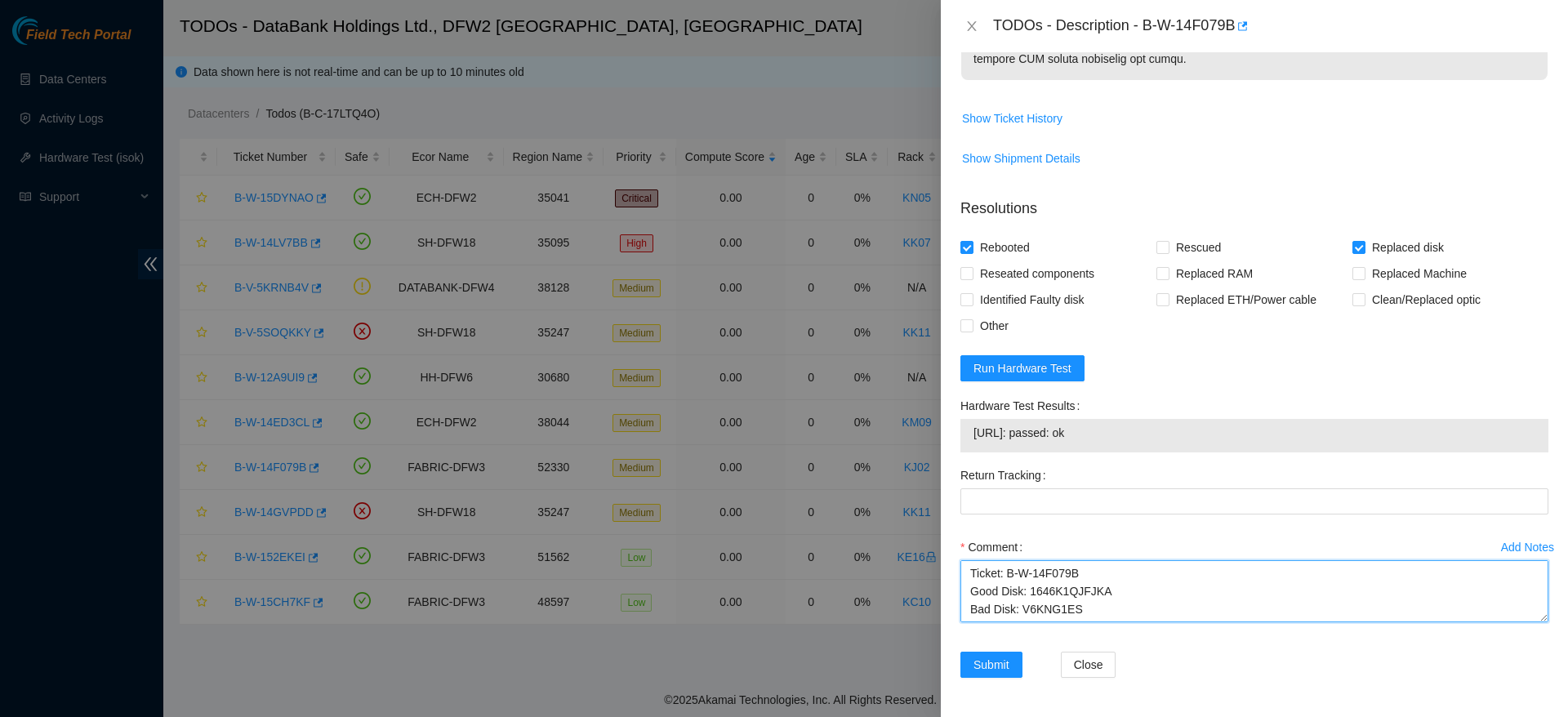
drag, startPoint x: 1196, startPoint y: 577, endPoint x: 812, endPoint y: 455, distance: 402.9
click at [812, 455] on div "TODOs - Description - B-W-14F079B Problem Type Hardware Rack Number KJ02 Machin…" at bounding box center [784, 358] width 1568 height 717
click at [1170, 584] on textarea "Ticket: B-W-14F079B Good Disk: 1646K1QJFJKA Bad Disk: V6KNG1ES Service Order: B…" at bounding box center [1255, 591] width 588 height 62
drag, startPoint x: 1184, startPoint y: 579, endPoint x: 1096, endPoint y: 580, distance: 88.0
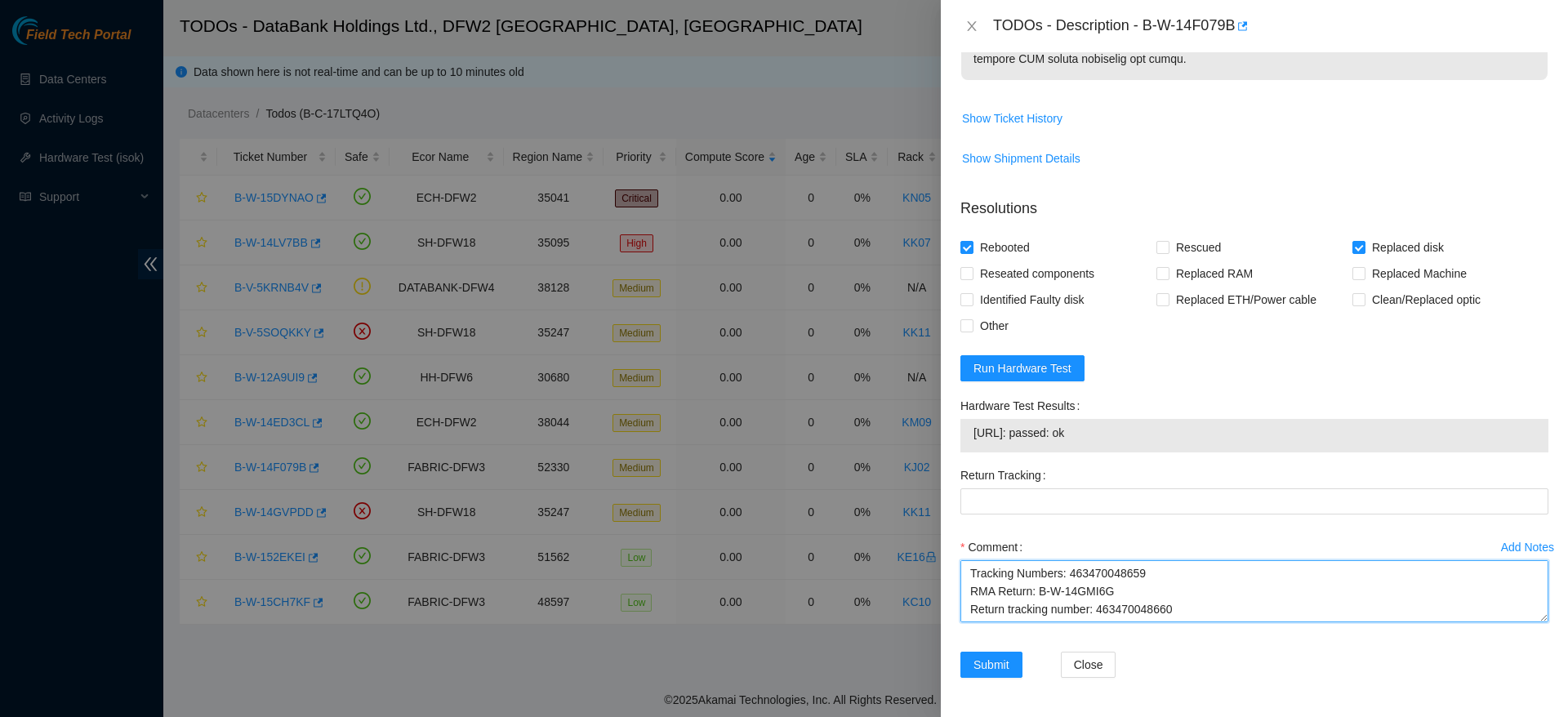
click at [1096, 580] on textarea "Ticket: B-W-14F079B Good Disk: 1646K1QJFJKA Bad Disk: V6KNG1ES Service Order: B…" at bounding box center [1255, 591] width 588 height 62
type textarea "Ticket: B-W-14F079B Good Disk: 1646K1QJFJKA Bad Disk: V6KNG1ES Service Order: B…"
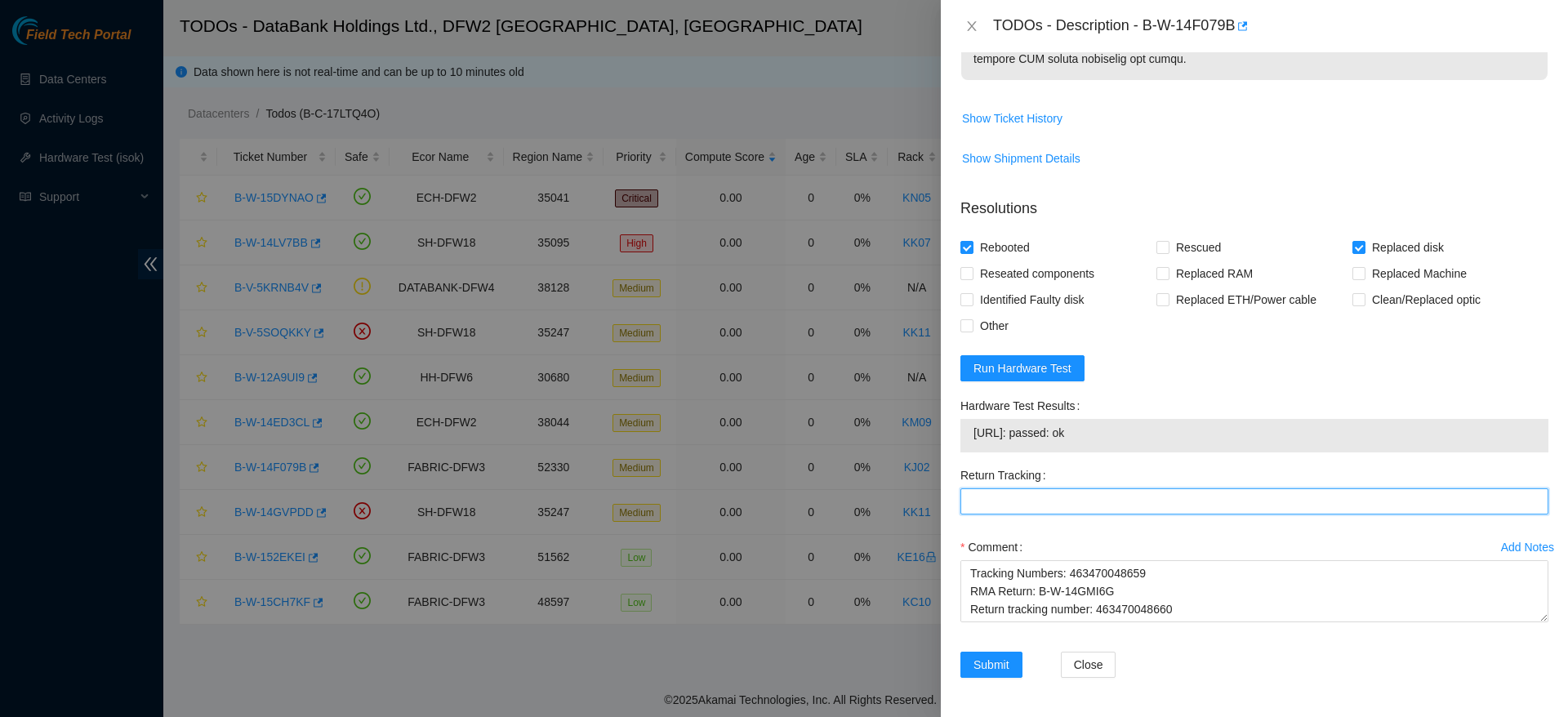
paste Tracking "463470048660"
click at [1155, 511] on Tracking "Return Tracking" at bounding box center [1255, 500] width 588 height 26
type Tracking "463470048660"
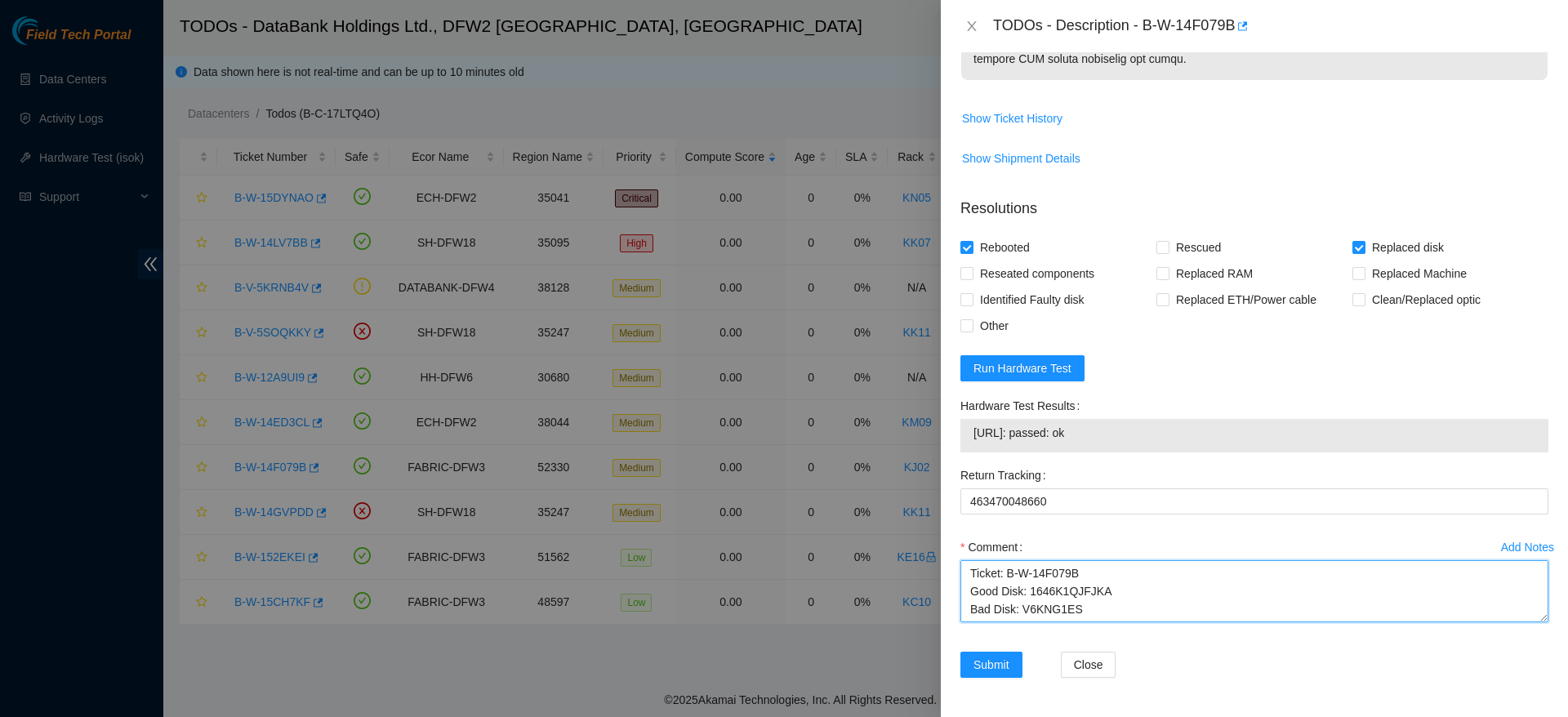
drag, startPoint x: 1206, startPoint y: 579, endPoint x: 896, endPoint y: 463, distance: 331.0
click at [896, 463] on div "TODOs - Description - B-W-14F079B Problem Type Hardware Rack Number KJ02 Machin…" at bounding box center [784, 358] width 1568 height 717
type textarea "swapped disk, checked with isok and passed Ticket: B-W-14F079B Good Disk: 1646K…"
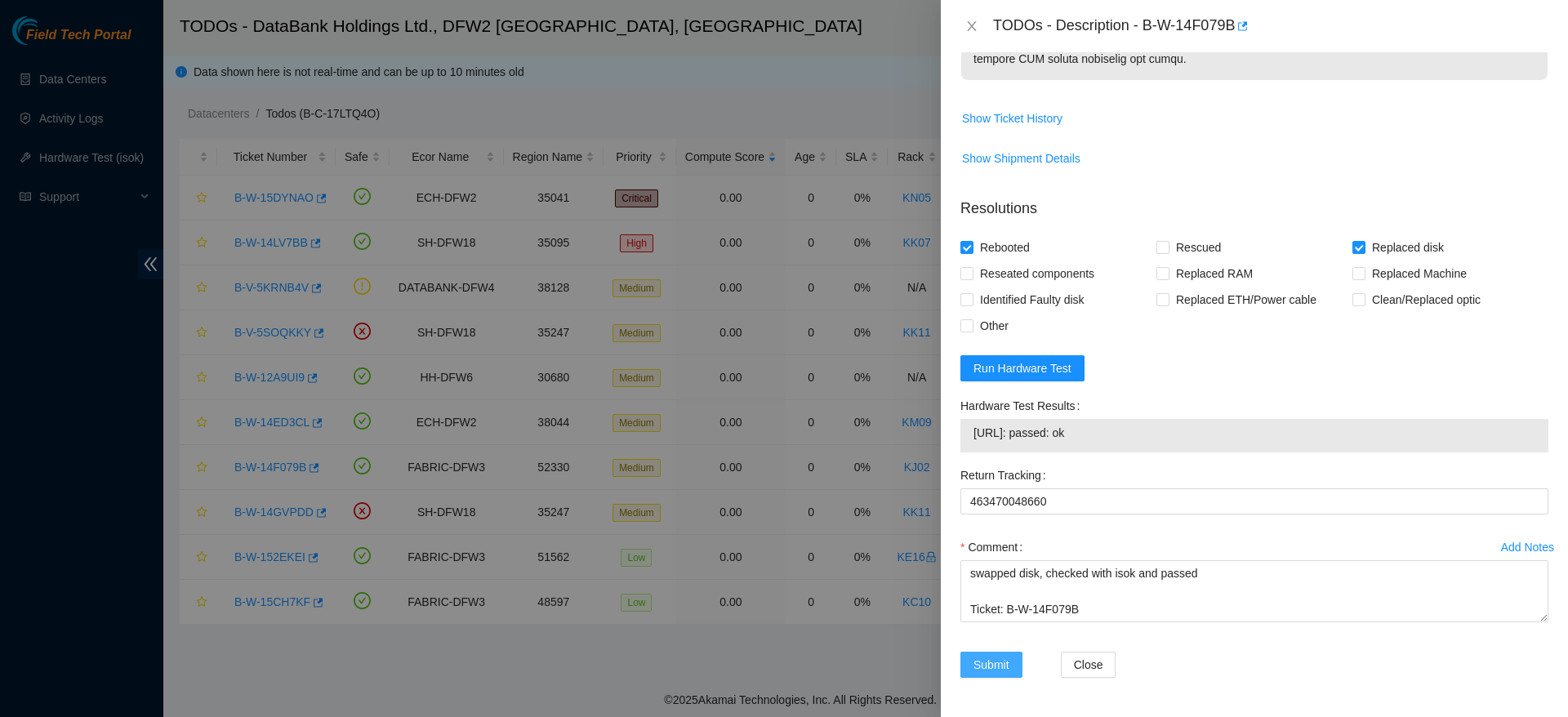
click at [974, 664] on span "Submit" at bounding box center [991, 665] width 36 height 18
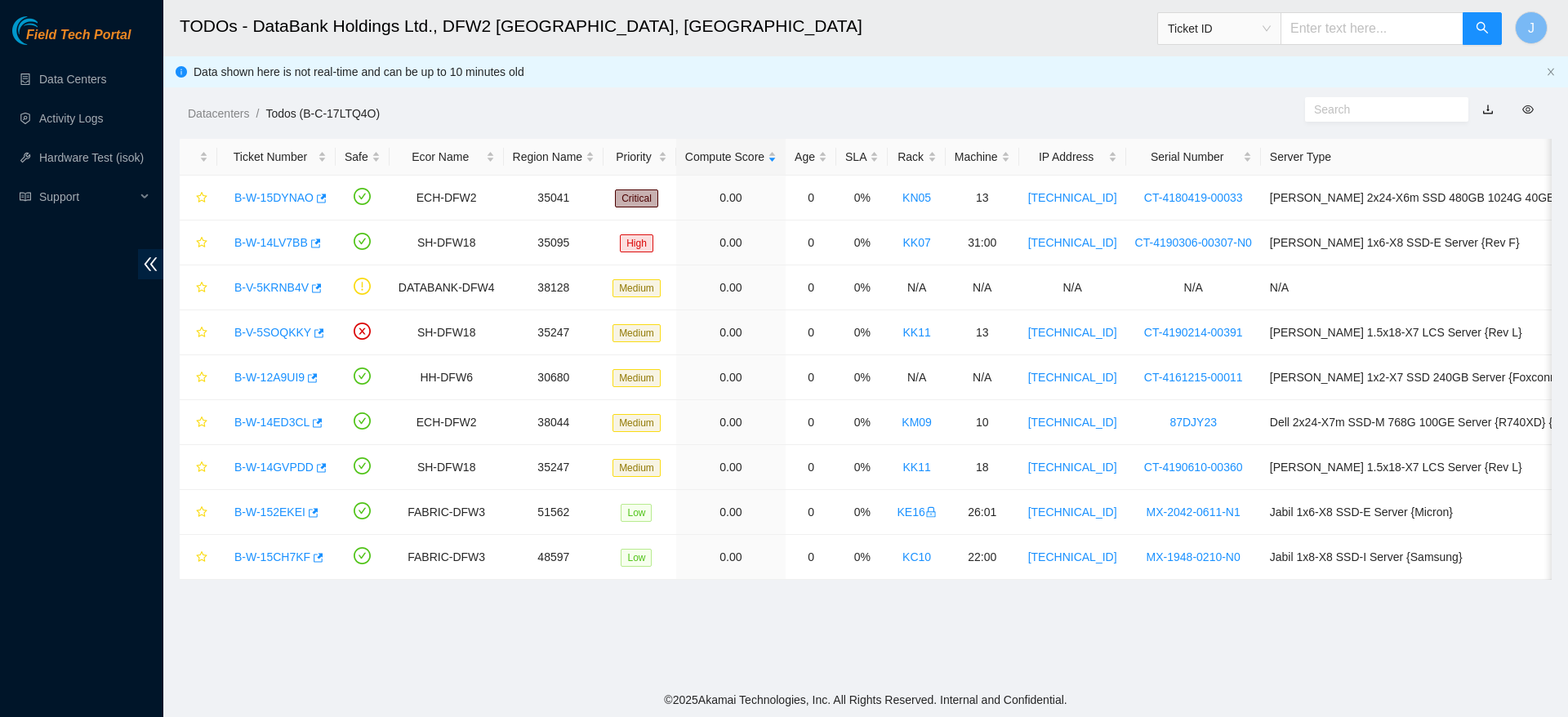
scroll to position [392, 0]
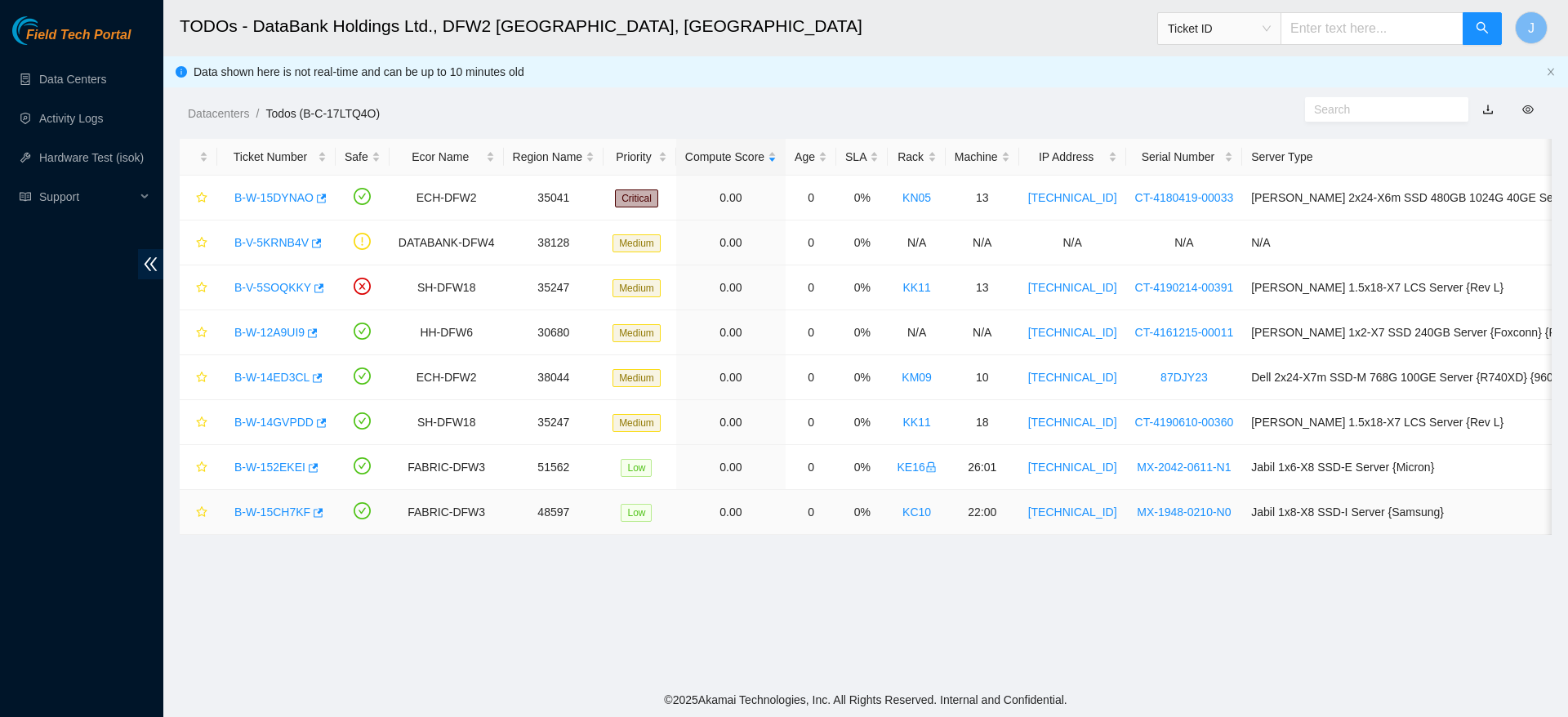
click at [268, 505] on link "B-W-15CH7KF" at bounding box center [273, 511] width 76 height 13
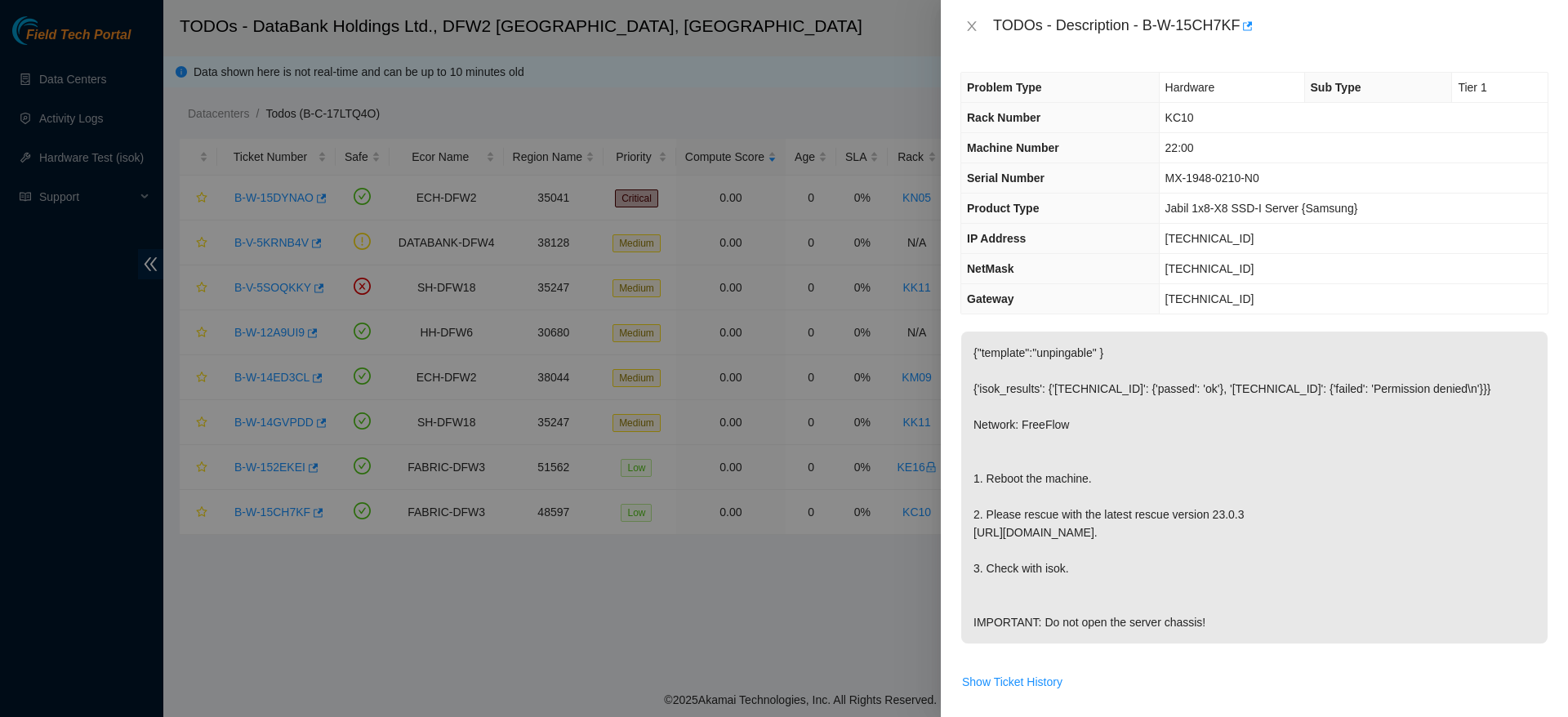
scroll to position [530, 0]
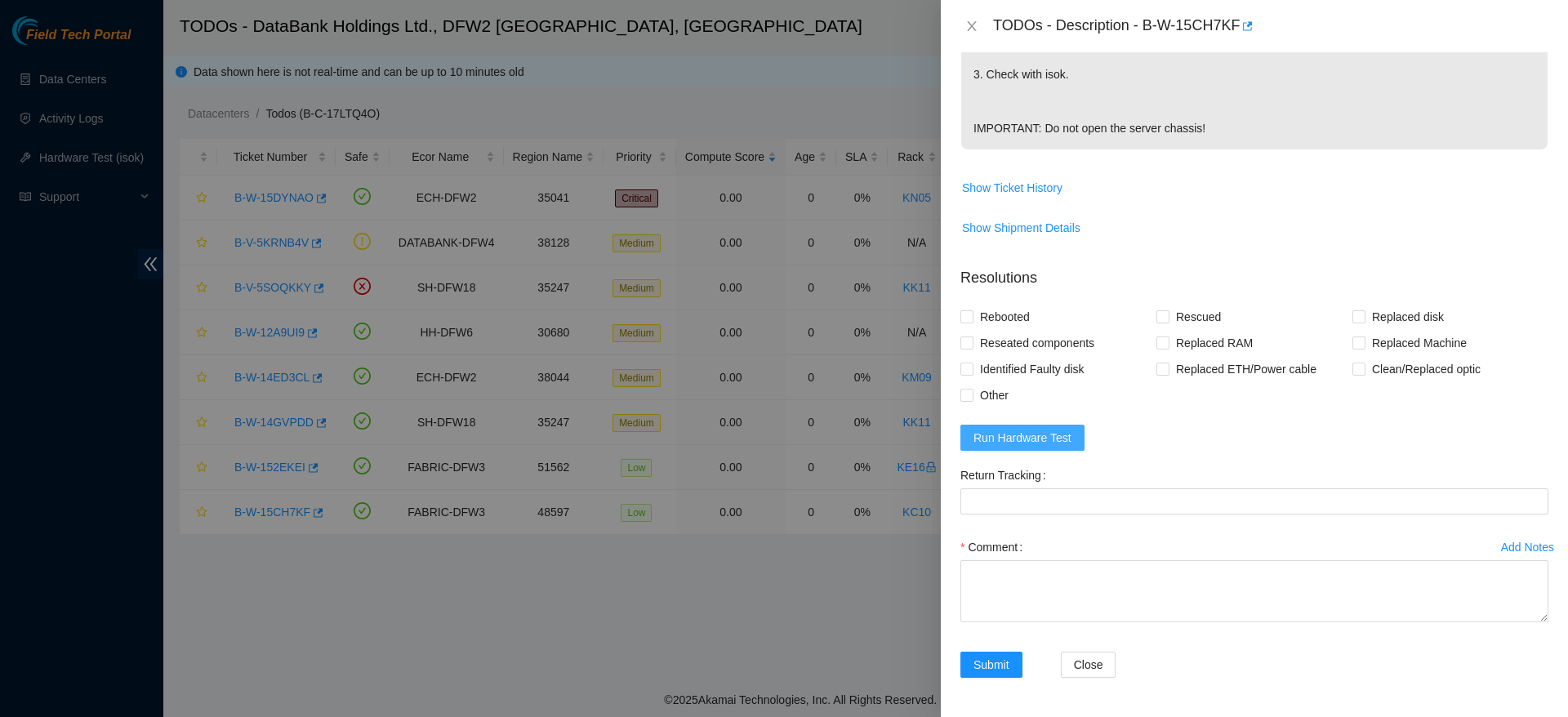
click at [1026, 439] on span "Run Hardware Test" at bounding box center [1022, 437] width 98 height 18
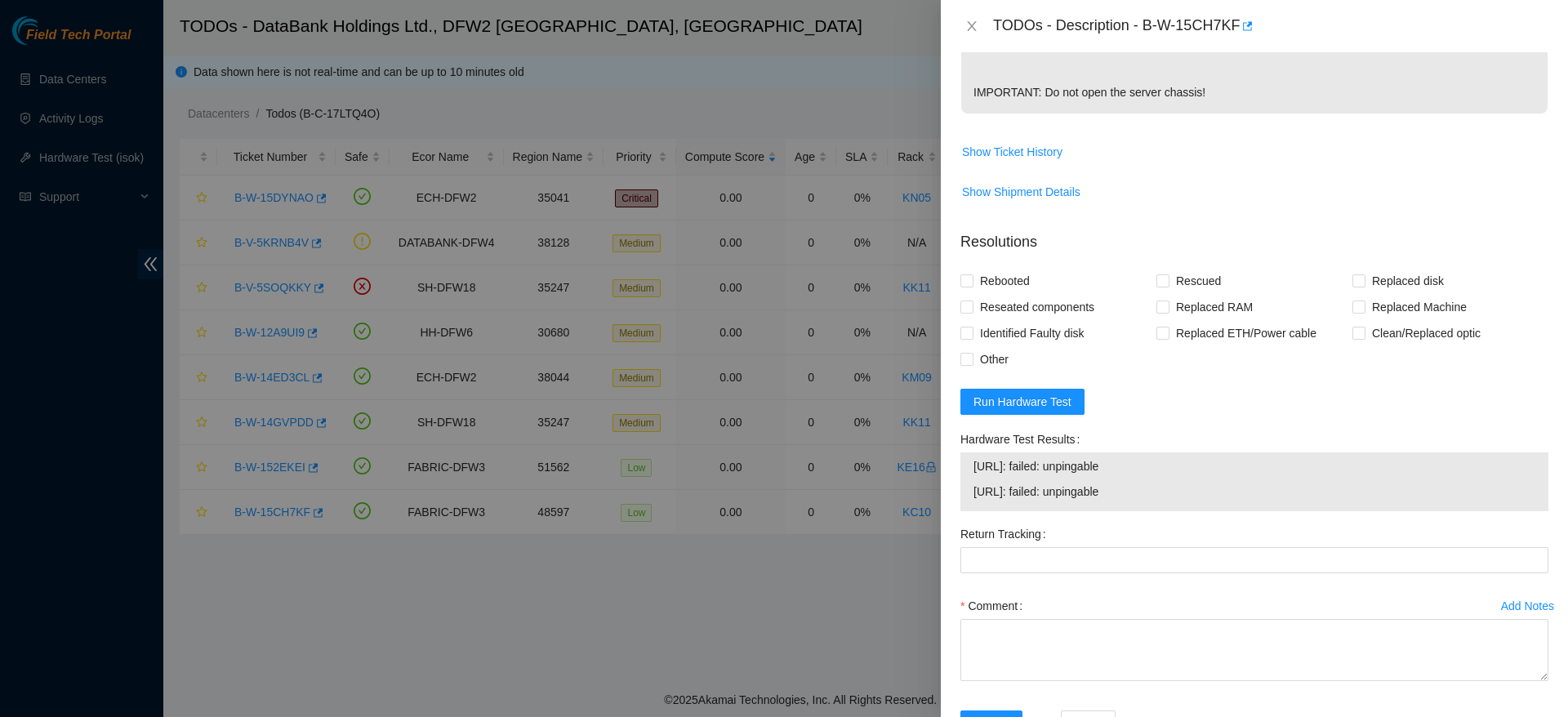
scroll to position [0, 0]
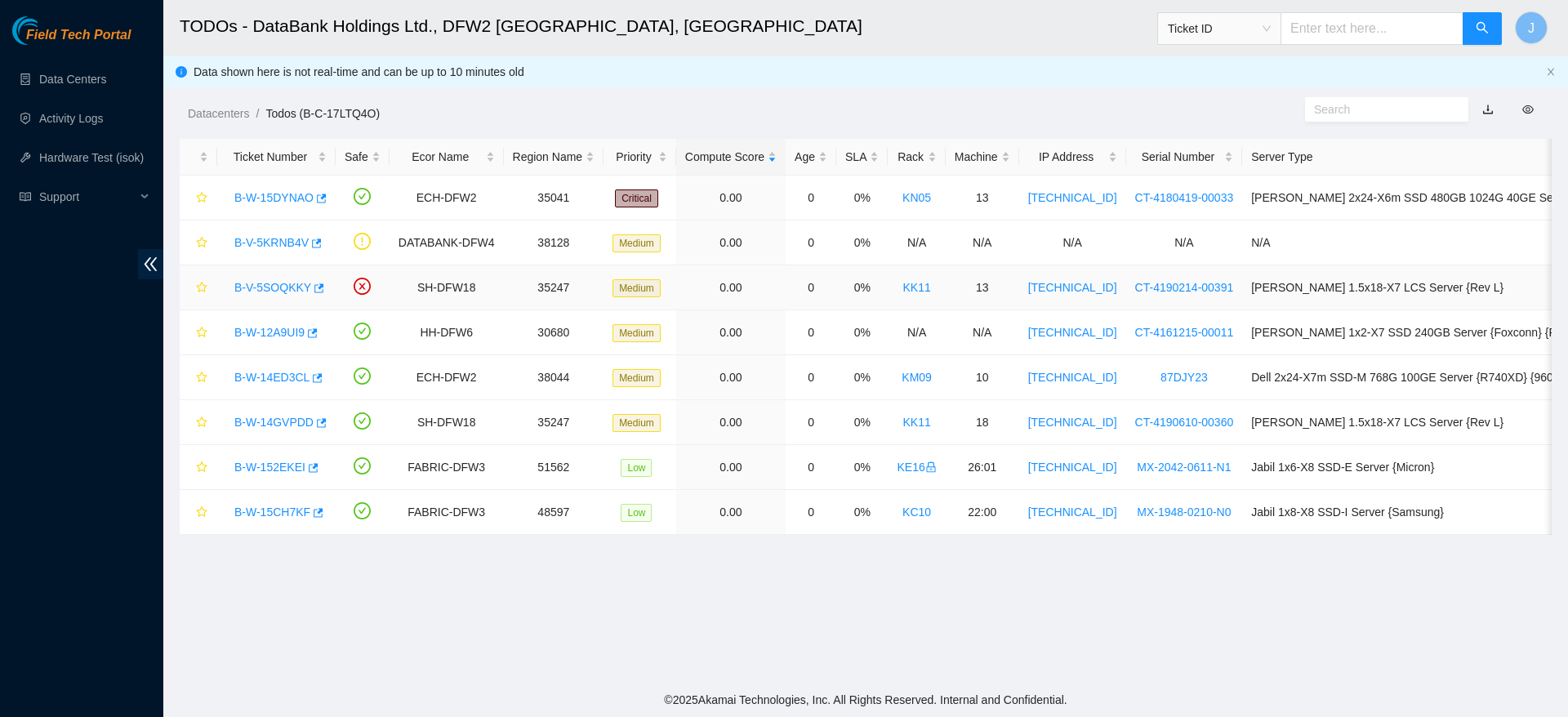
click at [257, 286] on link "B-V-5SOQKKY" at bounding box center [273, 287] width 76 height 13
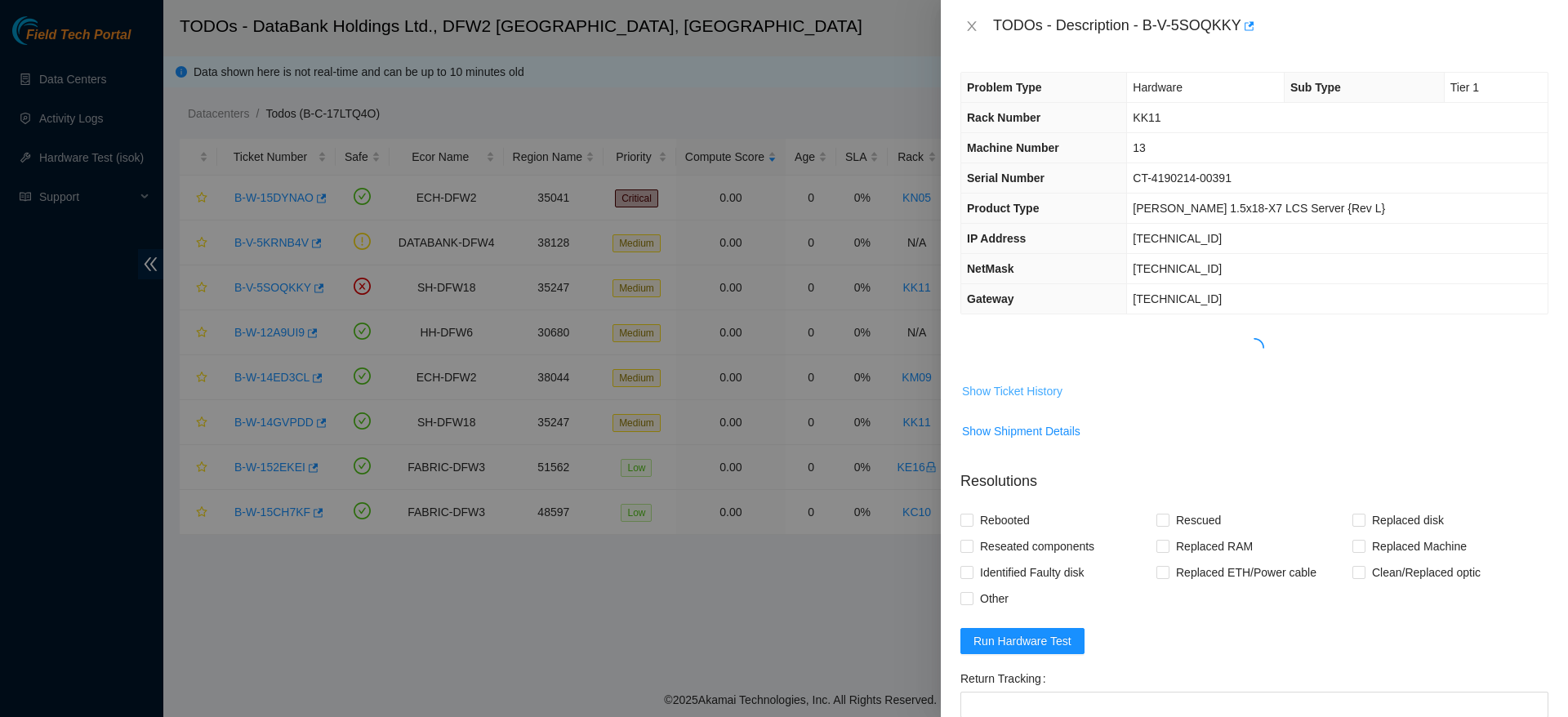
click at [1006, 395] on span "Show Ticket History" at bounding box center [1012, 391] width 100 height 18
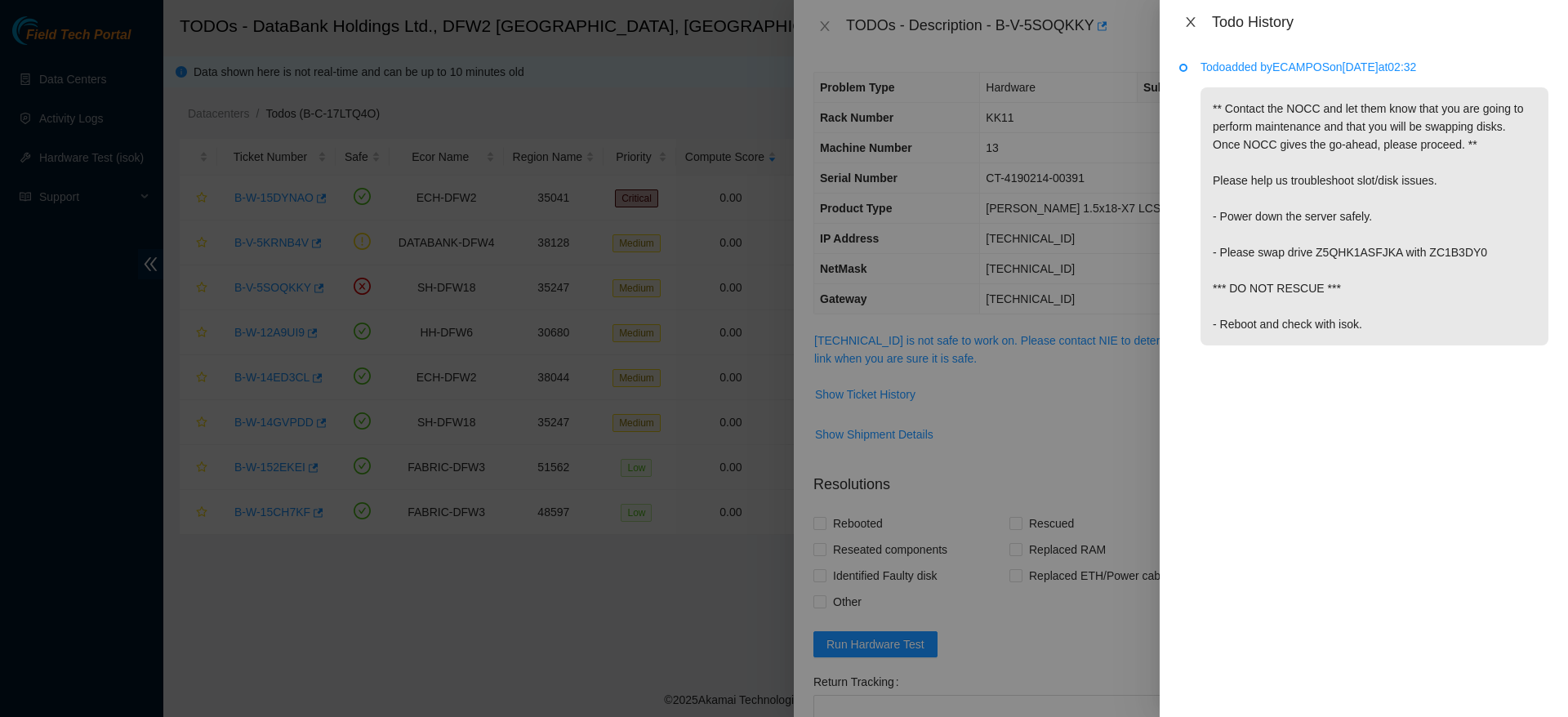
click at [1193, 21] on icon "close" at bounding box center [1191, 21] width 13 height 13
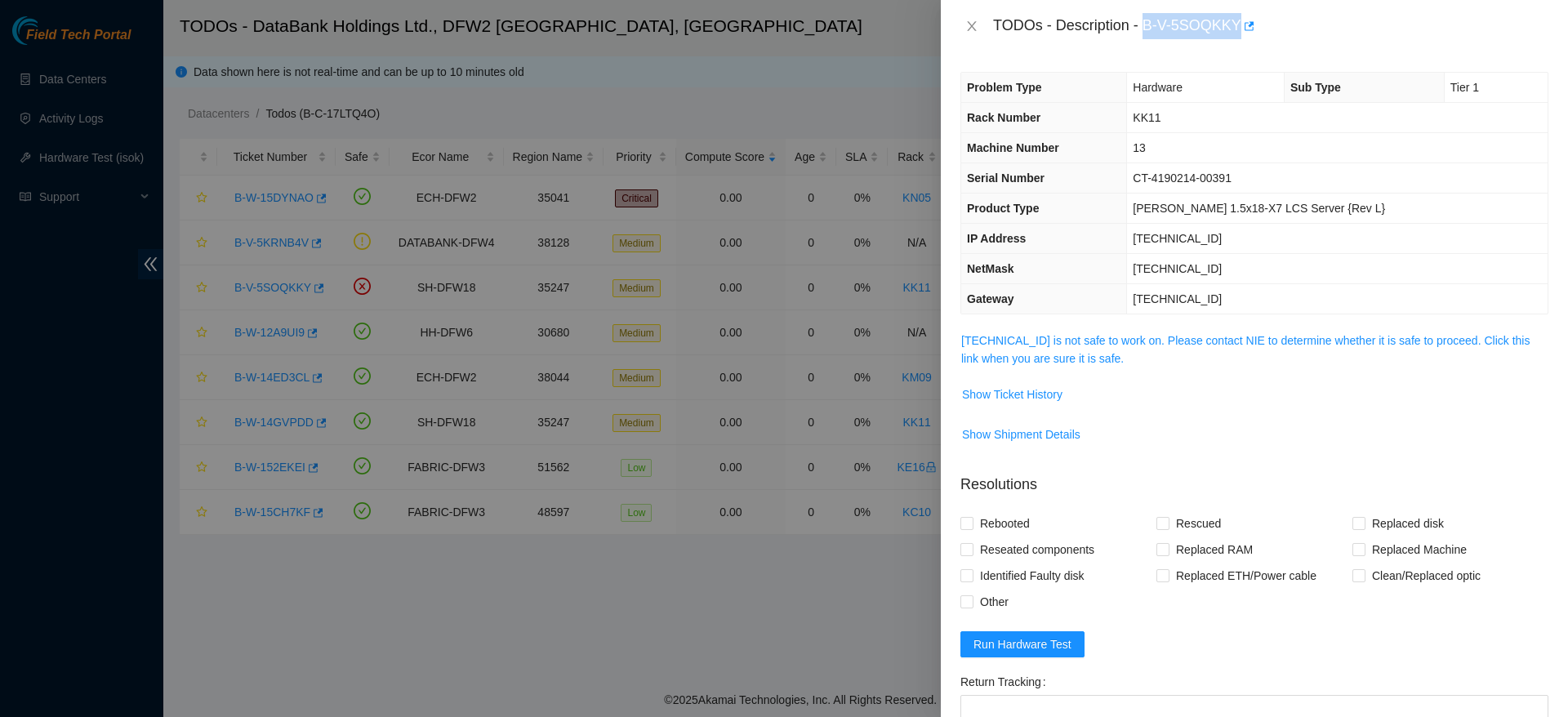
drag, startPoint x: 1147, startPoint y: 19, endPoint x: 1254, endPoint y: 29, distance: 107.5
click at [1254, 29] on div "TODOs - Description - B-V-5SOQKKY" at bounding box center [1271, 26] width 556 height 26
copy div "B-V-5SOQKKY"
click at [1014, 397] on span "Show Ticket History" at bounding box center [1012, 394] width 100 height 18
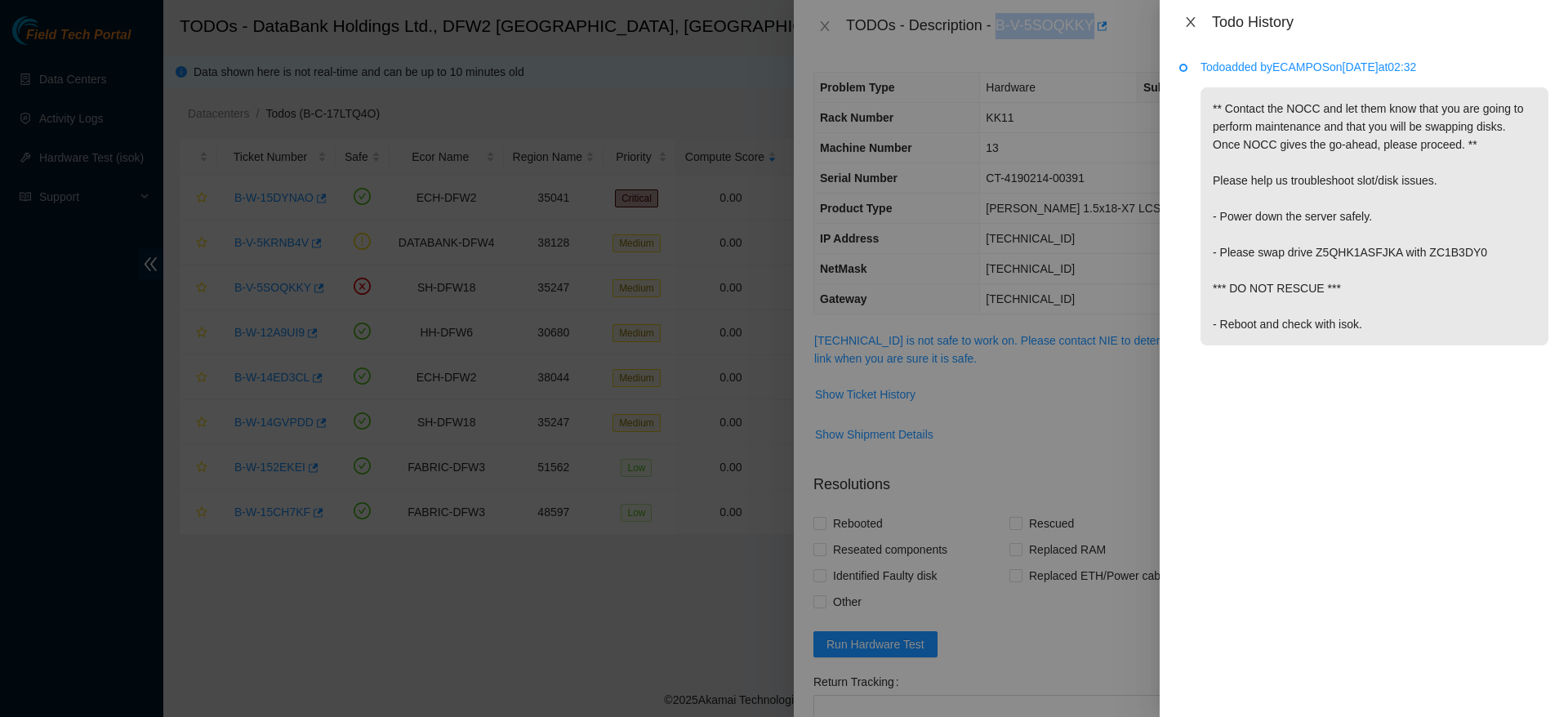
click at [1187, 20] on icon "close" at bounding box center [1191, 21] width 13 height 13
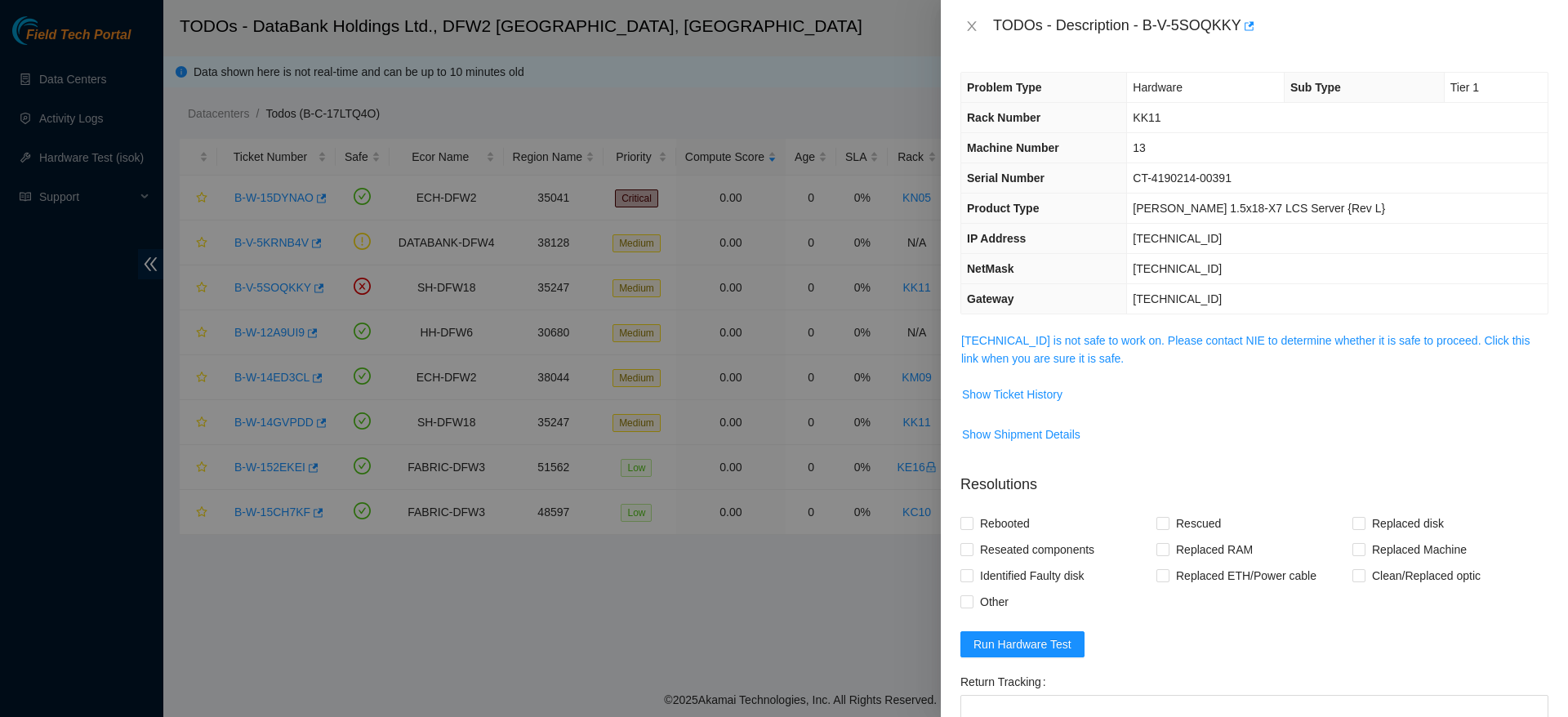
click at [1292, 197] on td "[PERSON_NAME] 1.5x18-X7 LCS Server {Rev L}" at bounding box center [1337, 209] width 421 height 30
click at [1020, 395] on span "Show Ticket History" at bounding box center [1012, 394] width 100 height 18
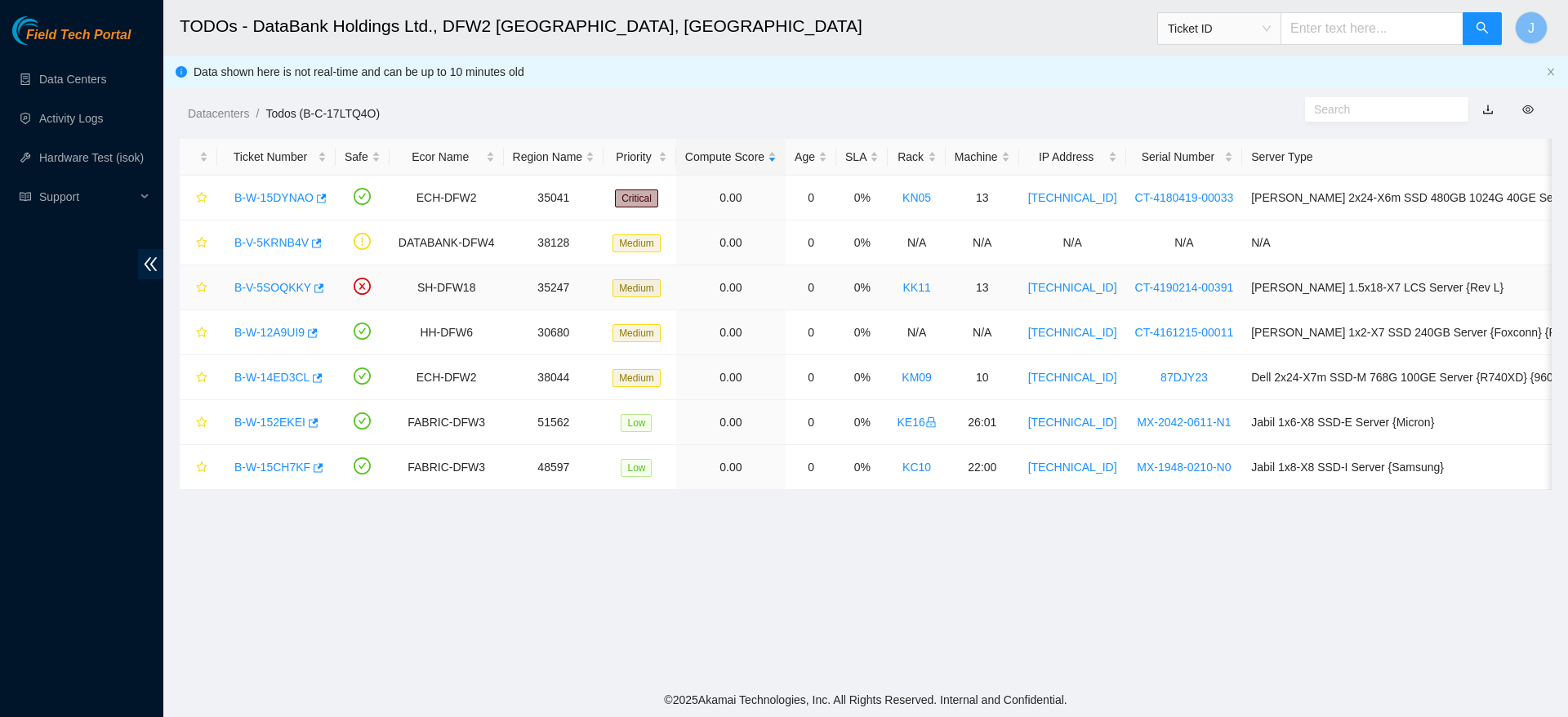
click at [249, 280] on link "B-V-5SOQKKY" at bounding box center [273, 287] width 76 height 13
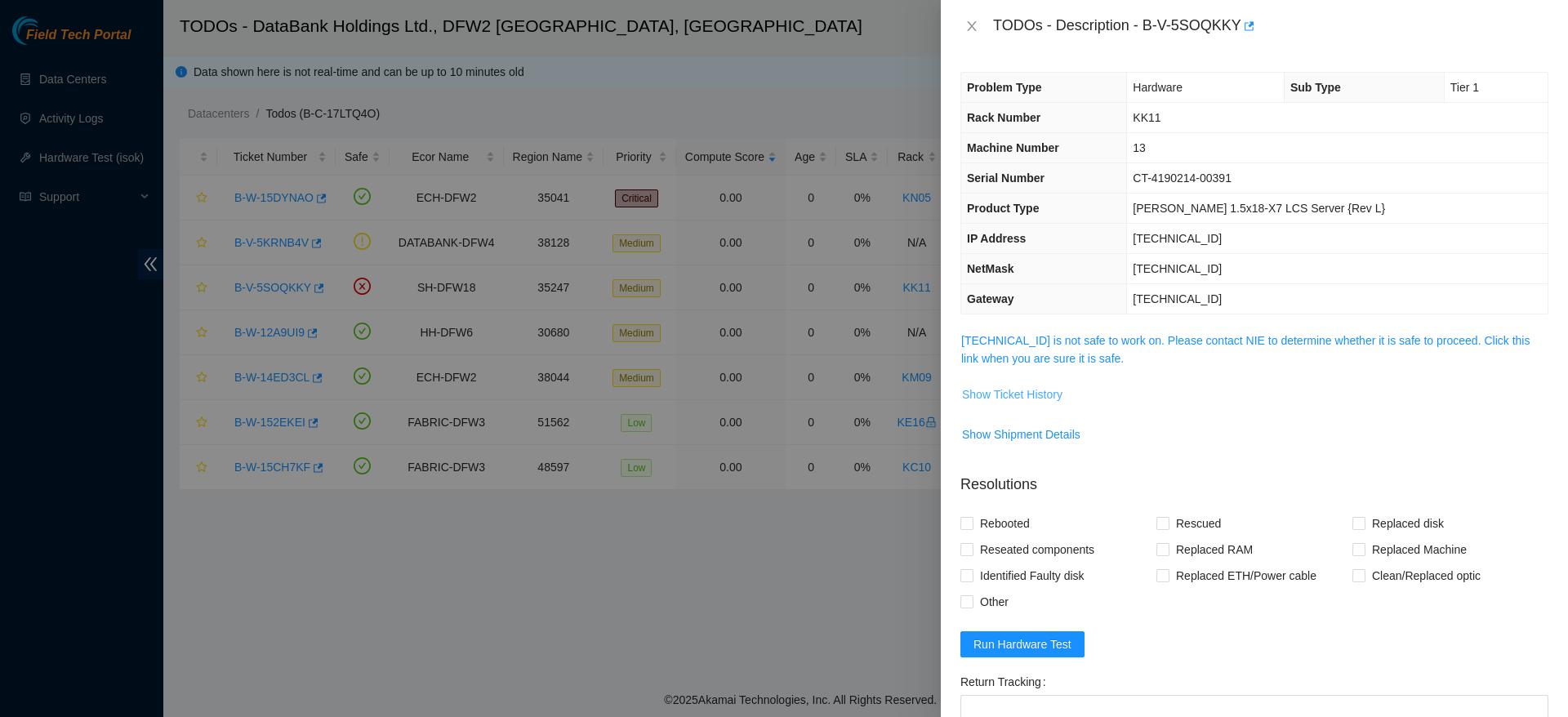
click at [1040, 387] on span "Show Ticket History" at bounding box center [1012, 394] width 100 height 18
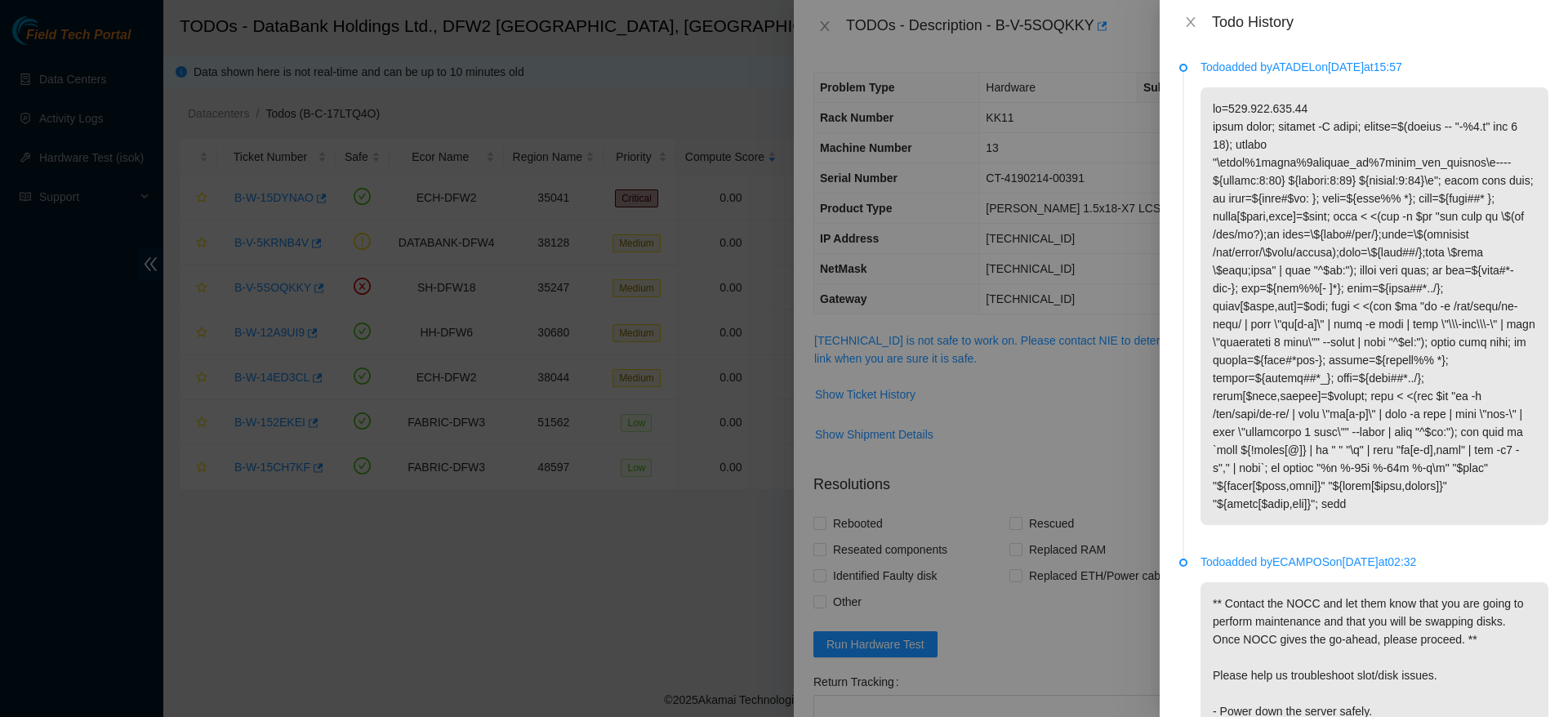
scroll to position [194, 0]
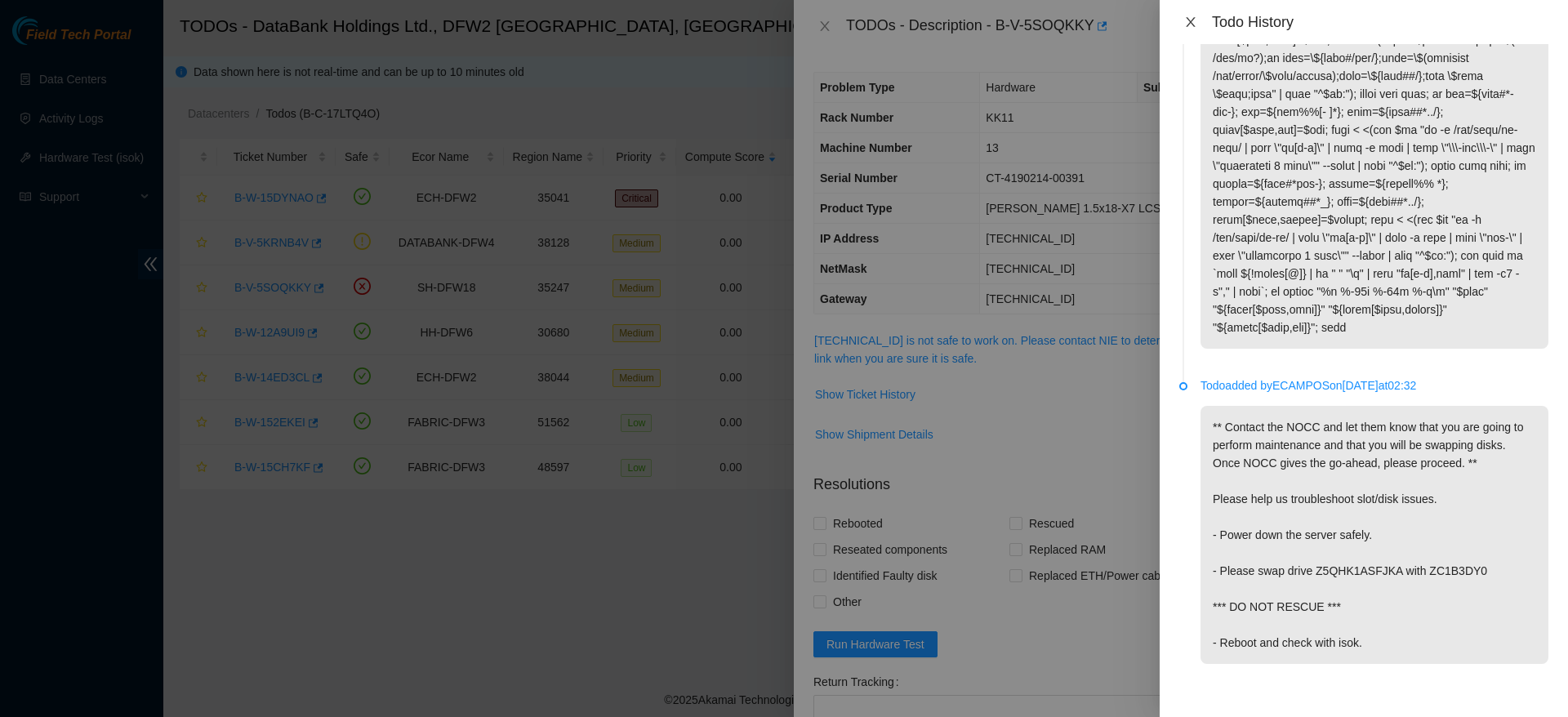
click at [1186, 20] on icon "close" at bounding box center [1191, 21] width 13 height 13
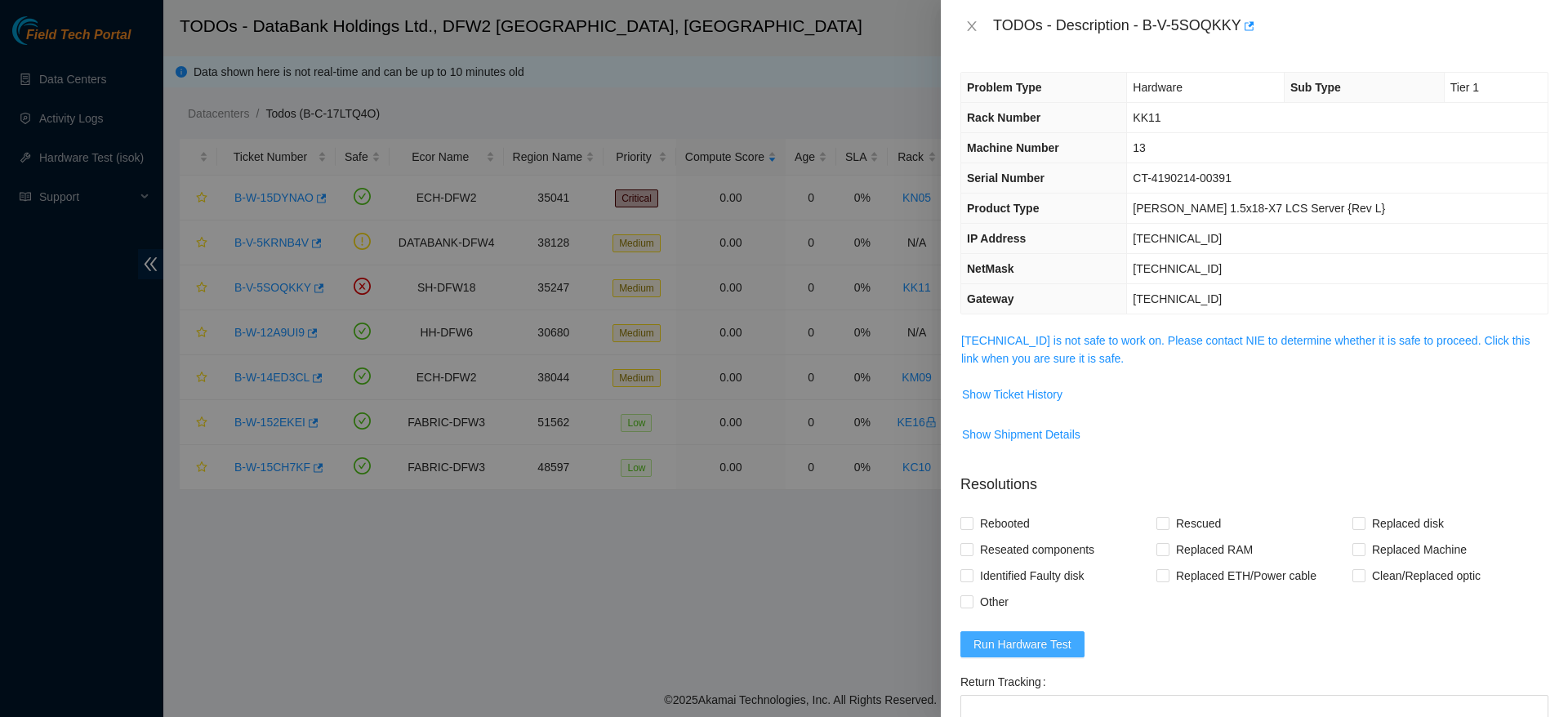
click at [1029, 647] on span "Run Hardware Test" at bounding box center [1022, 644] width 98 height 18
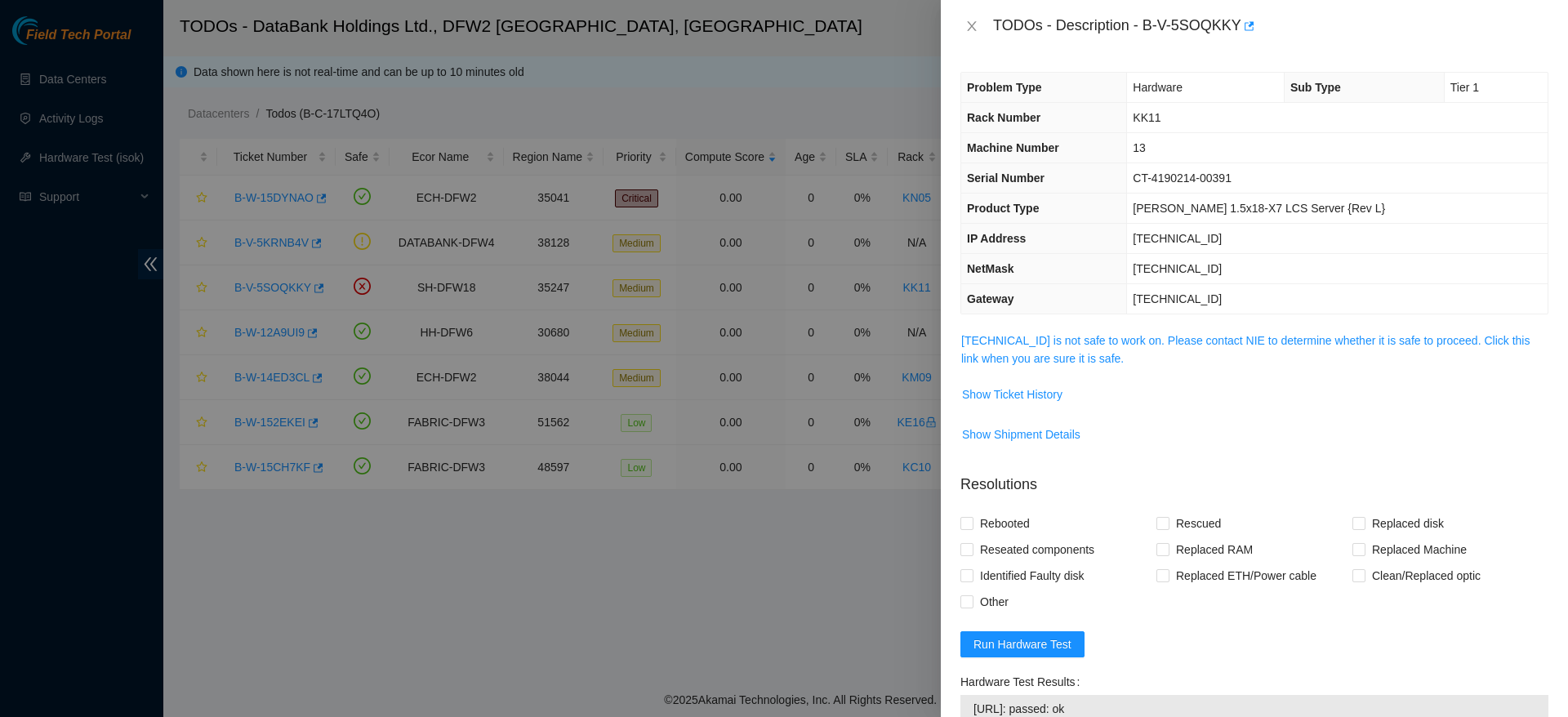
scroll to position [276, 0]
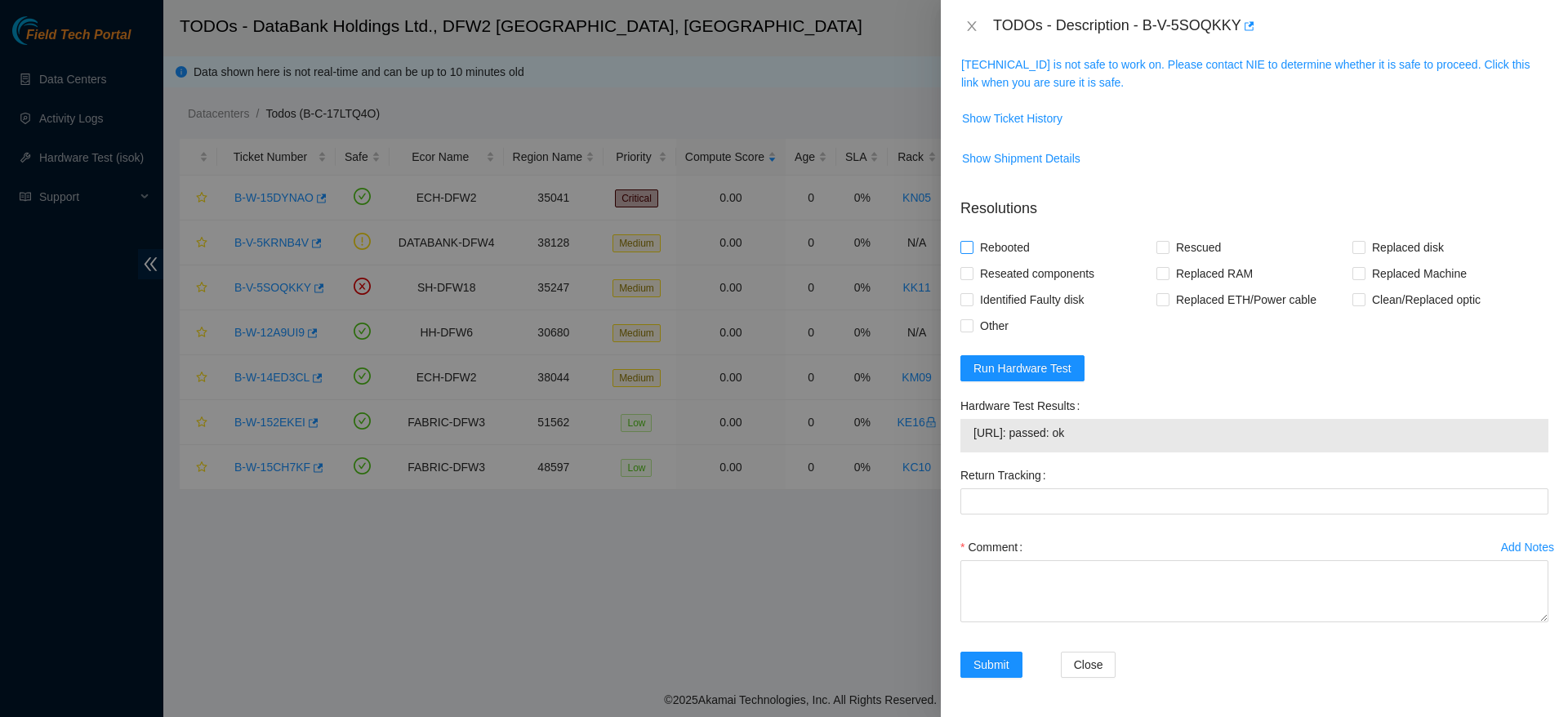
click at [1004, 244] on span "Rebooted" at bounding box center [1004, 247] width 63 height 26
click at [972, 244] on input "Rebooted" at bounding box center [966, 246] width 12 height 12
checkbox input "true"
click at [978, 334] on span "Other" at bounding box center [994, 325] width 42 height 26
click at [972, 331] on input "Other" at bounding box center [966, 325] width 12 height 12
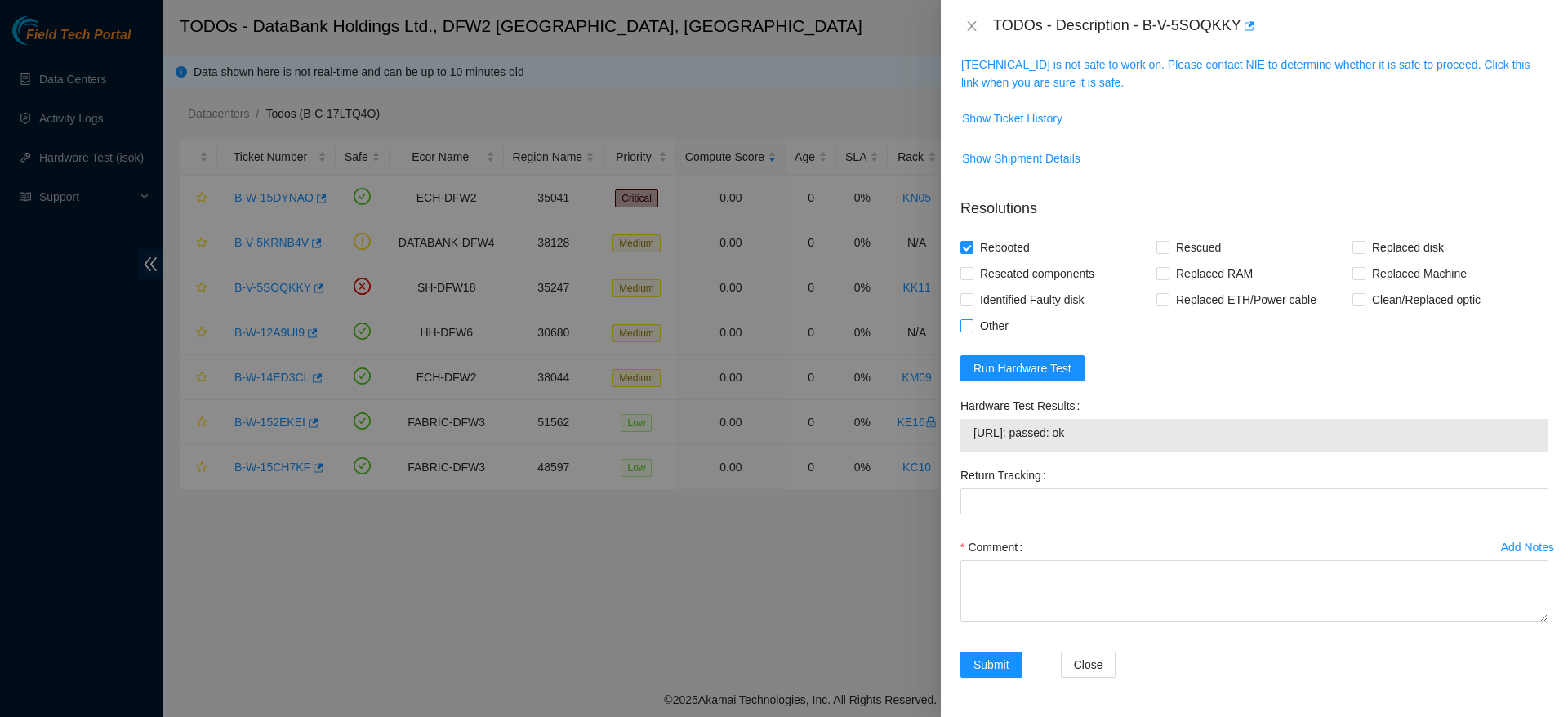
checkbox input "true"
click at [1087, 603] on textarea "Comment" at bounding box center [1255, 591] width 588 height 62
click at [1084, 595] on textarea "Comment" at bounding box center [1255, 591] width 588 height 62
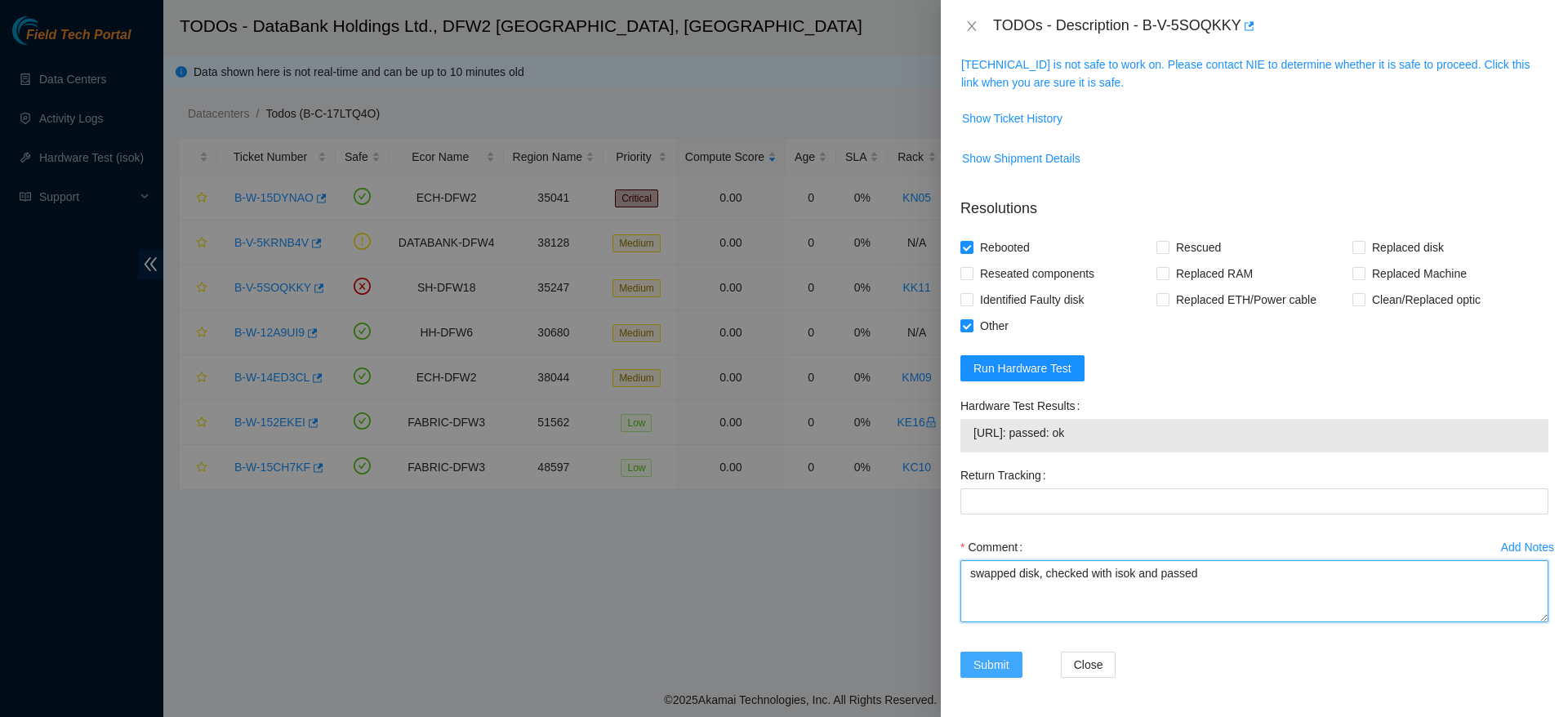
type textarea "swapped disk, checked with isok and passed"
click at [994, 666] on span "Submit" at bounding box center [991, 665] width 36 height 18
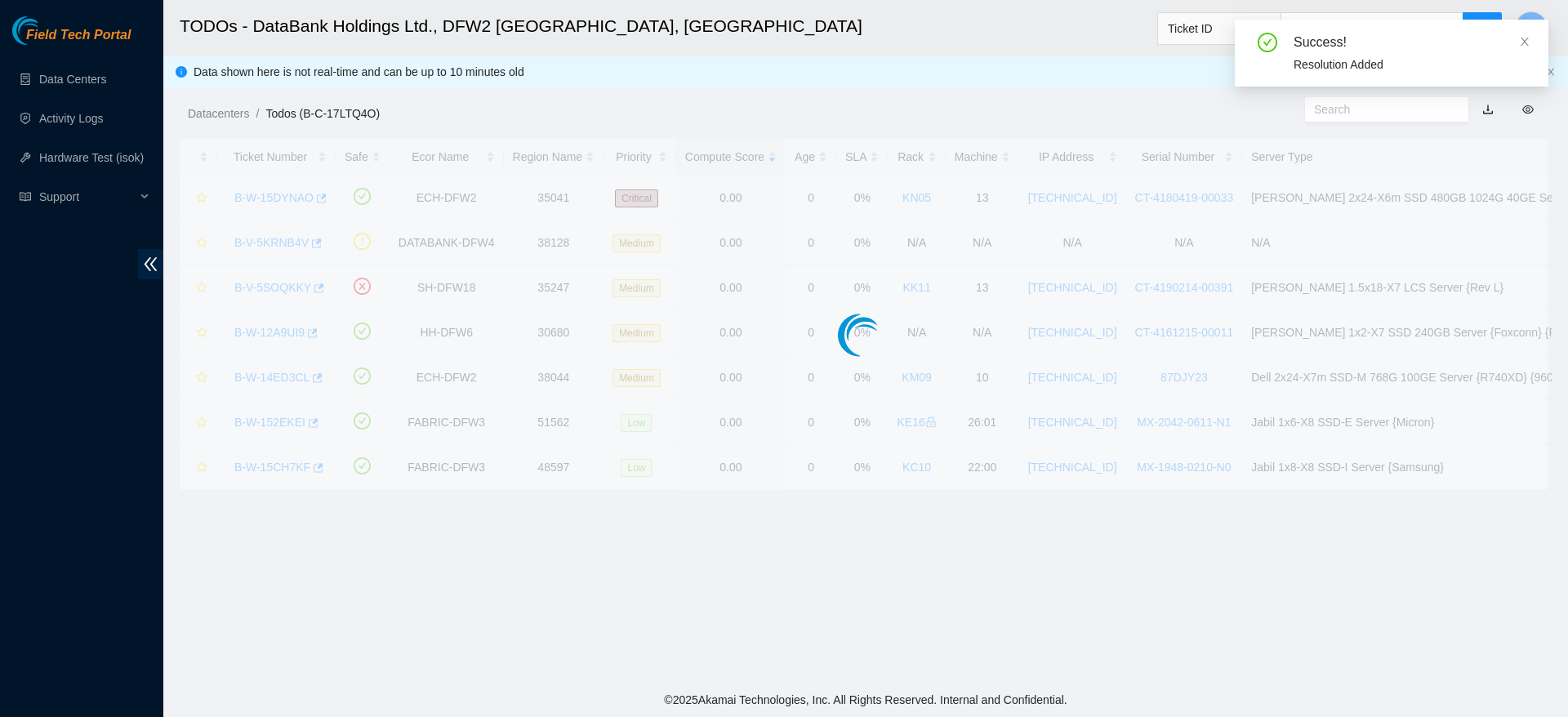
scroll to position [318, 0]
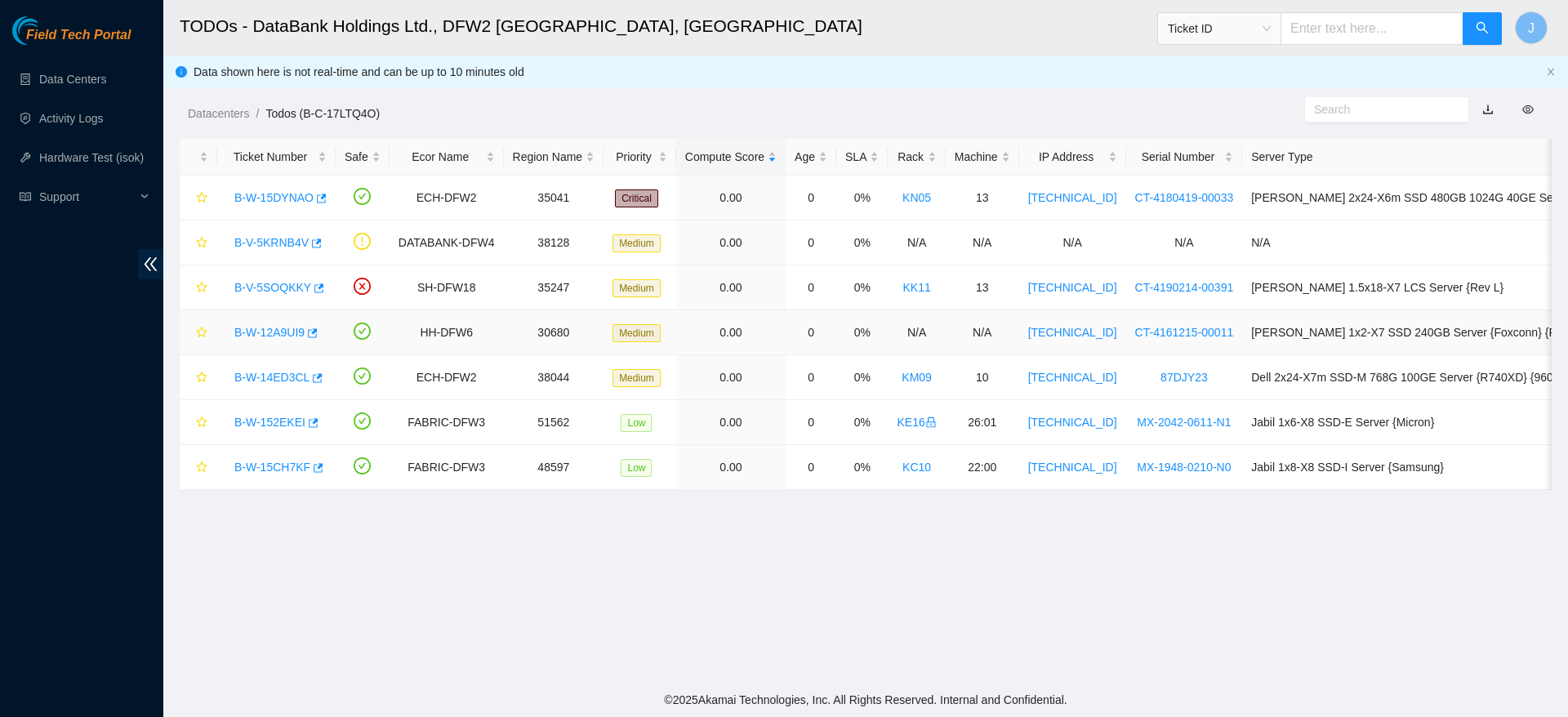
click at [252, 335] on link "B-W-12A9UI9" at bounding box center [269, 332] width 70 height 13
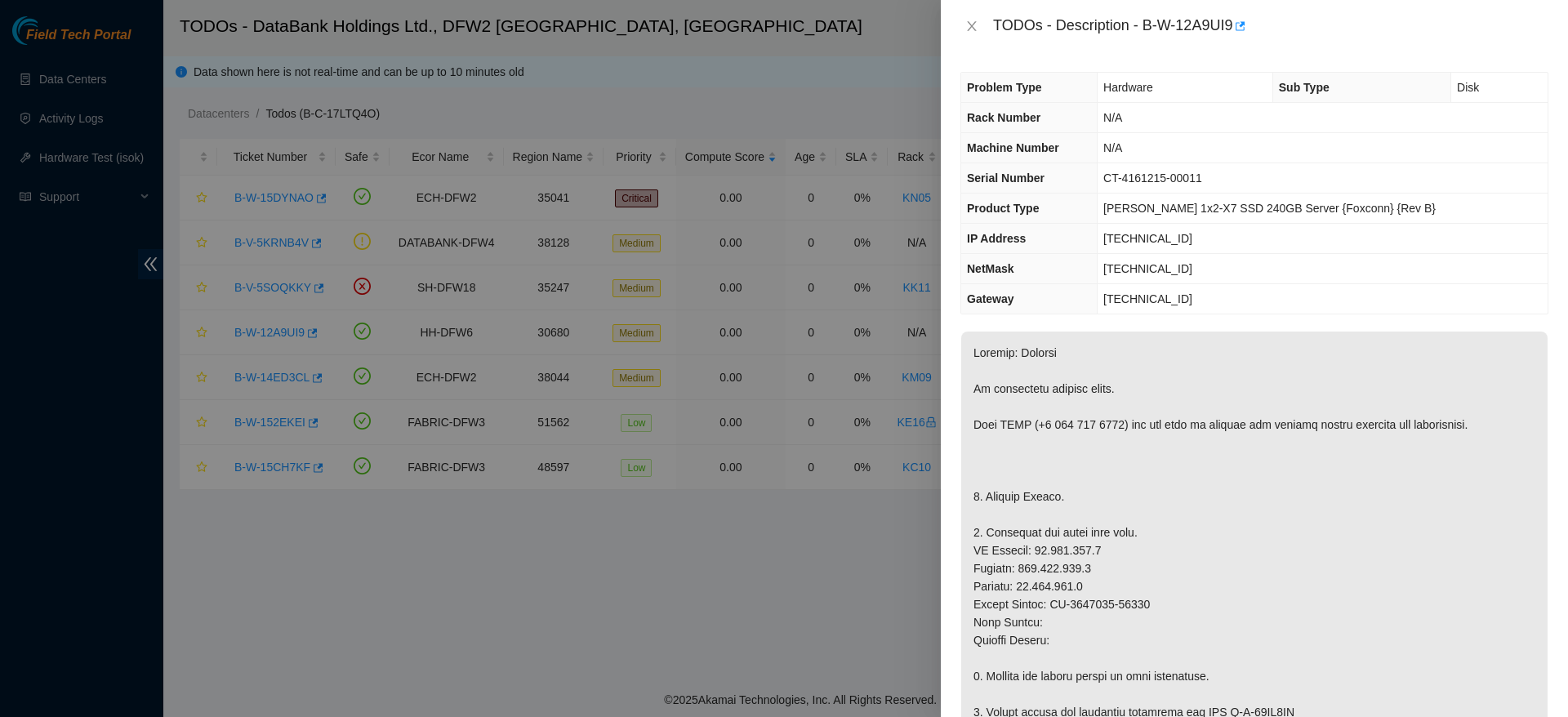
scroll to position [5, 0]
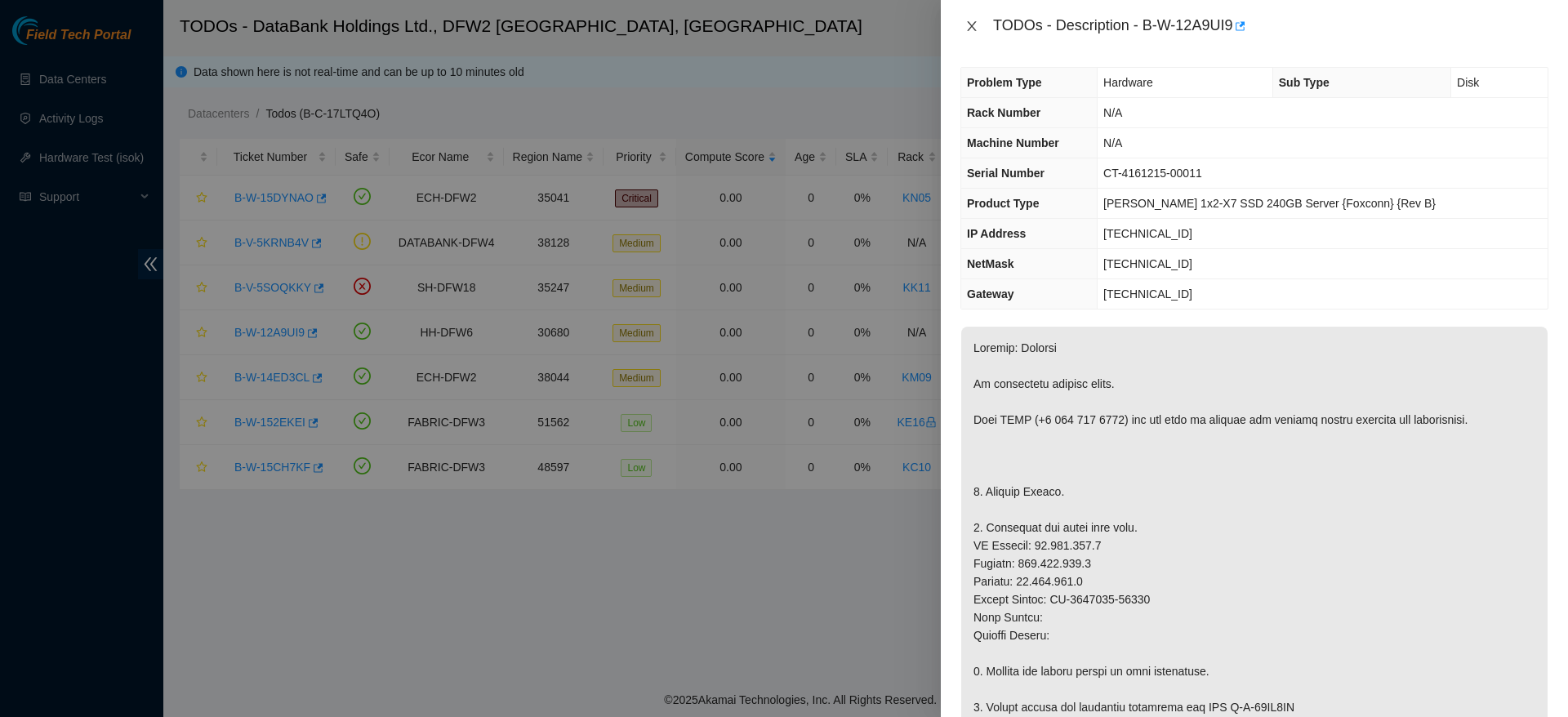
click at [976, 28] on icon "close" at bounding box center [971, 26] width 13 height 13
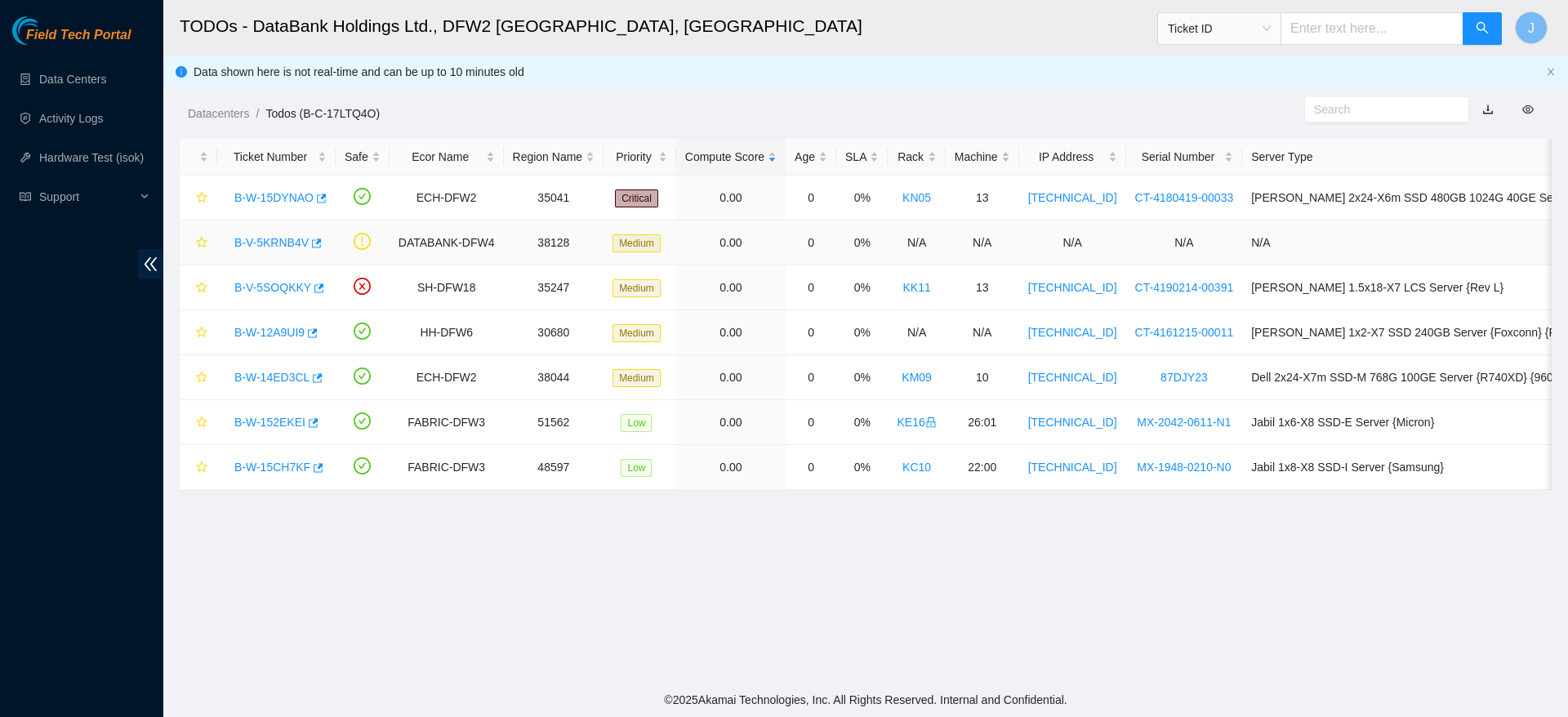
click at [265, 240] on link "B-V-5KRNB4V" at bounding box center [272, 242] width 75 height 13
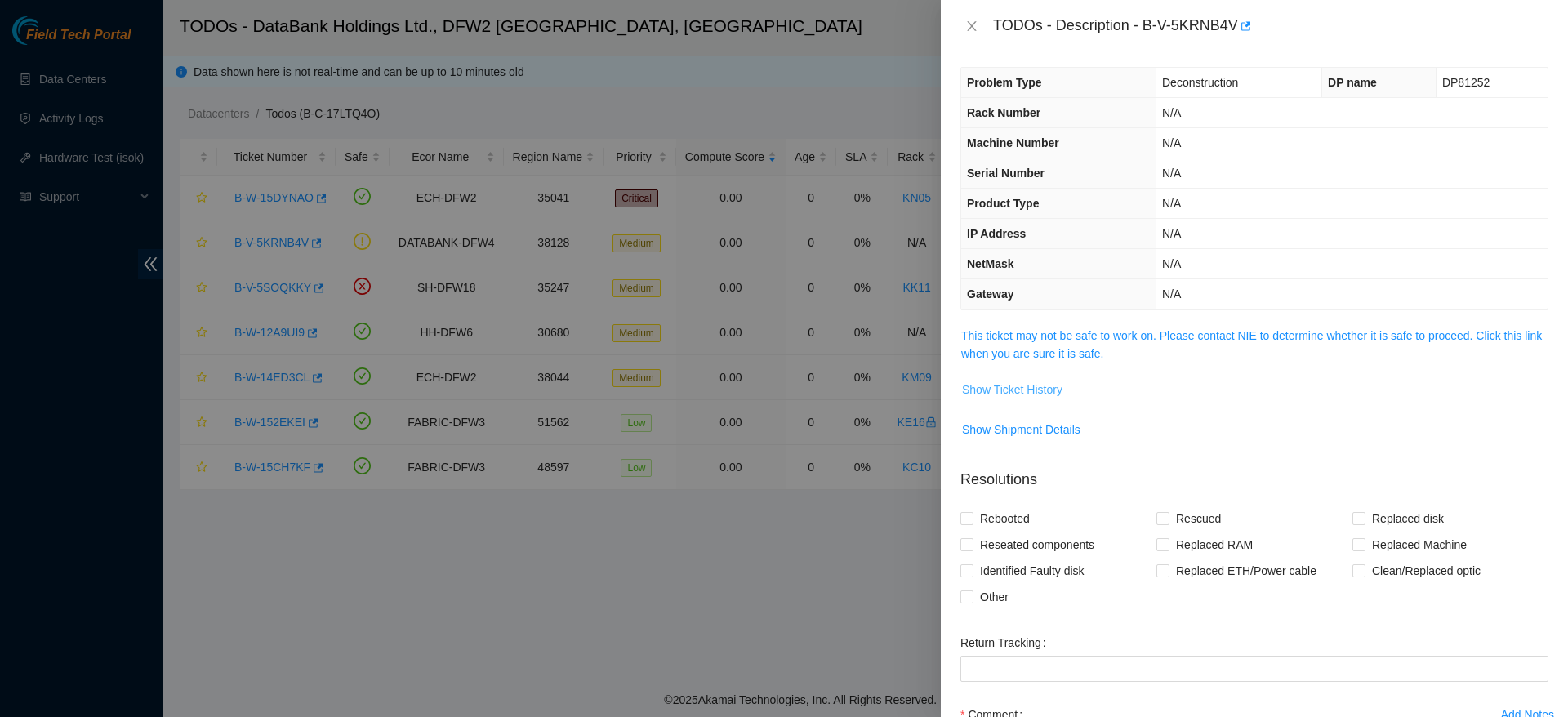
click at [1022, 390] on span "Show Ticket History" at bounding box center [1012, 390] width 100 height 18
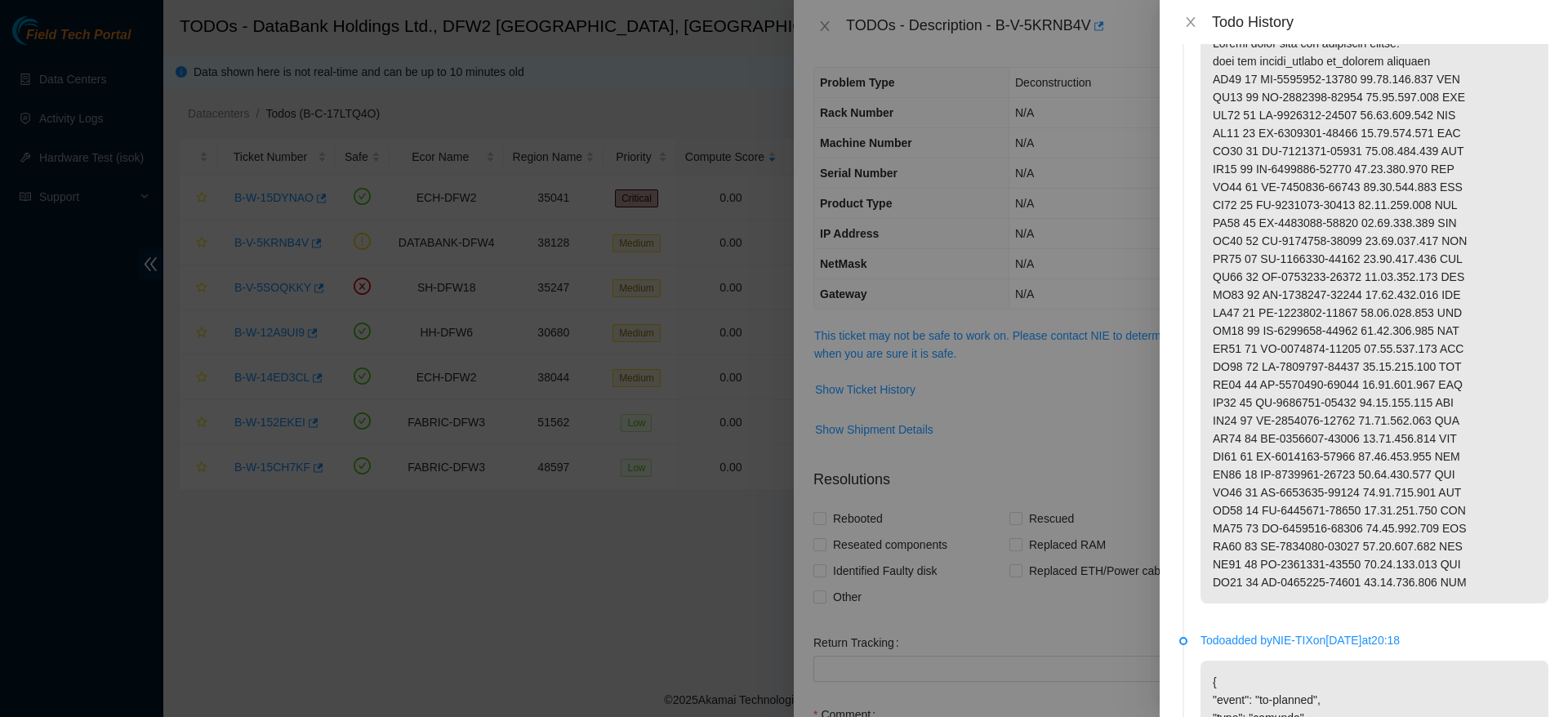
scroll to position [0, 0]
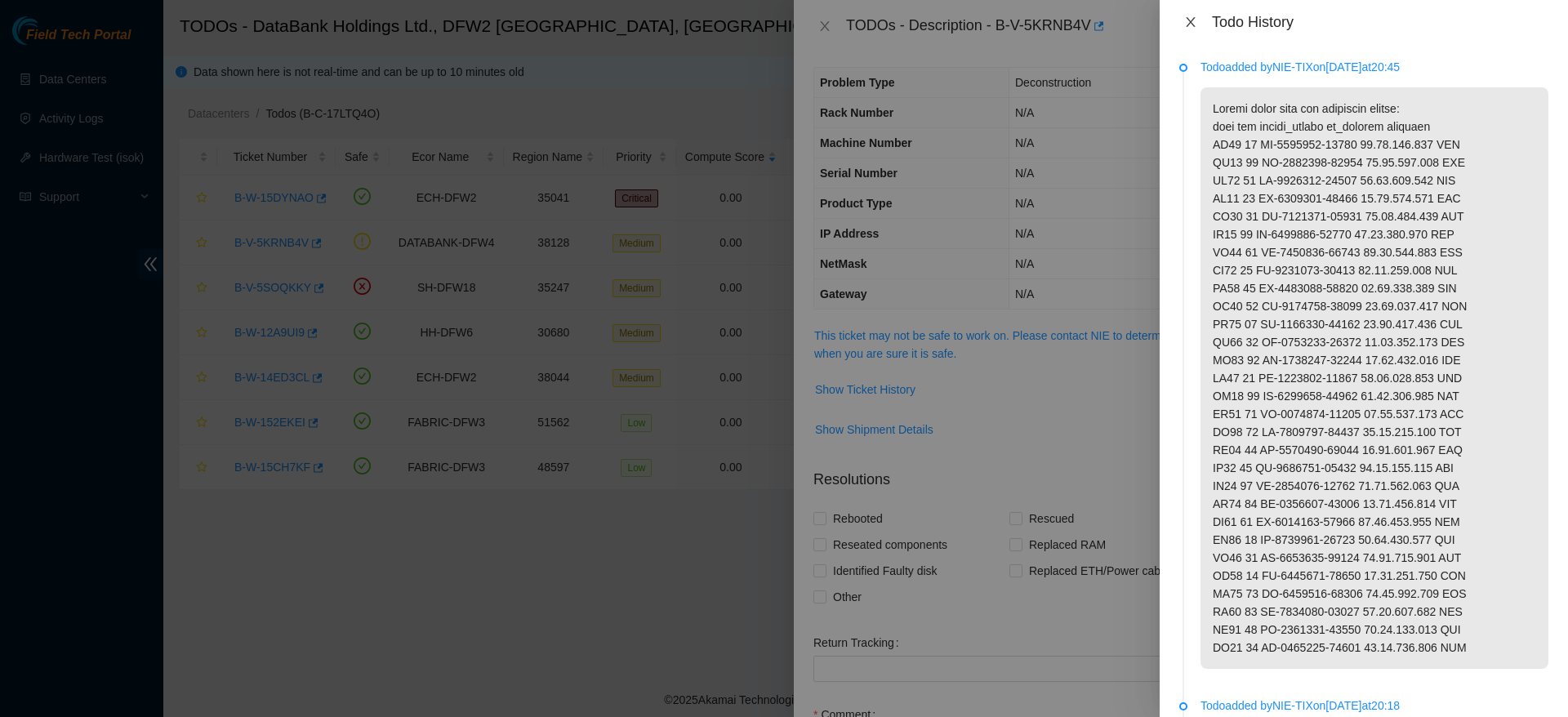
click at [1191, 26] on icon "close" at bounding box center [1191, 21] width 13 height 13
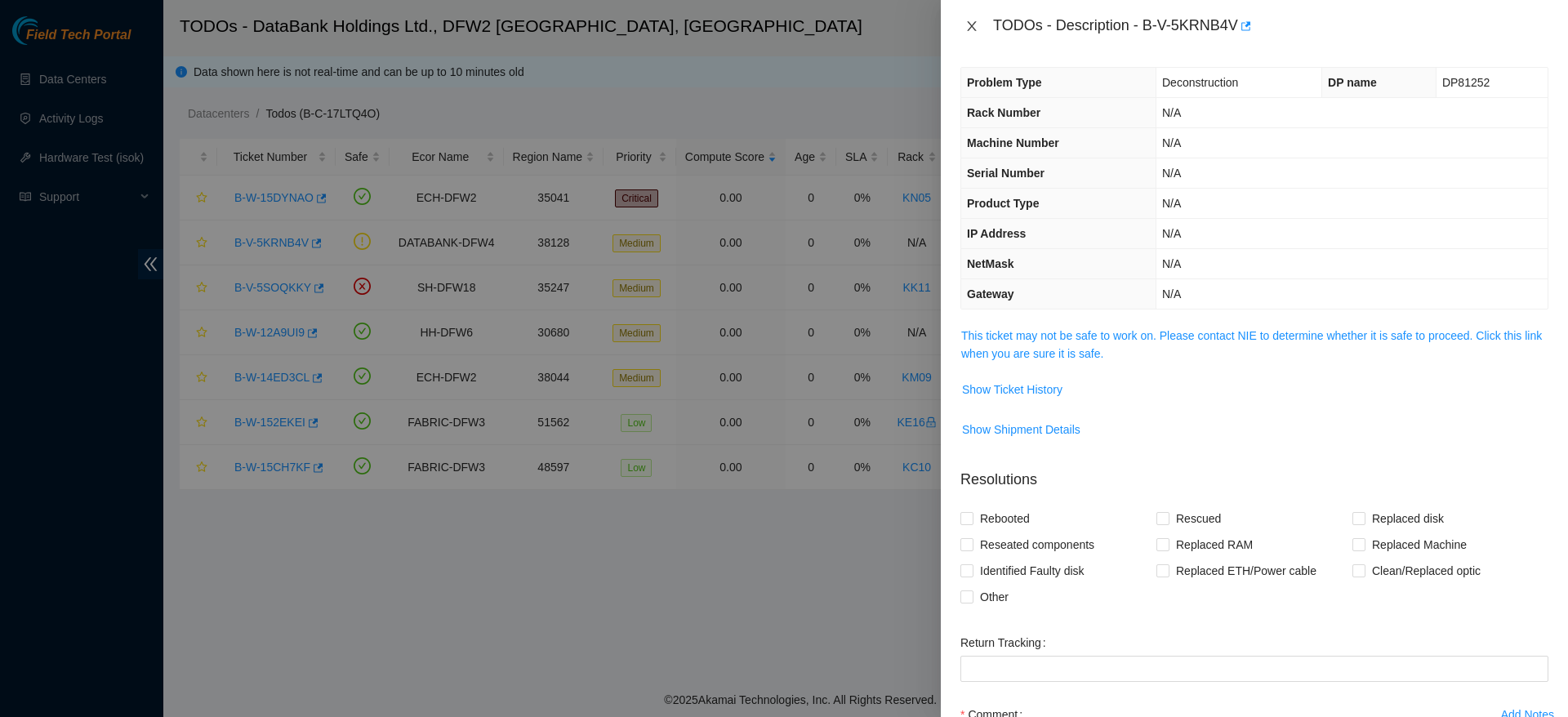
click at [968, 25] on icon "close" at bounding box center [971, 26] width 13 height 13
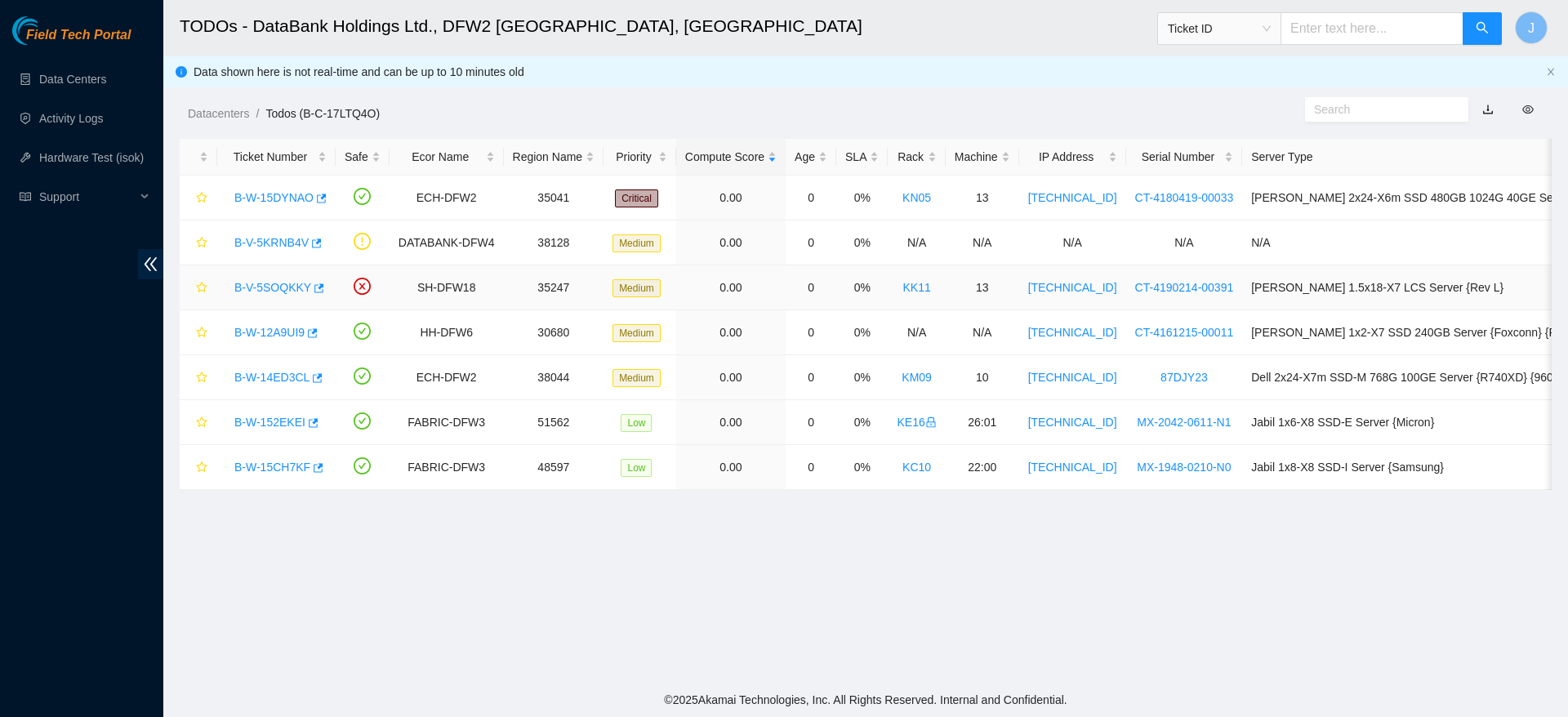
click at [277, 282] on link "B-V-5SOQKKY" at bounding box center [273, 287] width 76 height 13
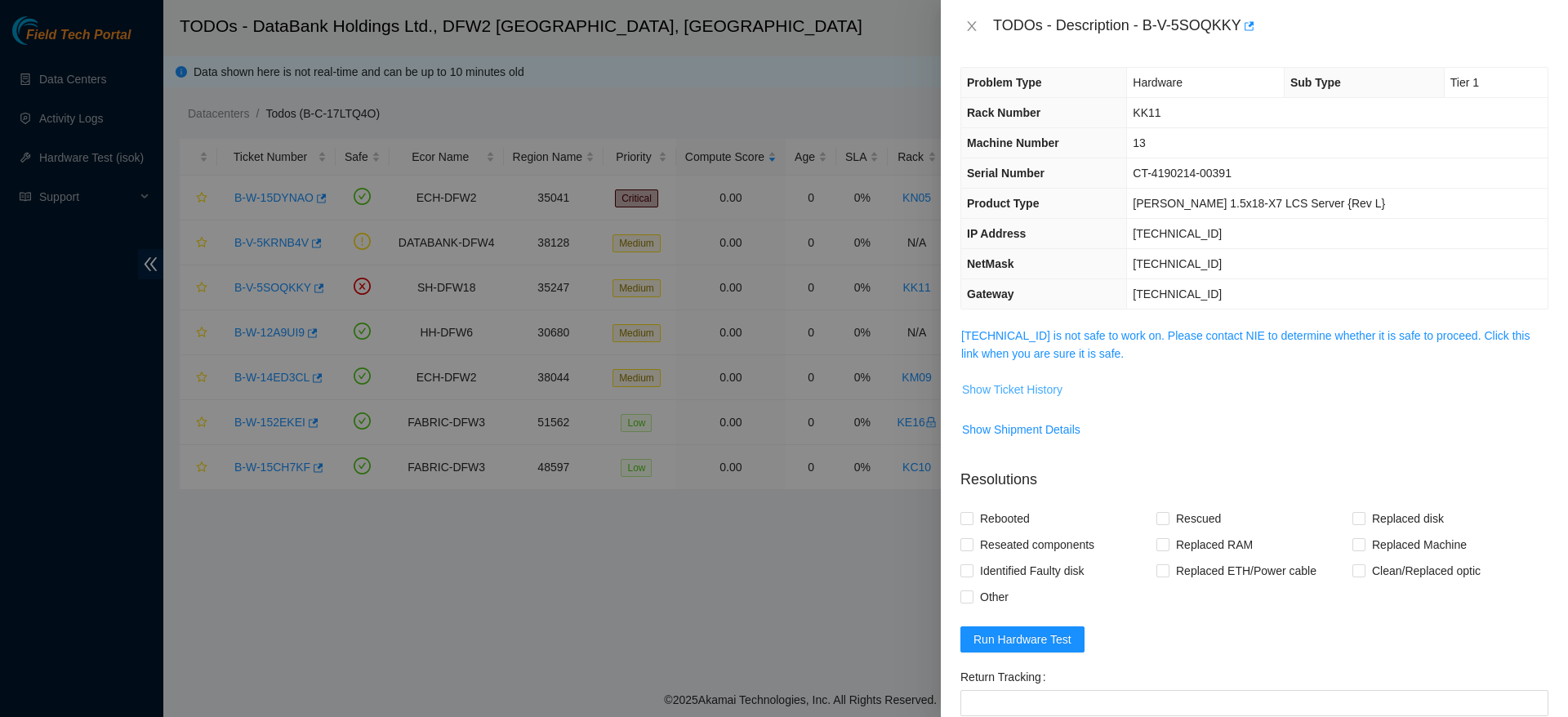
click at [1043, 392] on span "Show Ticket History" at bounding box center [1012, 390] width 100 height 18
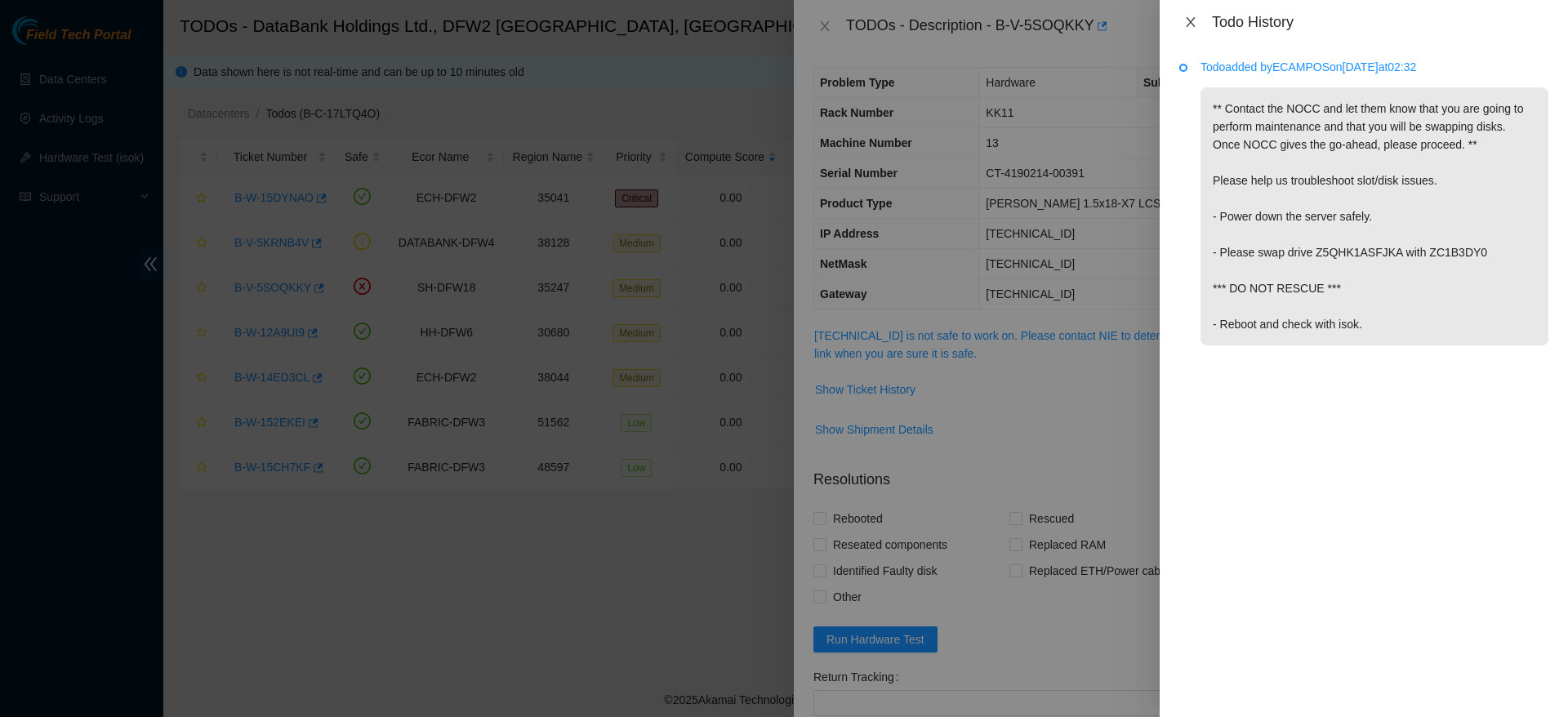
click at [1188, 26] on icon "close" at bounding box center [1191, 21] width 9 height 10
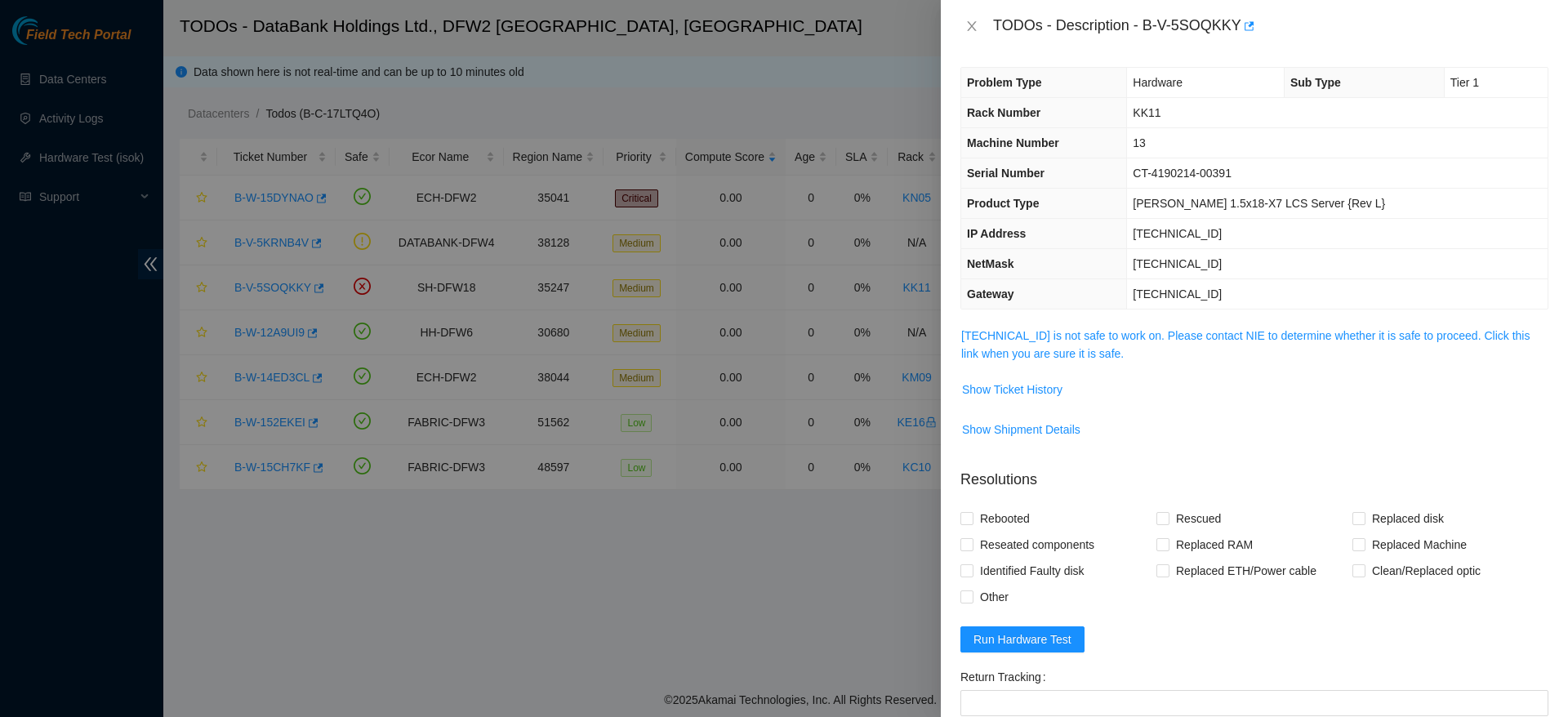
scroll to position [207, 0]
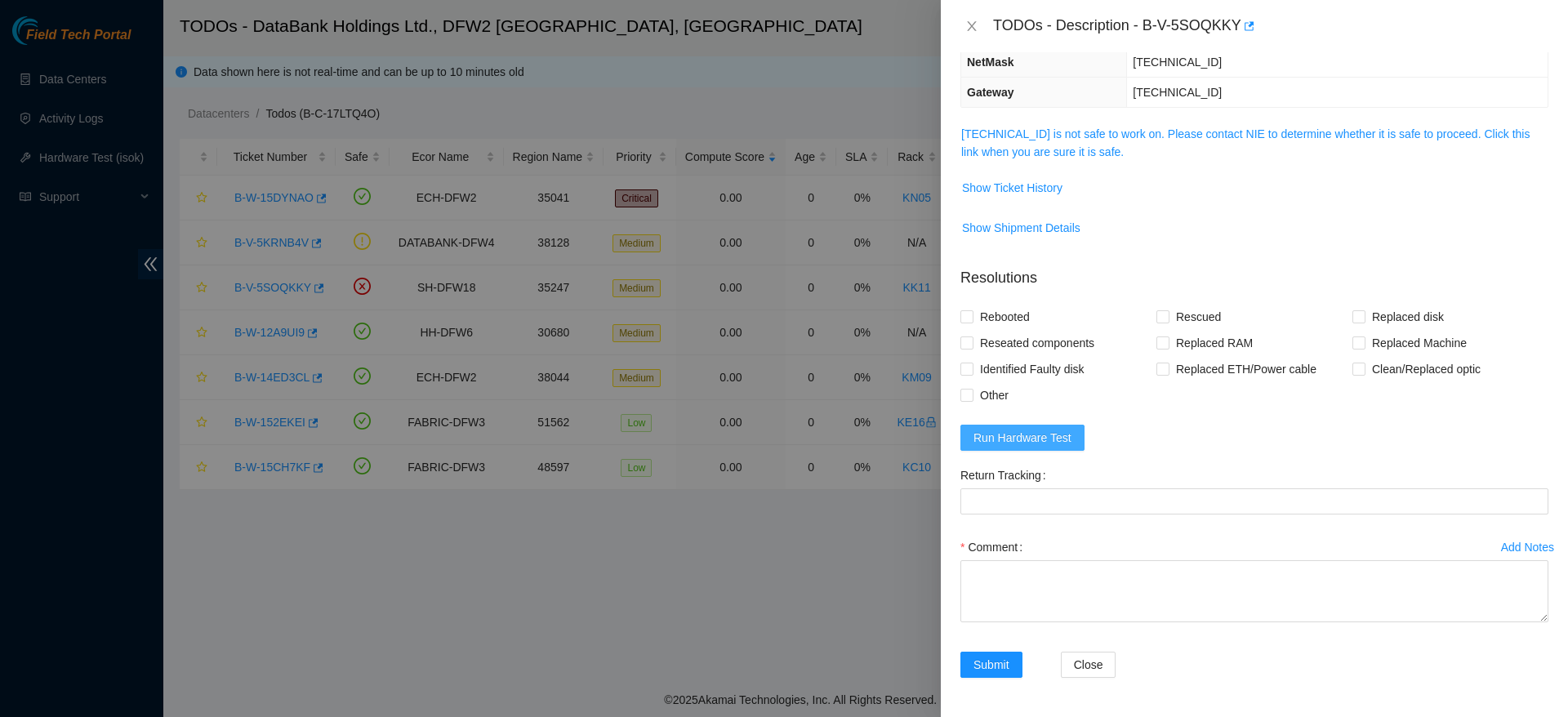
click at [1033, 440] on span "Run Hardware Test" at bounding box center [1022, 437] width 98 height 18
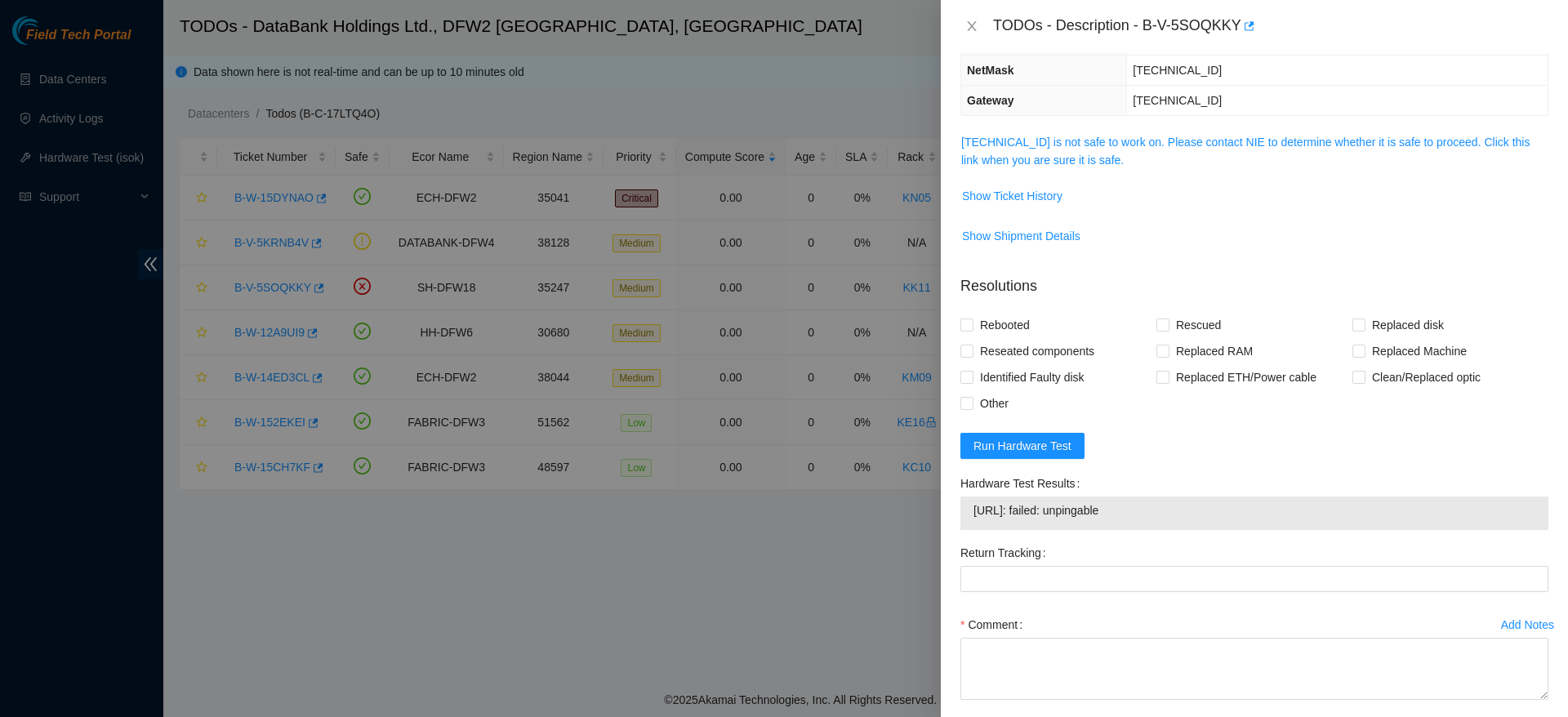
scroll to position [208, 0]
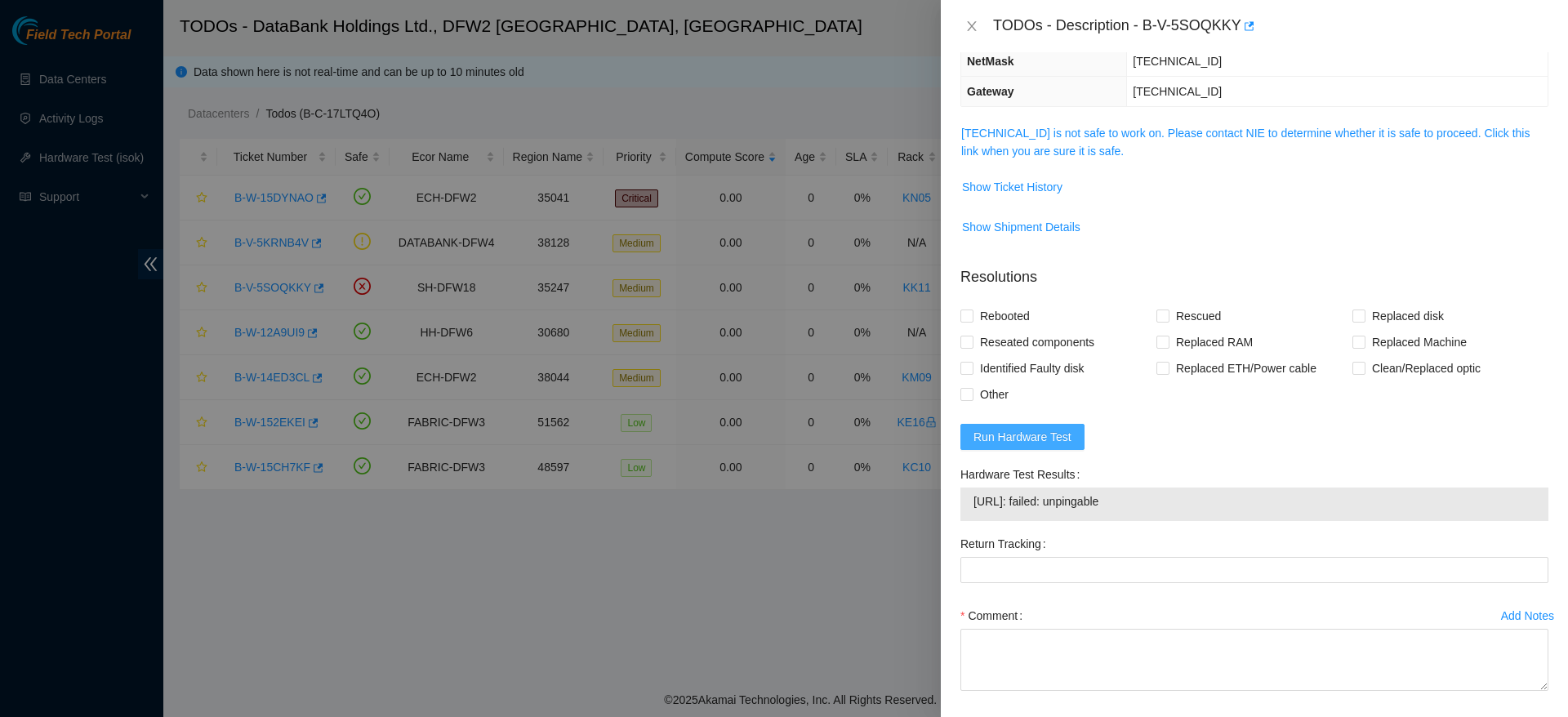
click at [1015, 437] on span "Run Hardware Test" at bounding box center [1022, 437] width 98 height 18
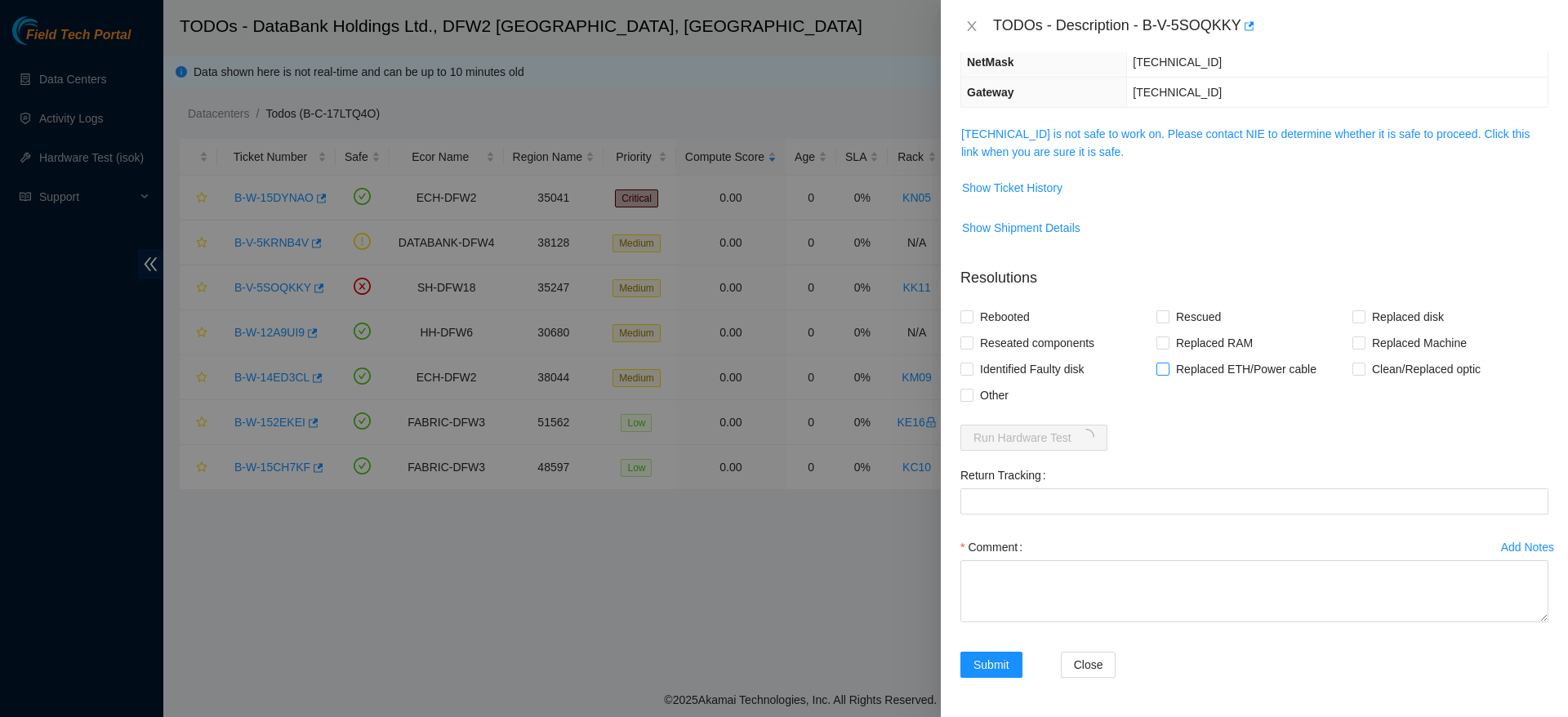
scroll to position [0, 0]
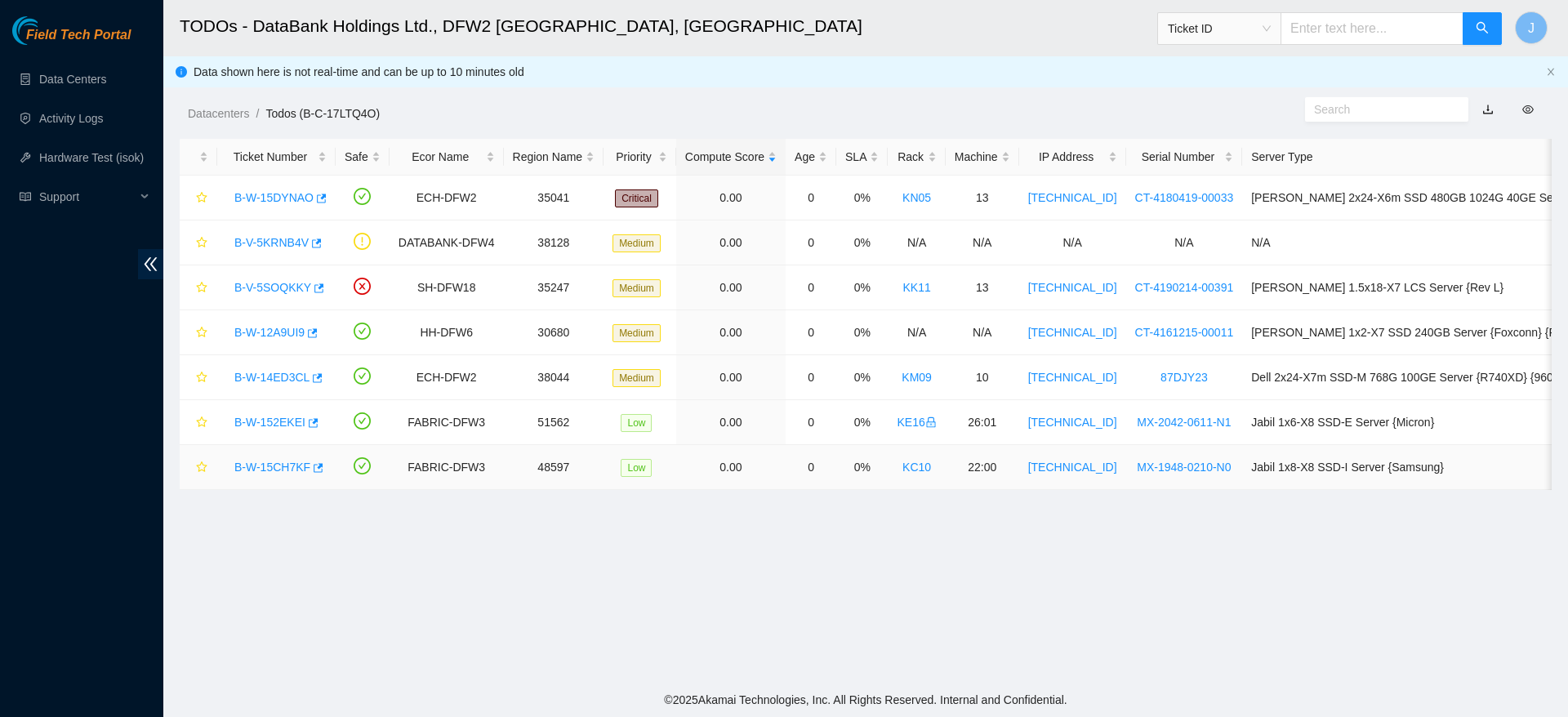
click at [265, 474] on div "B-W-15CH7KF" at bounding box center [276, 466] width 100 height 26
click at [281, 475] on div "B-W-15CH7KF" at bounding box center [276, 466] width 100 height 26
click at [284, 465] on link "B-W-15CH7KF" at bounding box center [273, 467] width 76 height 13
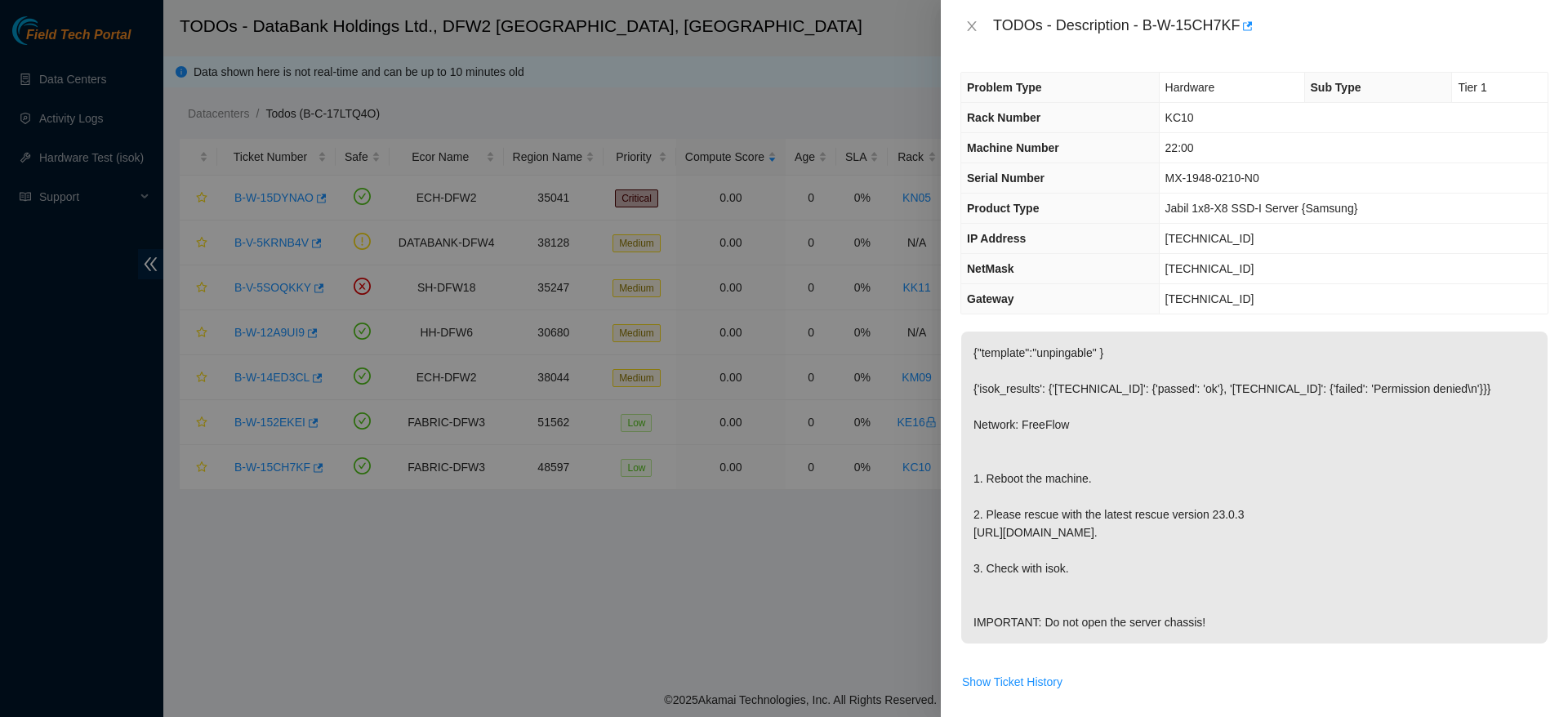
click at [1200, 245] on span "[TECHNICAL_ID]" at bounding box center [1210, 238] width 89 height 13
copy span "[TECHNICAL_ID]"
click at [1230, 267] on span "[TECHNICAL_ID]" at bounding box center [1210, 268] width 89 height 13
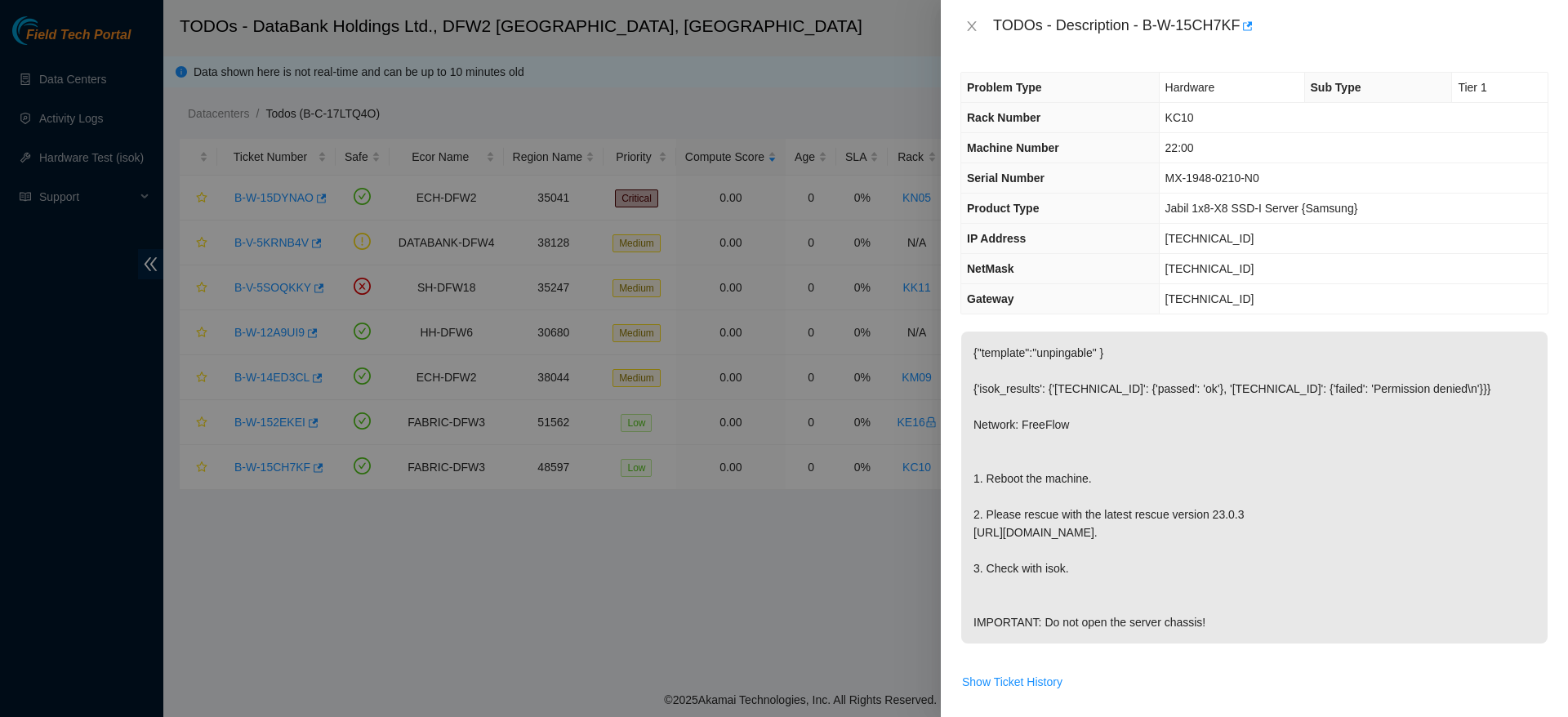
copy span "[TECHNICAL_ID]"
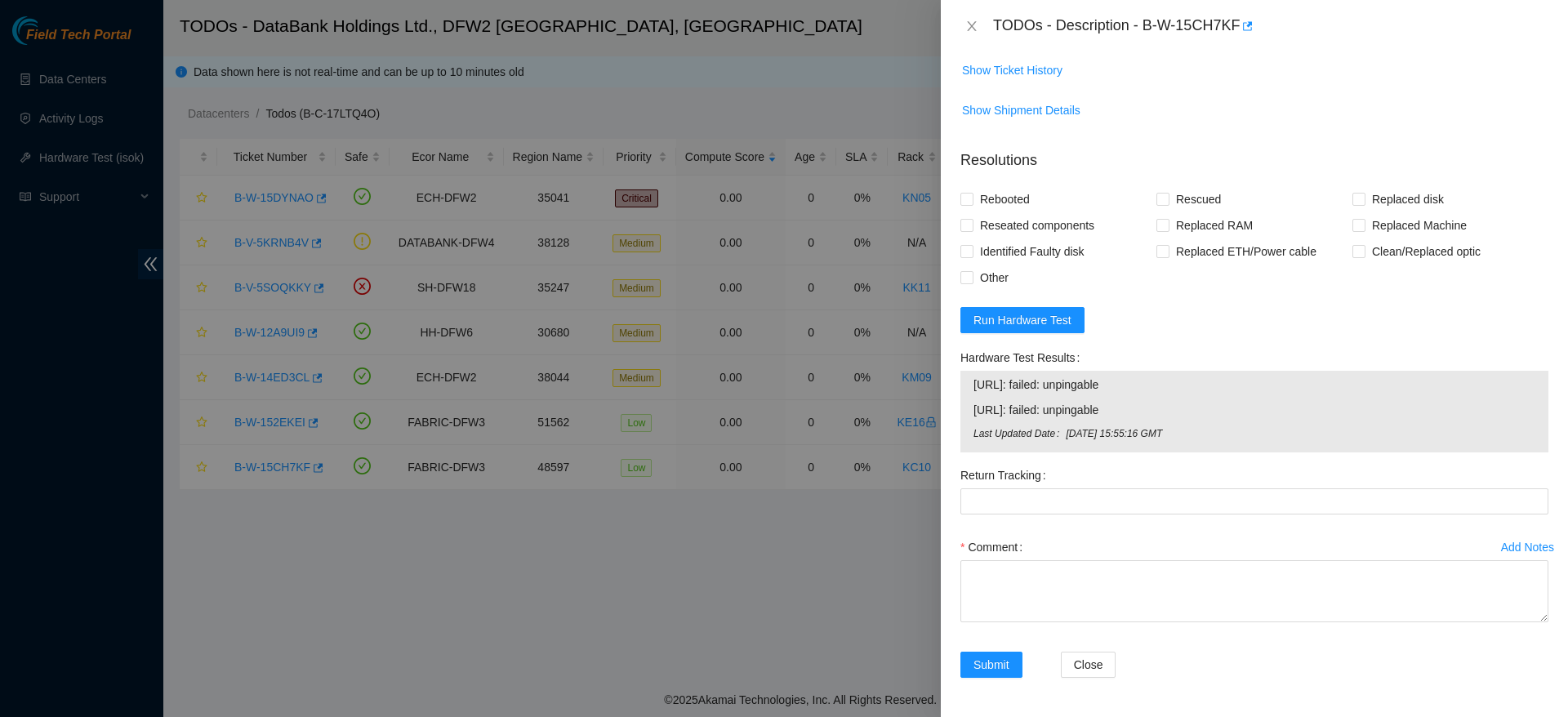
click at [1017, 333] on form "Resolutions Rebooted Rescued Replaced disk Reseated components Replaced RAM Rep…" at bounding box center [1255, 417] width 588 height 561
click at [1016, 330] on button "Run Hardware Test" at bounding box center [1023, 319] width 124 height 26
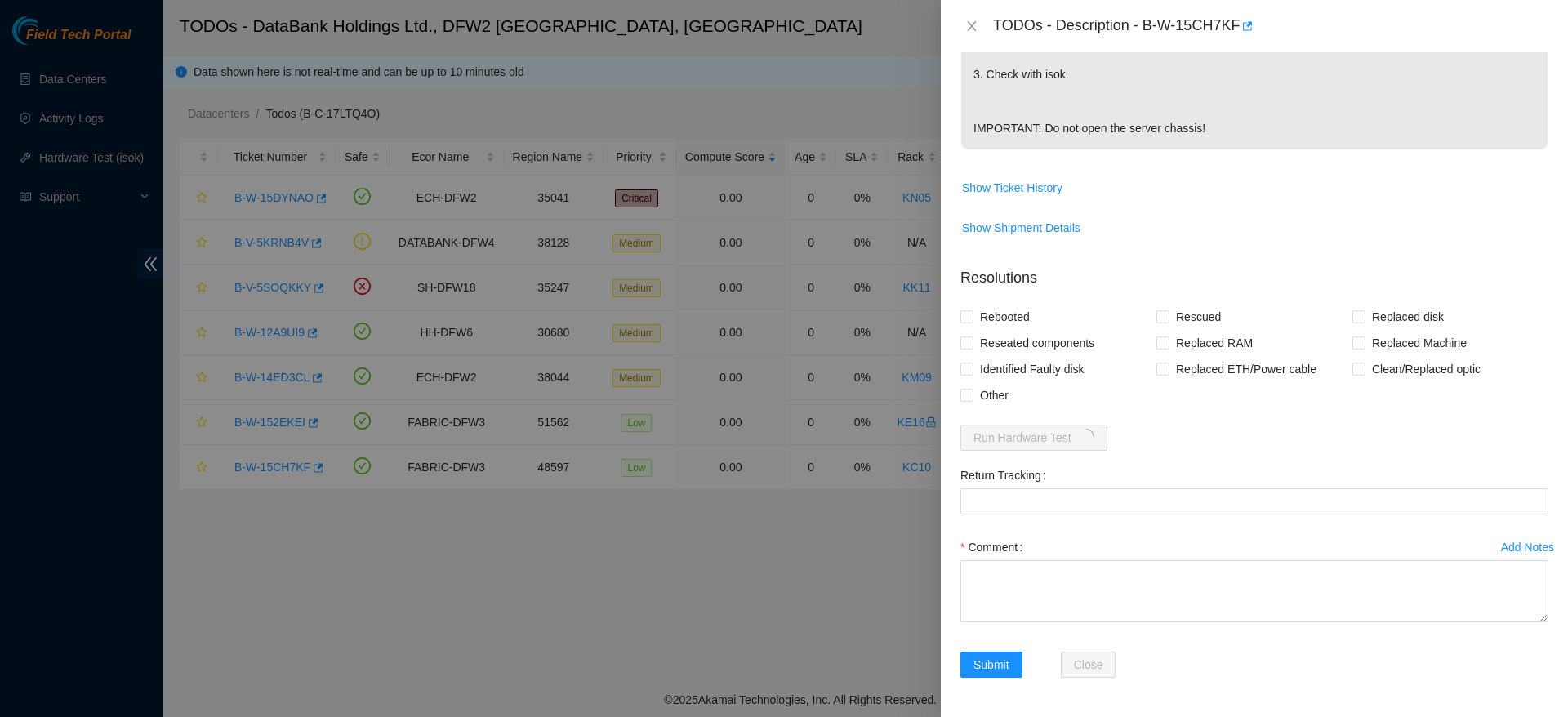
scroll to position [530, 0]
click at [1017, 315] on span "Rebooted" at bounding box center [1004, 316] width 63 height 26
click at [972, 315] on input "Rebooted" at bounding box center [966, 316] width 12 height 12
checkbox input "true"
click at [1169, 322] on span "Rescued" at bounding box center [1198, 316] width 58 height 26
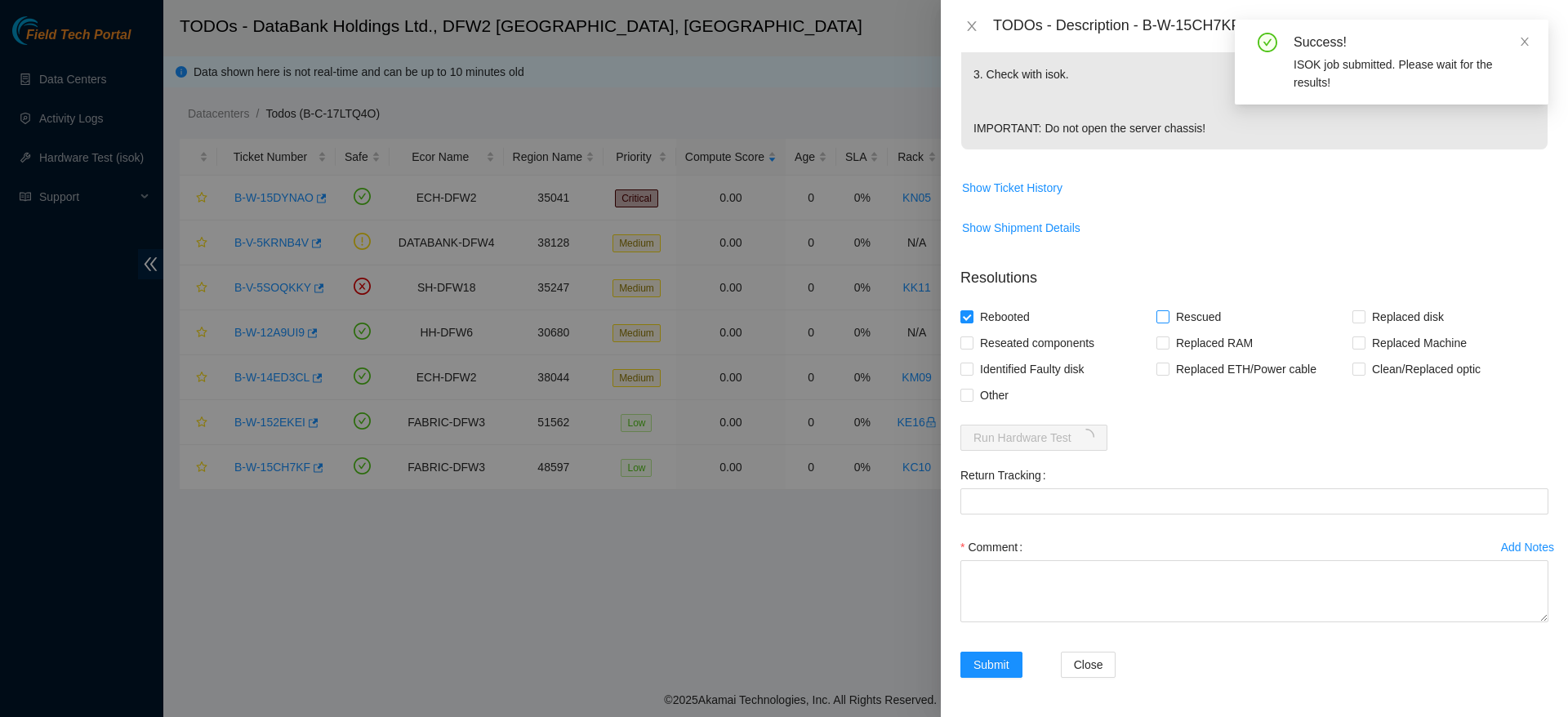
click at [1164, 321] on input "Rescued" at bounding box center [1162, 316] width 12 height 12
checkbox input "true"
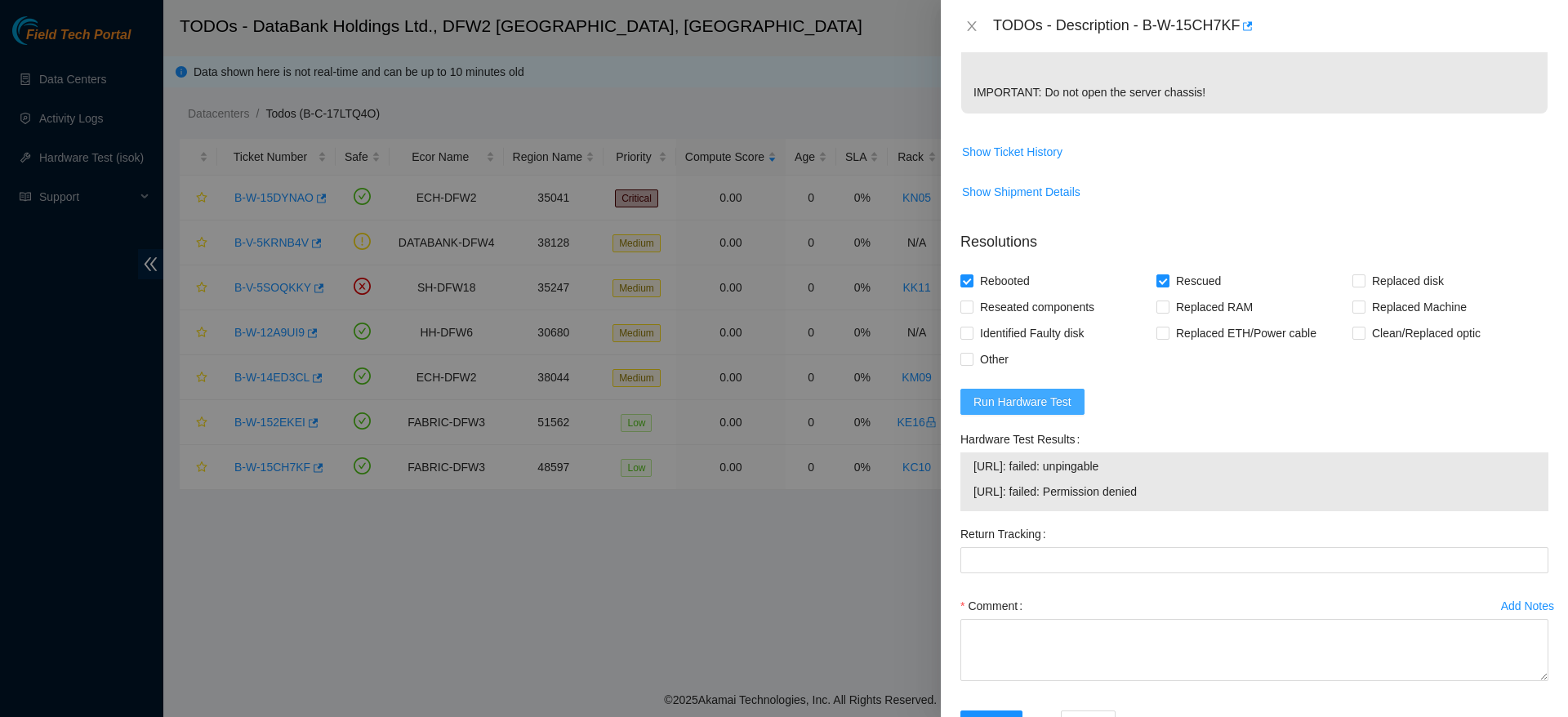
click at [1001, 411] on span "Run Hardware Test" at bounding box center [1022, 401] width 98 height 18
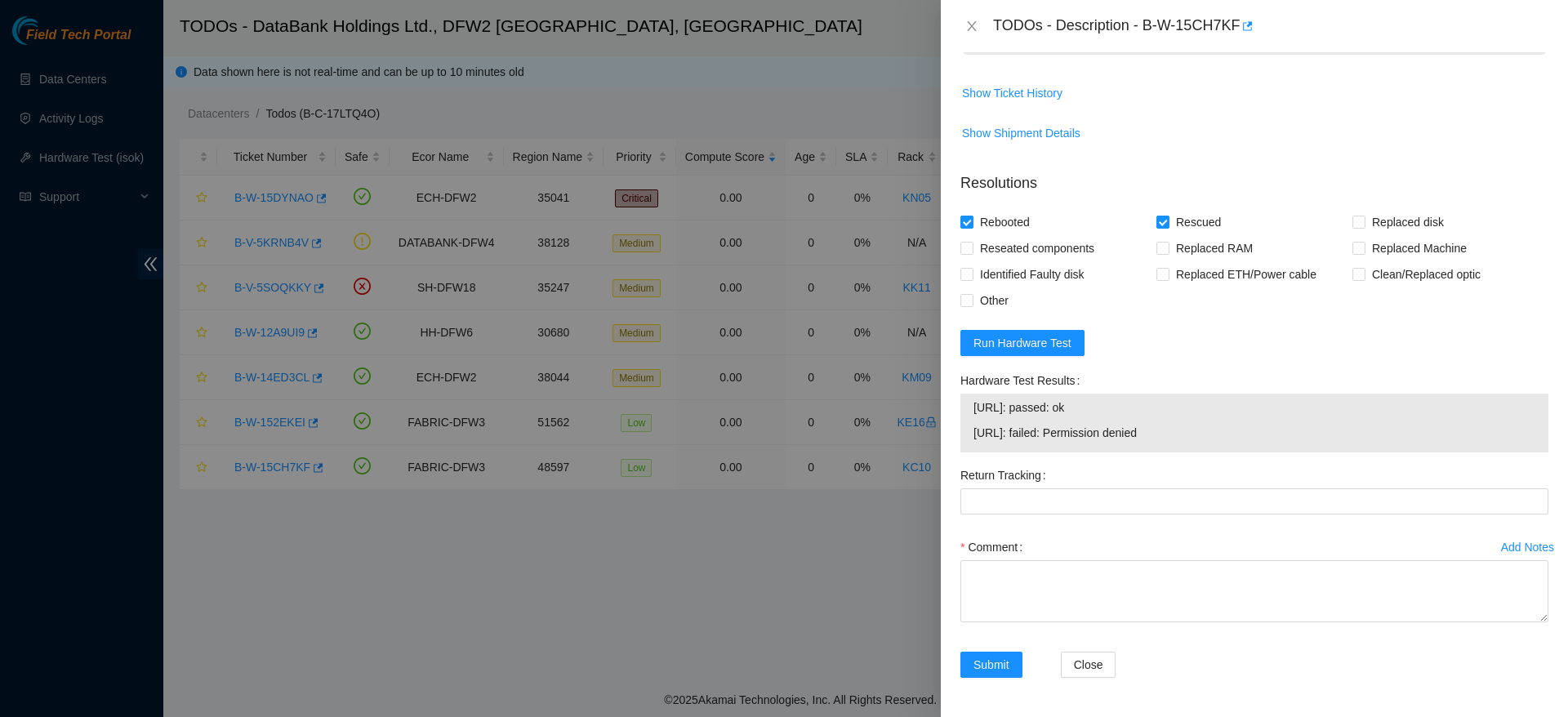
scroll to position [0, 0]
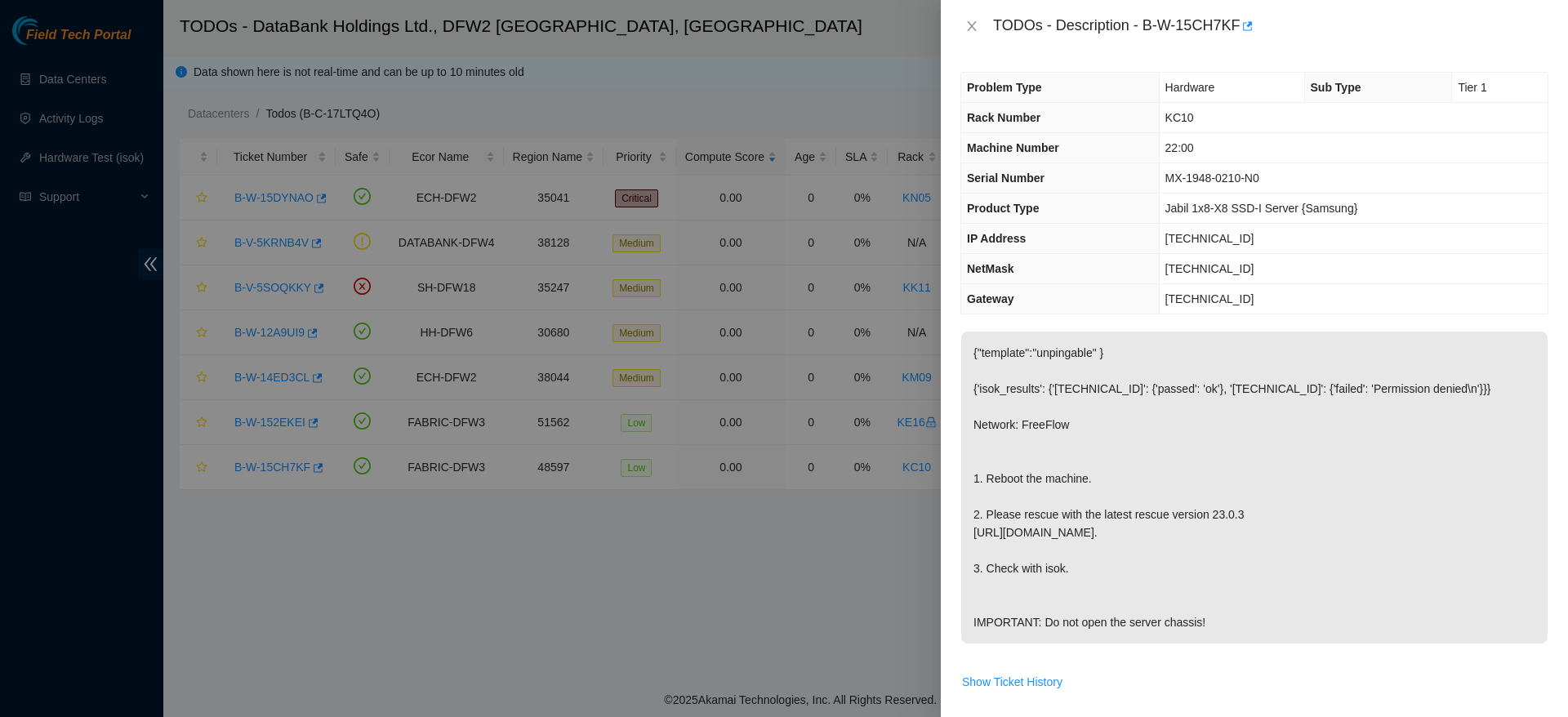
click at [946, 45] on div "TODOs - Description - B-W-15CH7KF" at bounding box center [1255, 26] width 627 height 52
click at [1198, 241] on span "[TECHNICAL_ID]" at bounding box center [1210, 238] width 89 height 13
copy span "[TECHNICAL_ID]"
click at [1254, 609] on p "{"template":"unpingable" } {'isok_results': {'[TECHNICAL_ID]': {'passed': 'ok'}…" at bounding box center [1255, 486] width 586 height 311
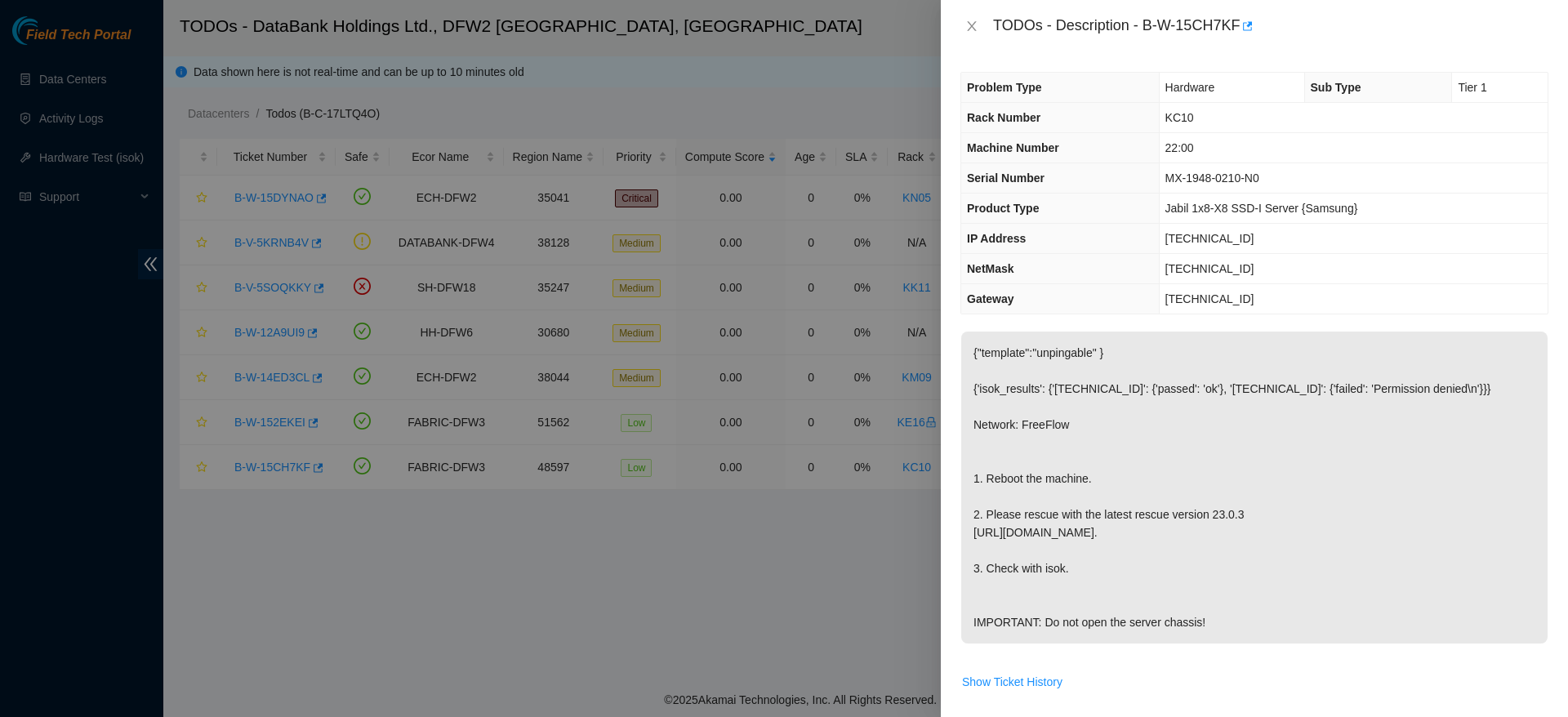
click at [1208, 232] on span "[TECHNICAL_ID]" at bounding box center [1210, 238] width 89 height 13
click at [1210, 270] on span "[TECHNICAL_ID]" at bounding box center [1210, 268] width 89 height 13
copy span "[TECHNICAL_ID]"
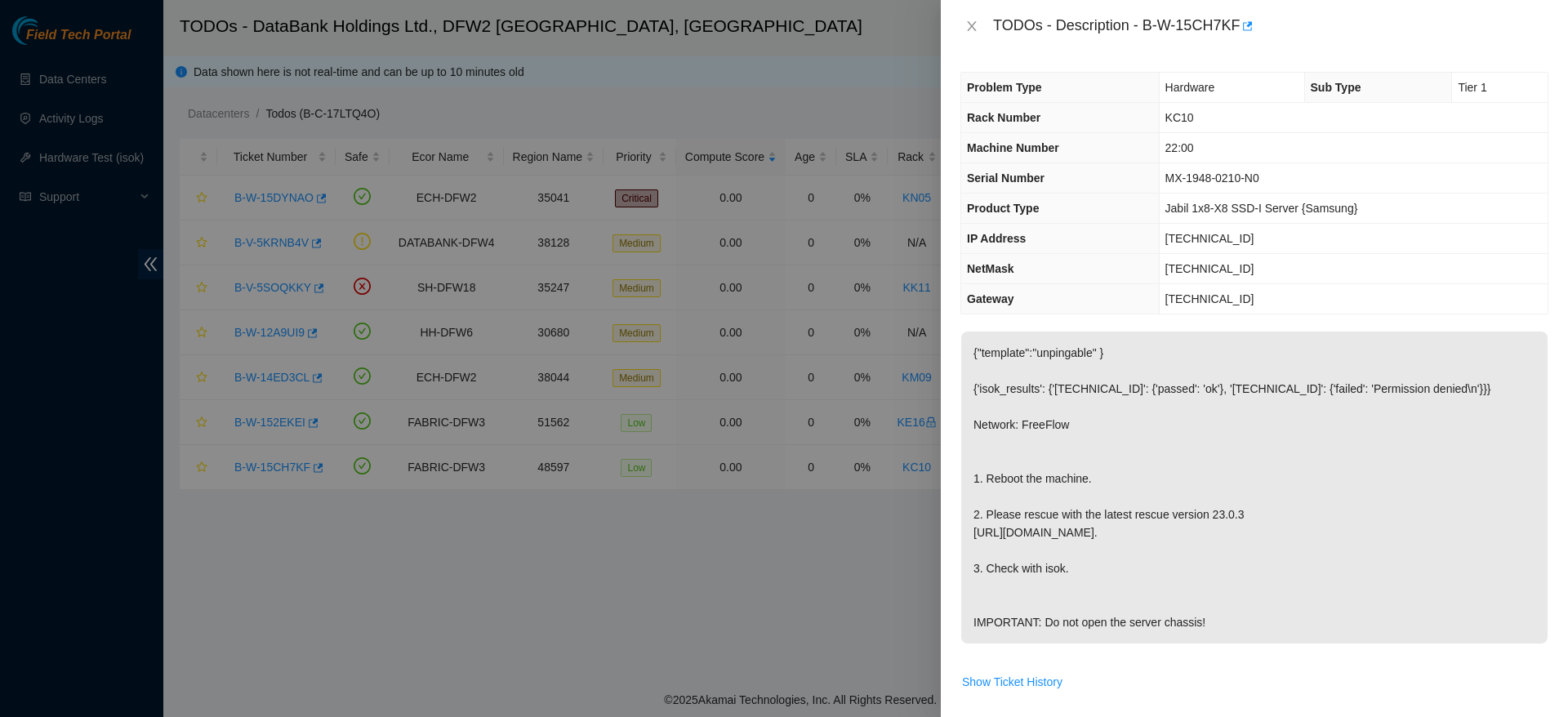
click at [1156, 321] on div "Problem Type Hardware Sub Type Tier 1 Rack Number KC10 Machine Number 22:00 Ser…" at bounding box center [1255, 384] width 627 height 665
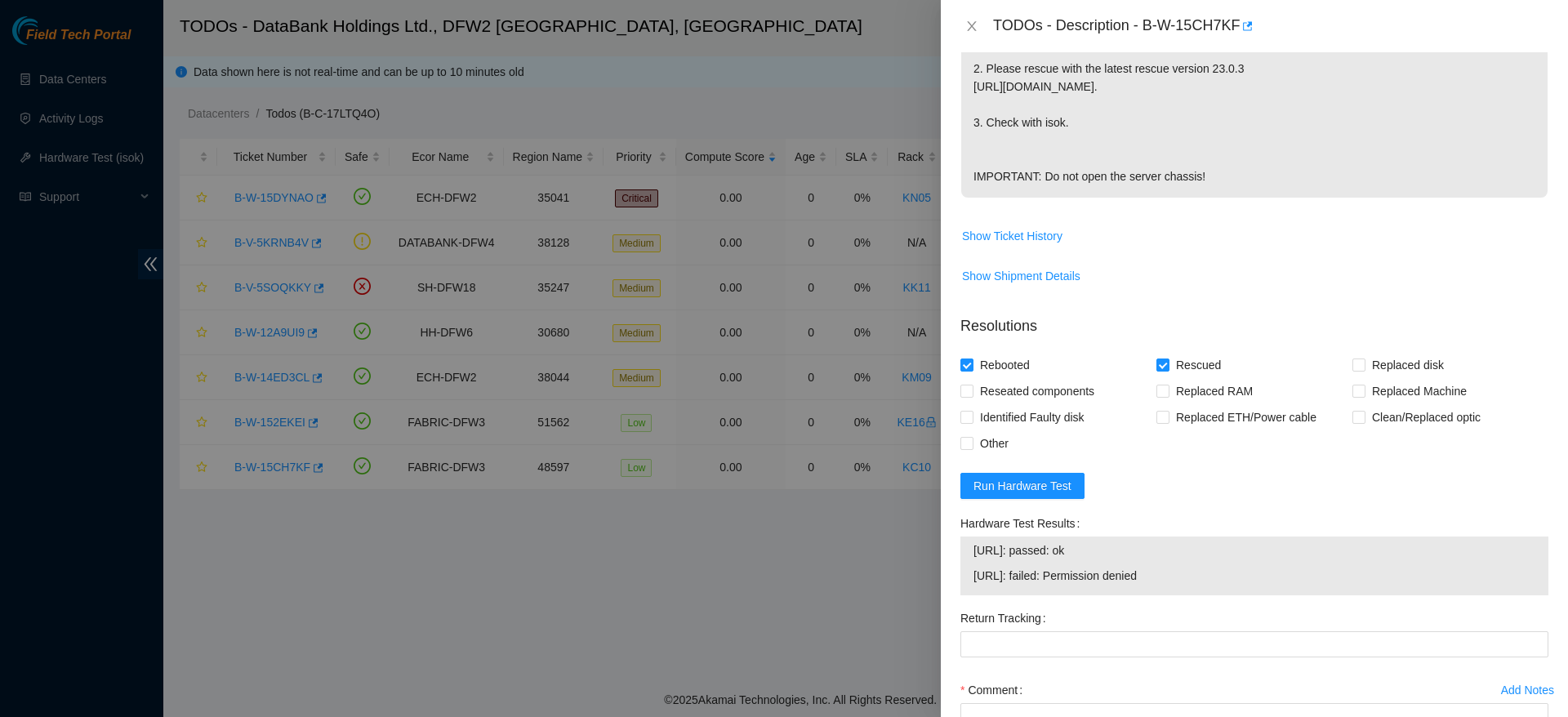
scroll to position [468, 0]
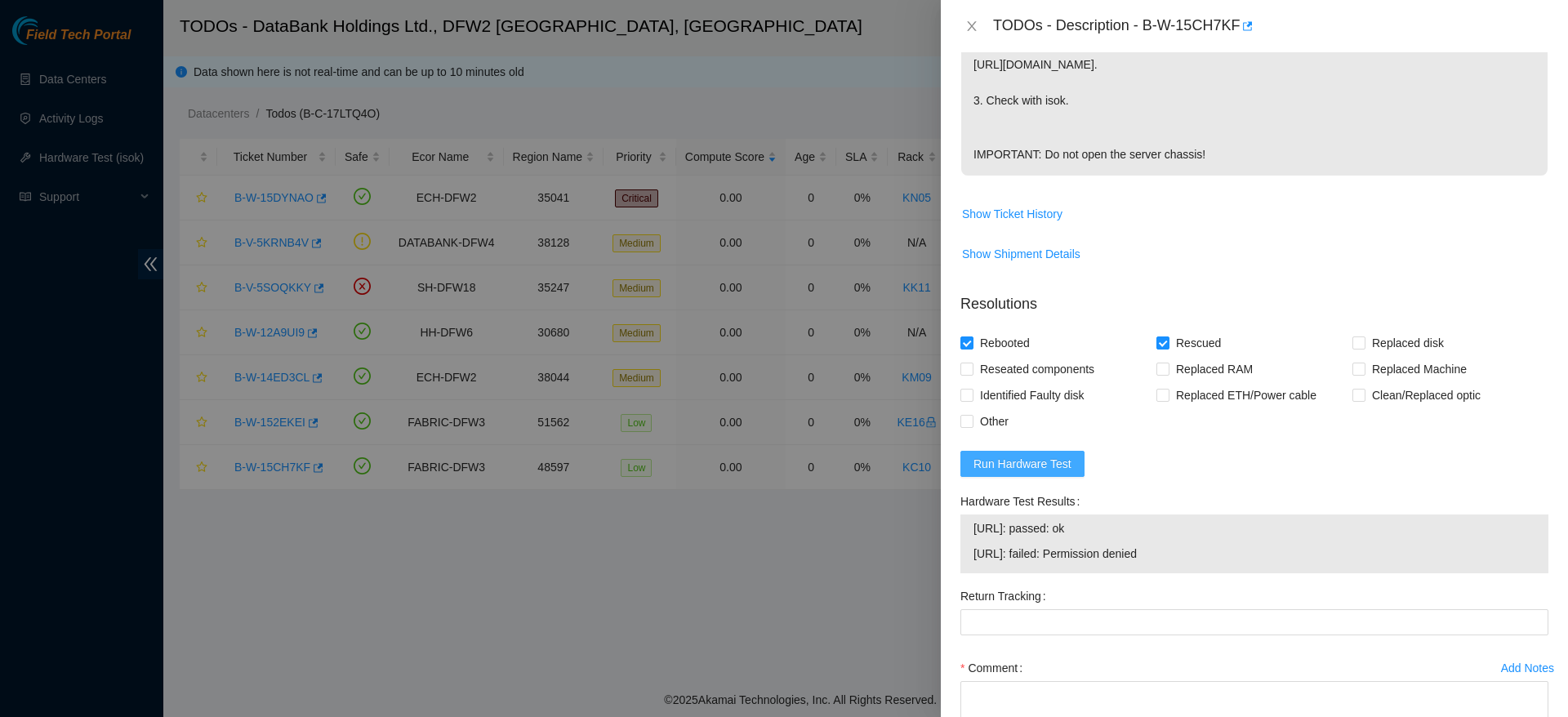
click at [1033, 477] on button "Run Hardware Test" at bounding box center [1023, 463] width 124 height 26
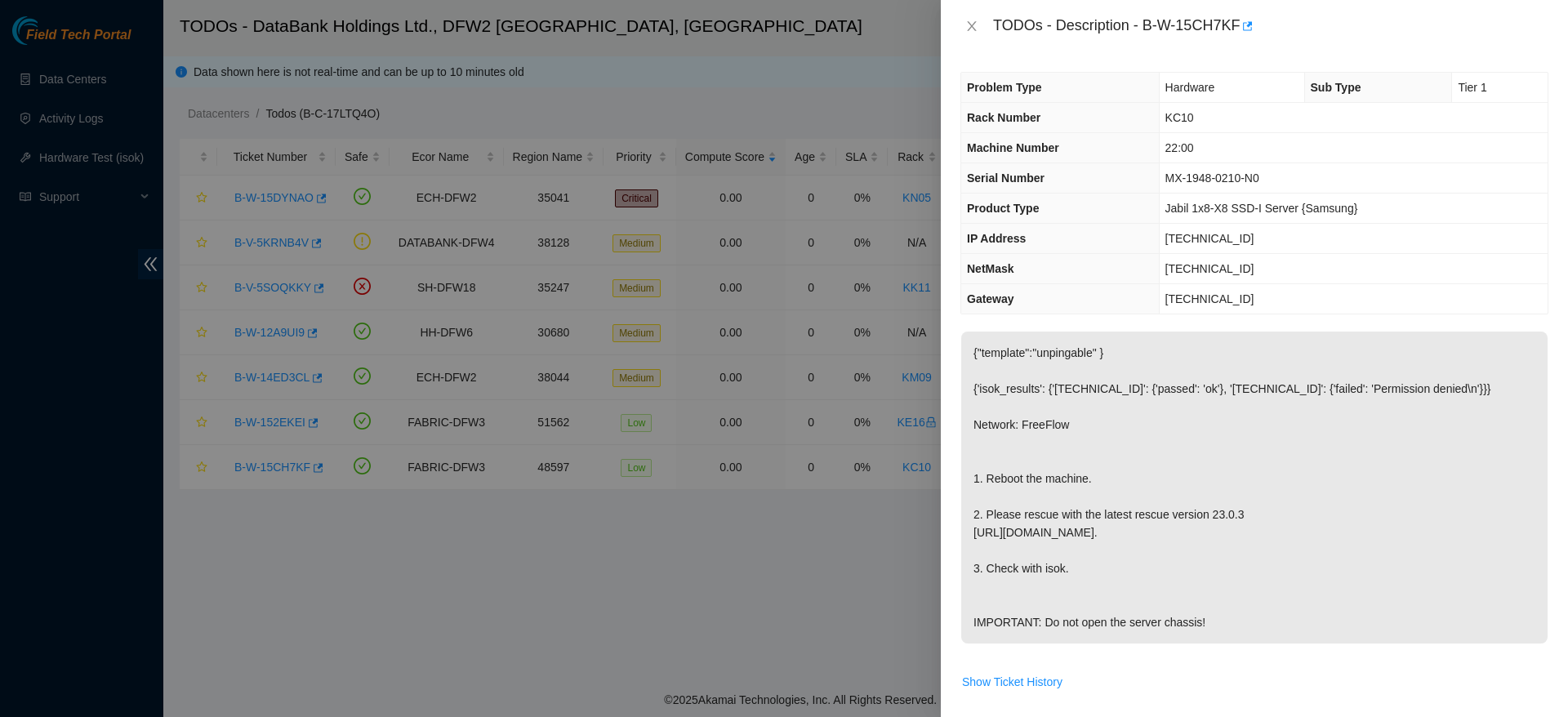
scroll to position [530, 0]
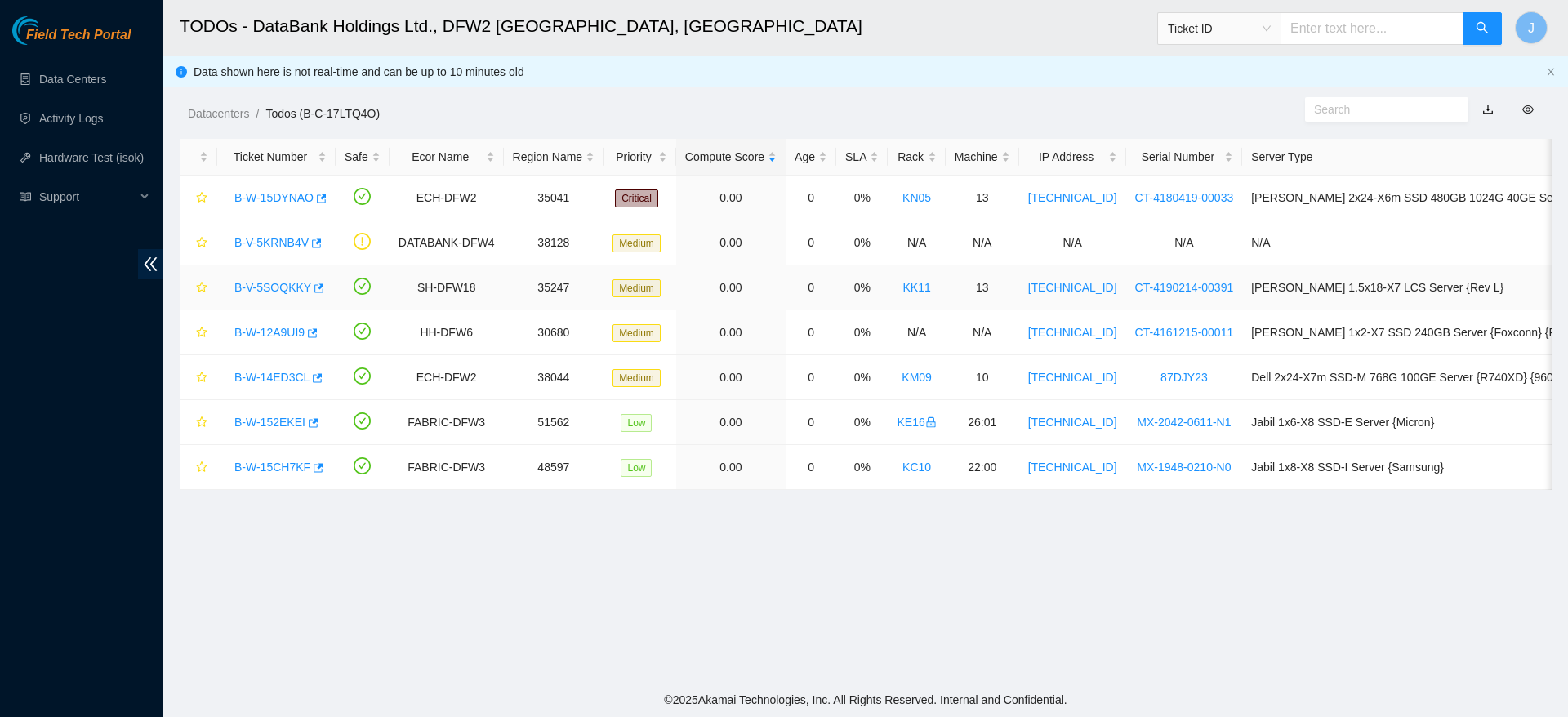
click at [277, 280] on link "B-V-5SOQKKY" at bounding box center [273, 287] width 76 height 13
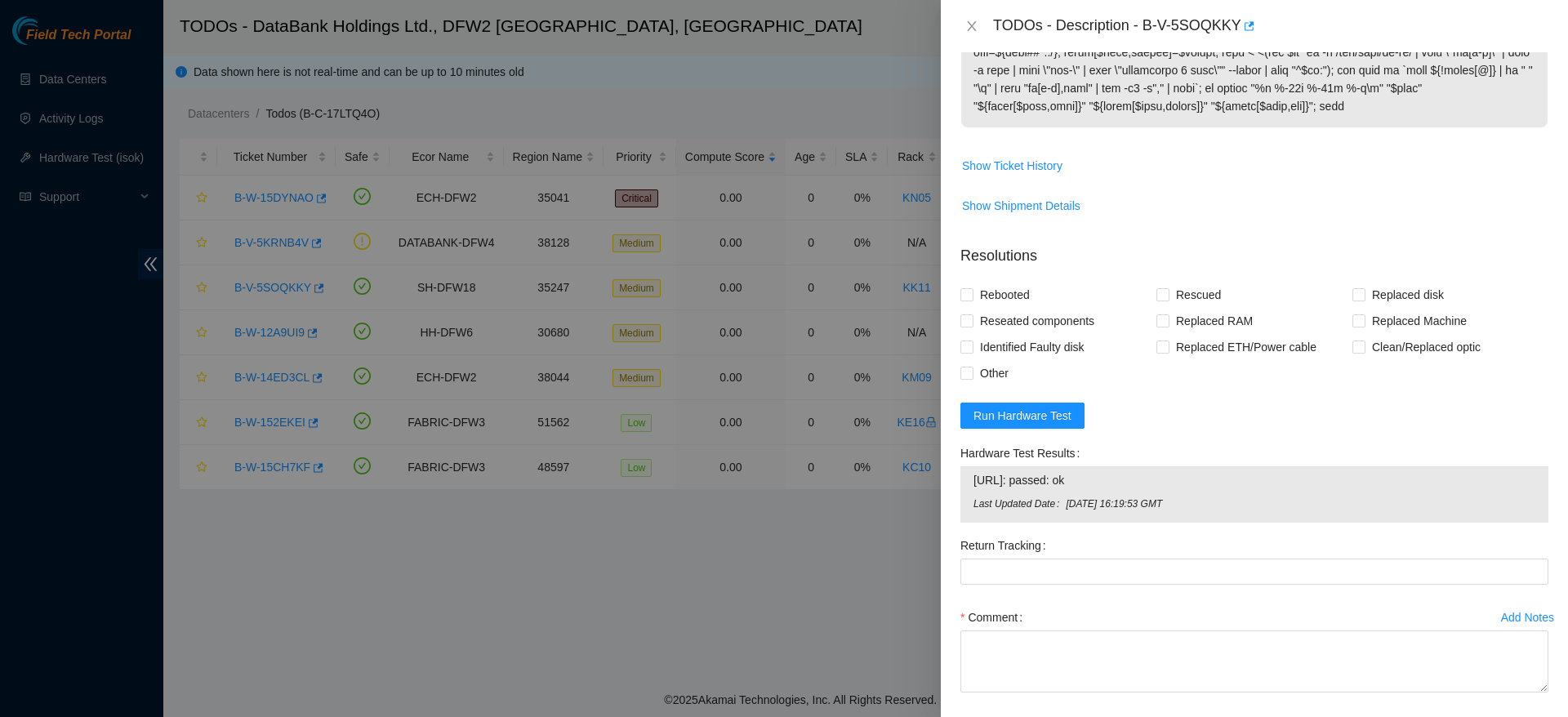
scroll to position [532, 0]
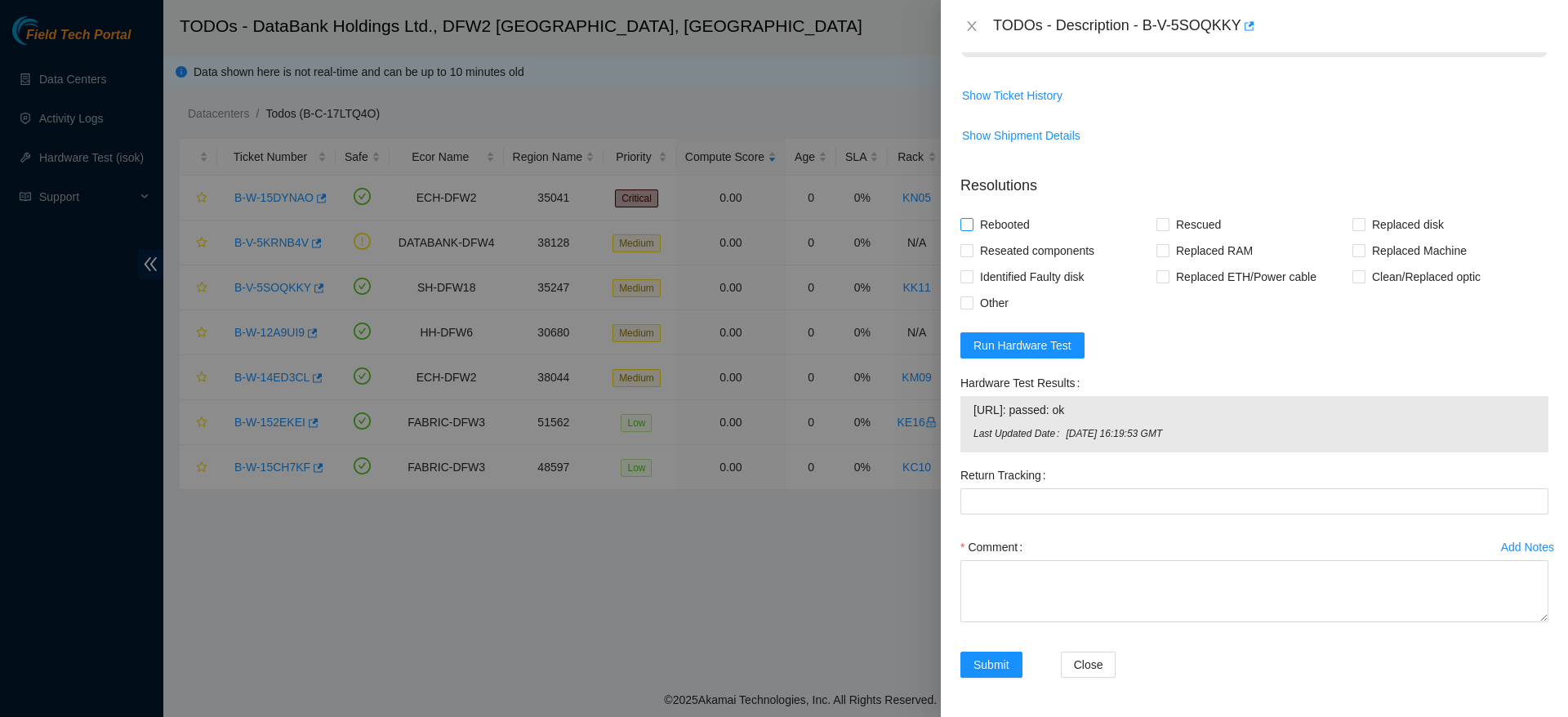
click at [996, 215] on span "Rebooted" at bounding box center [1004, 224] width 63 height 26
click at [972, 218] on input "Rebooted" at bounding box center [966, 224] width 12 height 12
checkbox input "true"
click at [998, 296] on span "Other" at bounding box center [994, 303] width 42 height 26
click at [972, 296] on input "Other" at bounding box center [966, 302] width 12 height 12
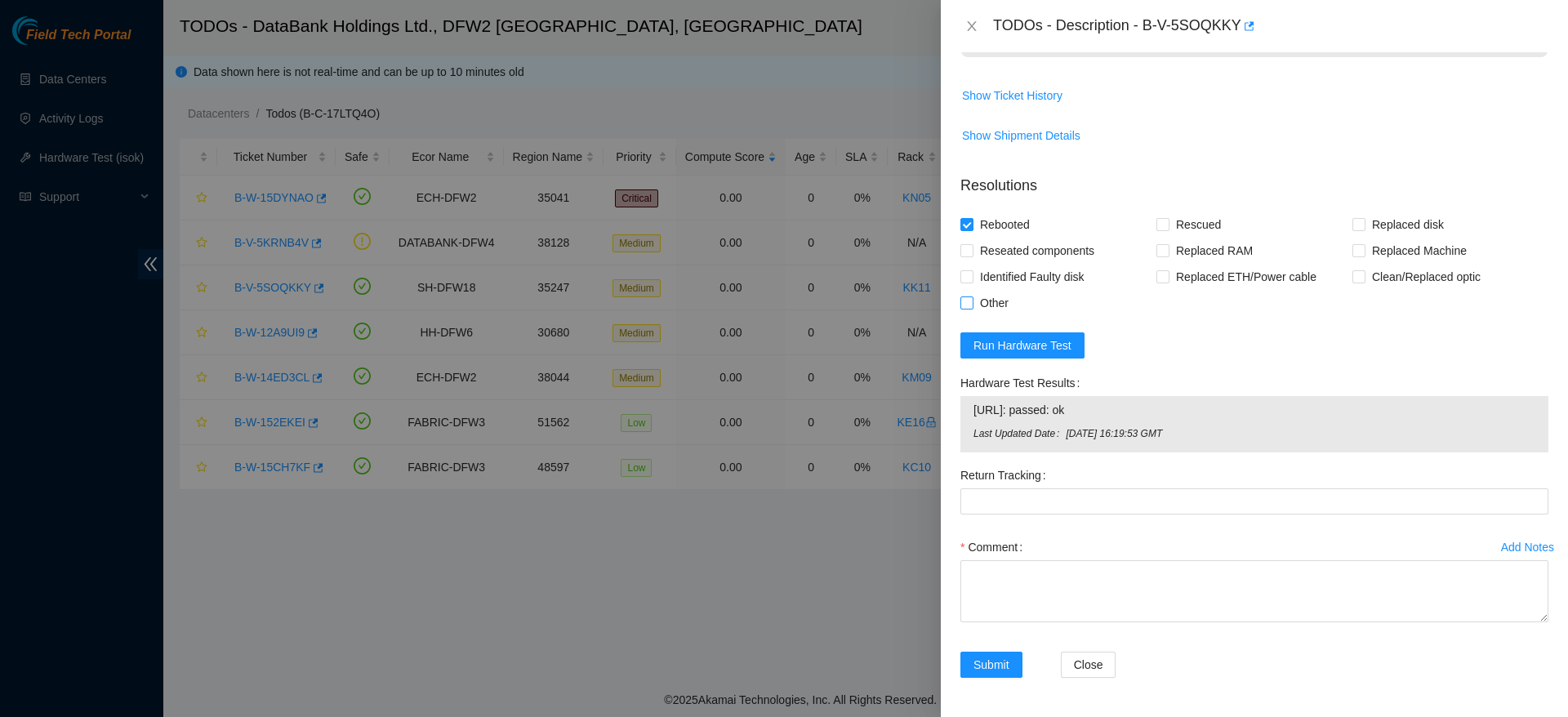
checkbox input "true"
click at [1037, 592] on textarea "Comment" at bounding box center [1255, 591] width 588 height 62
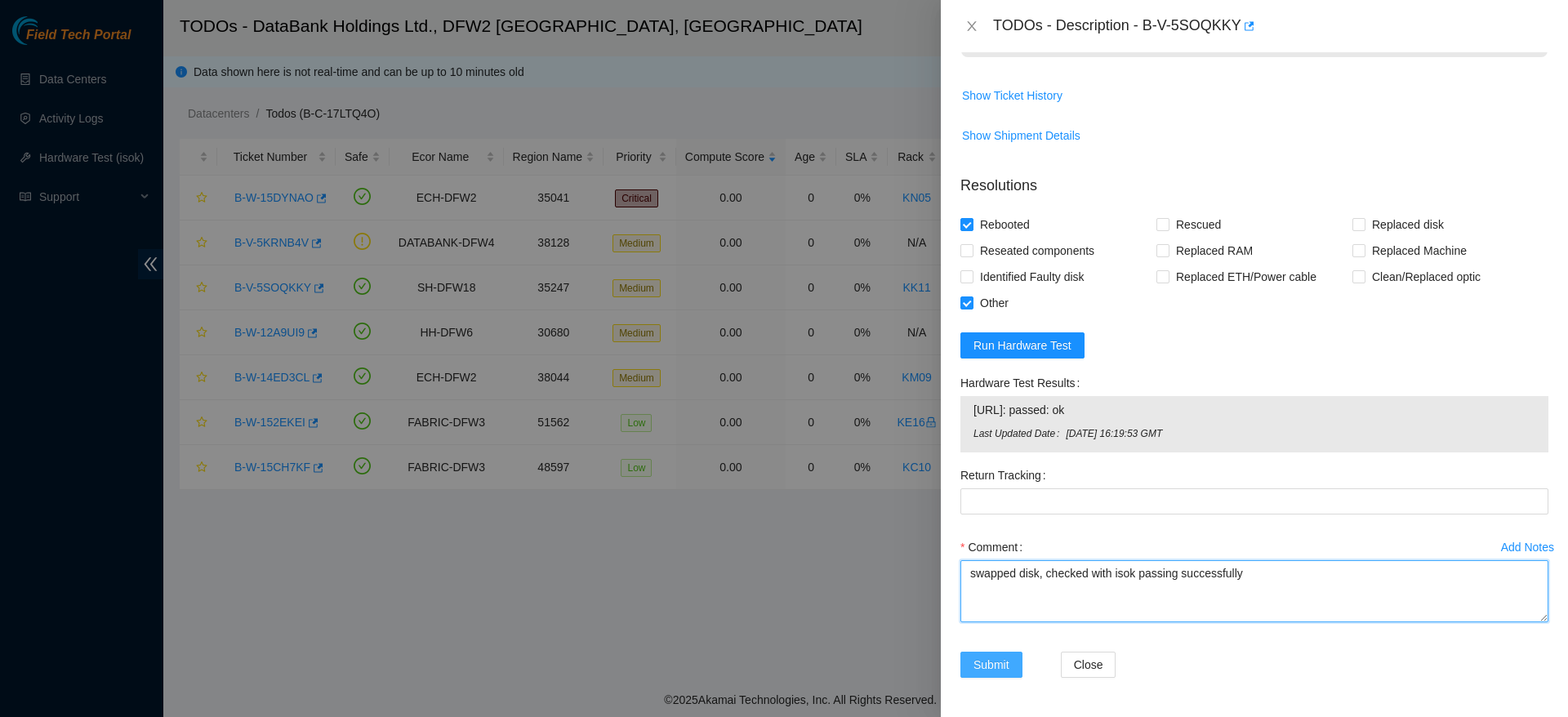
type textarea "swapped disk, checked with isok passing successfully"
click at [988, 661] on span "Submit" at bounding box center [991, 665] width 36 height 18
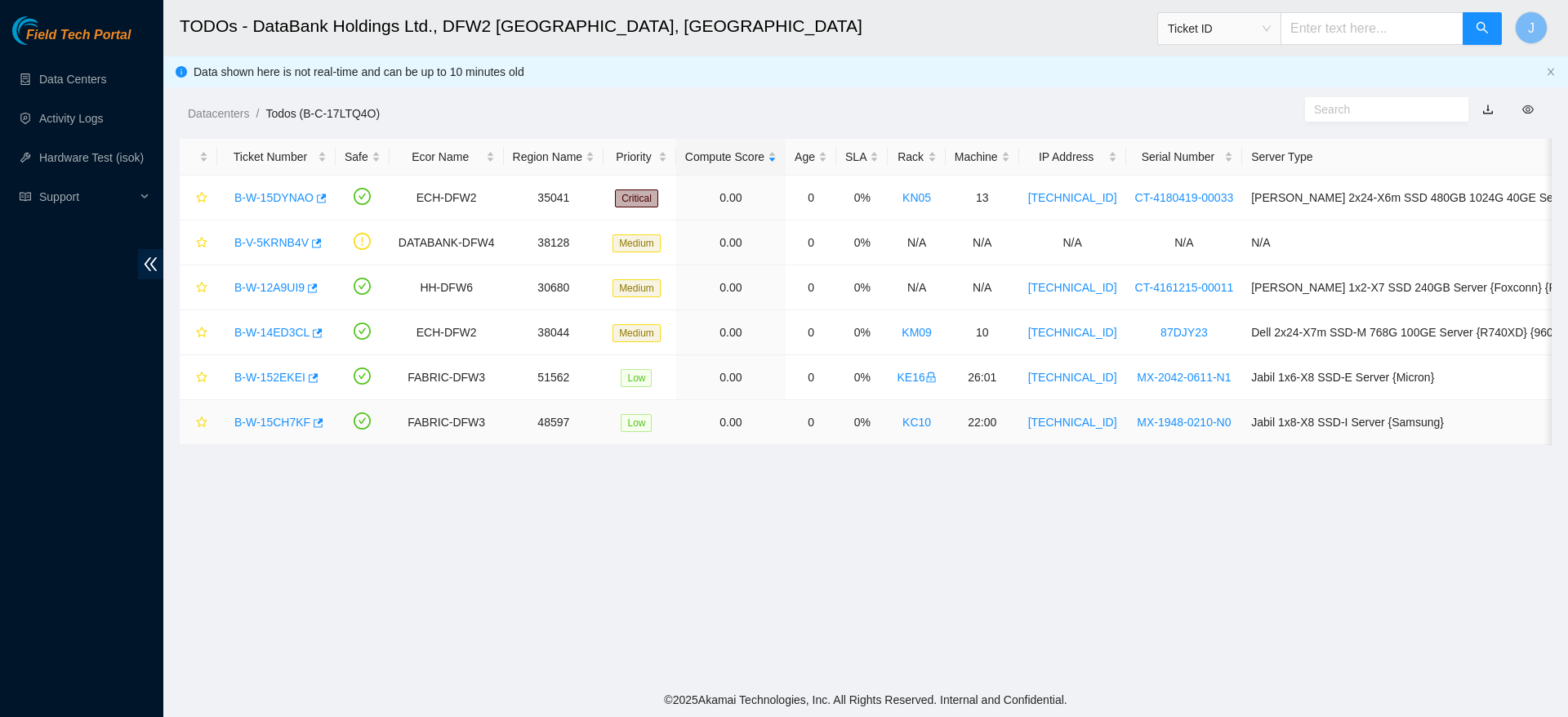
click at [258, 415] on link "B-W-15CH7KF" at bounding box center [273, 422] width 76 height 13
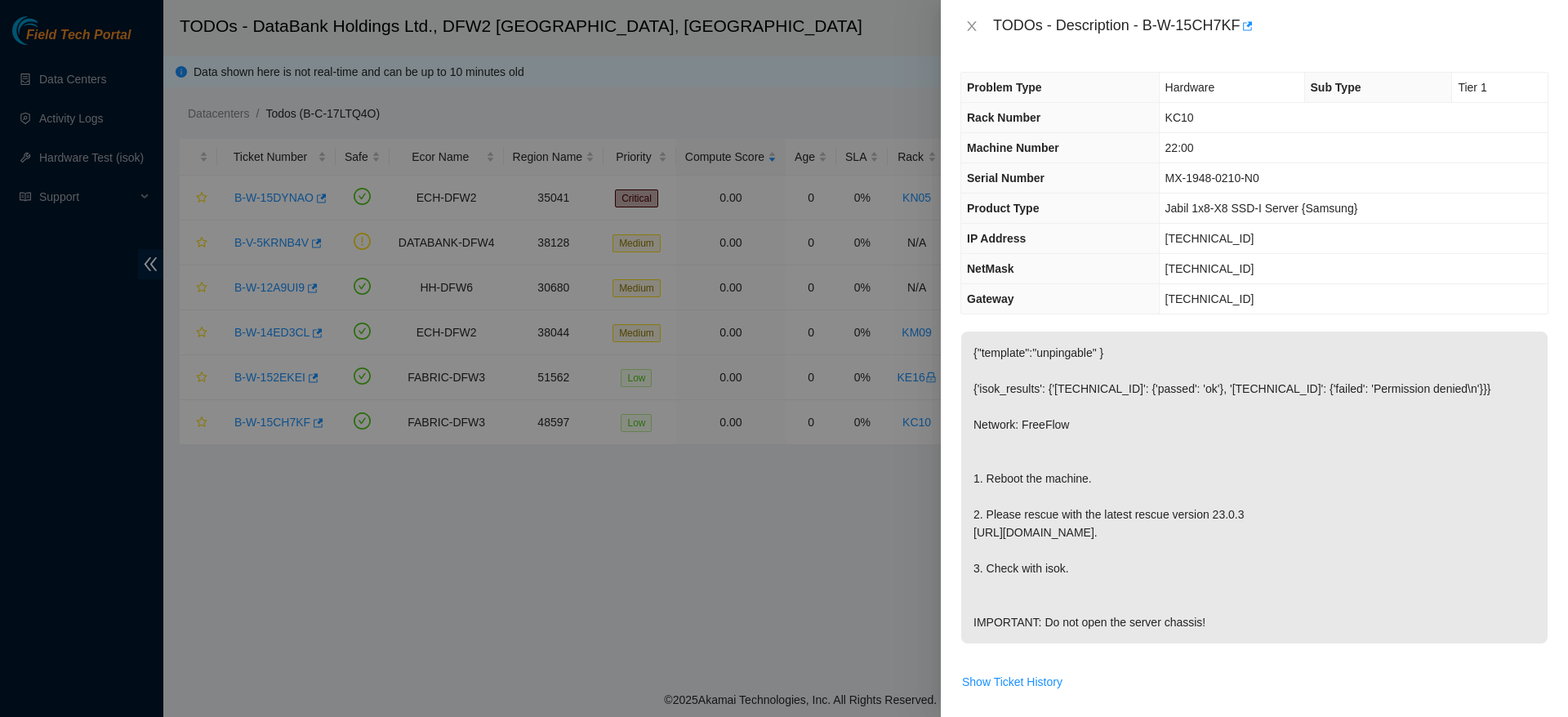
scroll to position [647, 0]
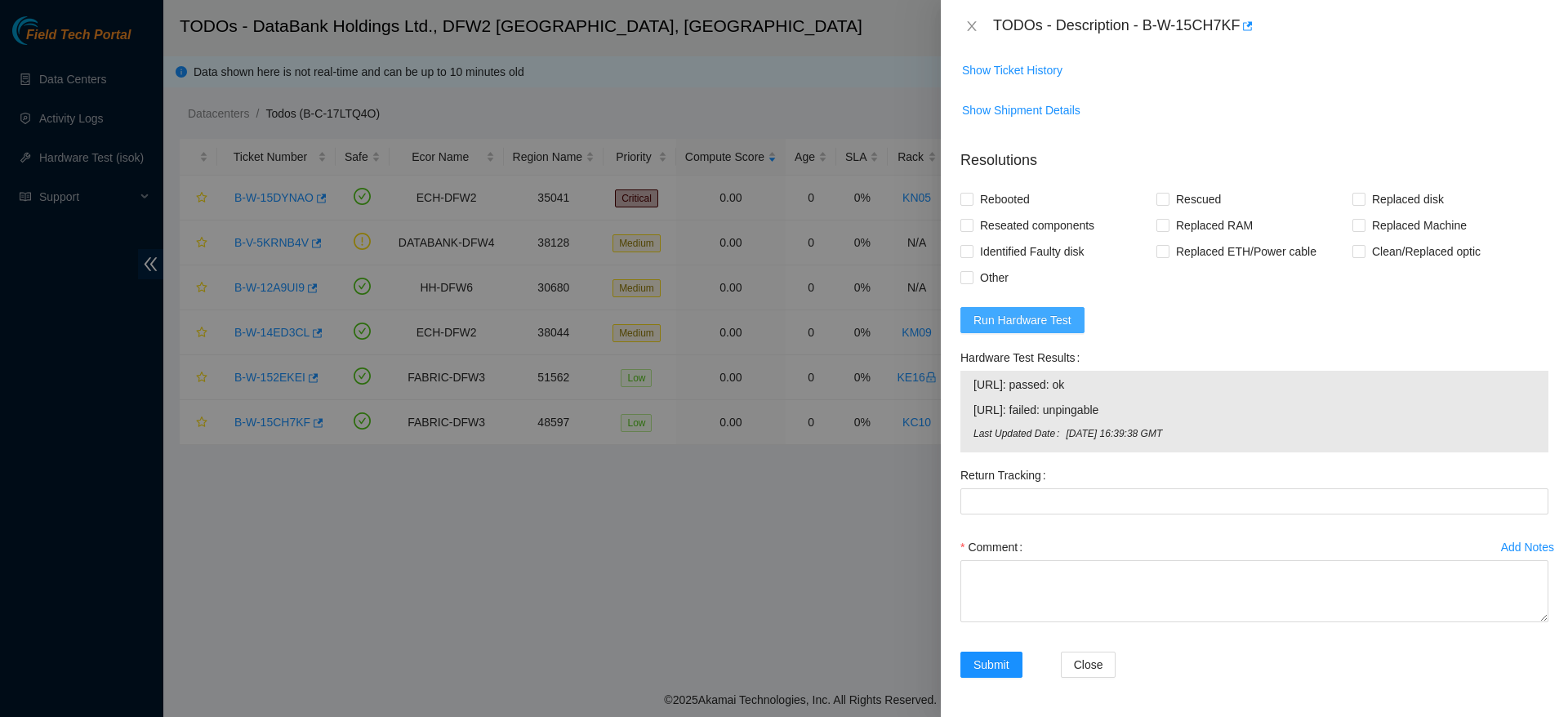
click at [1002, 312] on span "Run Hardware Test" at bounding box center [1022, 319] width 98 height 18
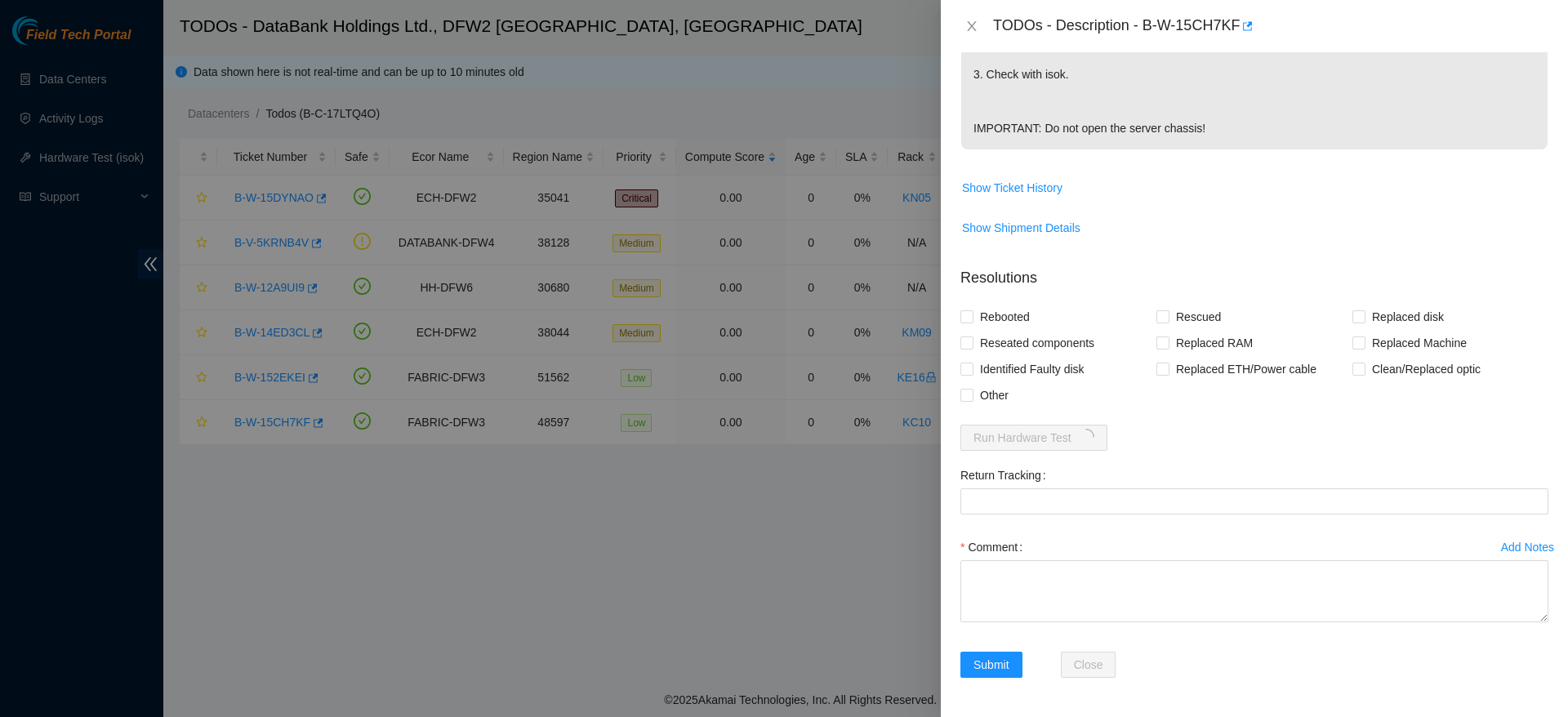
scroll to position [530, 0]
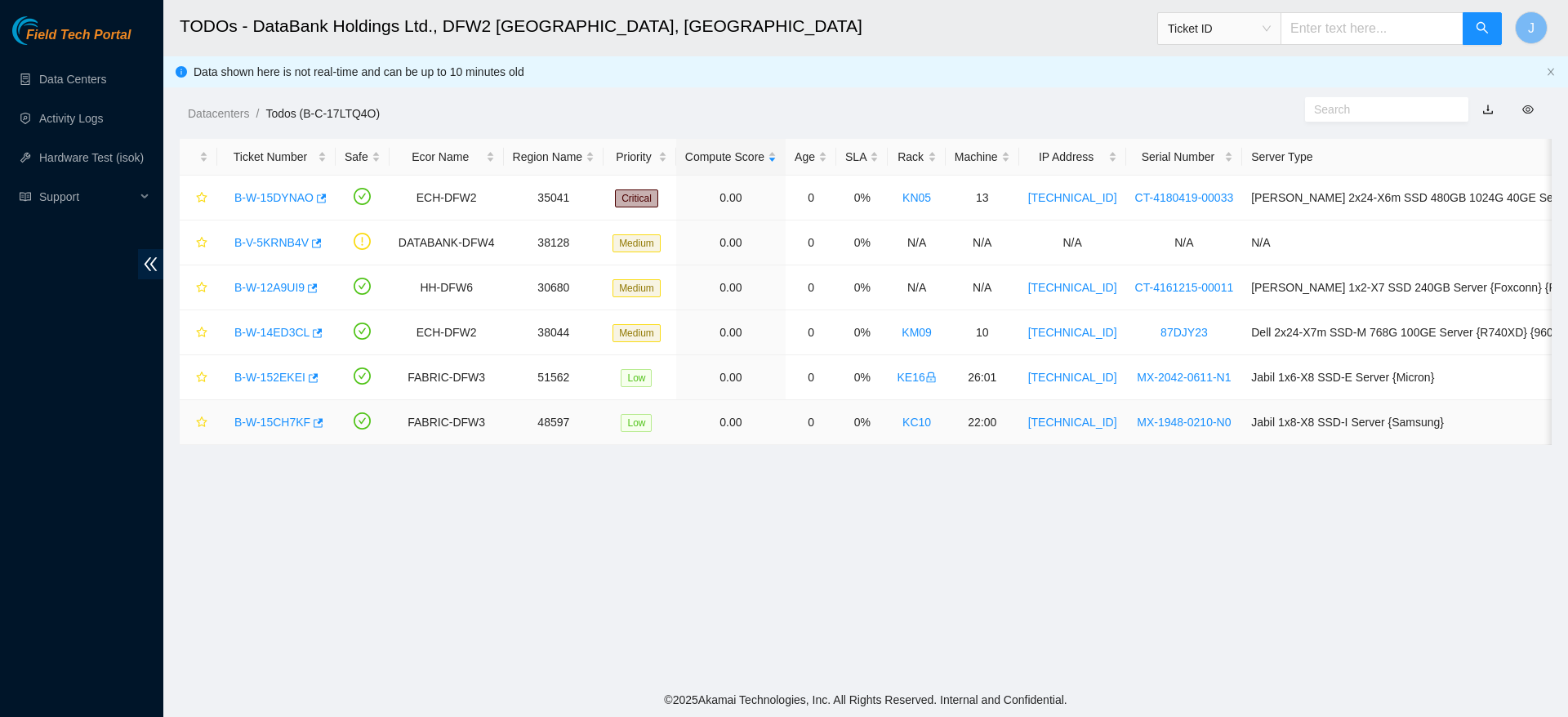
click at [289, 415] on link "B-W-15CH7KF" at bounding box center [273, 422] width 76 height 13
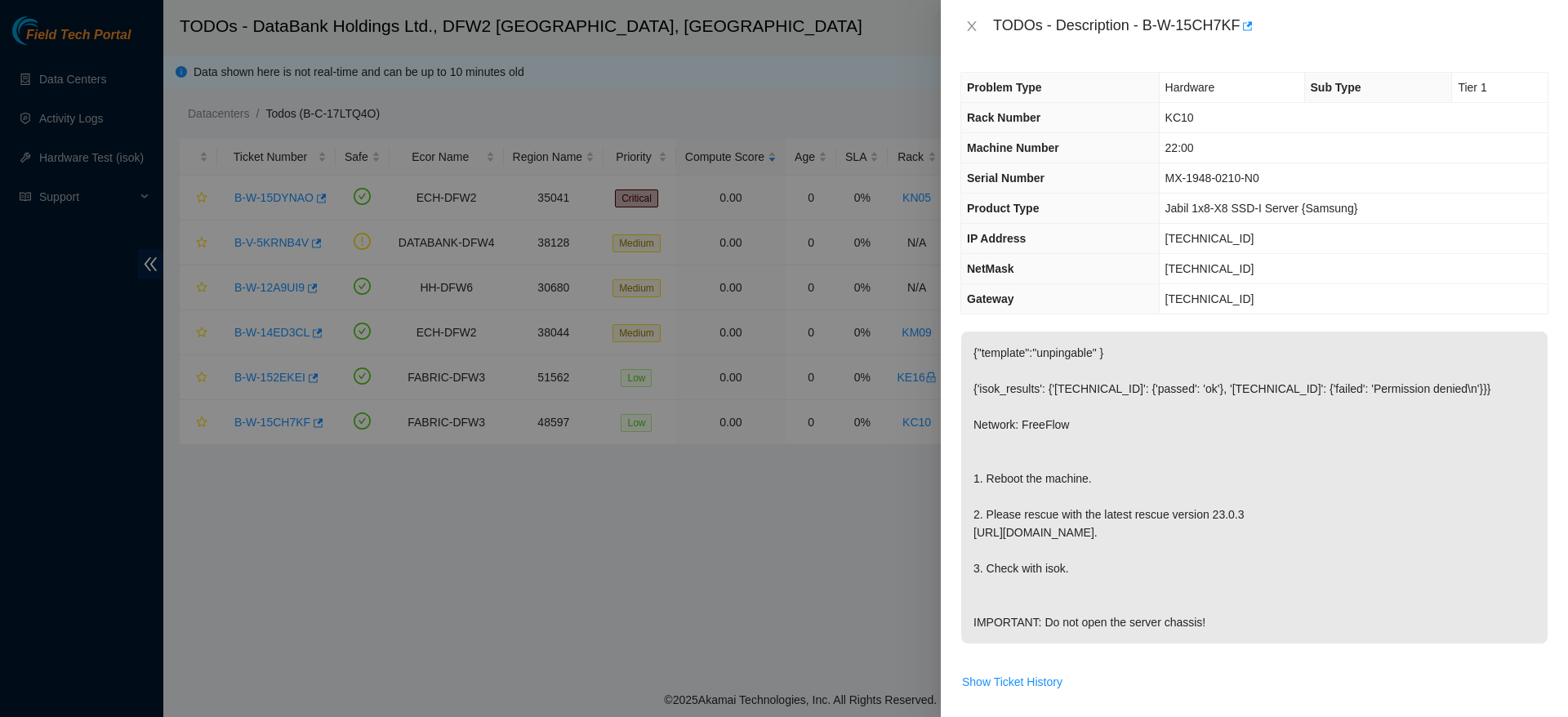
scroll to position [647, 0]
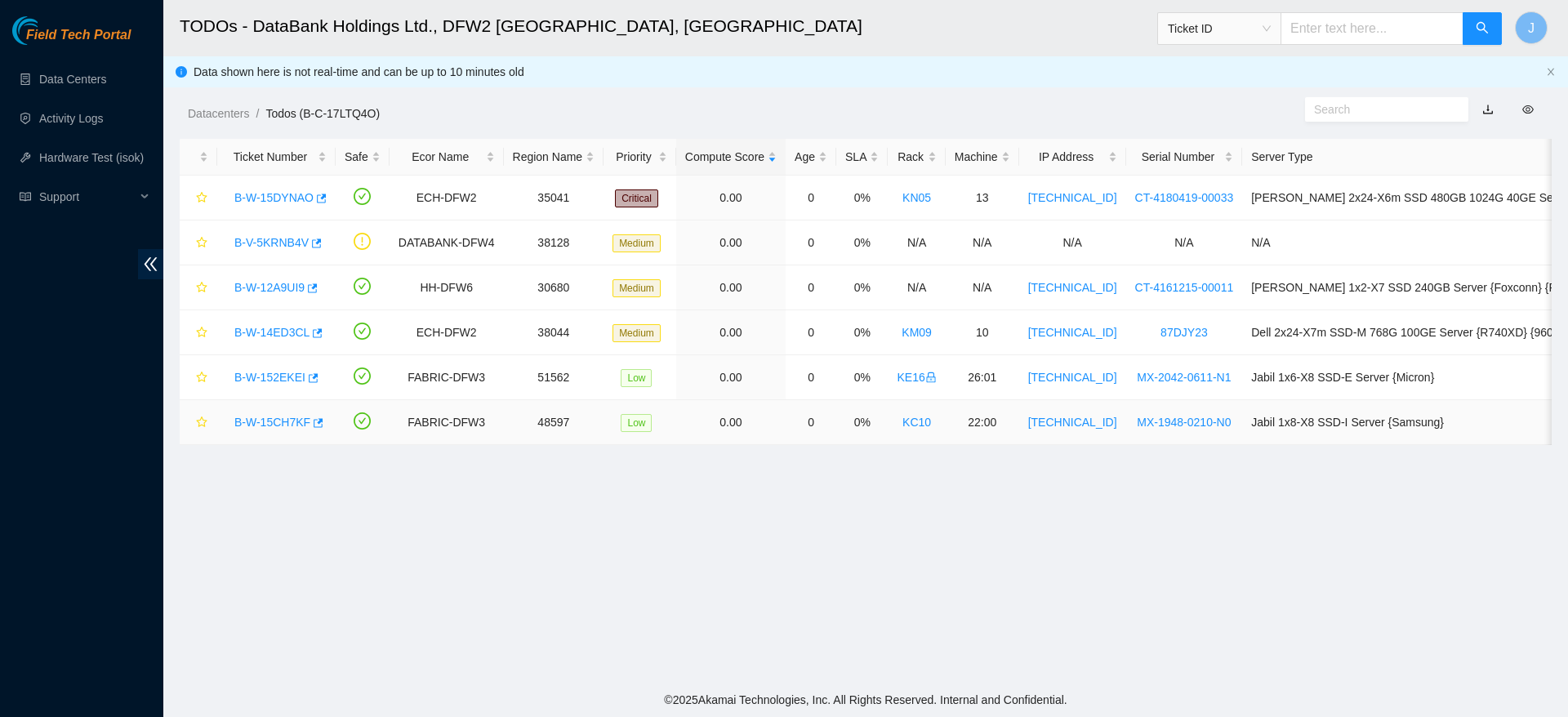
click at [242, 416] on link "B-W-15CH7KF" at bounding box center [273, 422] width 76 height 13
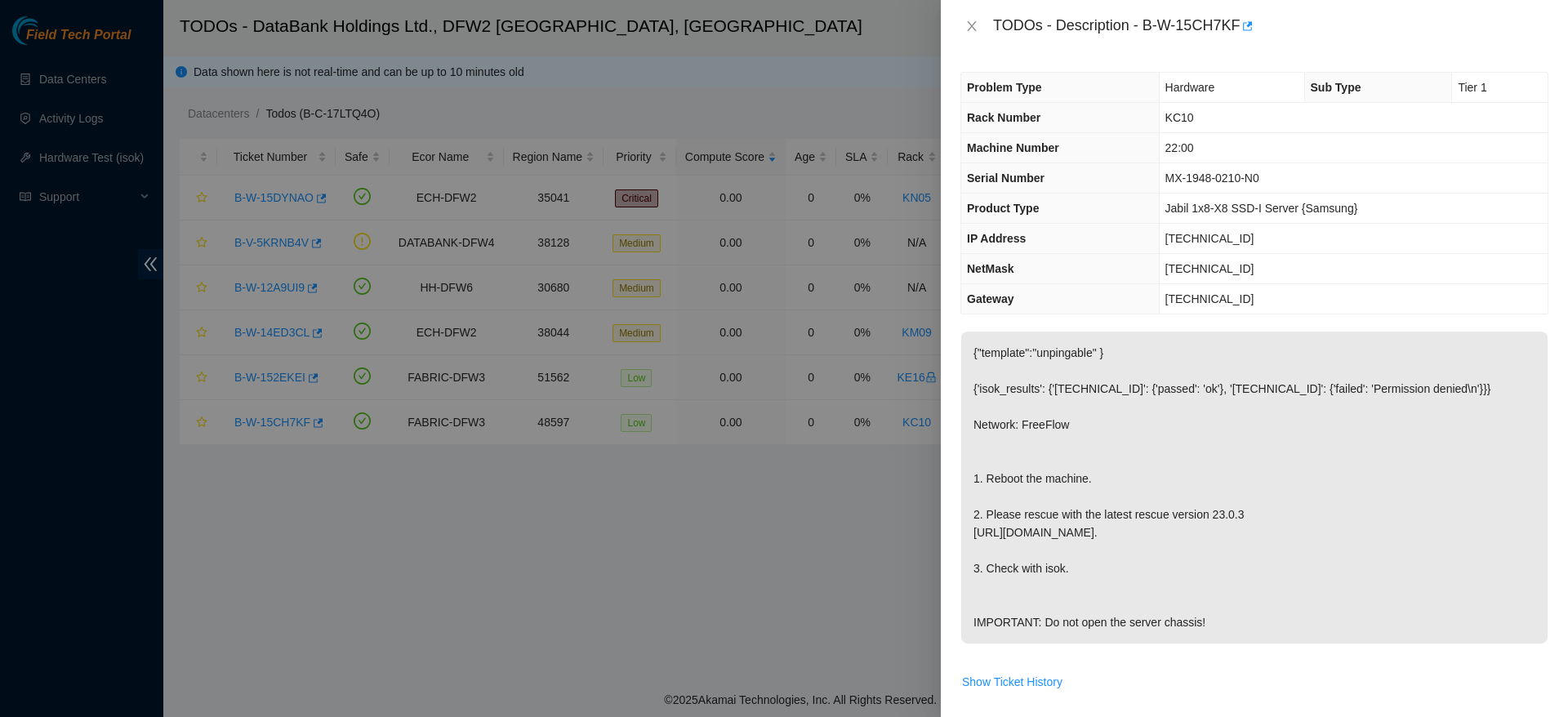
scroll to position [647, 0]
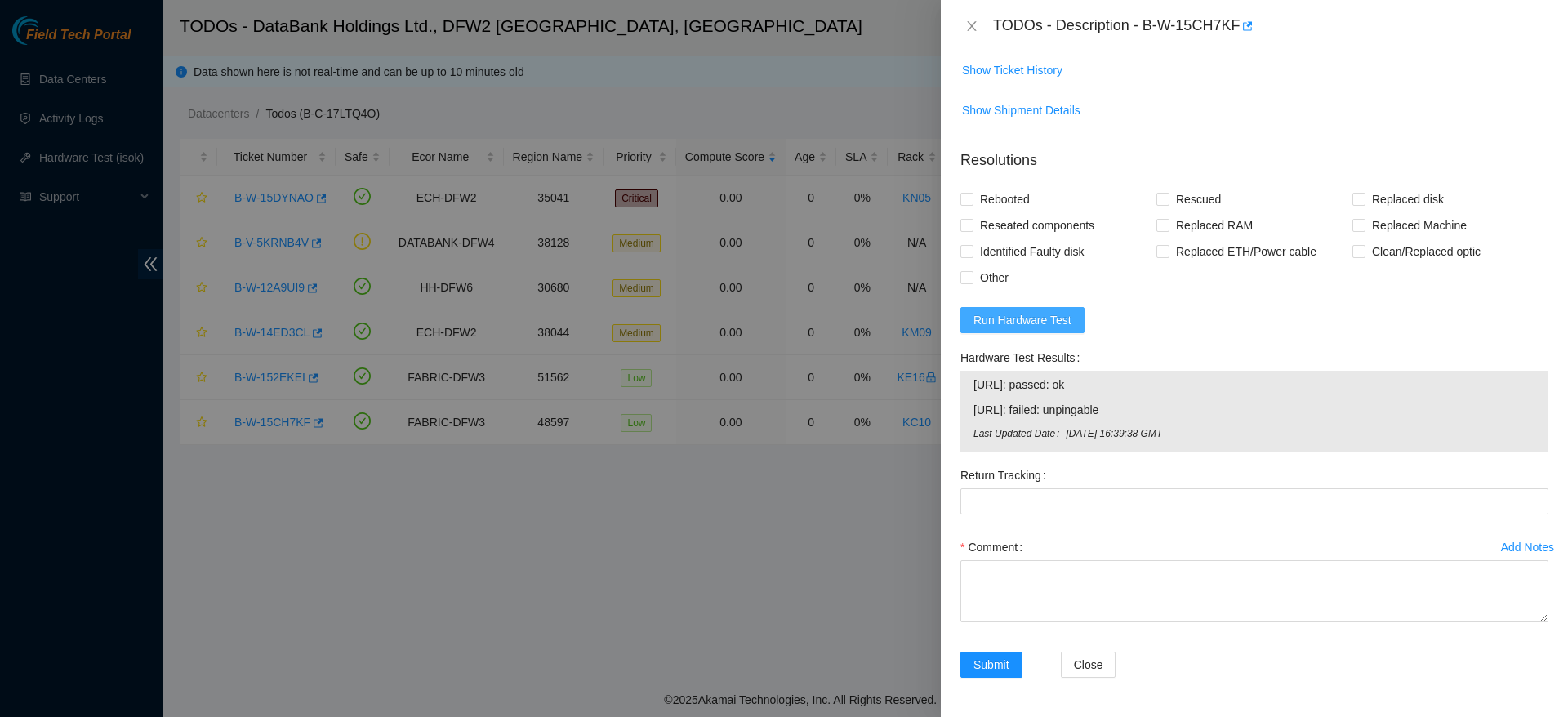
click at [1004, 320] on span "Run Hardware Test" at bounding box center [1022, 319] width 98 height 18
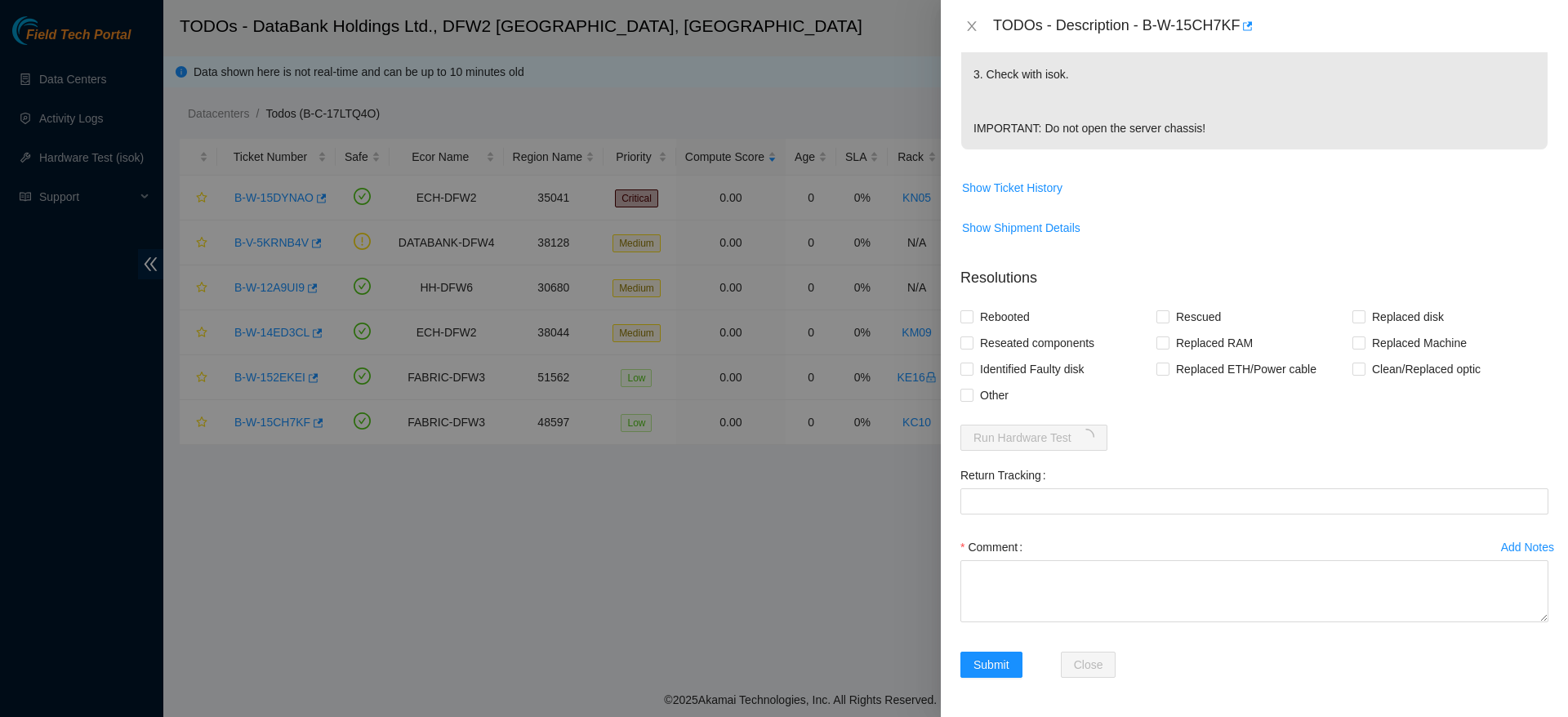
scroll to position [530, 0]
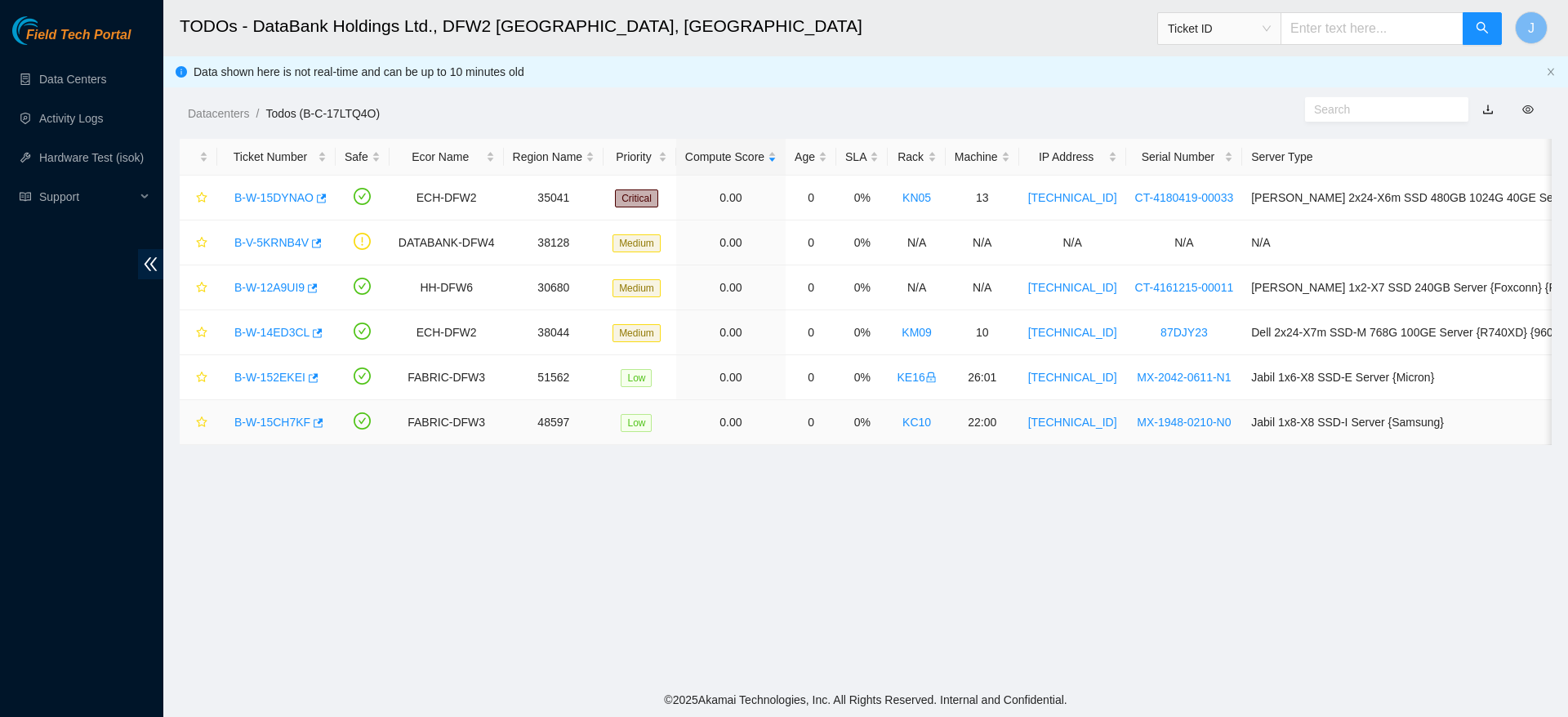
click at [268, 425] on link "B-W-15CH7KF" at bounding box center [273, 422] width 76 height 13
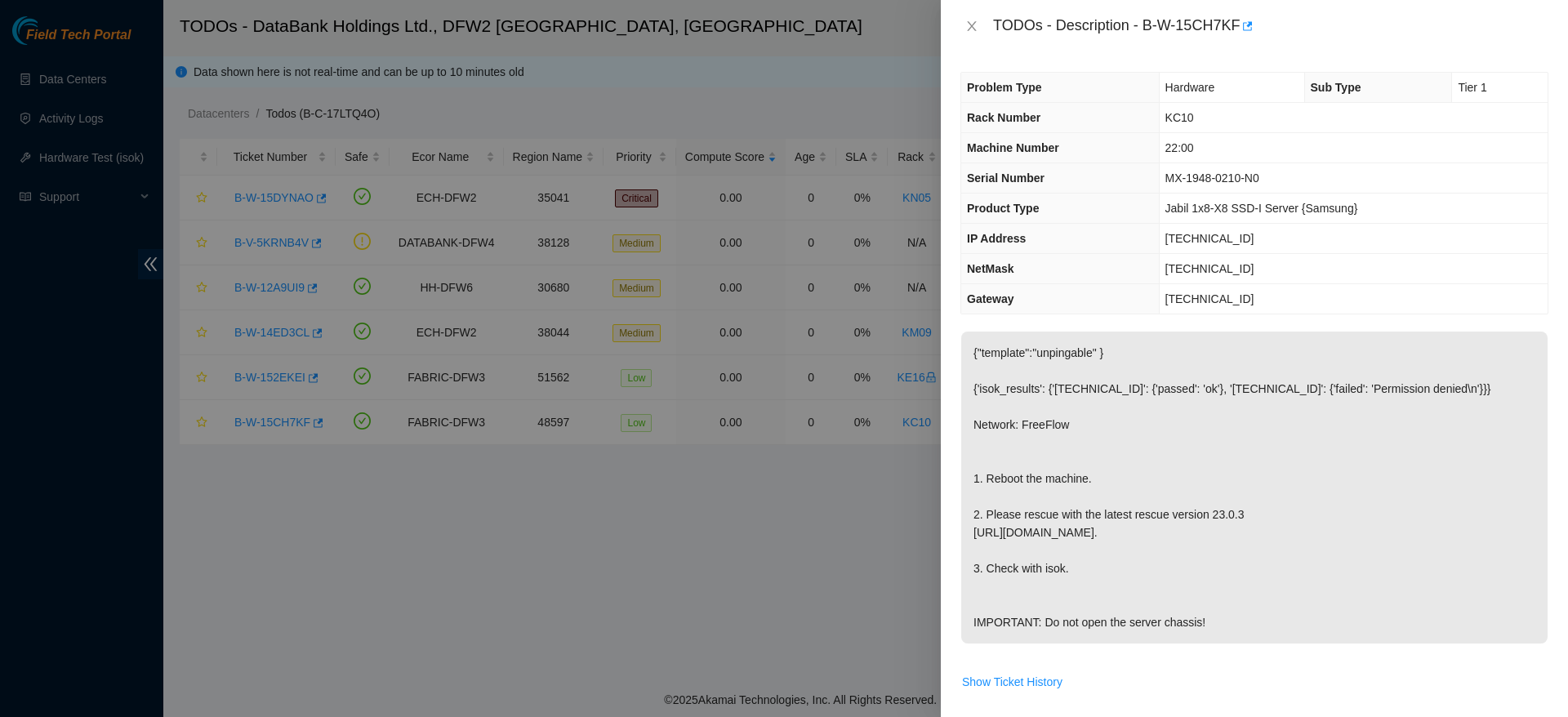
scroll to position [647, 0]
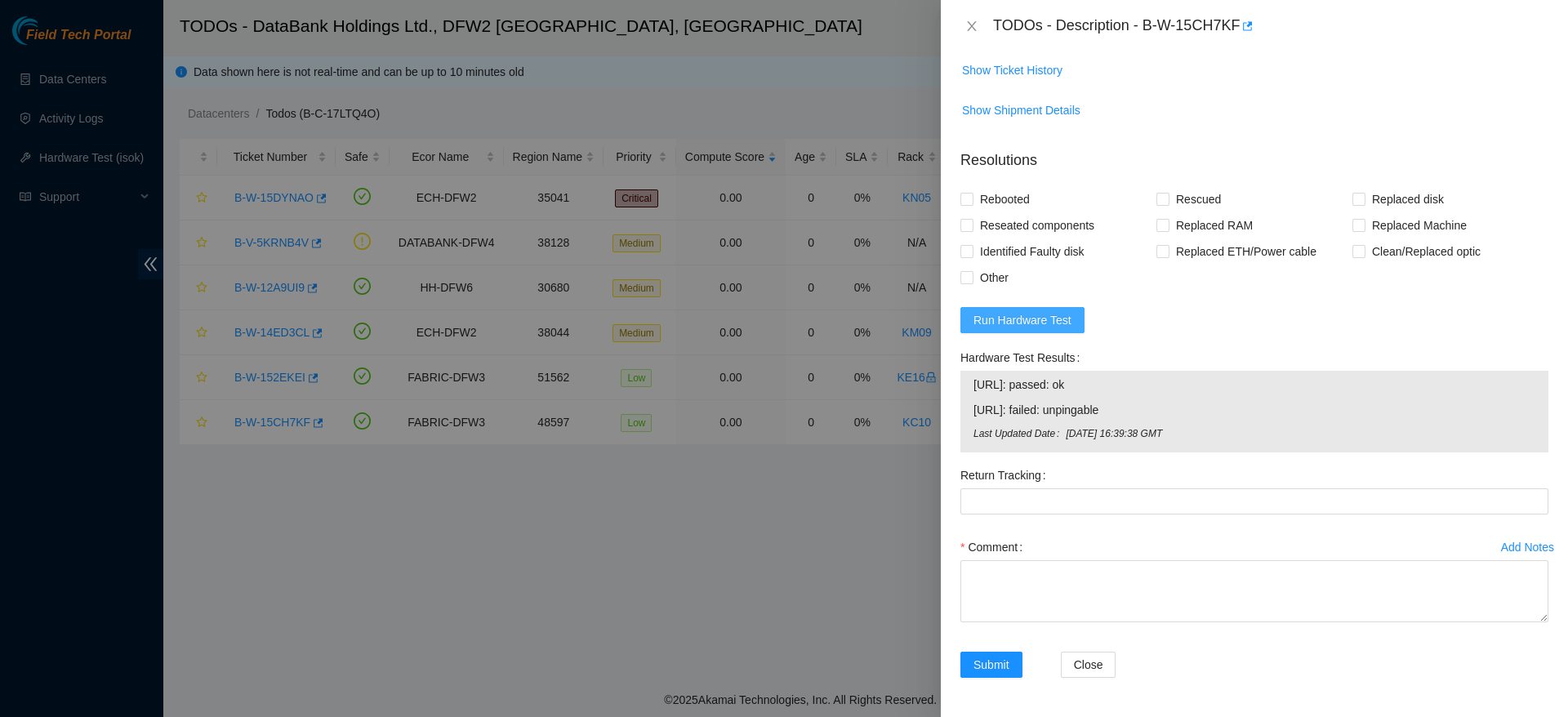
click at [1036, 321] on span "Run Hardware Test" at bounding box center [1022, 319] width 98 height 18
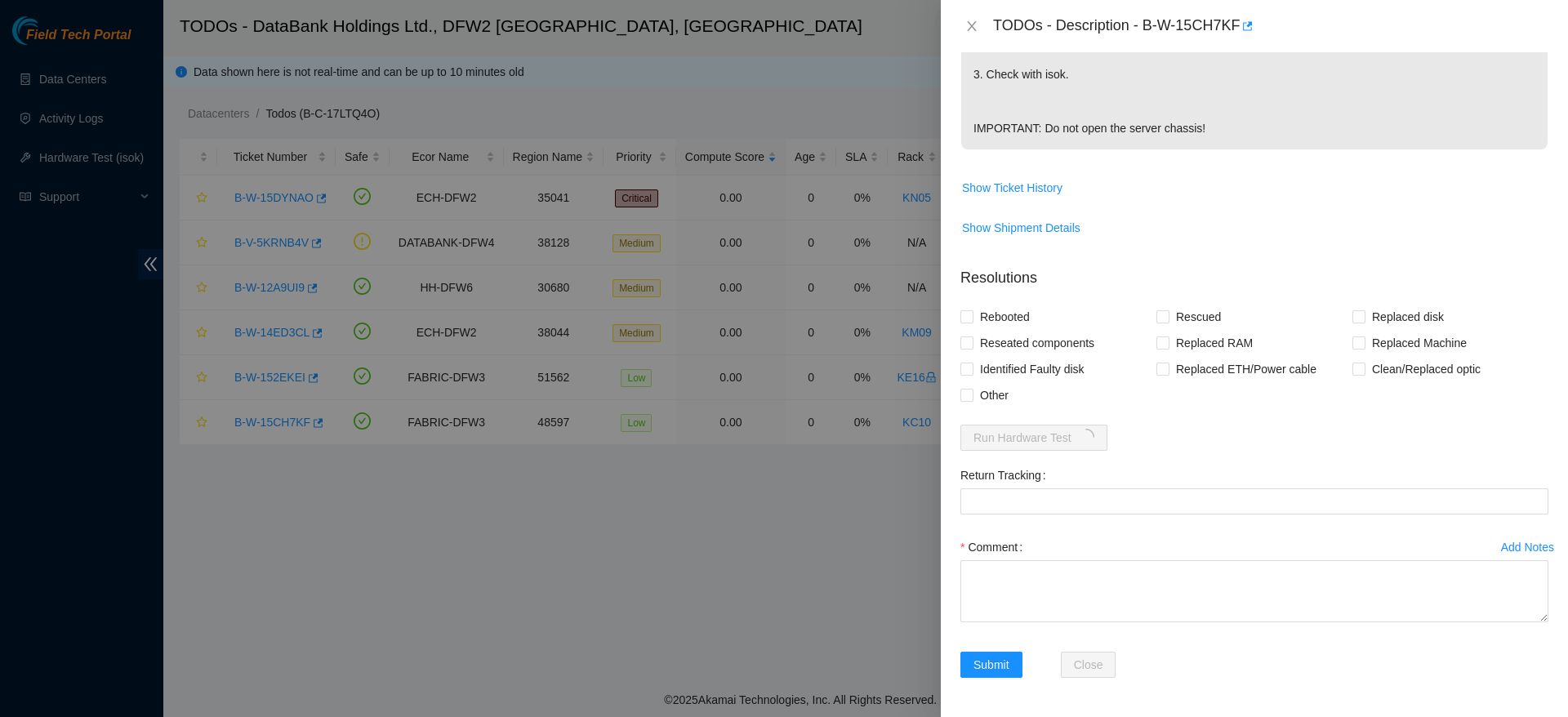
scroll to position [530, 0]
click at [972, 25] on icon "close" at bounding box center [971, 26] width 13 height 13
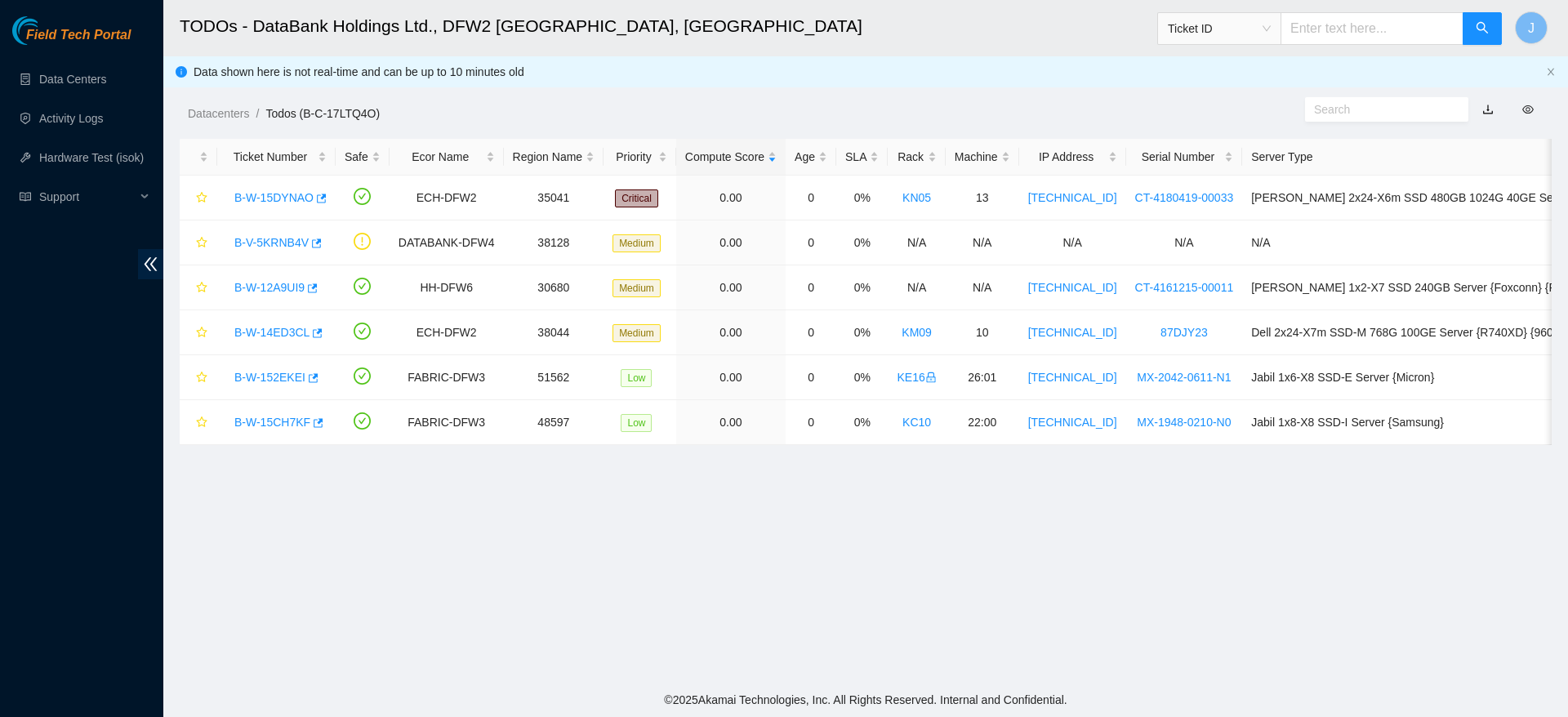
scroll to position [392, 0]
click at [287, 422] on link "B-W-15CH7KF" at bounding box center [273, 422] width 76 height 13
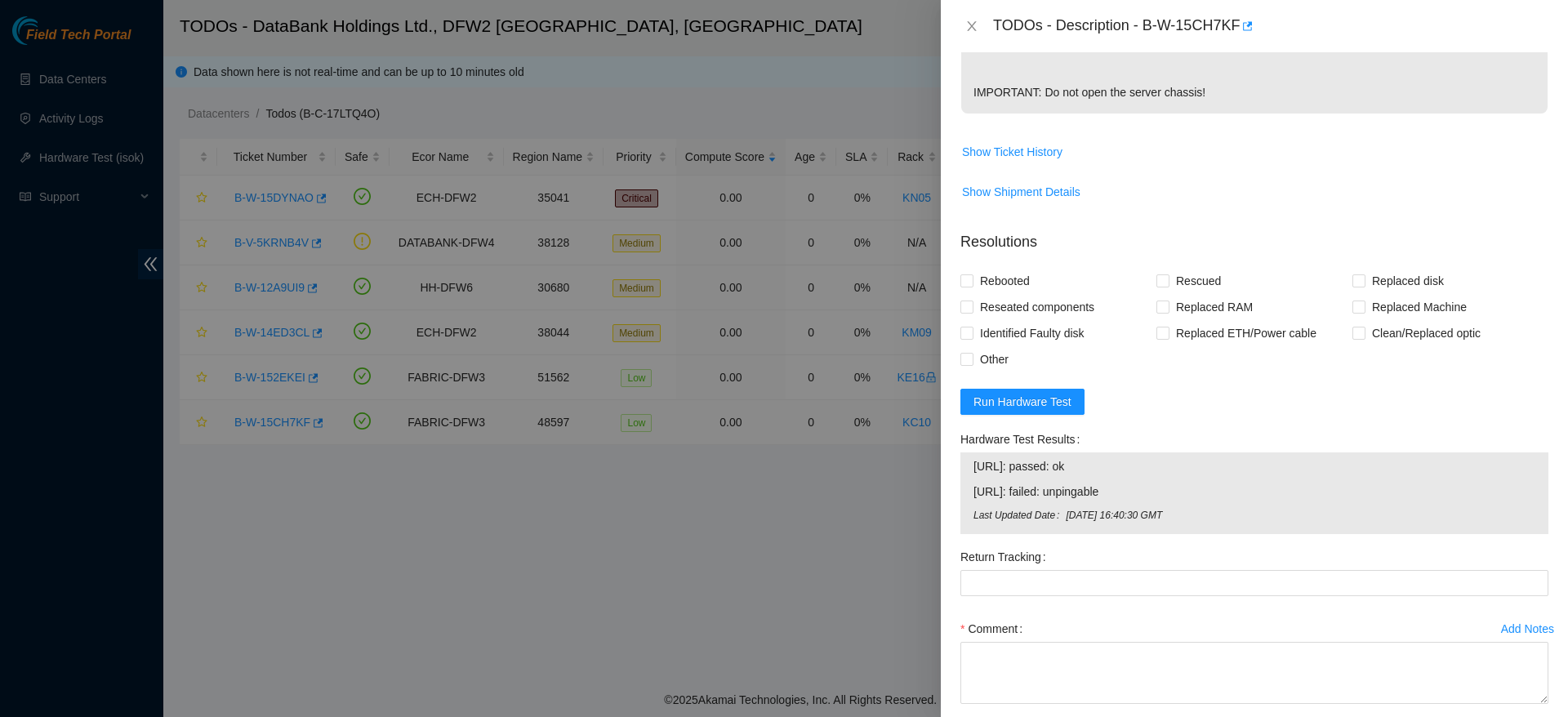
scroll to position [647, 0]
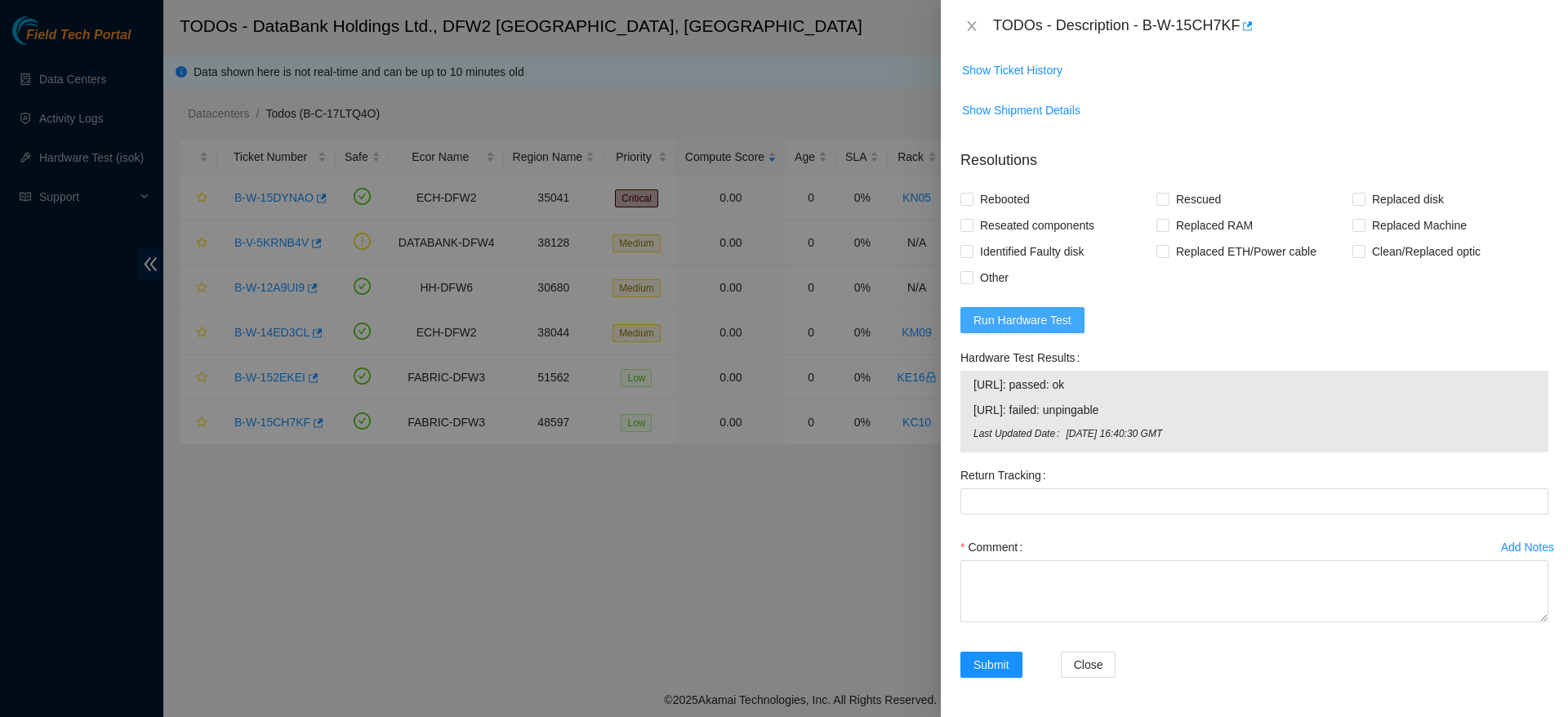
click at [1023, 325] on span "Run Hardware Test" at bounding box center [1022, 319] width 98 height 18
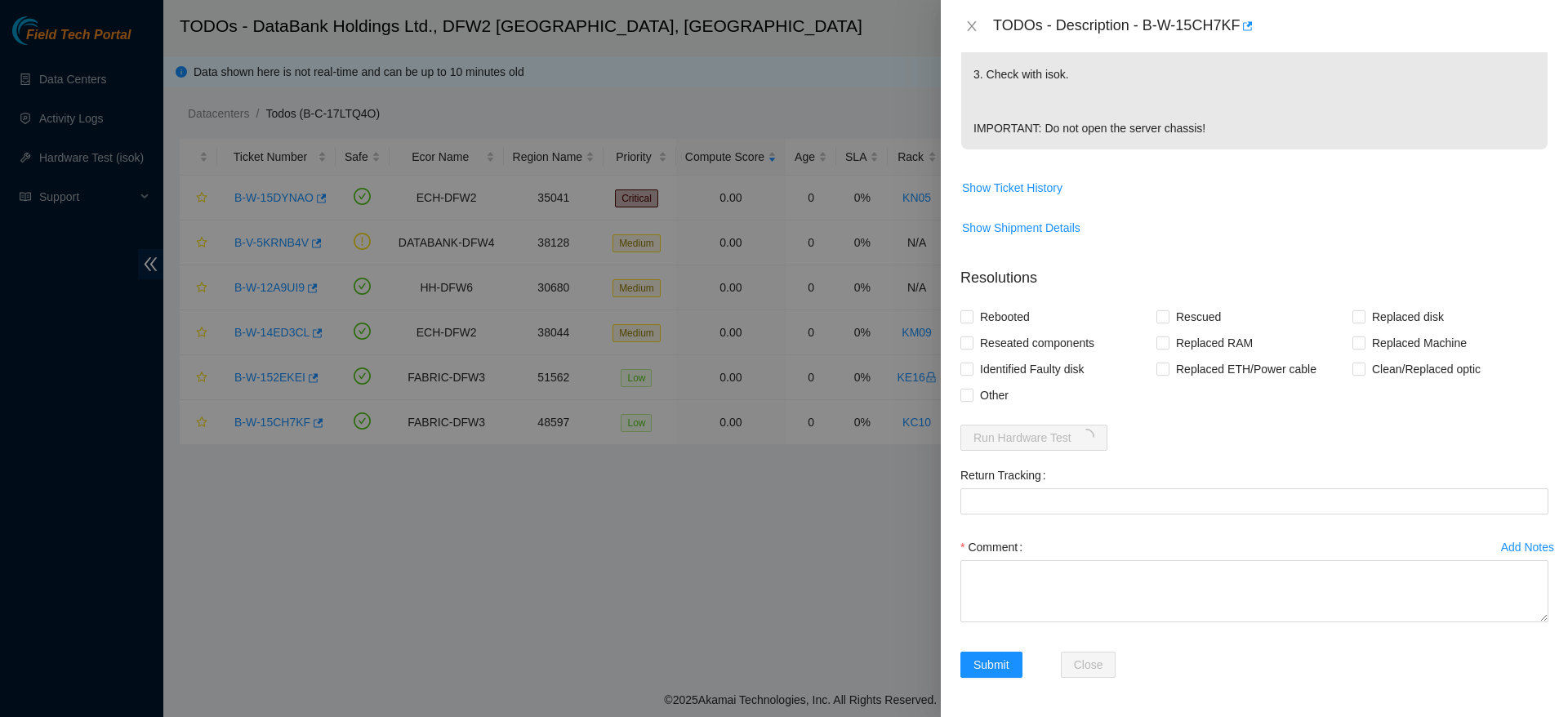
scroll to position [530, 0]
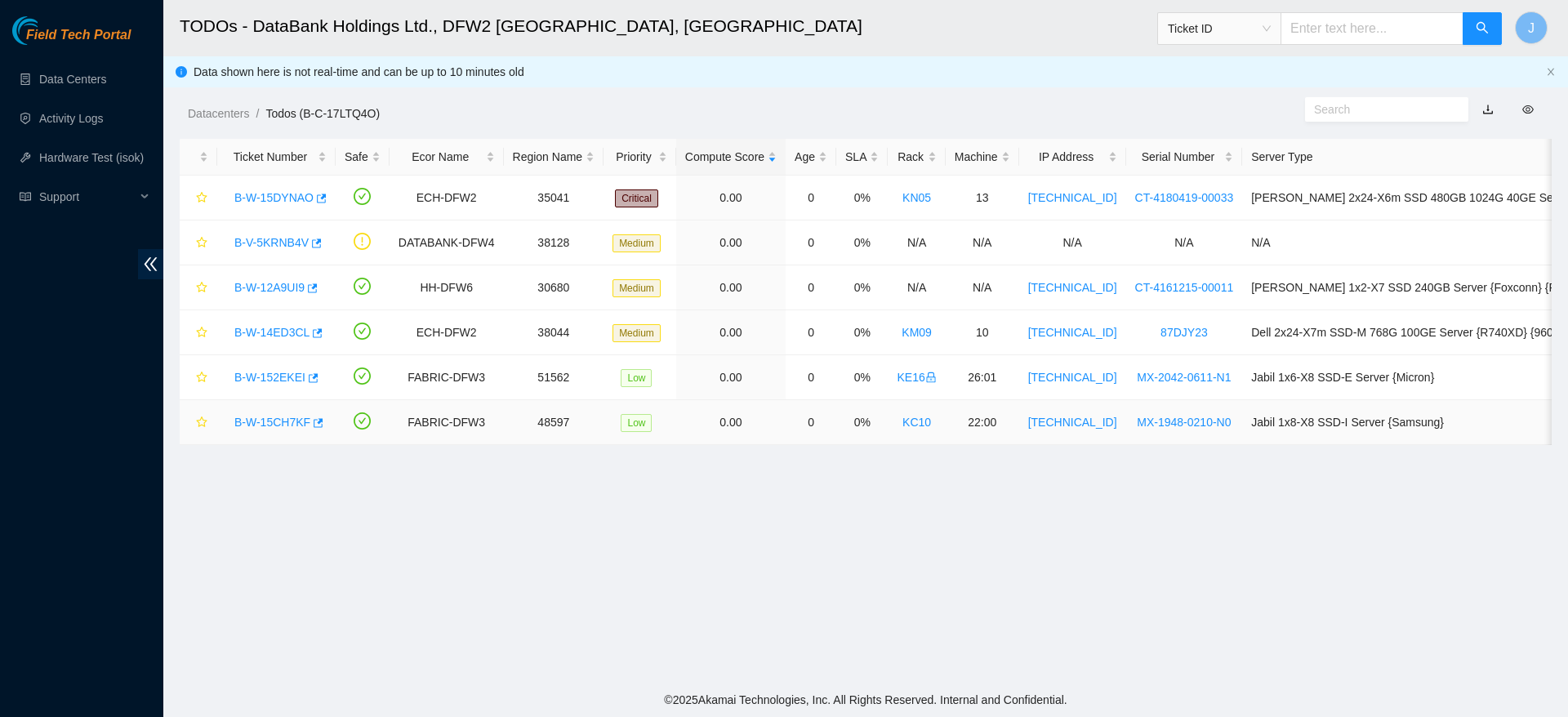
click at [270, 416] on link "B-W-15CH7KF" at bounding box center [273, 422] width 76 height 13
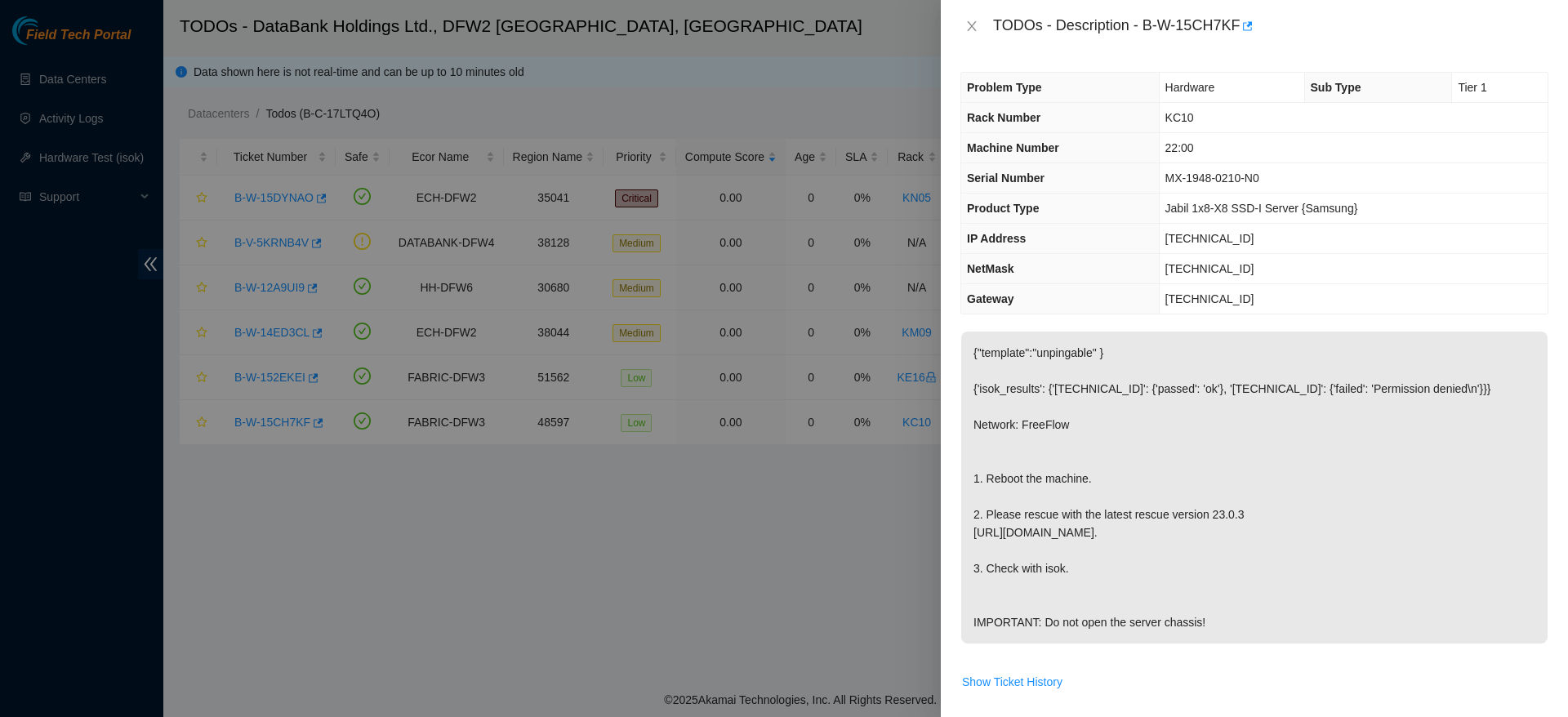
scroll to position [647, 0]
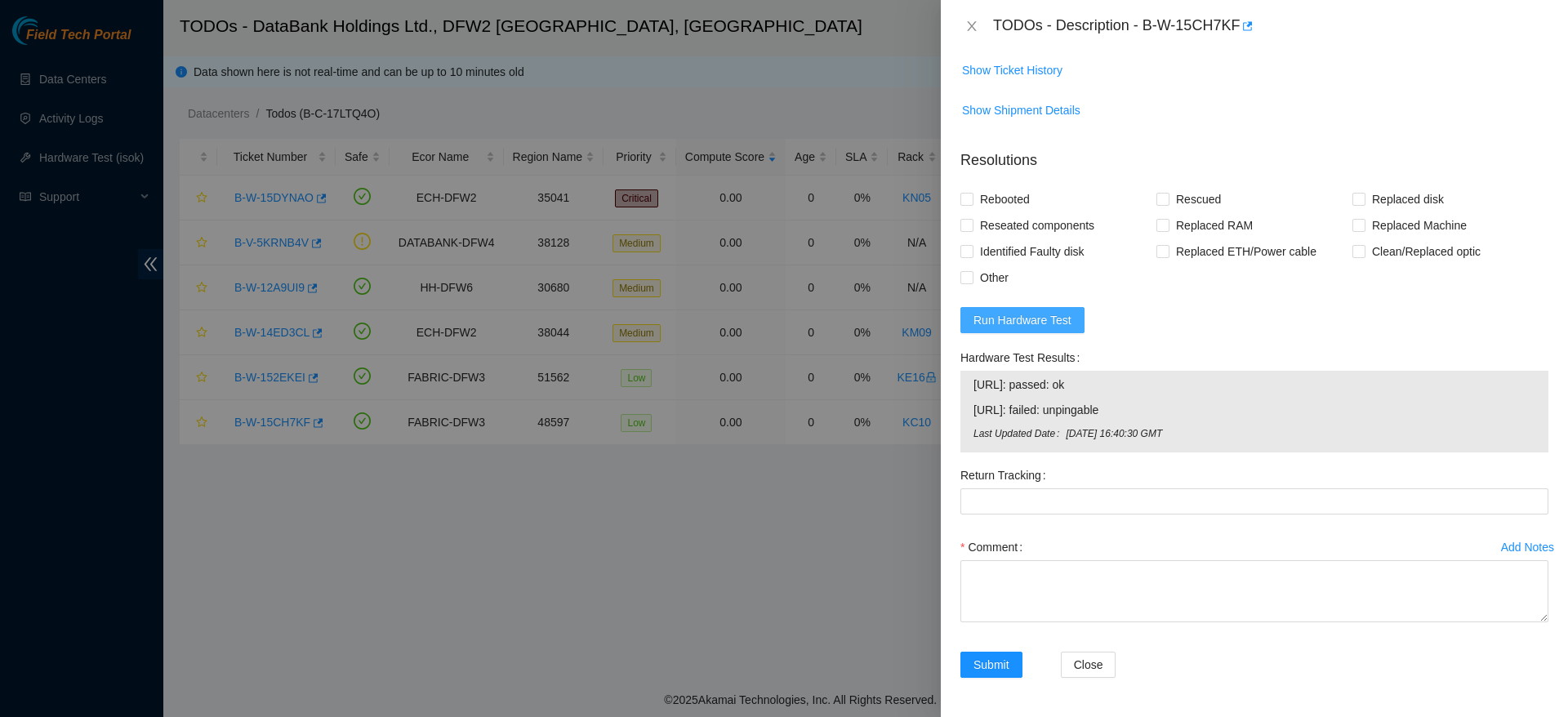
click at [1016, 318] on span "Run Hardware Test" at bounding box center [1022, 319] width 98 height 18
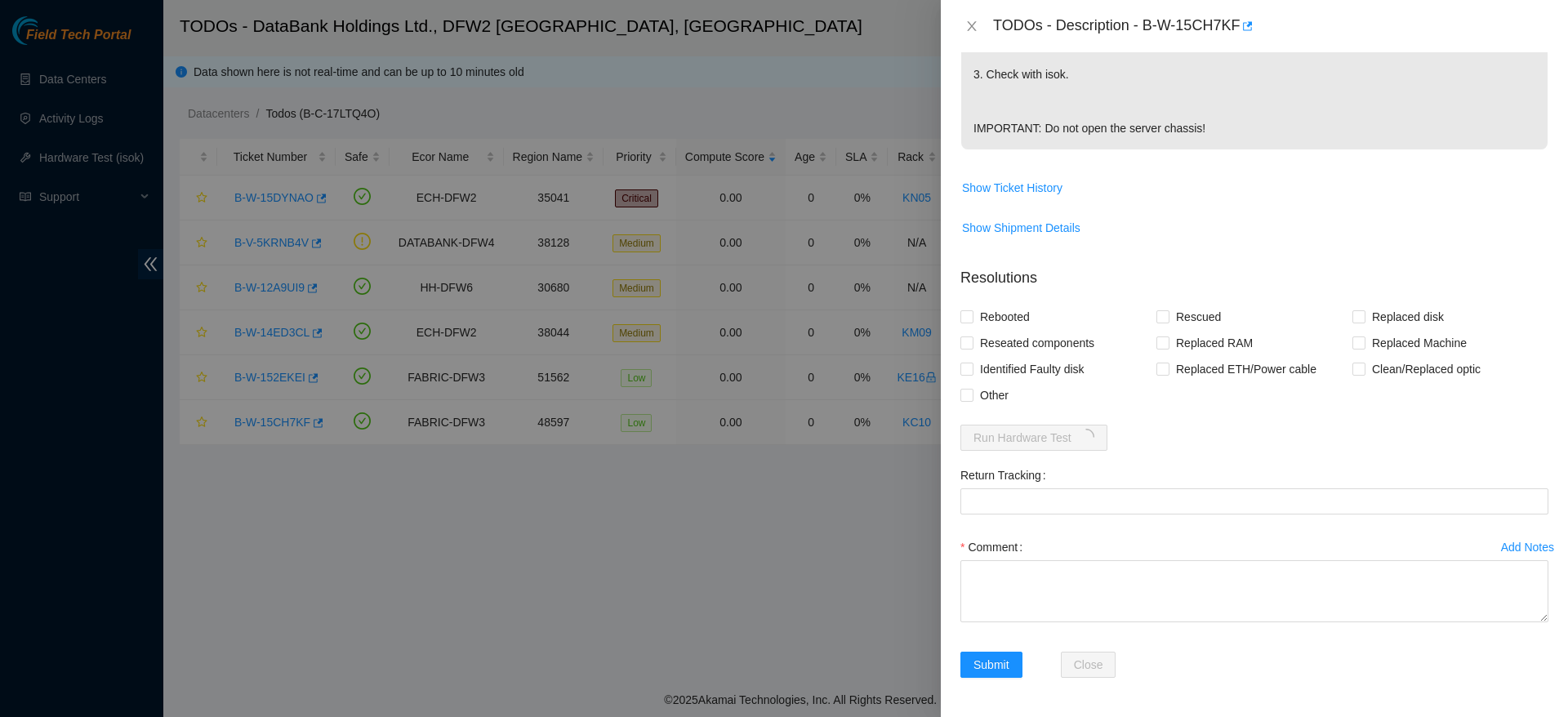
scroll to position [530, 0]
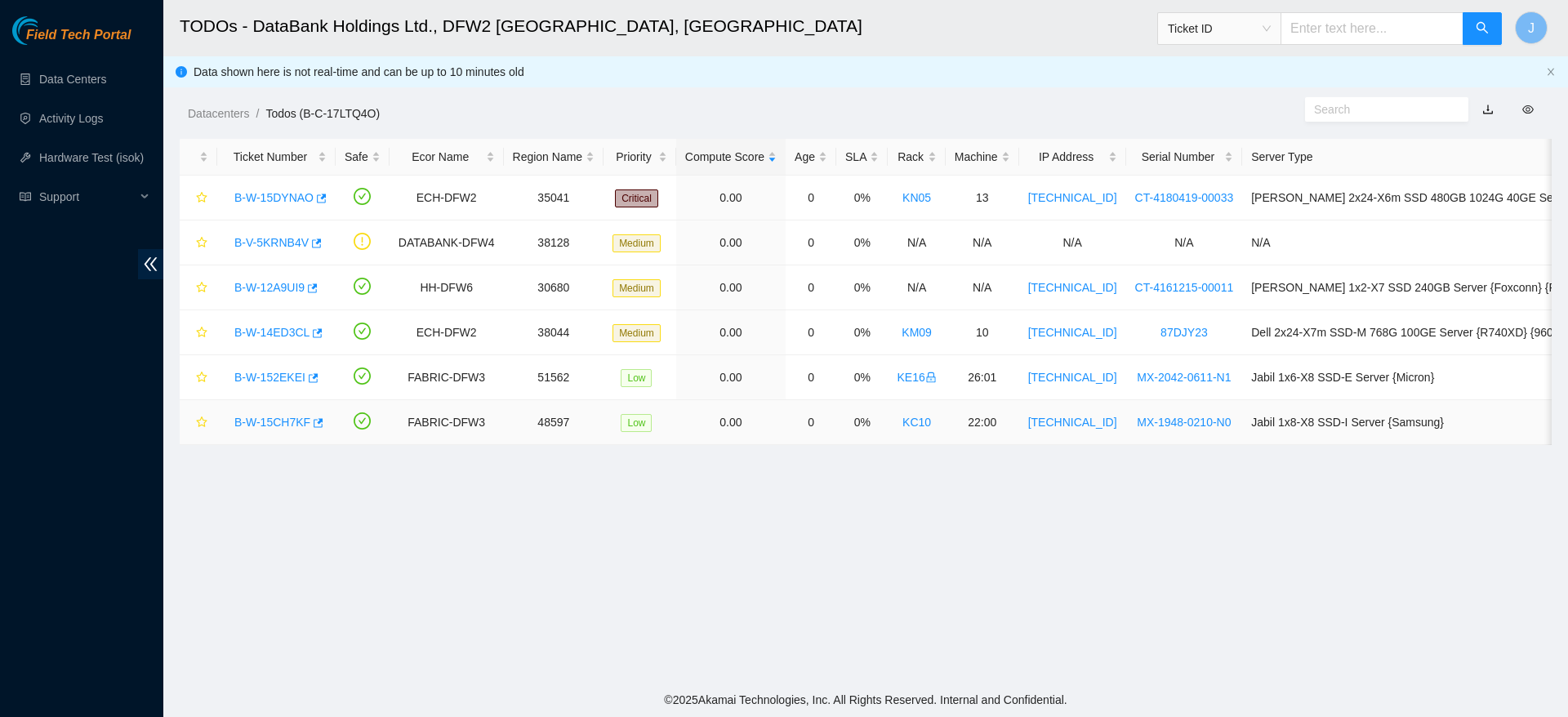
click at [263, 420] on link "B-W-15CH7KF" at bounding box center [273, 422] width 76 height 13
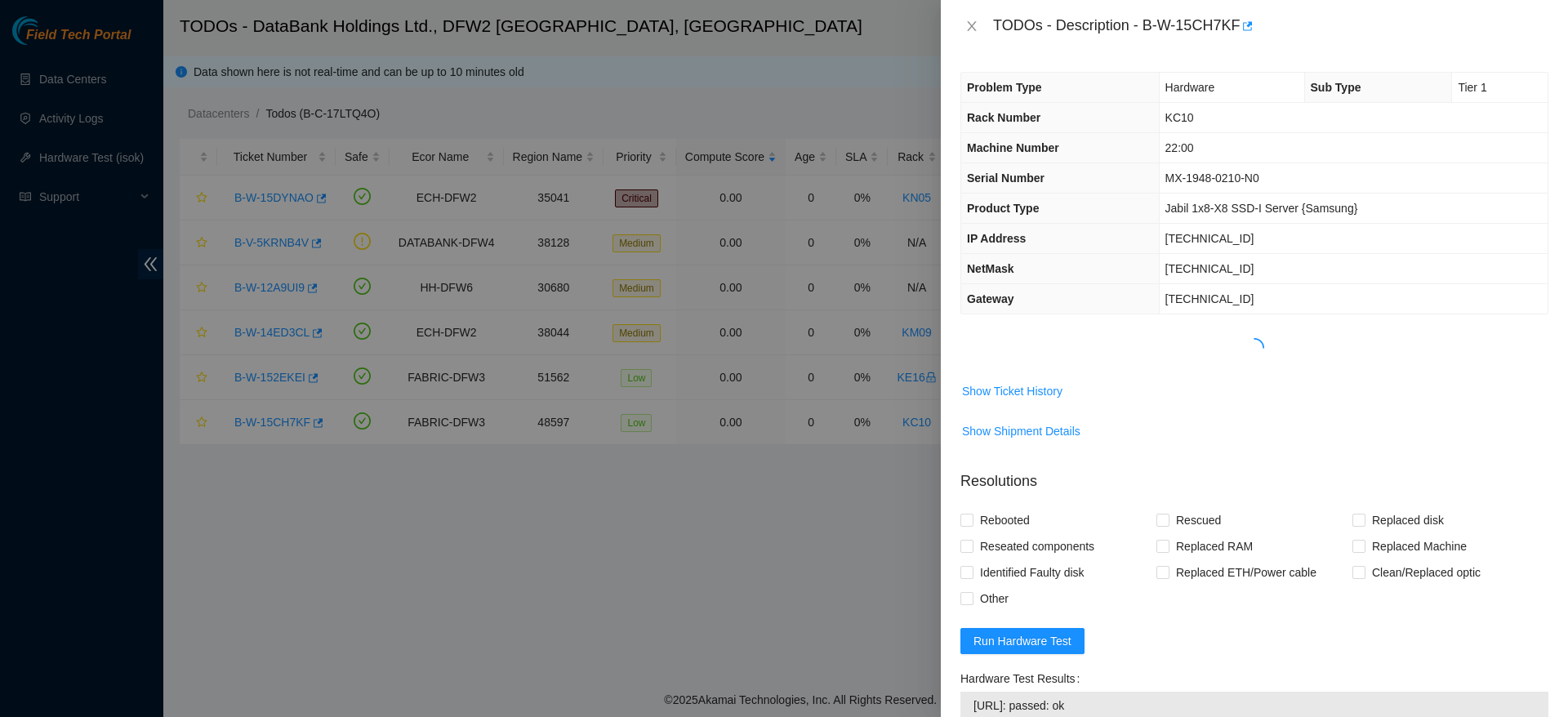
scroll to position [321, 0]
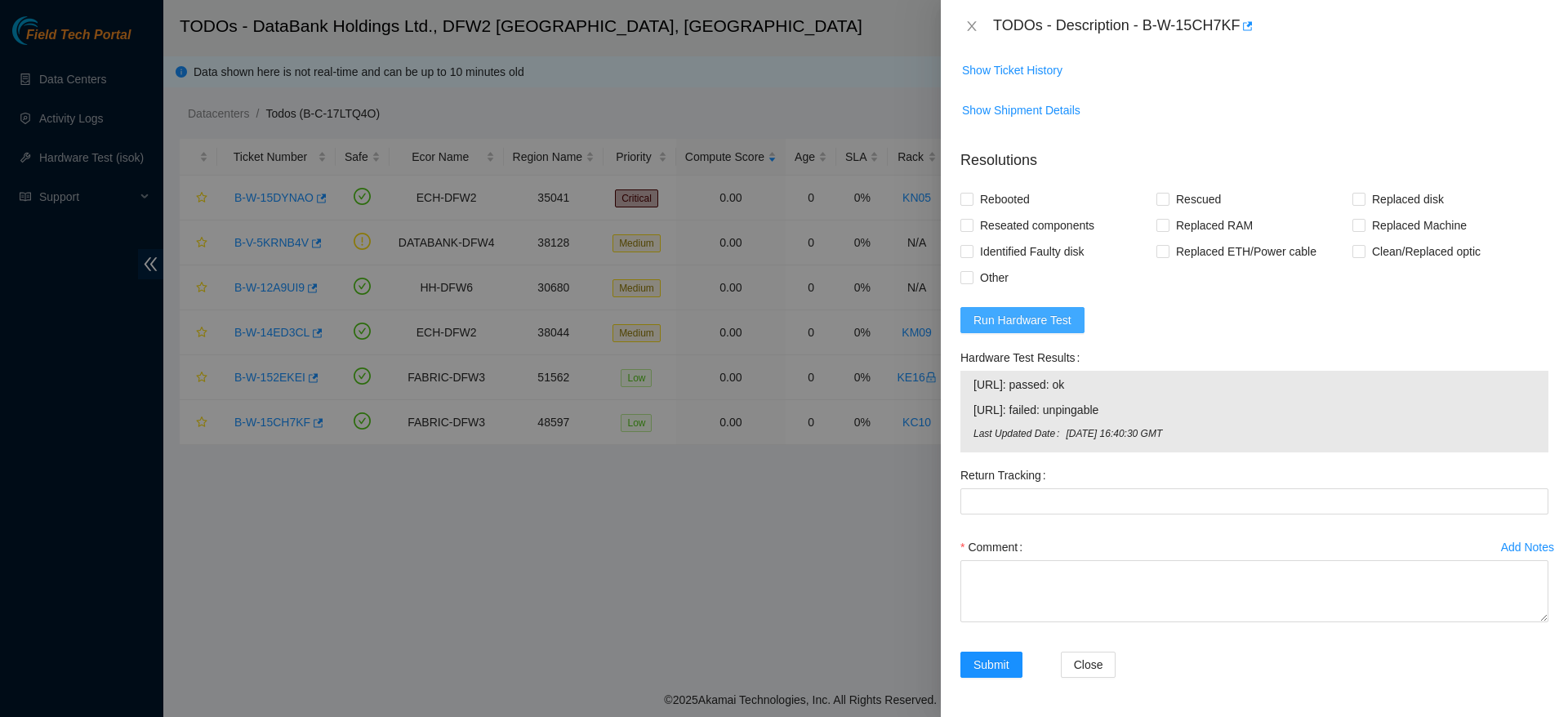
click at [1012, 311] on button "Run Hardware Test" at bounding box center [1023, 319] width 124 height 26
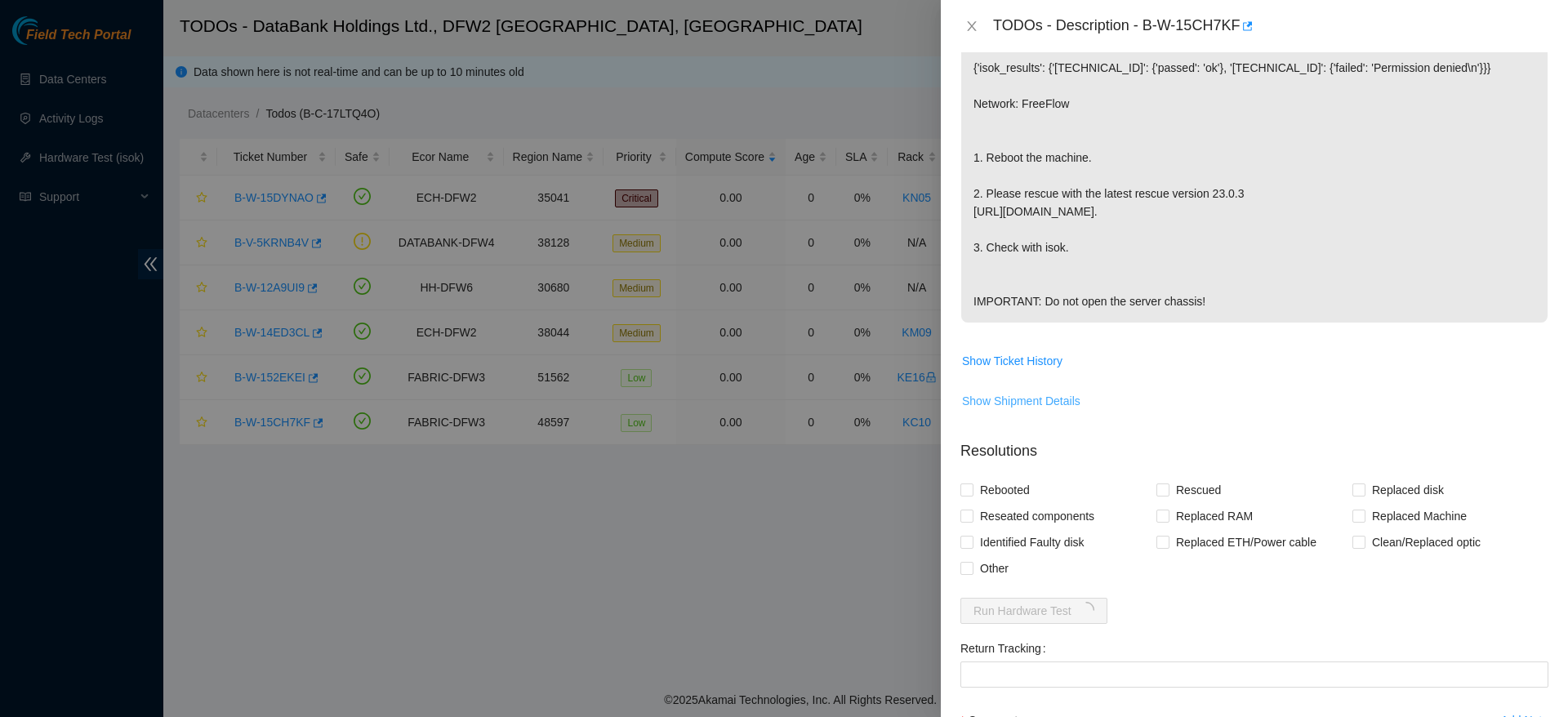
scroll to position [530, 0]
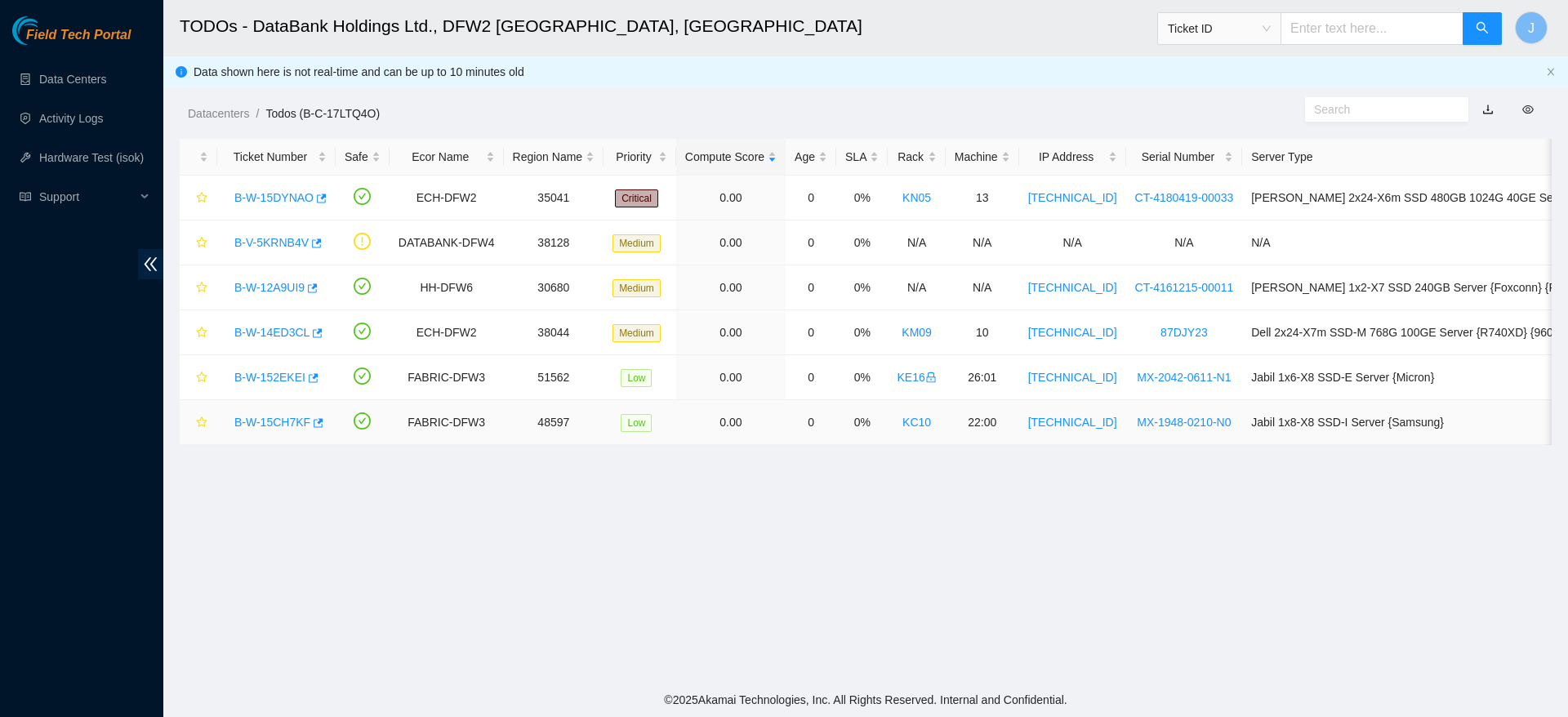
click at [285, 429] on div "B-W-15CH7KF" at bounding box center [276, 422] width 100 height 26
click at [281, 424] on link "B-W-15CH7KF" at bounding box center [273, 422] width 76 height 13
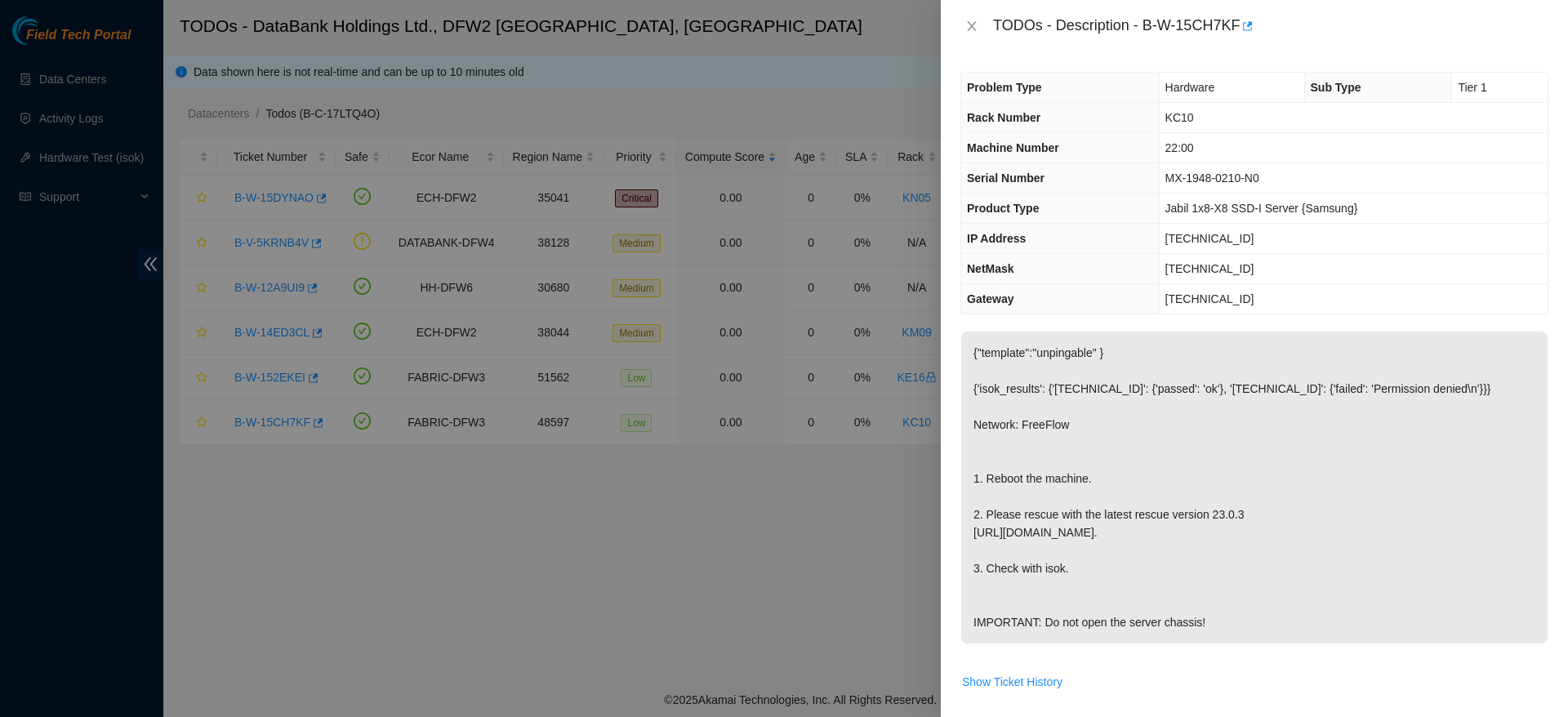
scroll to position [647, 0]
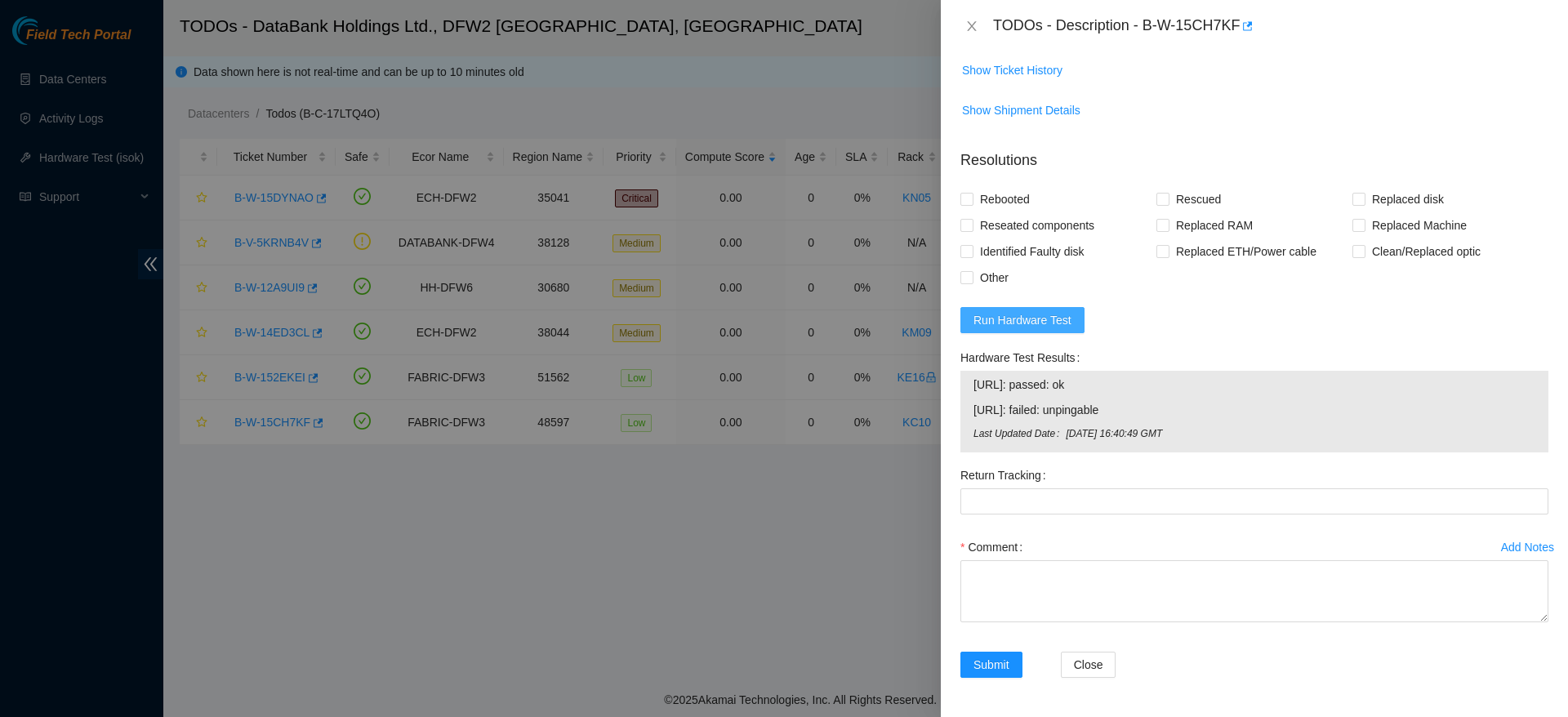
click at [998, 321] on span "Run Hardware Test" at bounding box center [1022, 319] width 98 height 18
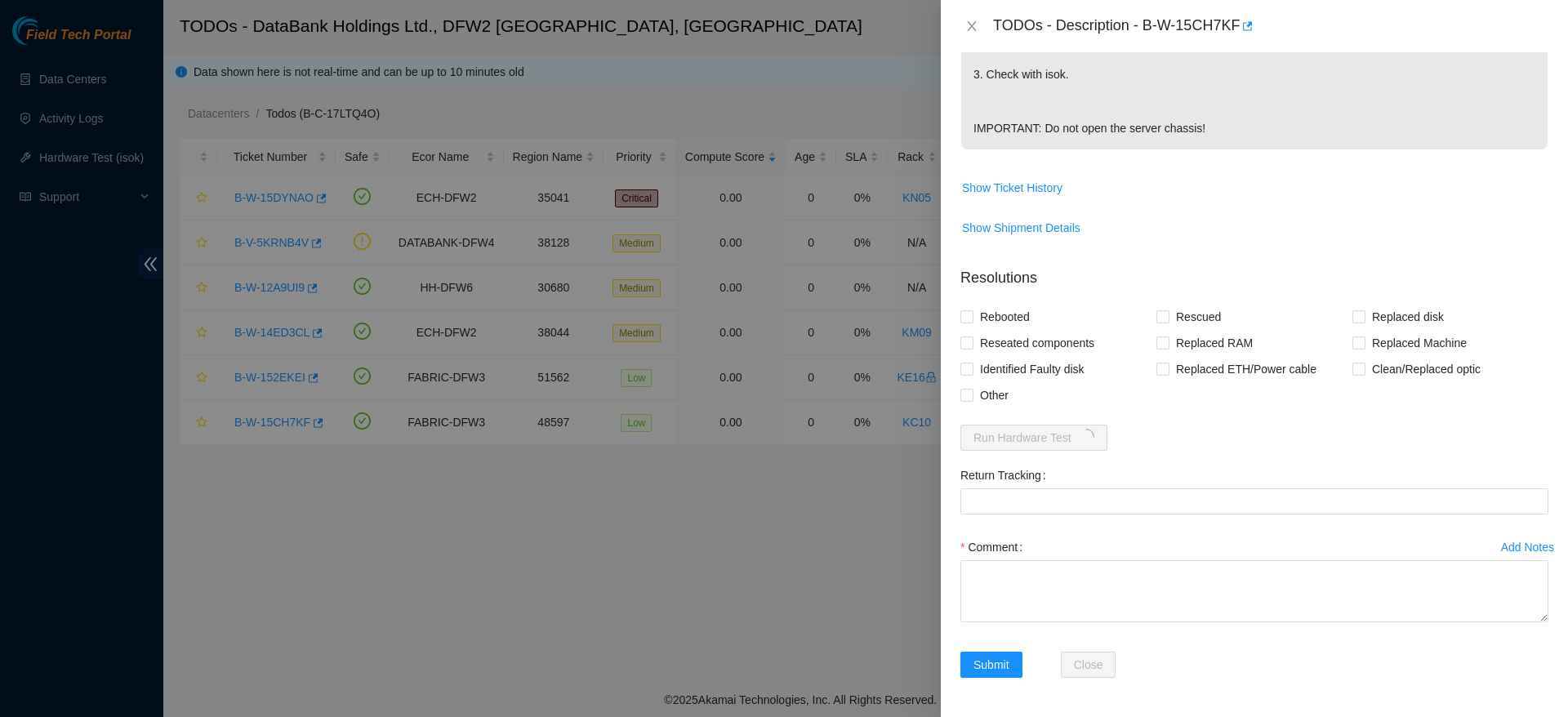
scroll to position [530, 0]
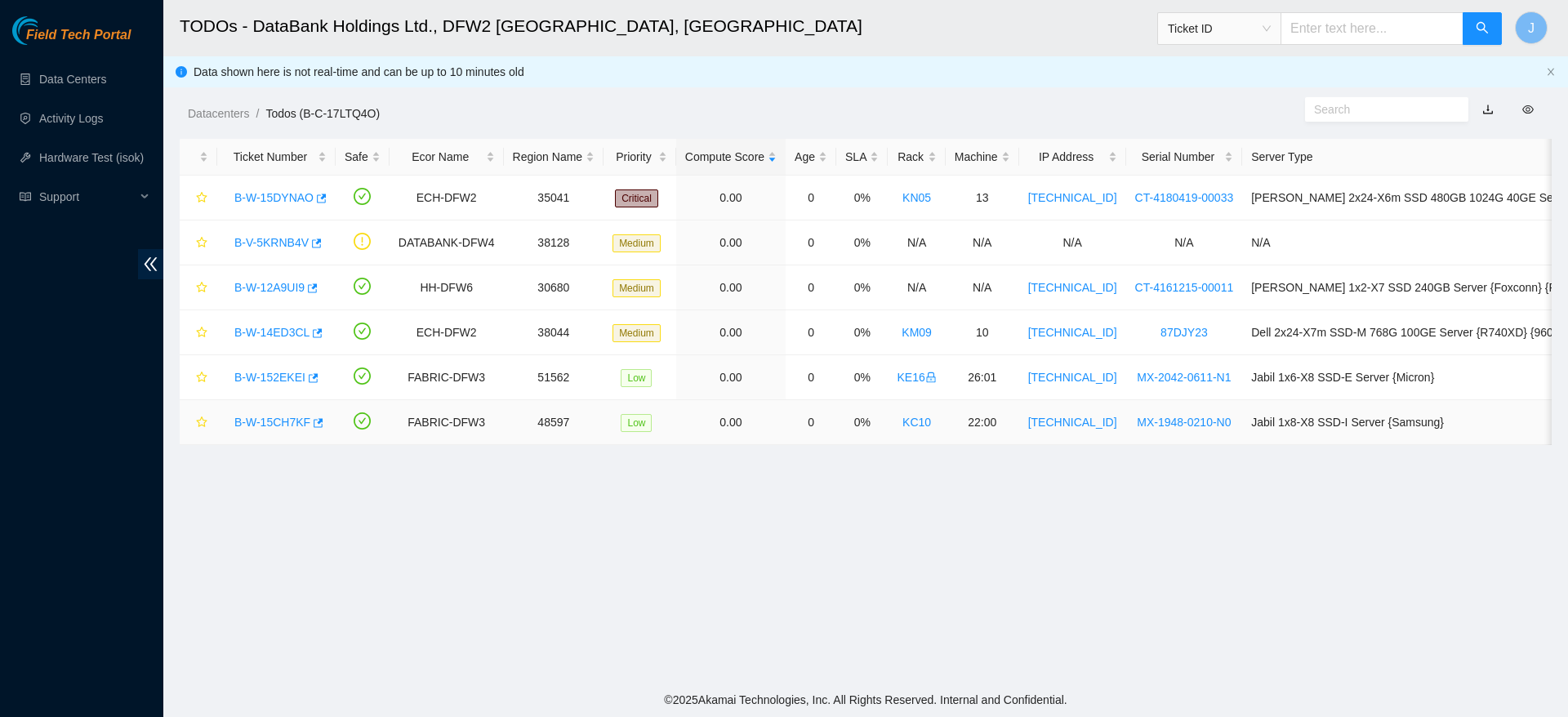
click at [256, 422] on link "B-W-15CH7KF" at bounding box center [273, 422] width 76 height 13
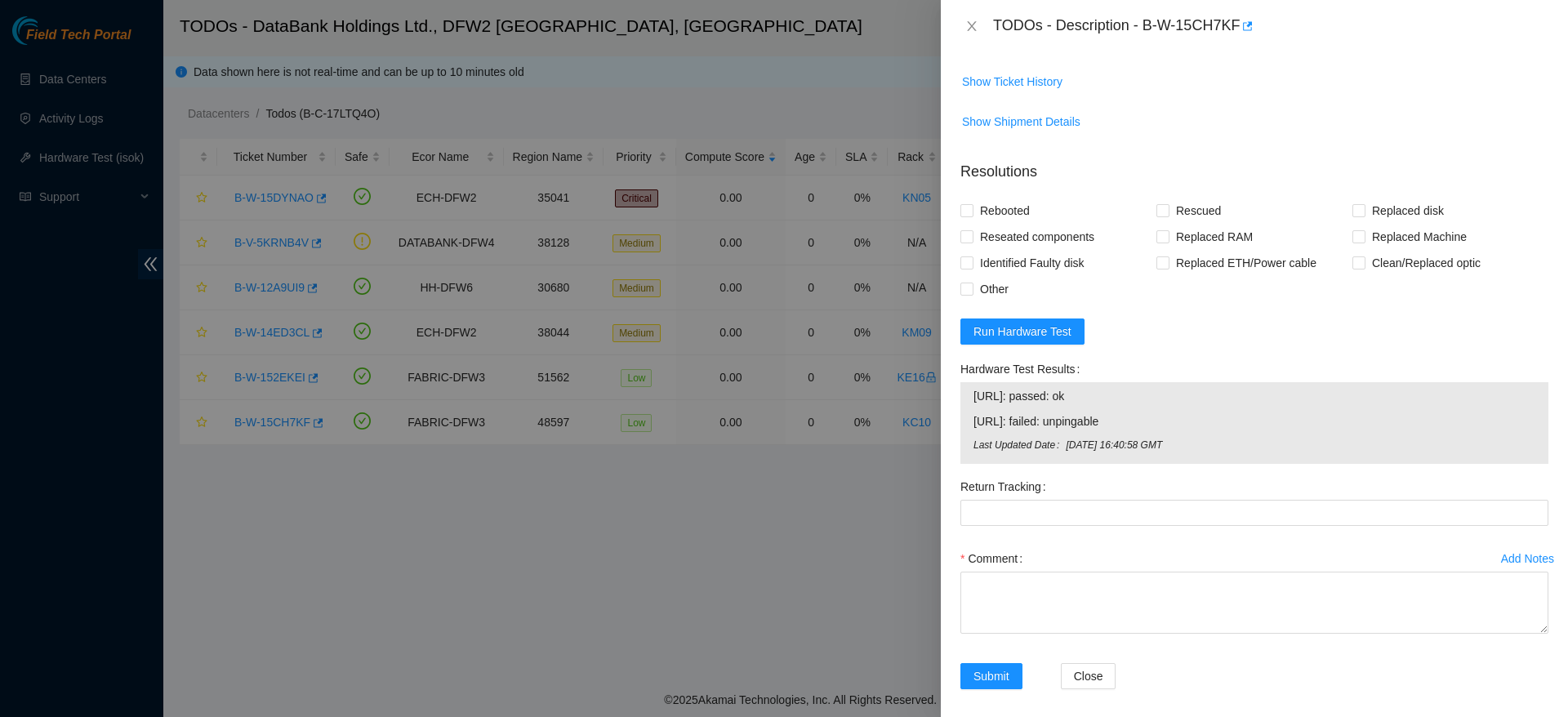
scroll to position [647, 0]
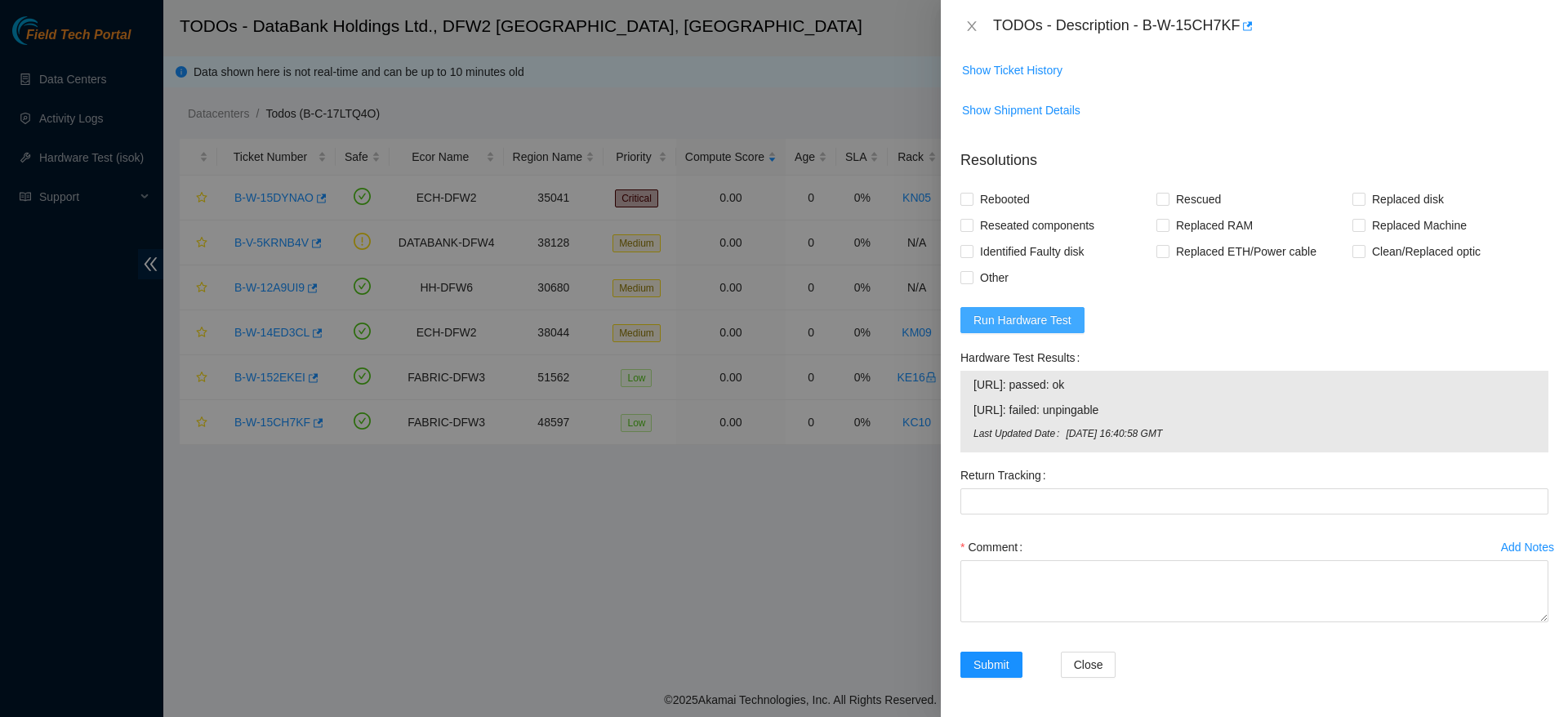
click at [1012, 319] on span "Run Hardware Test" at bounding box center [1022, 319] width 98 height 18
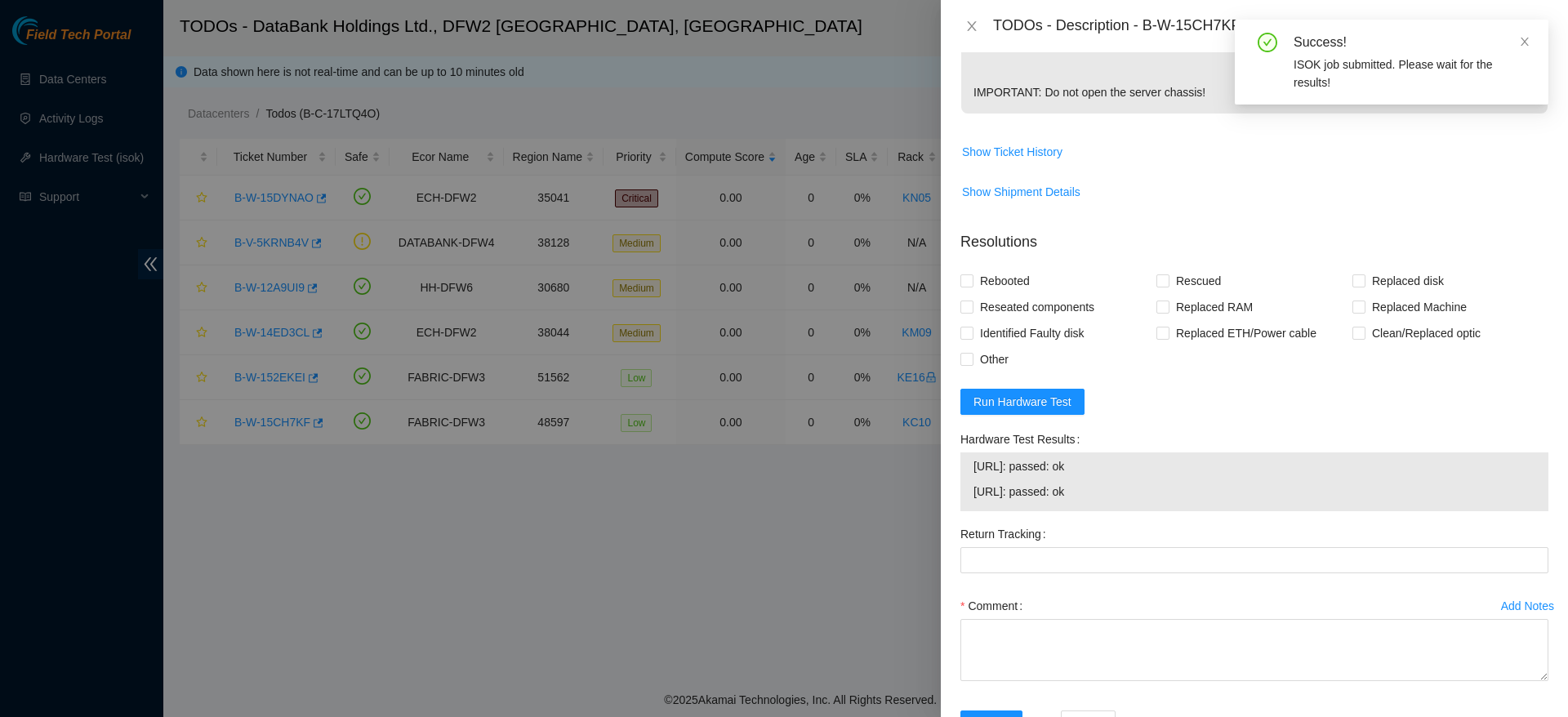
scroll to position [625, 0]
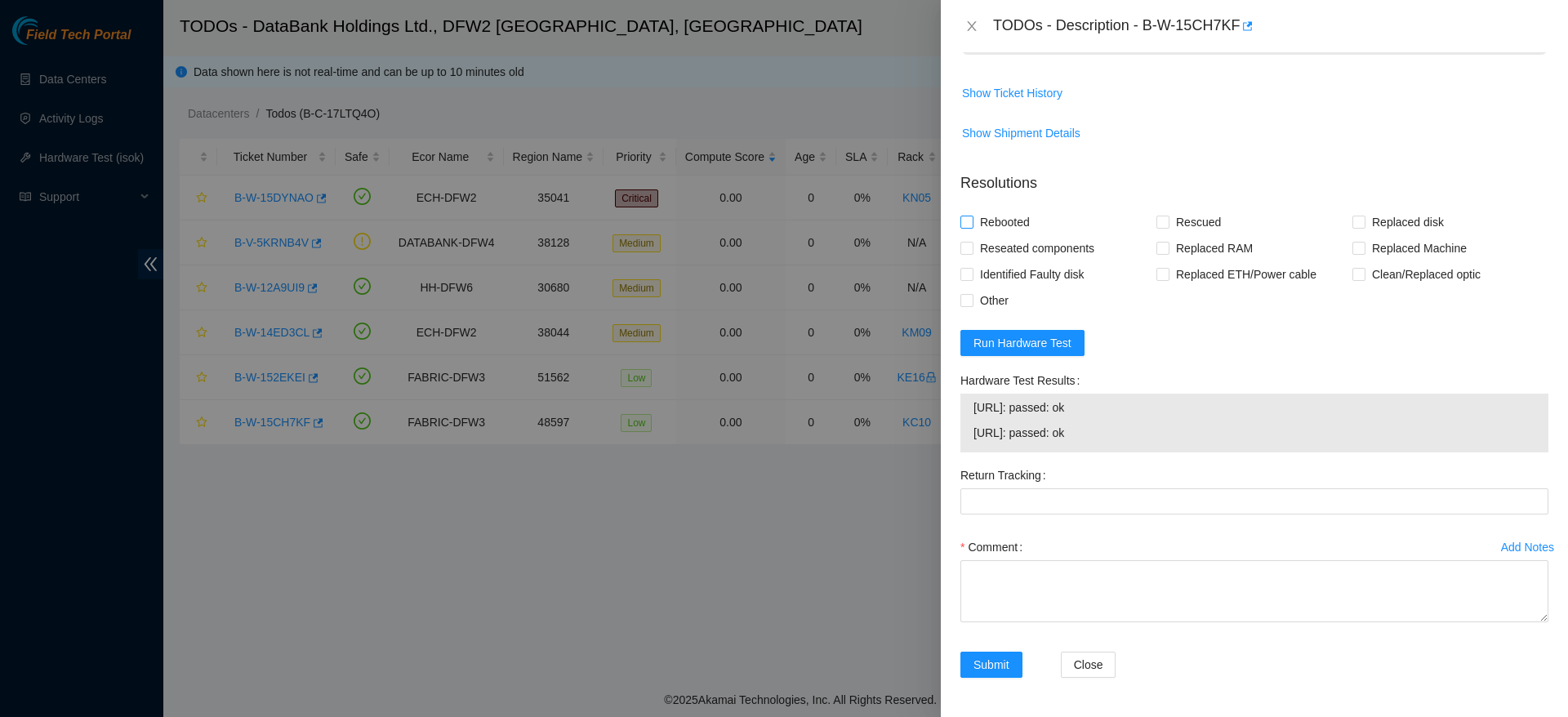
click at [990, 216] on span "Rebooted" at bounding box center [1004, 221] width 63 height 26
click at [972, 216] on input "Rebooted" at bounding box center [966, 221] width 12 height 12
checkbox input "true"
click at [1178, 219] on span "Rescued" at bounding box center [1198, 221] width 58 height 26
click at [1168, 219] on input "Rescued" at bounding box center [1162, 221] width 12 height 12
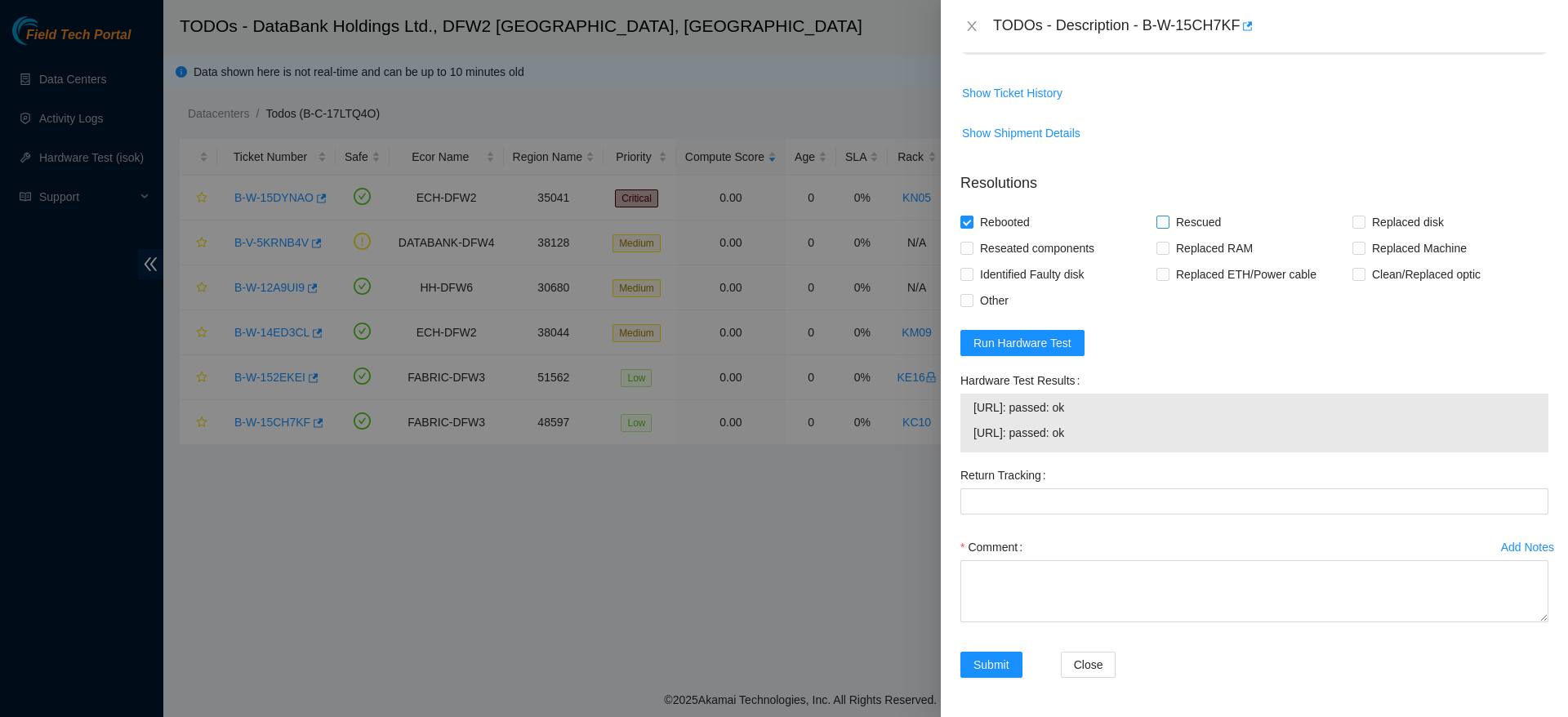
checkbox input "true"
click at [1208, 634] on div "Add Notes Comment" at bounding box center [1254, 593] width 601 height 117
click at [1204, 597] on textarea "Comment" at bounding box center [1255, 591] width 588 height 62
click at [1204, 597] on textarea "reboot" at bounding box center [1255, 591] width 588 height 62
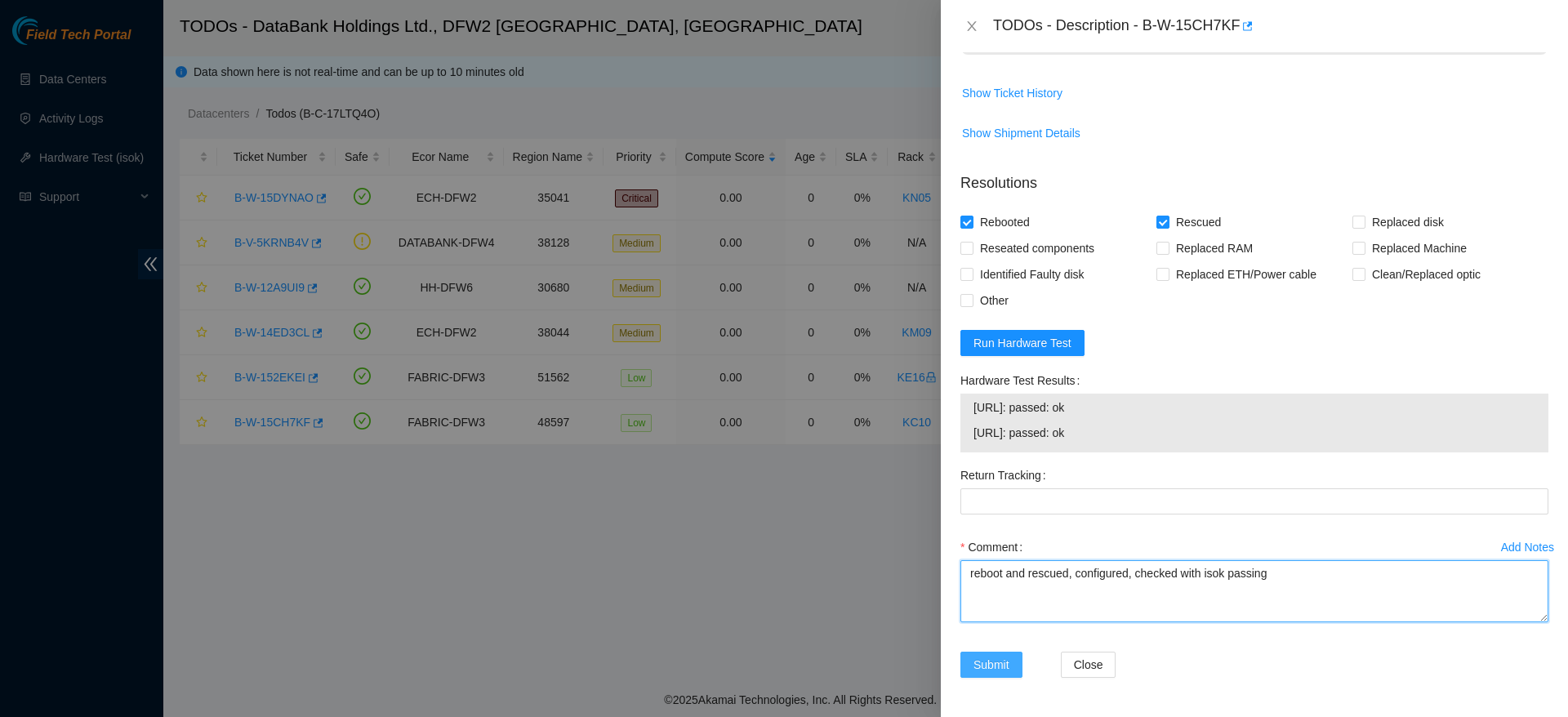
type textarea "reboot and rescued, configured, checked with isok passing"
click at [1001, 667] on span "Submit" at bounding box center [991, 665] width 36 height 18
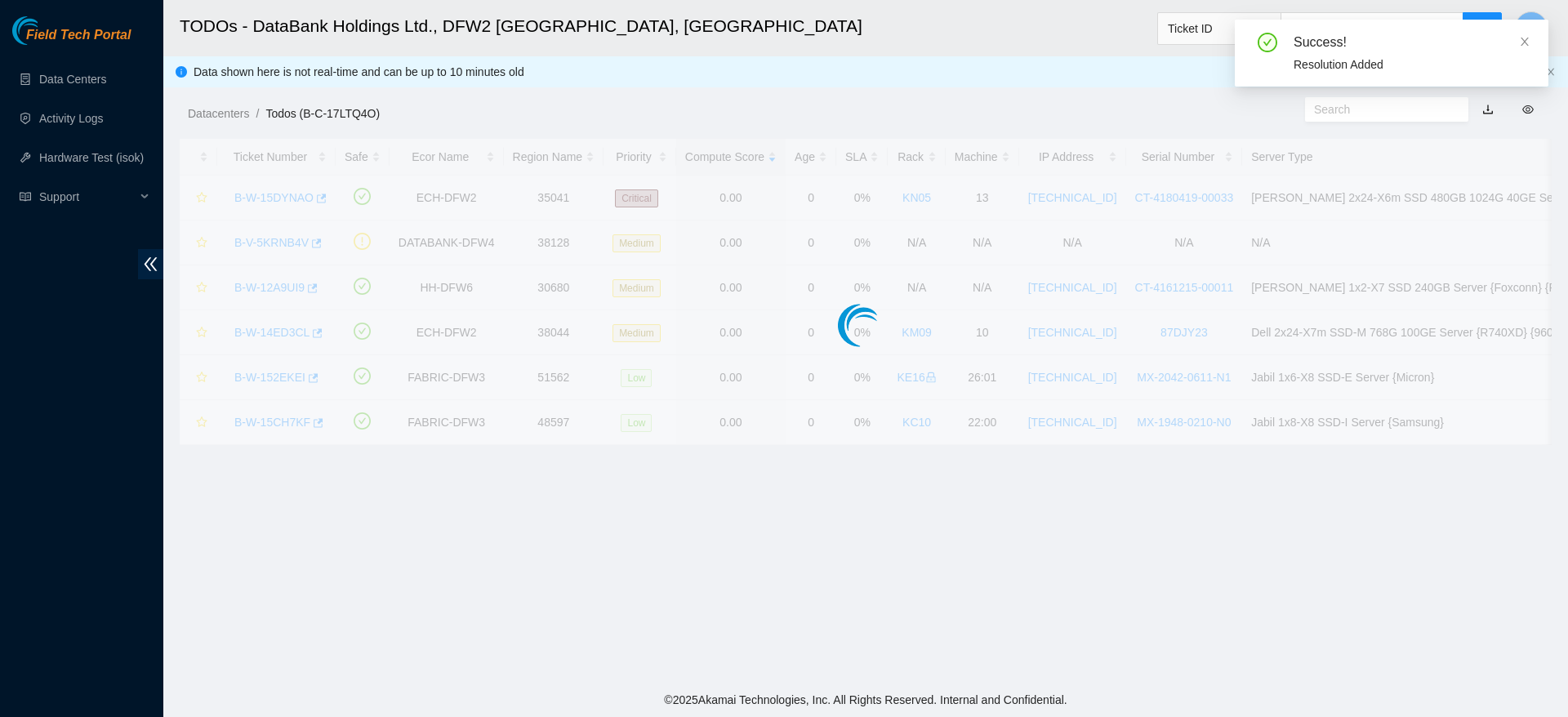
scroll to position [392, 0]
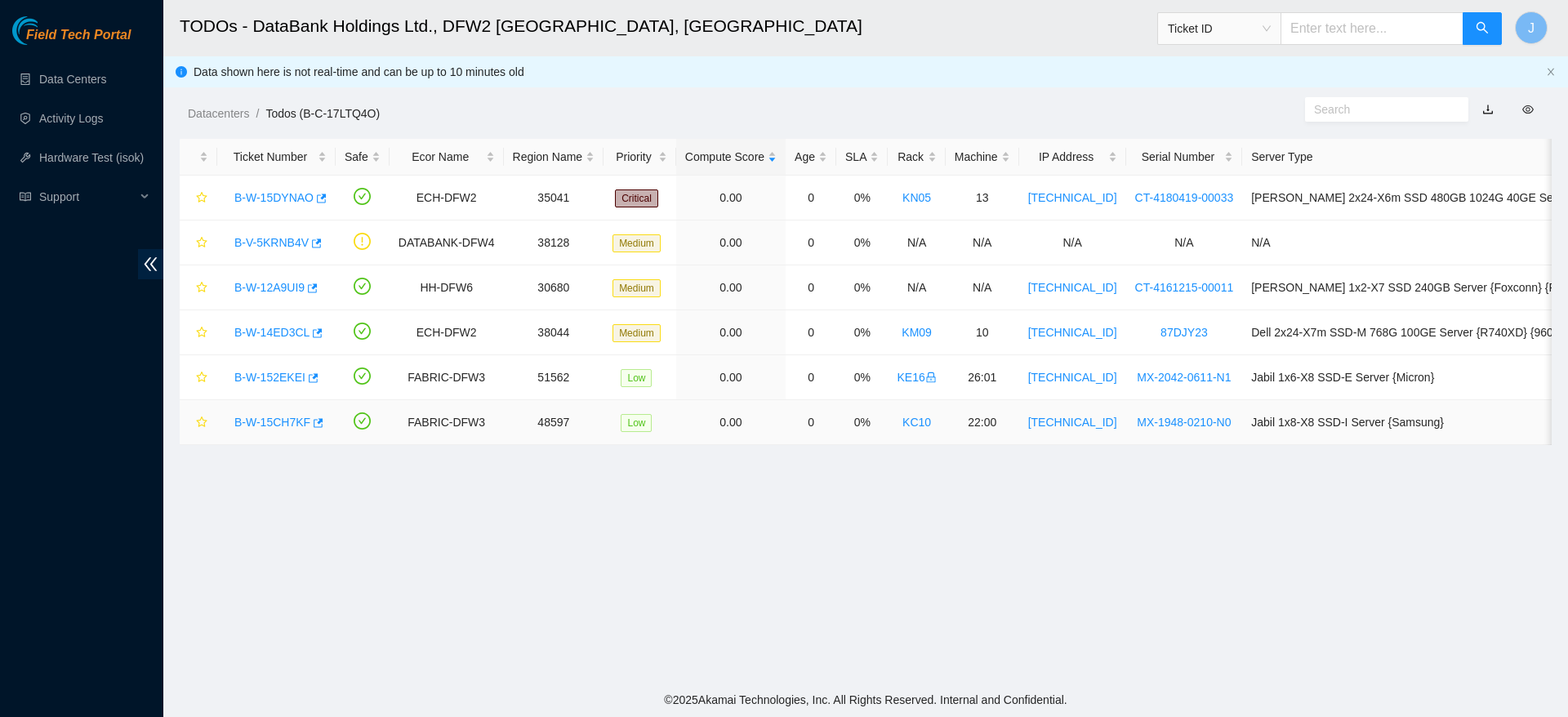
click at [278, 427] on link "B-W-15CH7KF" at bounding box center [273, 422] width 76 height 13
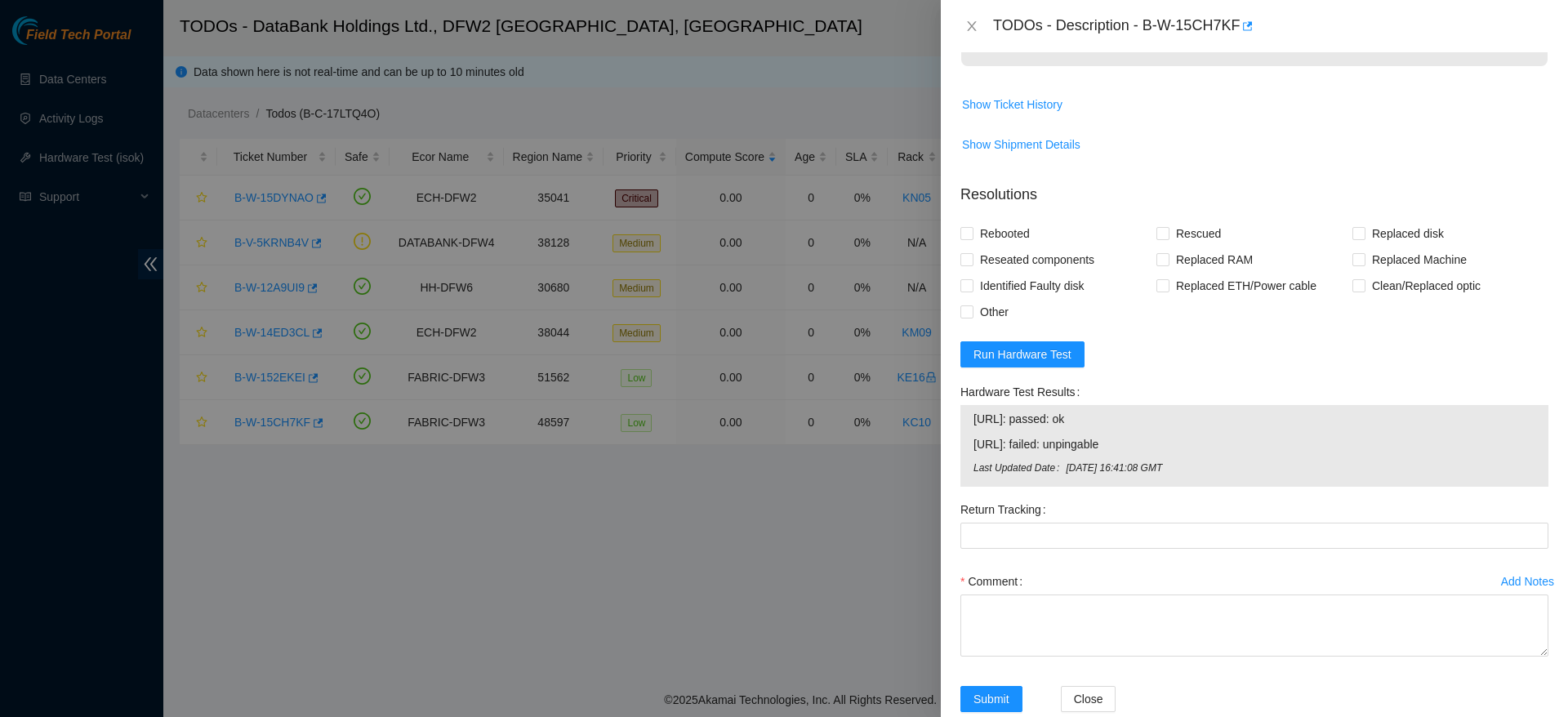
scroll to position [647, 0]
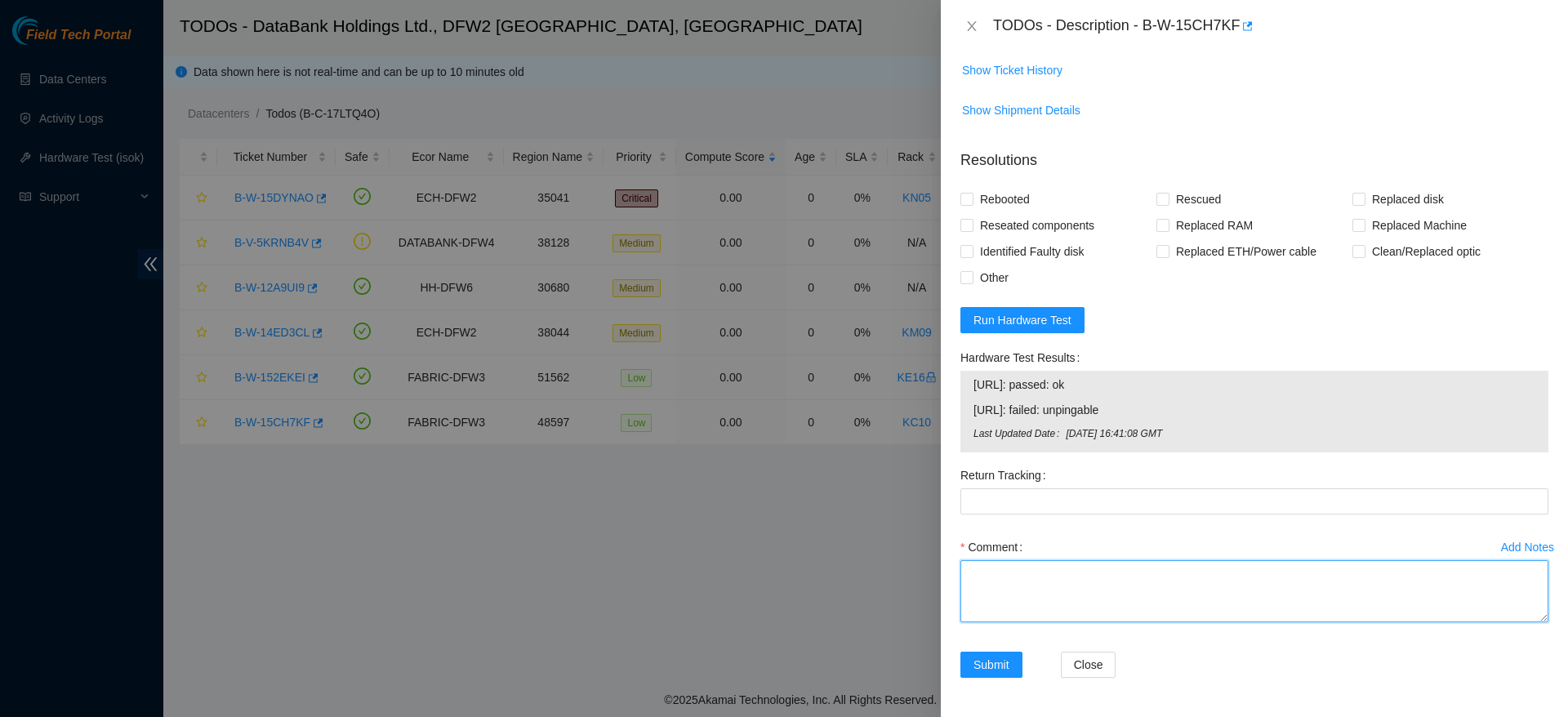
click at [1171, 601] on textarea "Comment" at bounding box center [1255, 591] width 588 height 62
click at [1010, 311] on span "Run Hardware Test" at bounding box center [1022, 319] width 98 height 18
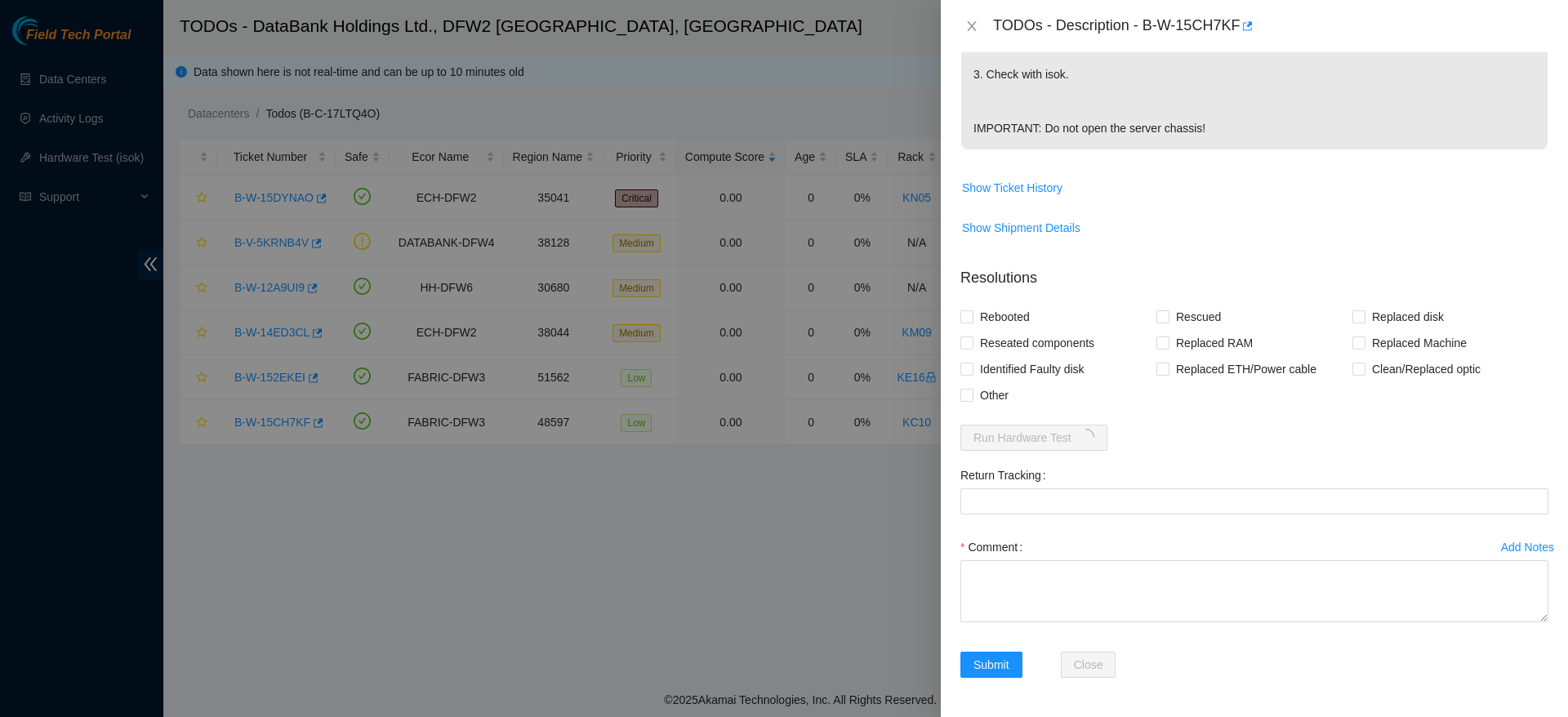
scroll to position [530, 0]
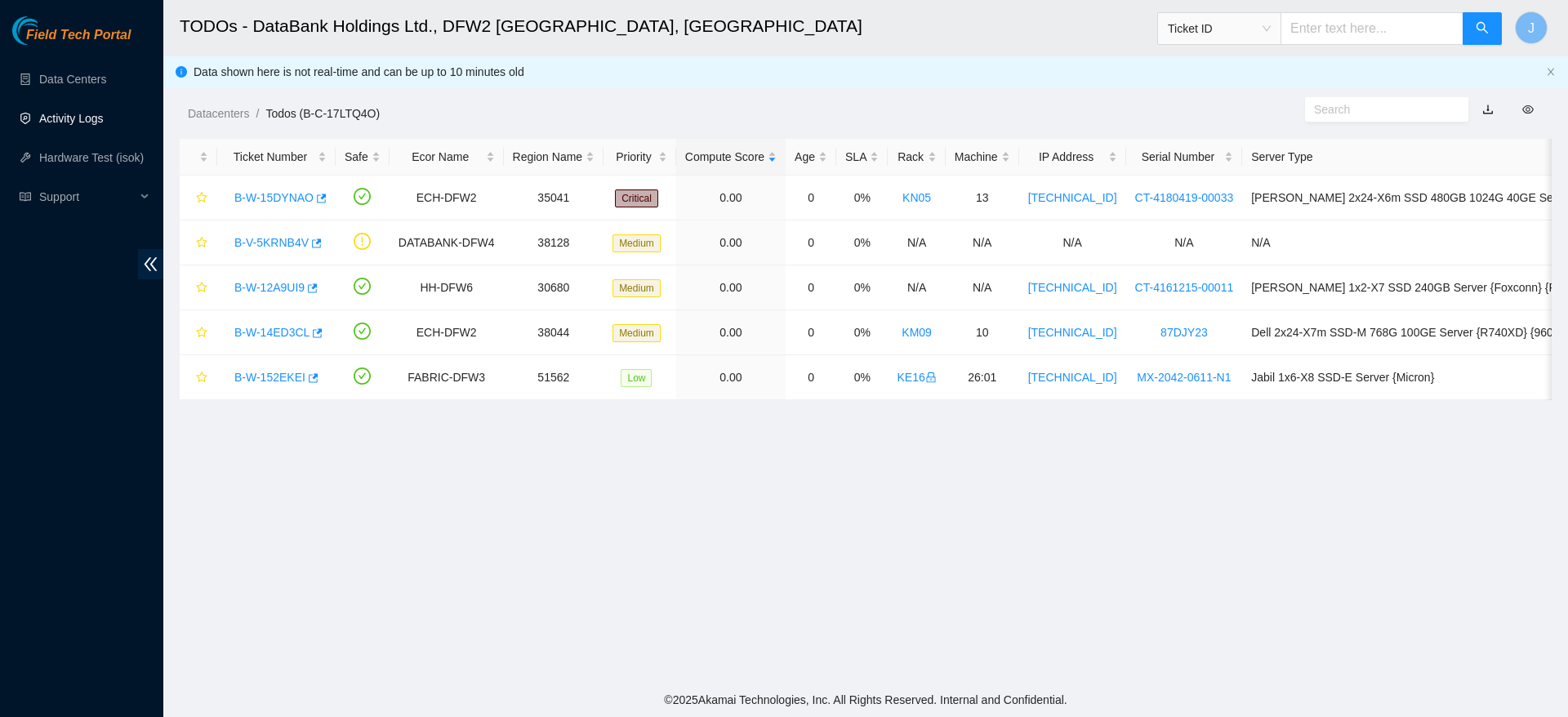
click at [83, 122] on link "Activity Logs" at bounding box center [71, 118] width 65 height 13
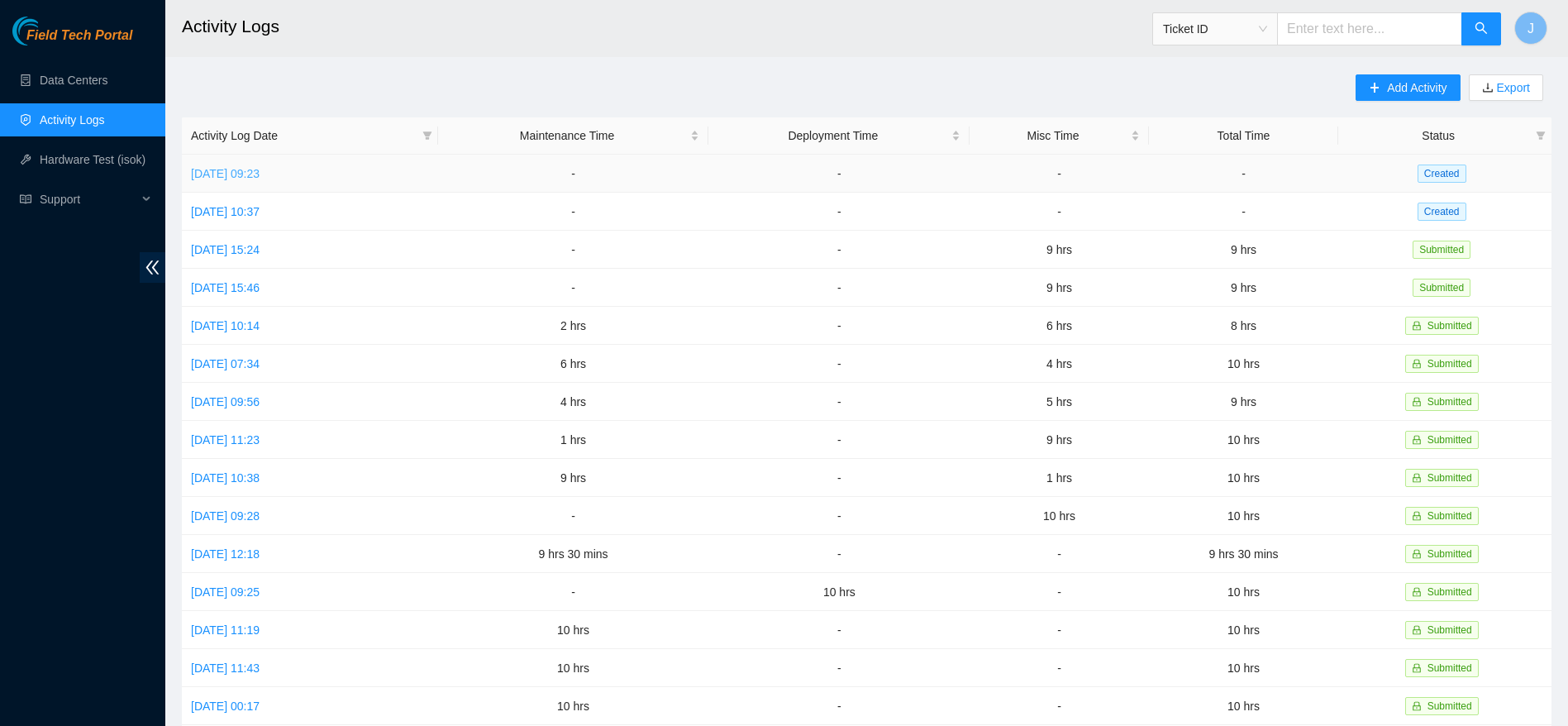
click at [260, 169] on link "[DATE] 09:23" at bounding box center [225, 173] width 68 height 13
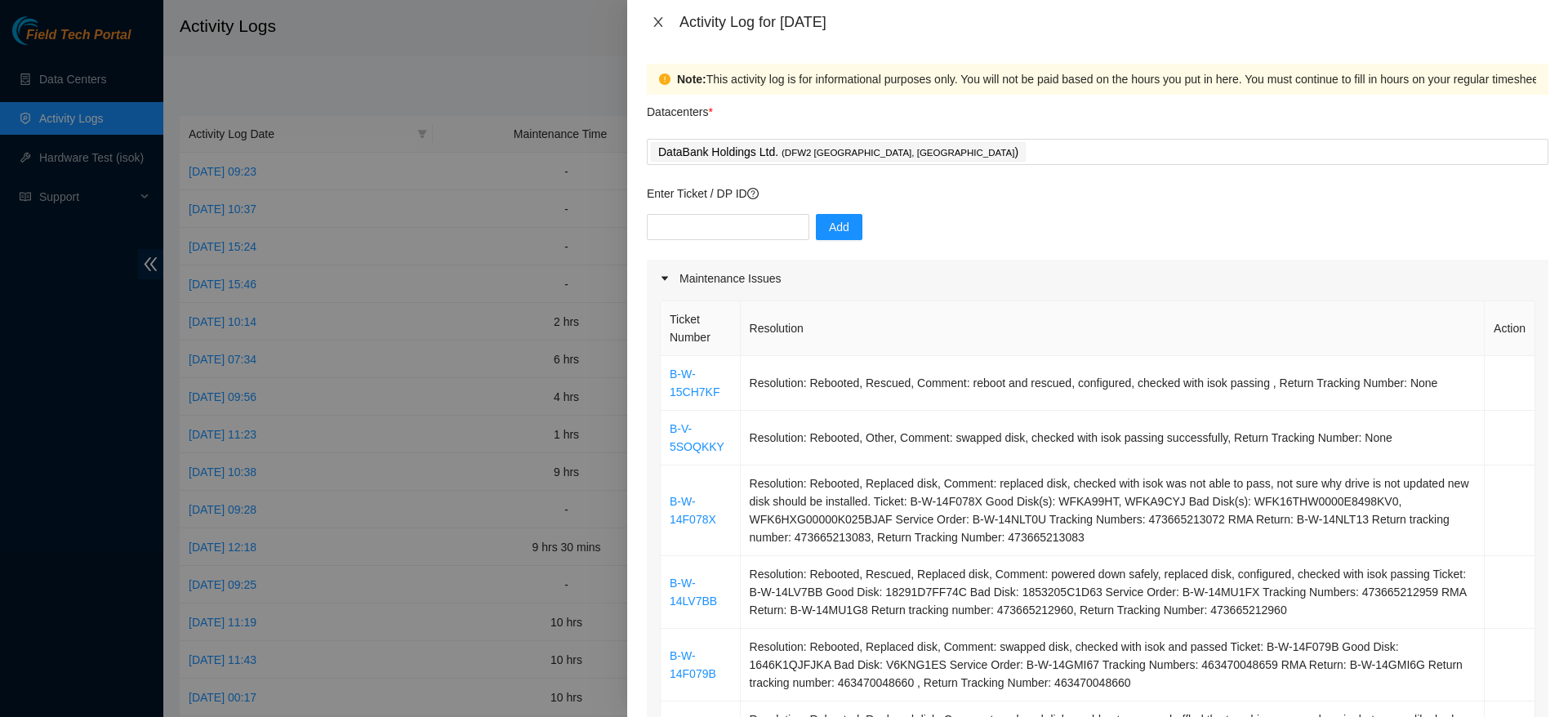
click at [665, 28] on button "Close" at bounding box center [659, 22] width 23 height 15
